Goal: Task Accomplishment & Management: Use online tool/utility

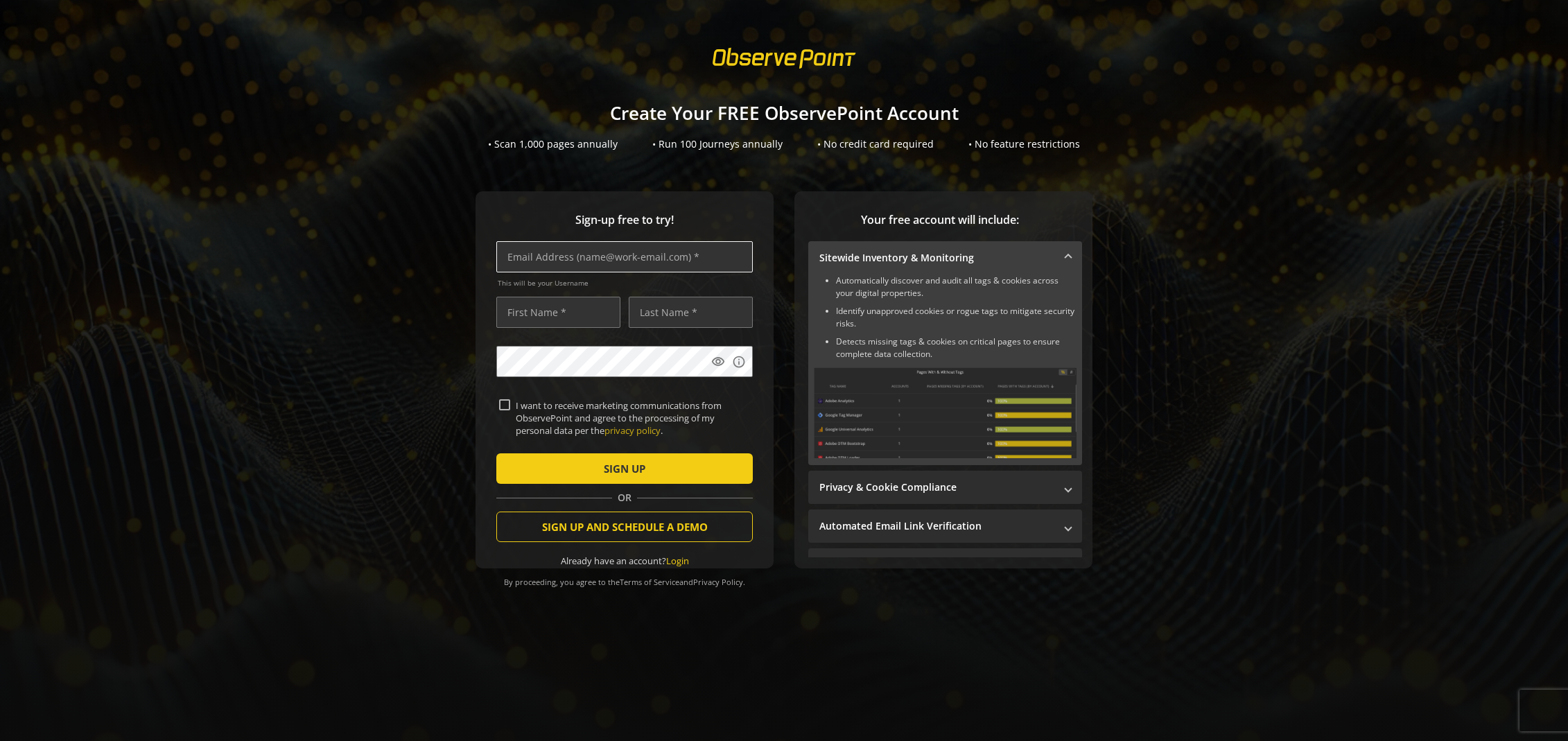
click at [616, 260] on input "text" at bounding box center [625, 257] width 257 height 32
drag, startPoint x: 630, startPoint y: 259, endPoint x: 582, endPoint y: 259, distance: 48.0
click at [582, 259] on input "kent@kentmayne,ciom" at bounding box center [625, 257] width 257 height 32
type input "[EMAIL_ADDRESS][DOMAIN_NAME]"
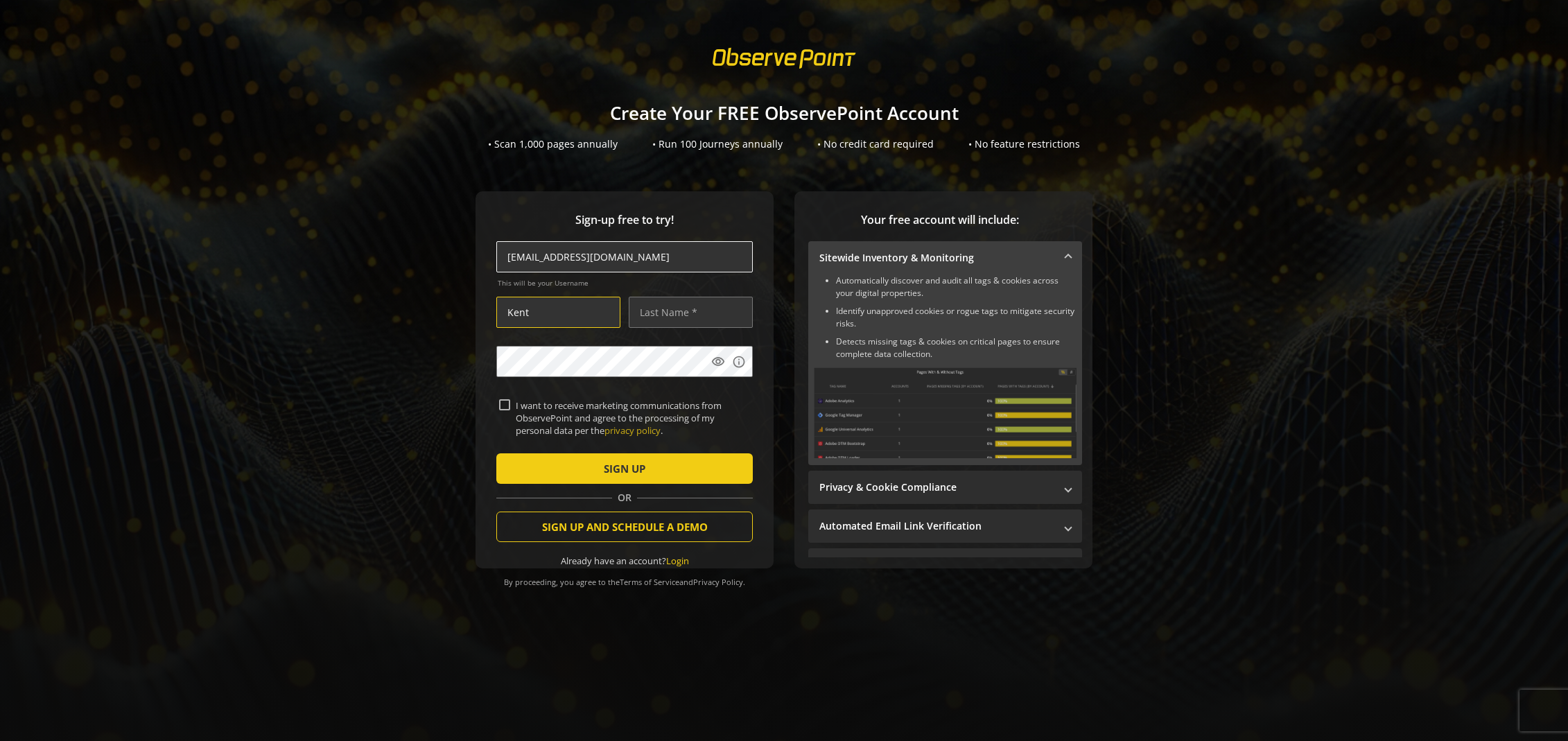
type input "Kent"
type input "Mayne"
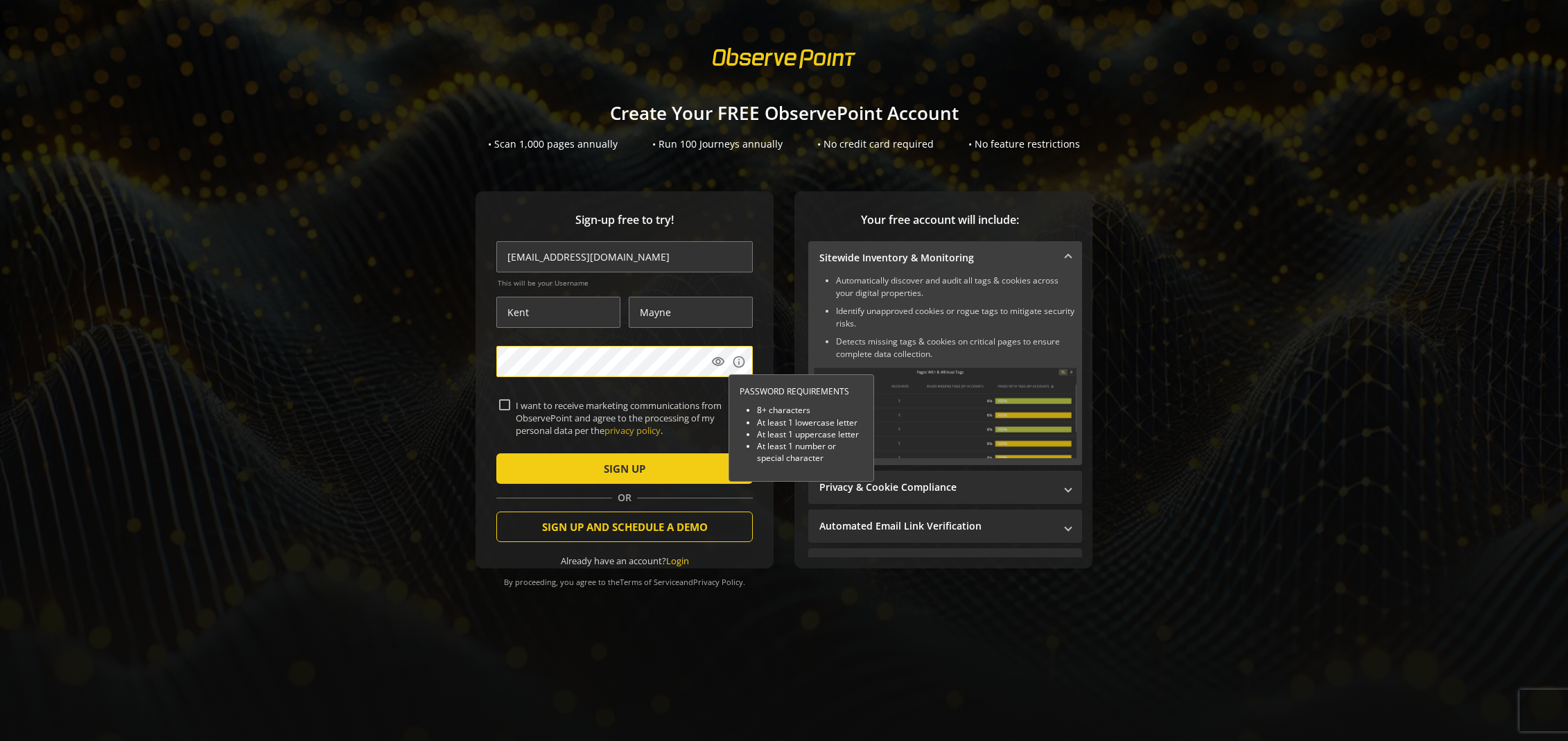
click at [404, 359] on div "Sign-up free to try! [EMAIL_ADDRESS][DOMAIN_NAME] This will be your Username [P…" at bounding box center [784, 408] width 1535 height 433
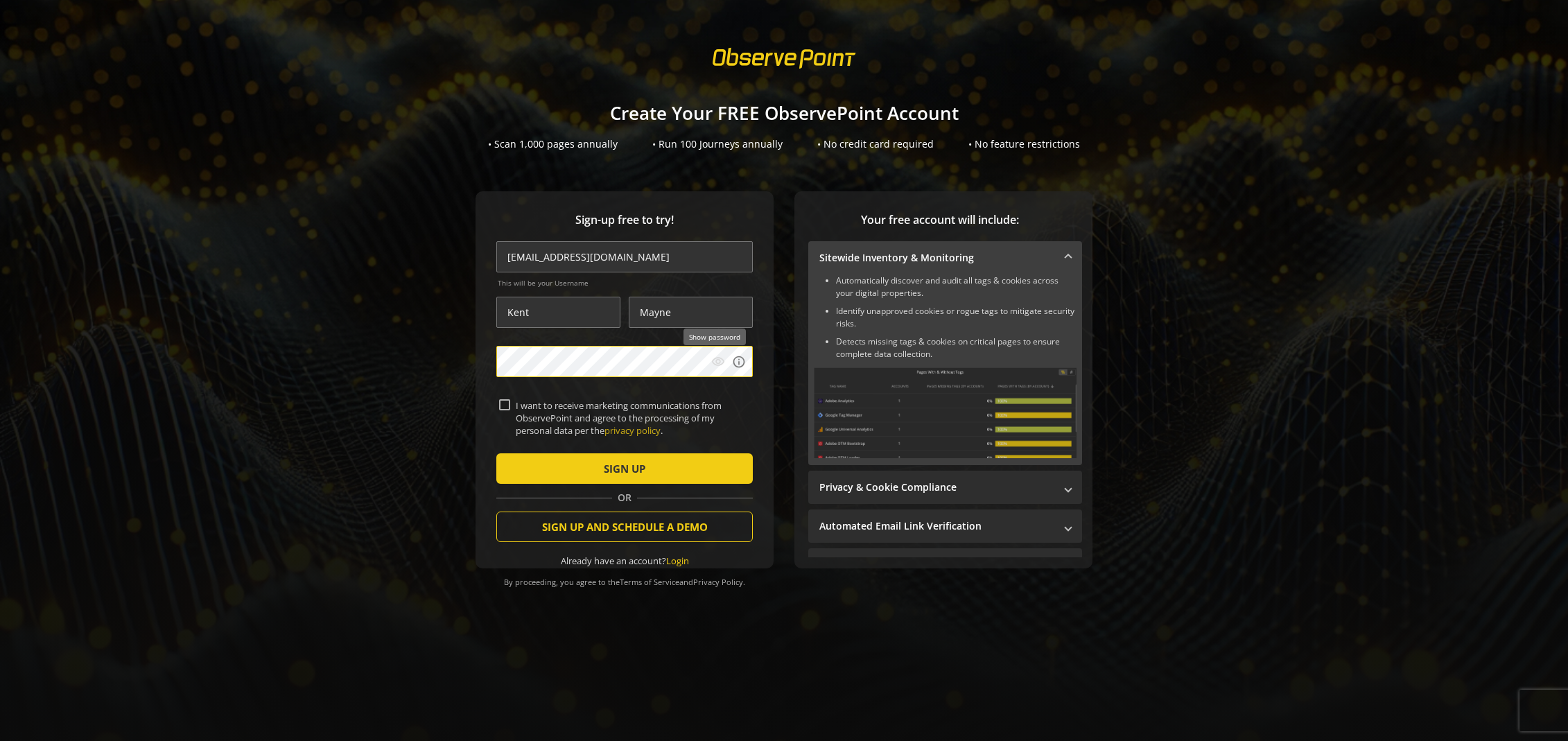
click at [718, 361] on mat-icon "visibility" at bounding box center [718, 362] width 13 height 13
click at [350, 348] on div "Sign-up free to try! [EMAIL_ADDRESS][DOMAIN_NAME] This will be your Username [P…" at bounding box center [784, 408] width 1535 height 433
click at [565, 473] on span "submit" at bounding box center [625, 468] width 257 height 34
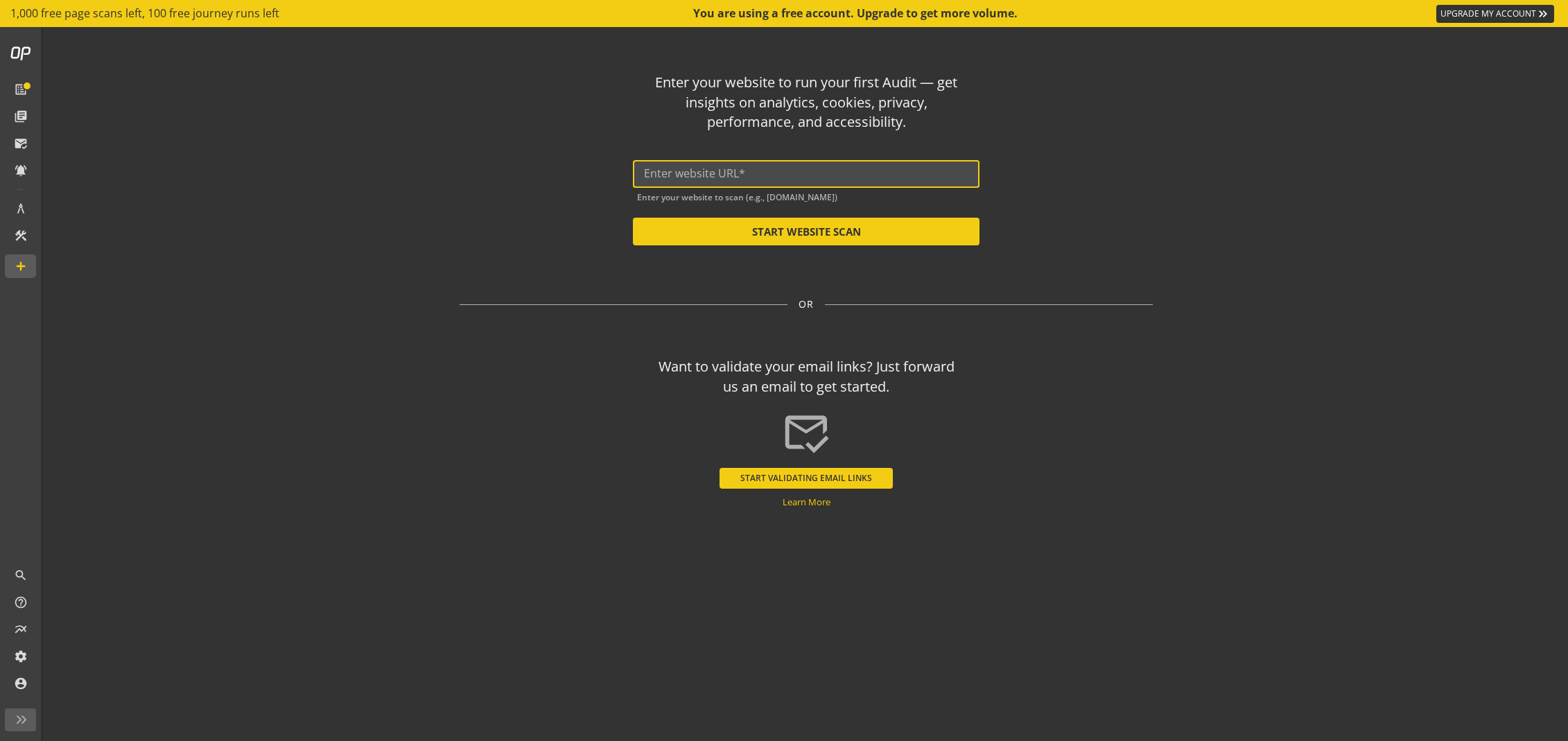
click at [779, 168] on input "text" at bounding box center [806, 174] width 325 height 13
type input "i"
click at [816, 234] on button "START WEBSITE SCAN" at bounding box center [806, 231] width 347 height 28
type input "[URL][DOMAIN_NAME]"
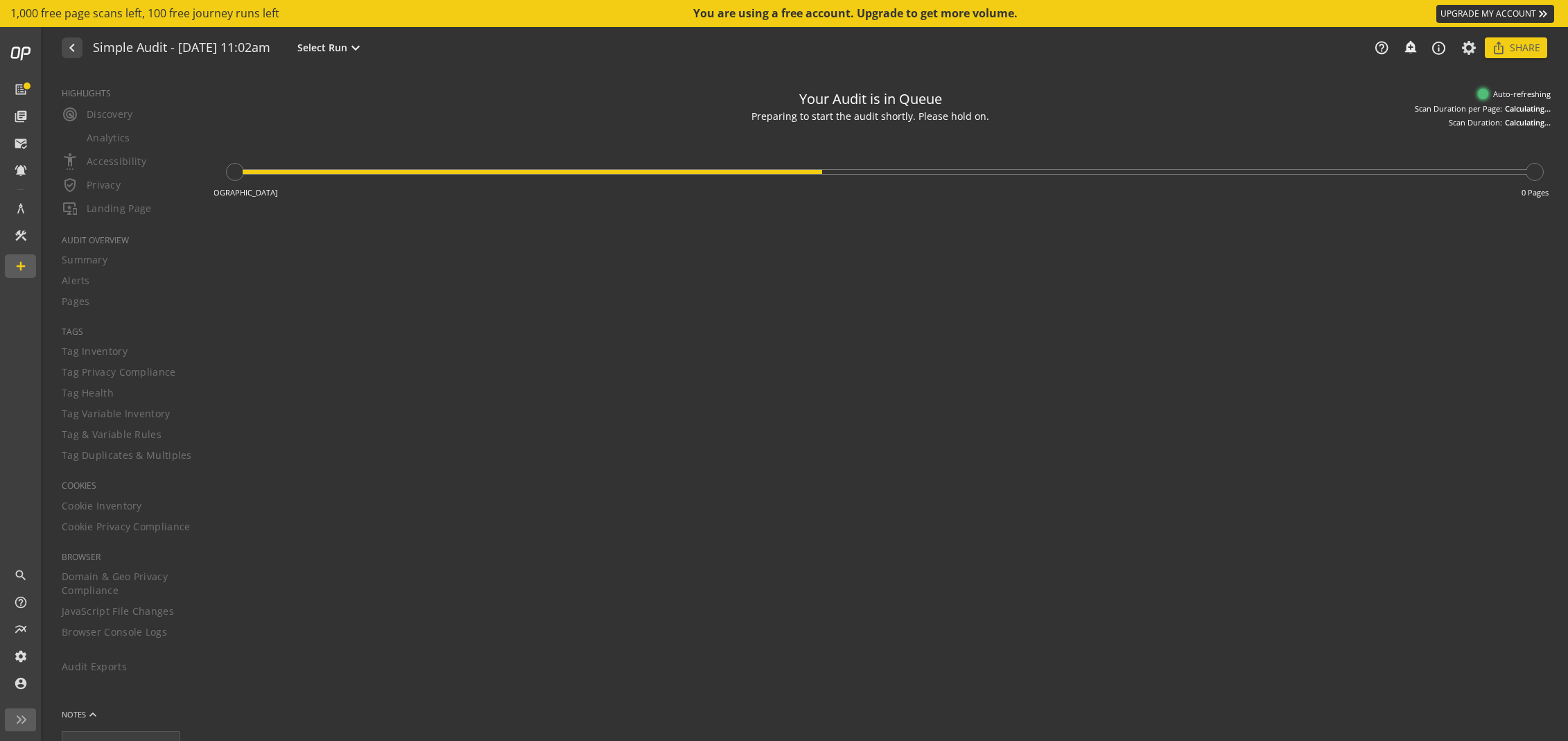
type textarea "Notes can include: -a description of what this audit is validating -changes in …"
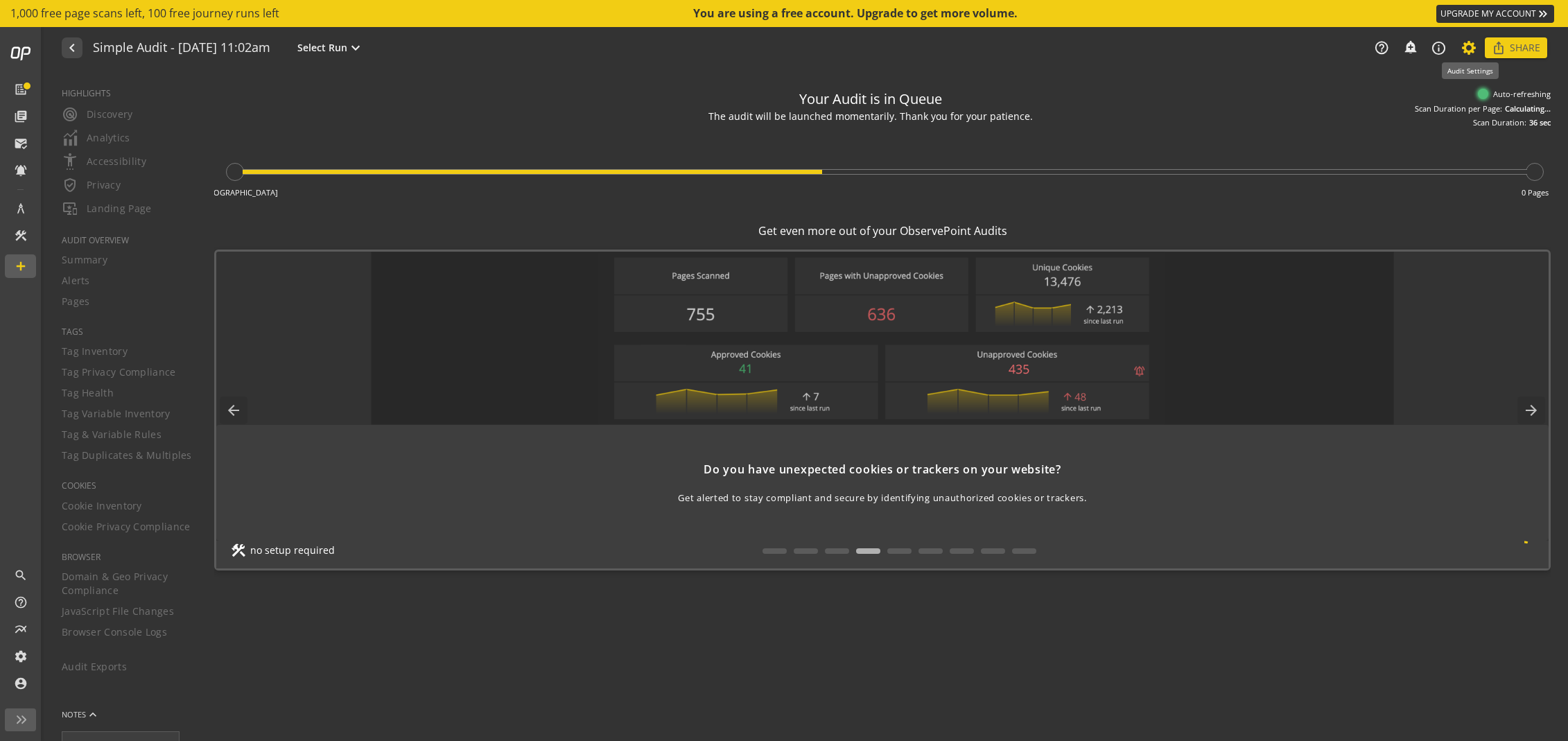
click at [1468, 47] on icon at bounding box center [1469, 48] width 17 height 10
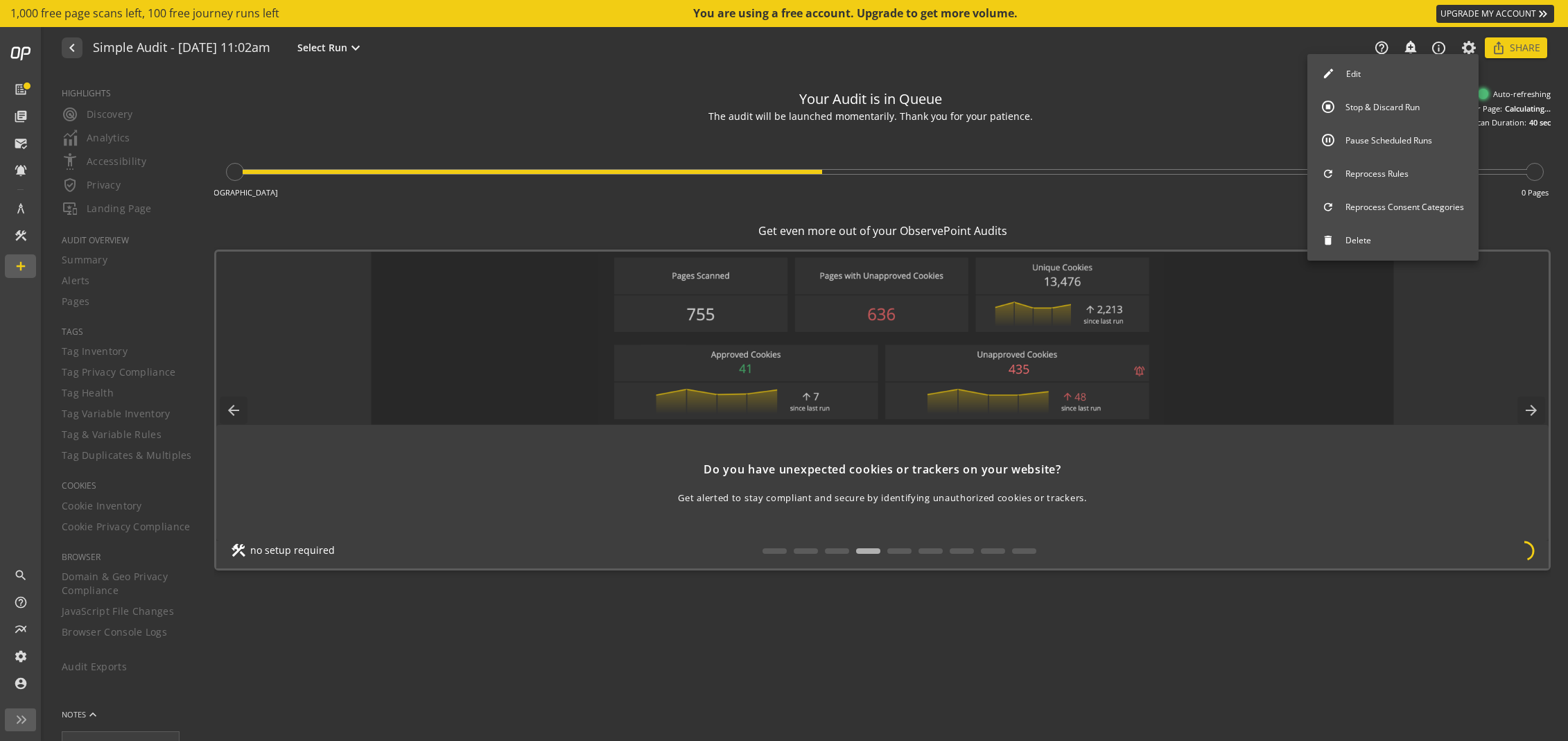
click at [1417, 80] on button "Edit" at bounding box center [1393, 74] width 171 height 29
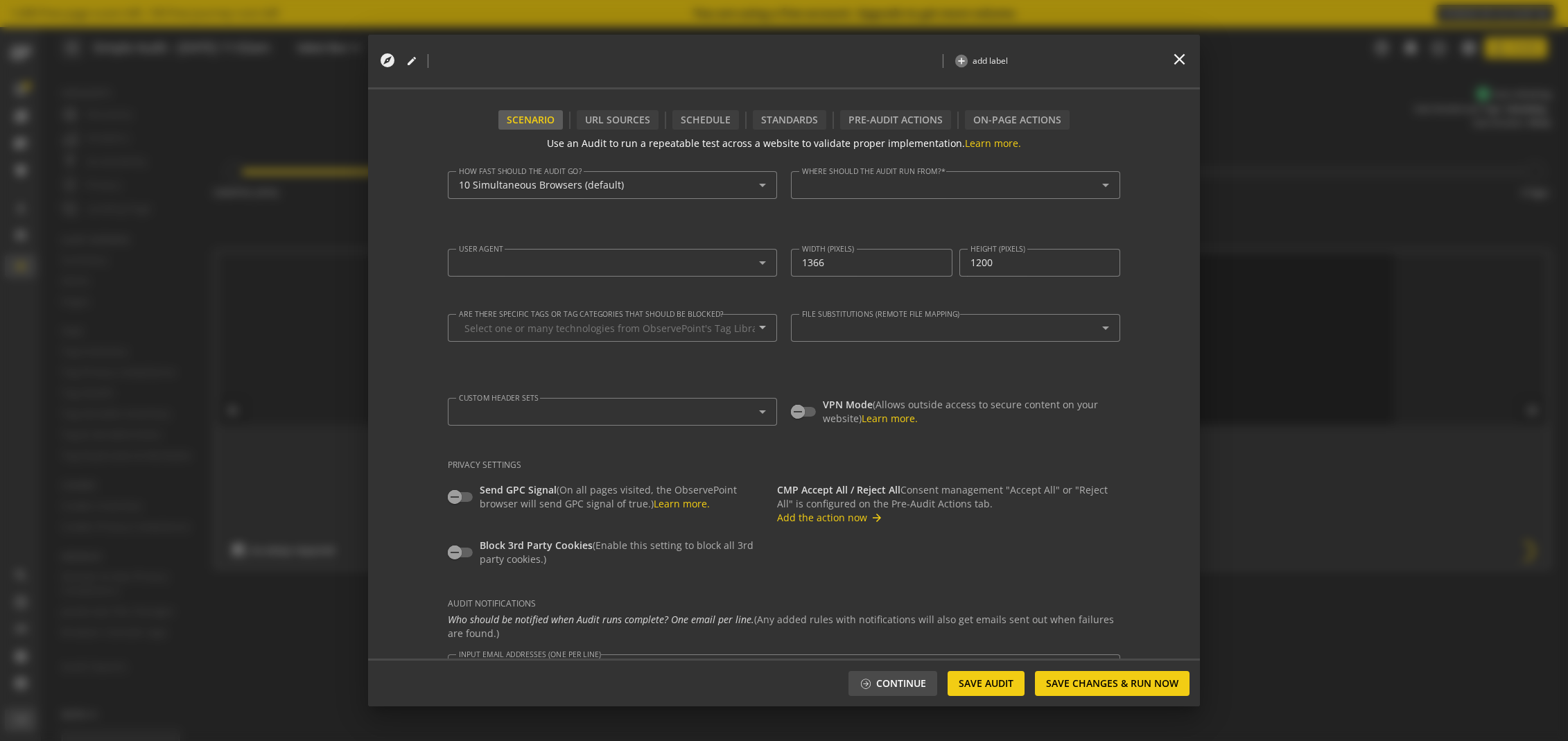
type textarea "[EMAIL_ADDRESS][DOMAIN_NAME]"
click at [834, 522] on button "Add the action now arrow_forward" at bounding box center [830, 518] width 106 height 13
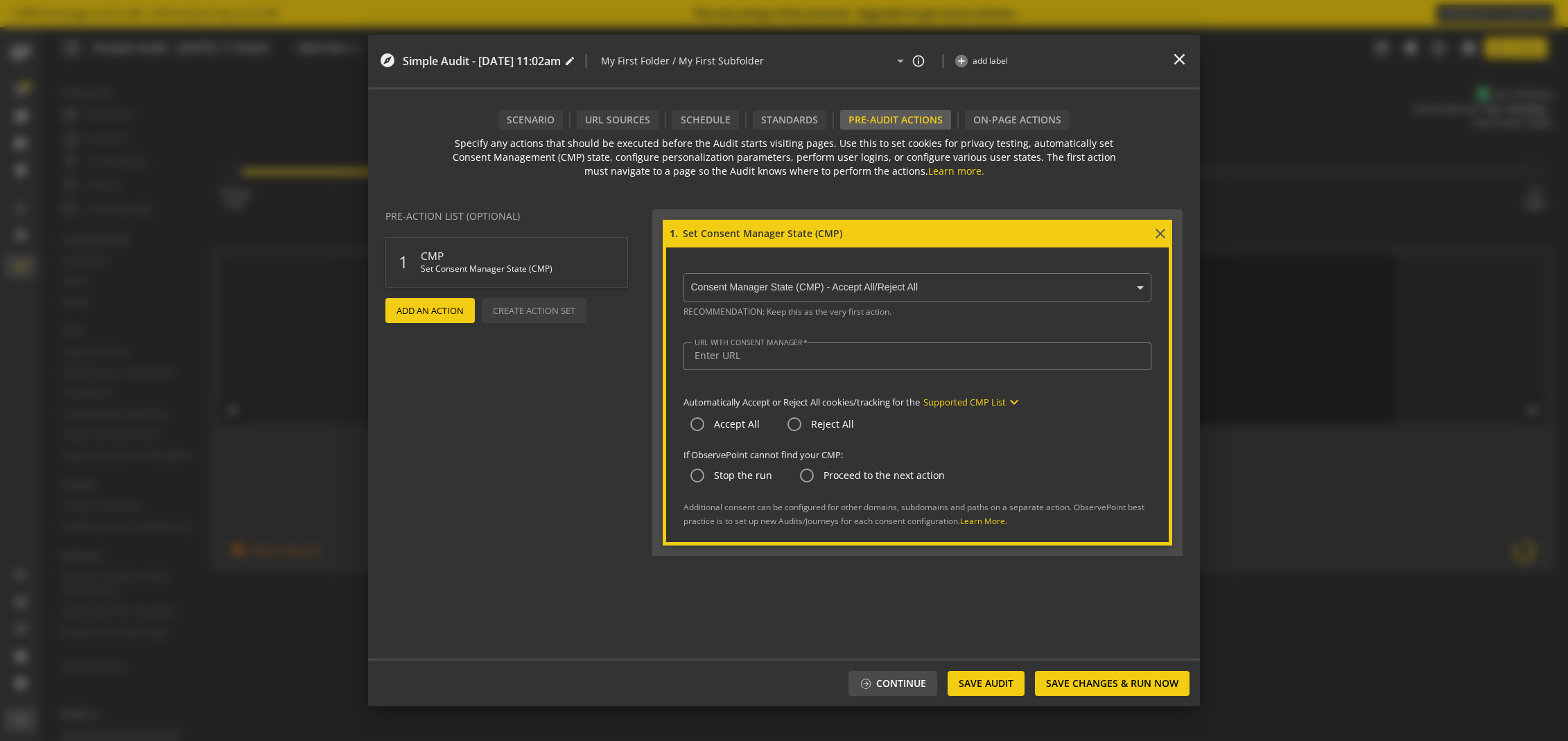
click at [822, 285] on input "text" at bounding box center [921, 288] width 461 height 12
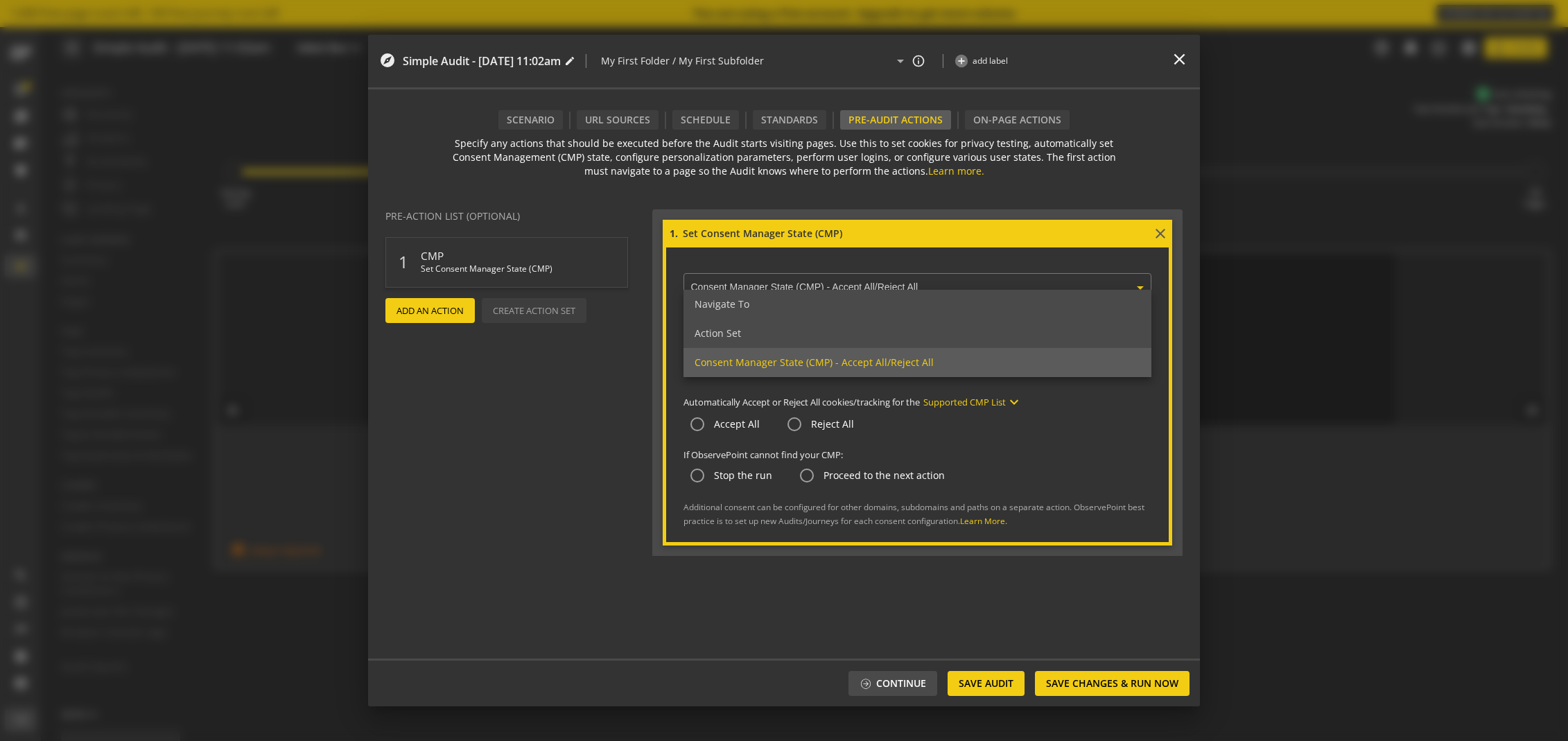
click at [570, 422] on actions-preview "Pre-action List (Optional) 1 CMP Set Consent Manager State (CMP) add Add An Act…" at bounding box center [510, 429] width 284 height 460
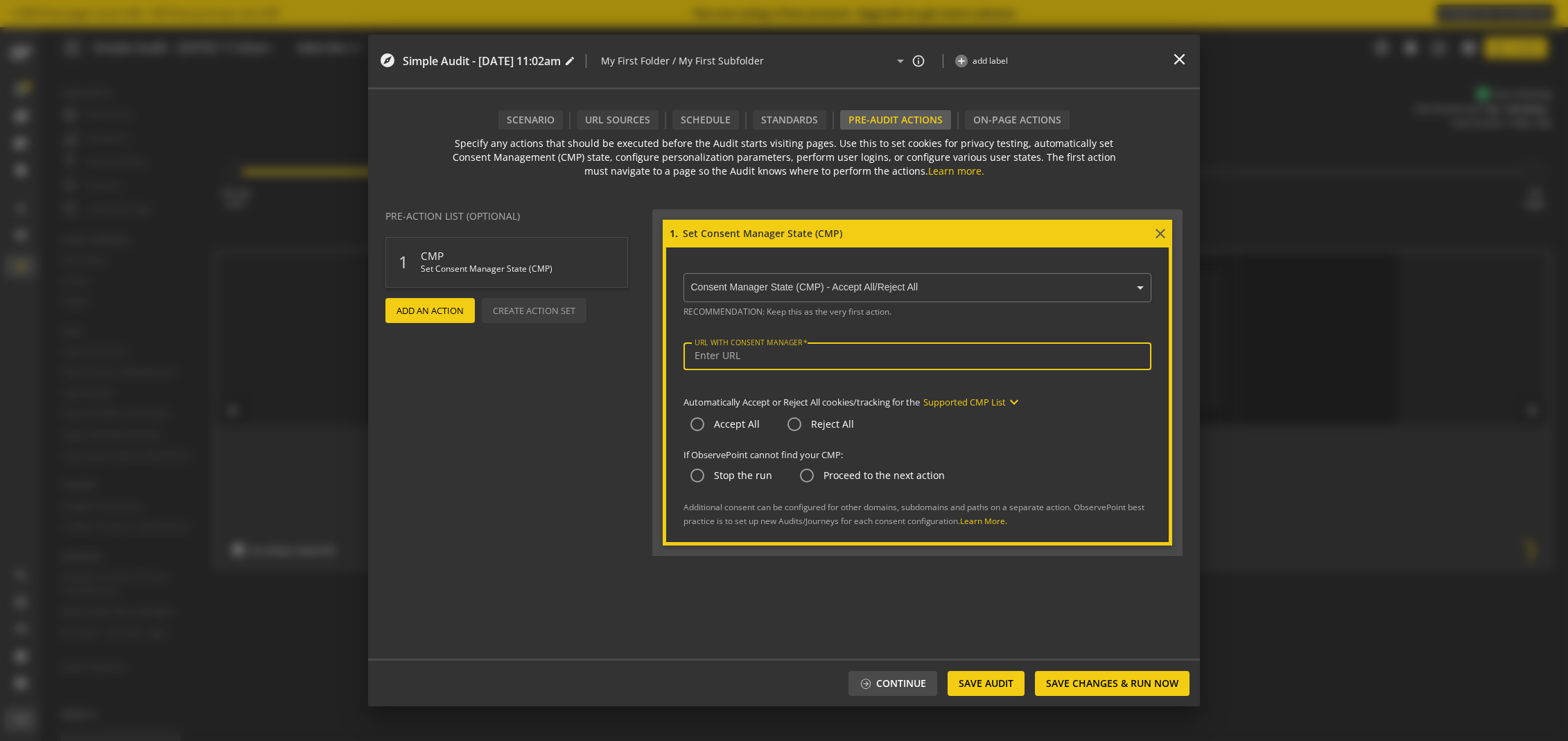
click at [771, 350] on input "URL WITH CONSENT MANAGER" at bounding box center [918, 356] width 446 height 11
click at [1086, 684] on span "Save Changes & Run Now" at bounding box center [1112, 684] width 132 height 25
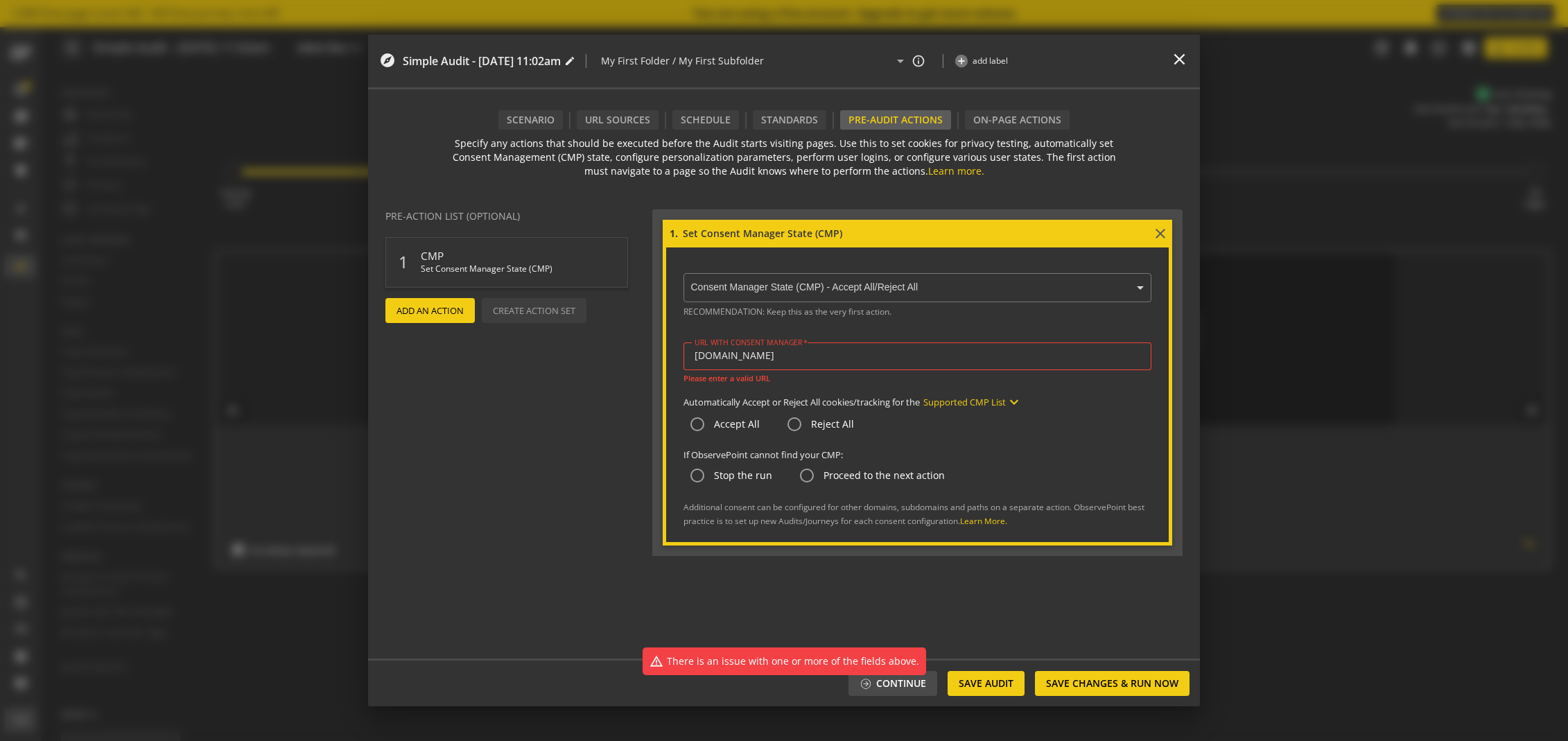
click at [713, 354] on input "[DOMAIN_NAME]" at bounding box center [918, 356] width 446 height 11
click at [695, 356] on input "[DOMAIN_NAME]" at bounding box center [918, 356] width 446 height 11
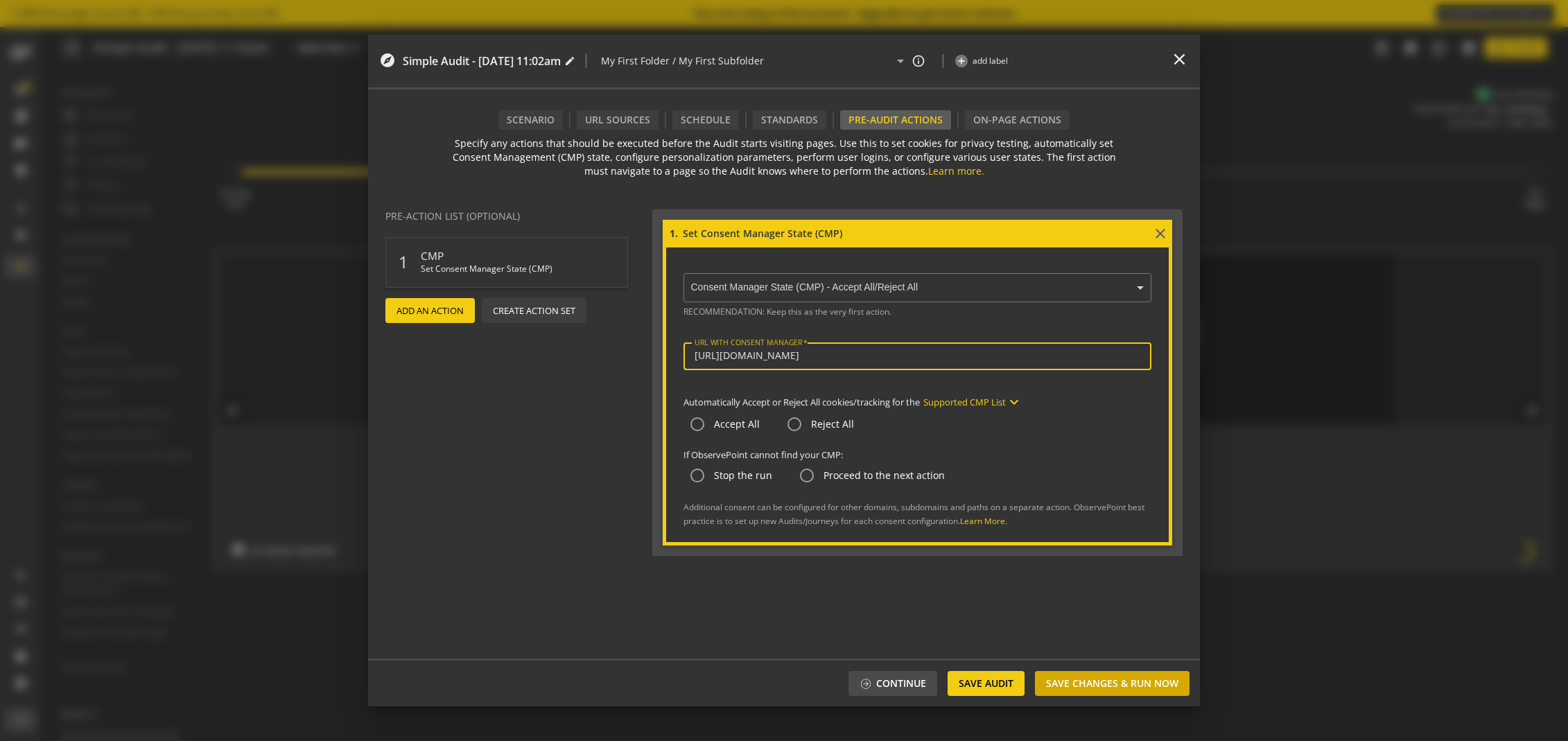
type input "[URL][DOMAIN_NAME]"
click at [1092, 687] on span "Save Changes & Run Now" at bounding box center [1112, 684] width 132 height 25
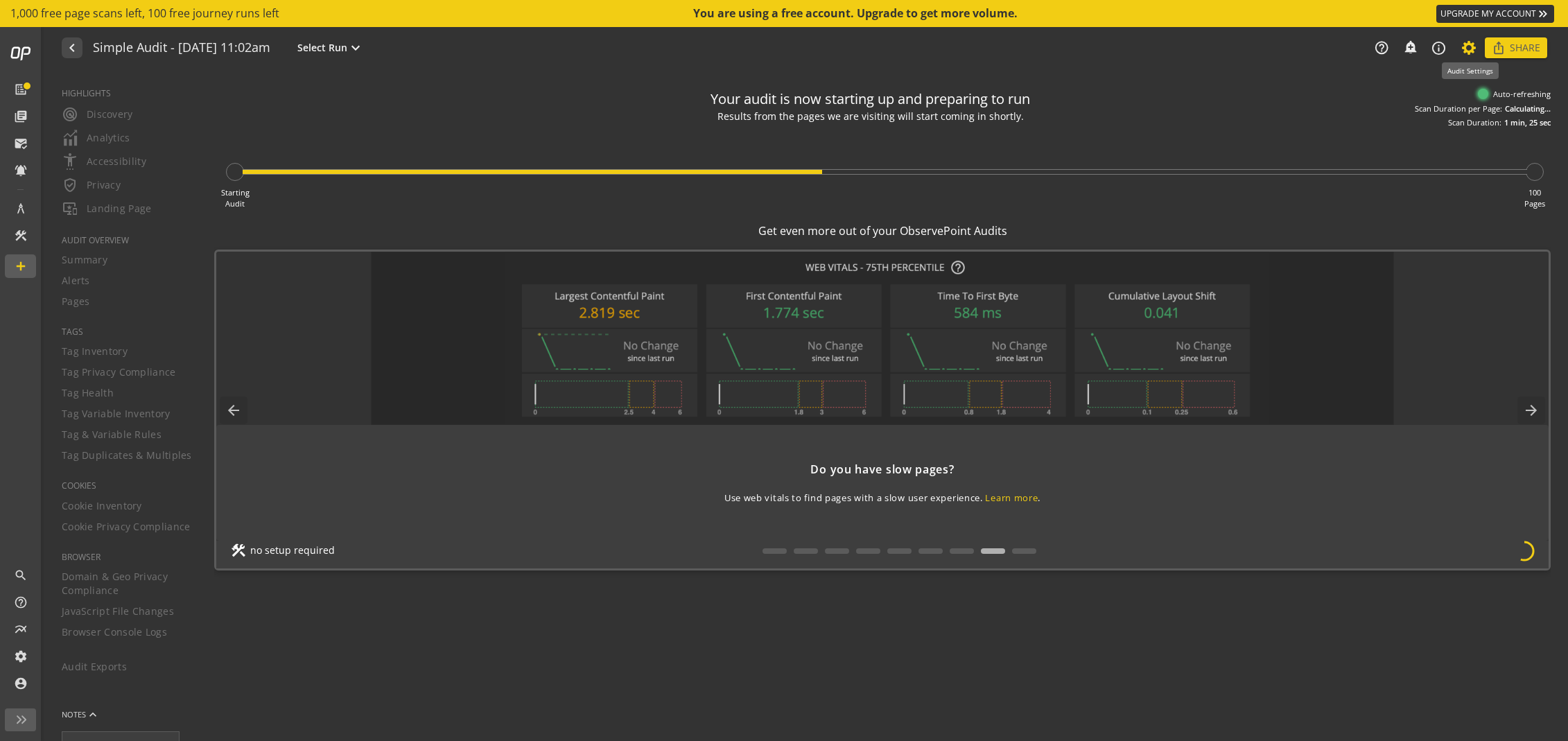
click at [1469, 47] on icon at bounding box center [1469, 48] width 17 height 10
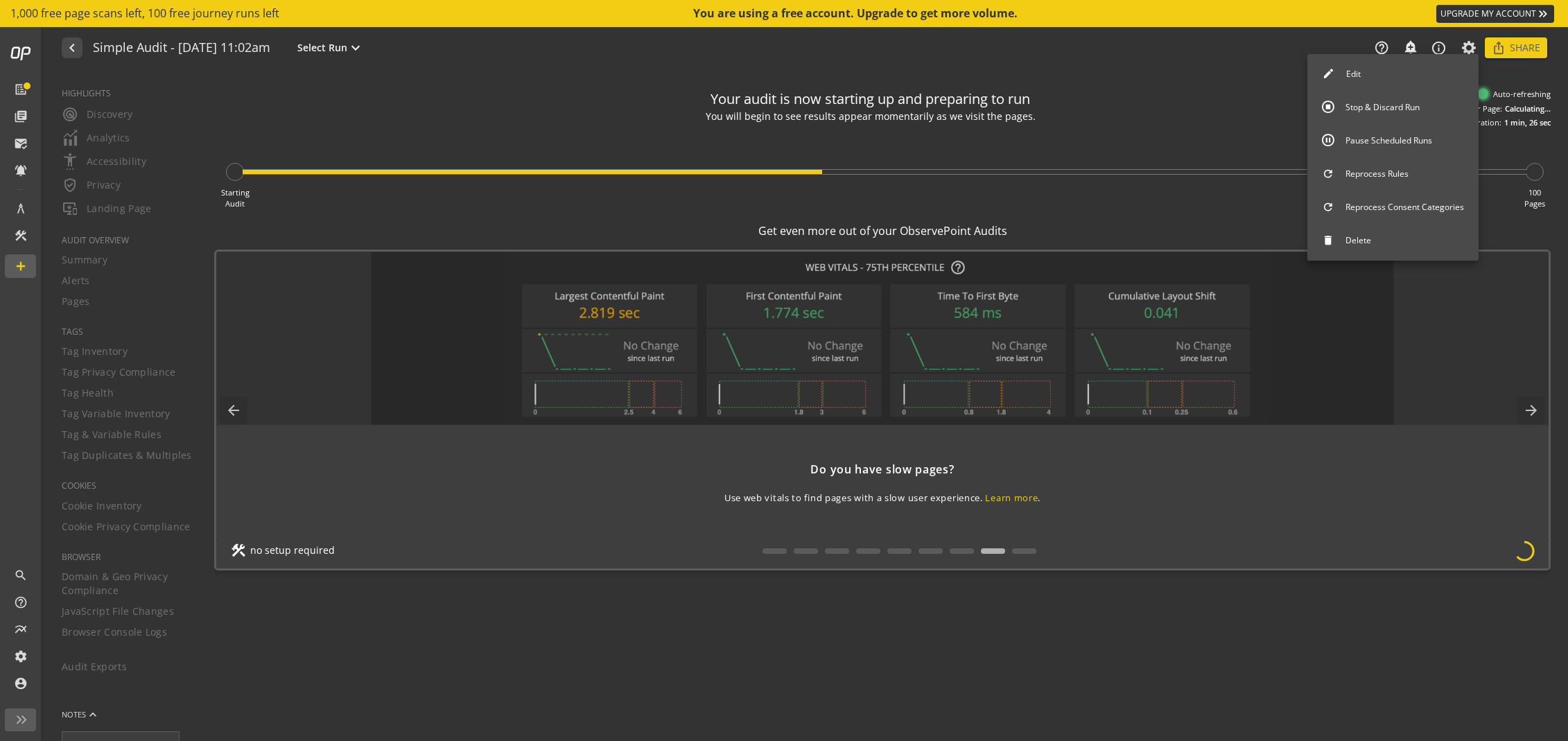
click at [1444, 101] on button "Stop & Discard Run" at bounding box center [1393, 107] width 171 height 29
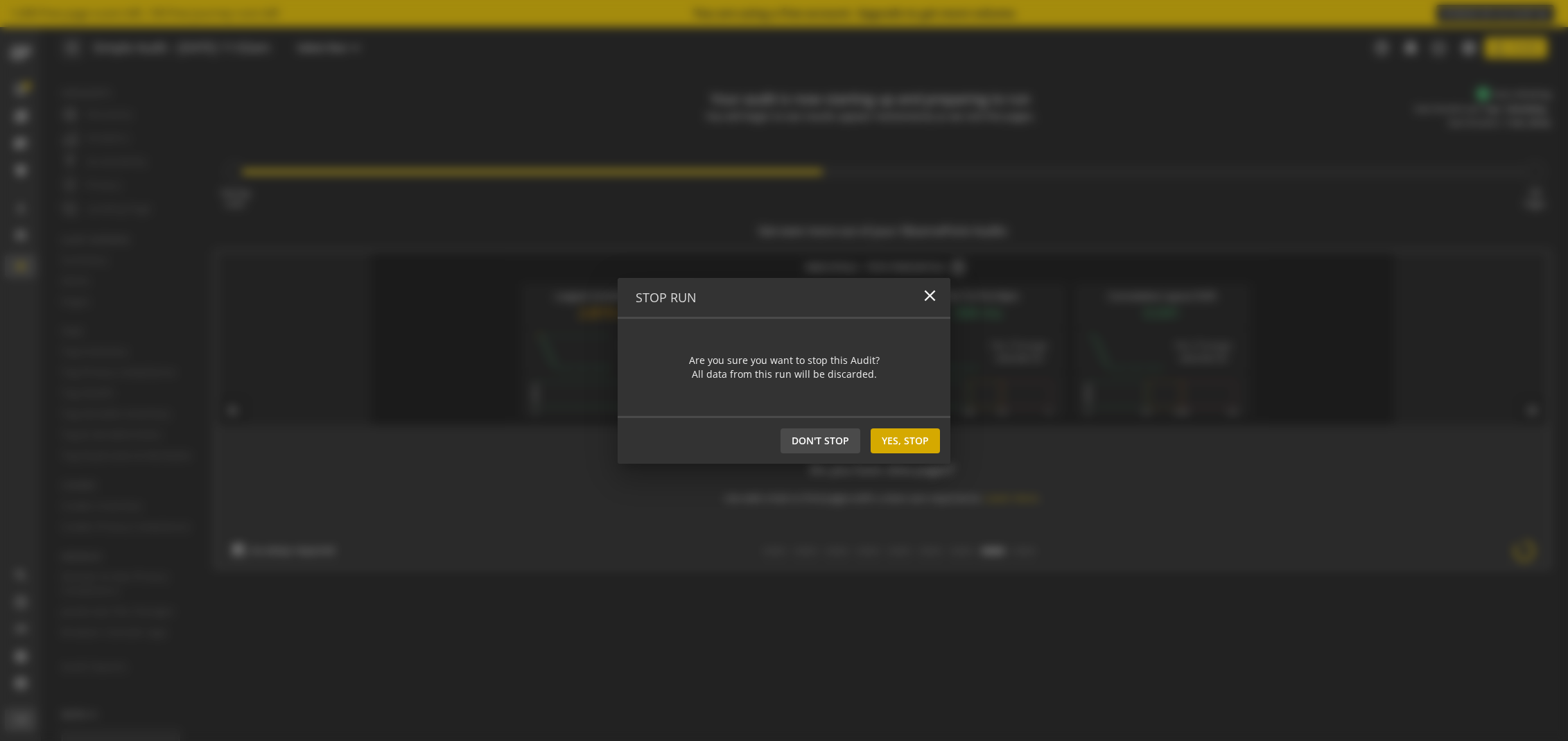
click at [922, 438] on span "Yes, Stop" at bounding box center [905, 441] width 47 height 25
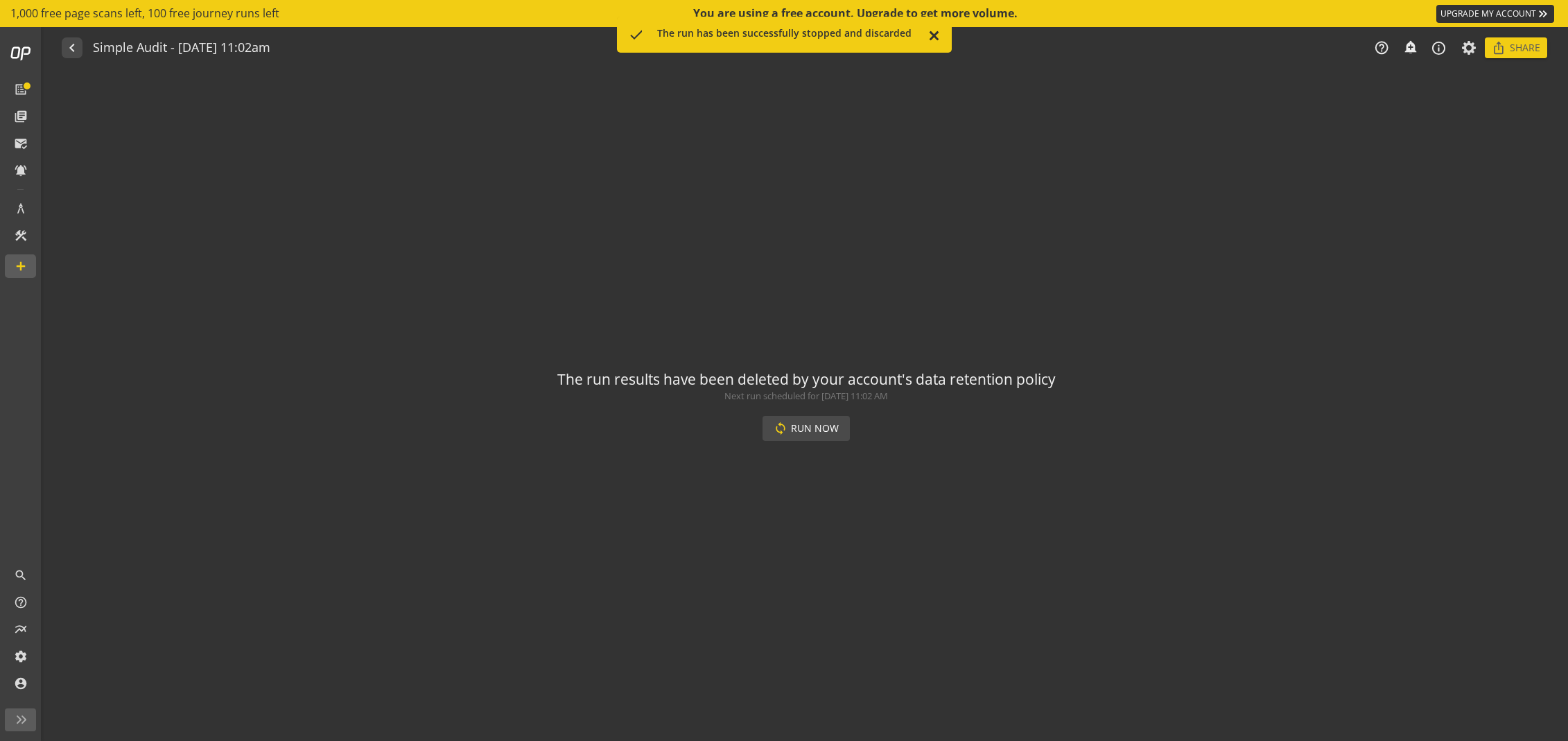
click at [928, 34] on mat-icon "close" at bounding box center [933, 36] width 13 height 16
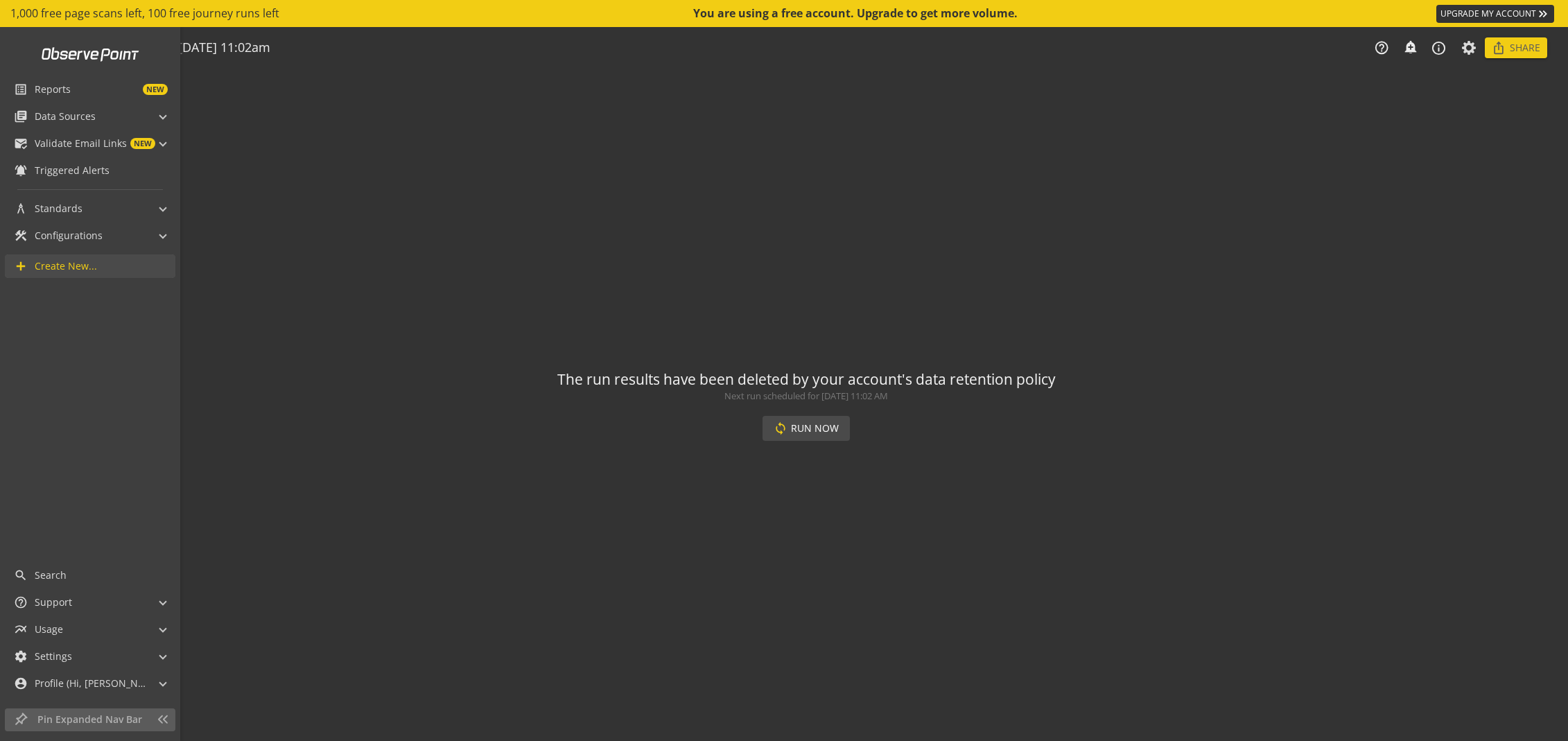
click at [97, 266] on span "Create New..." at bounding box center [104, 266] width 141 height 13
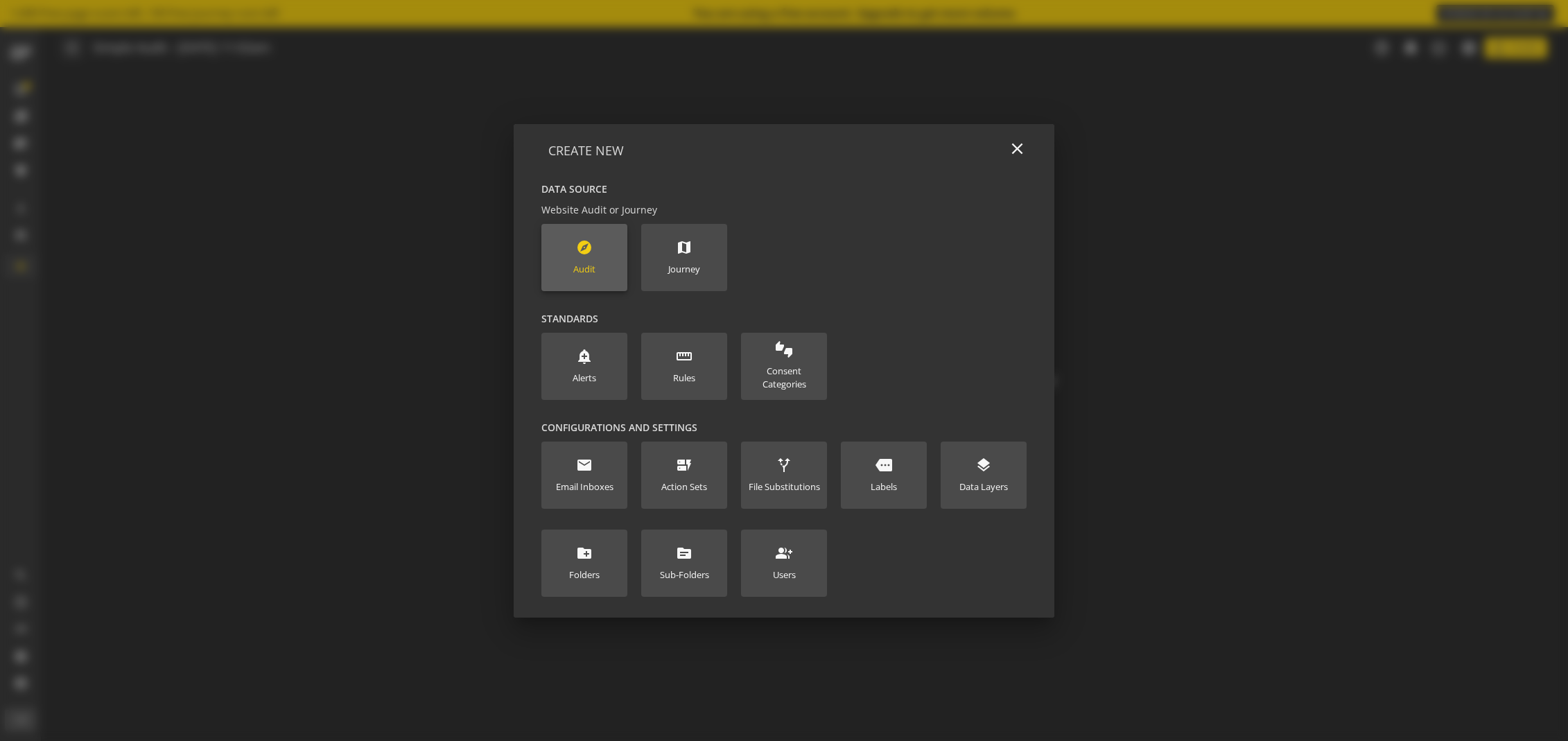
click at [612, 259] on new-data-option "explore Audit" at bounding box center [585, 258] width 86 height 67
click at [587, 253] on mat-icon "explore" at bounding box center [584, 247] width 16 height 16
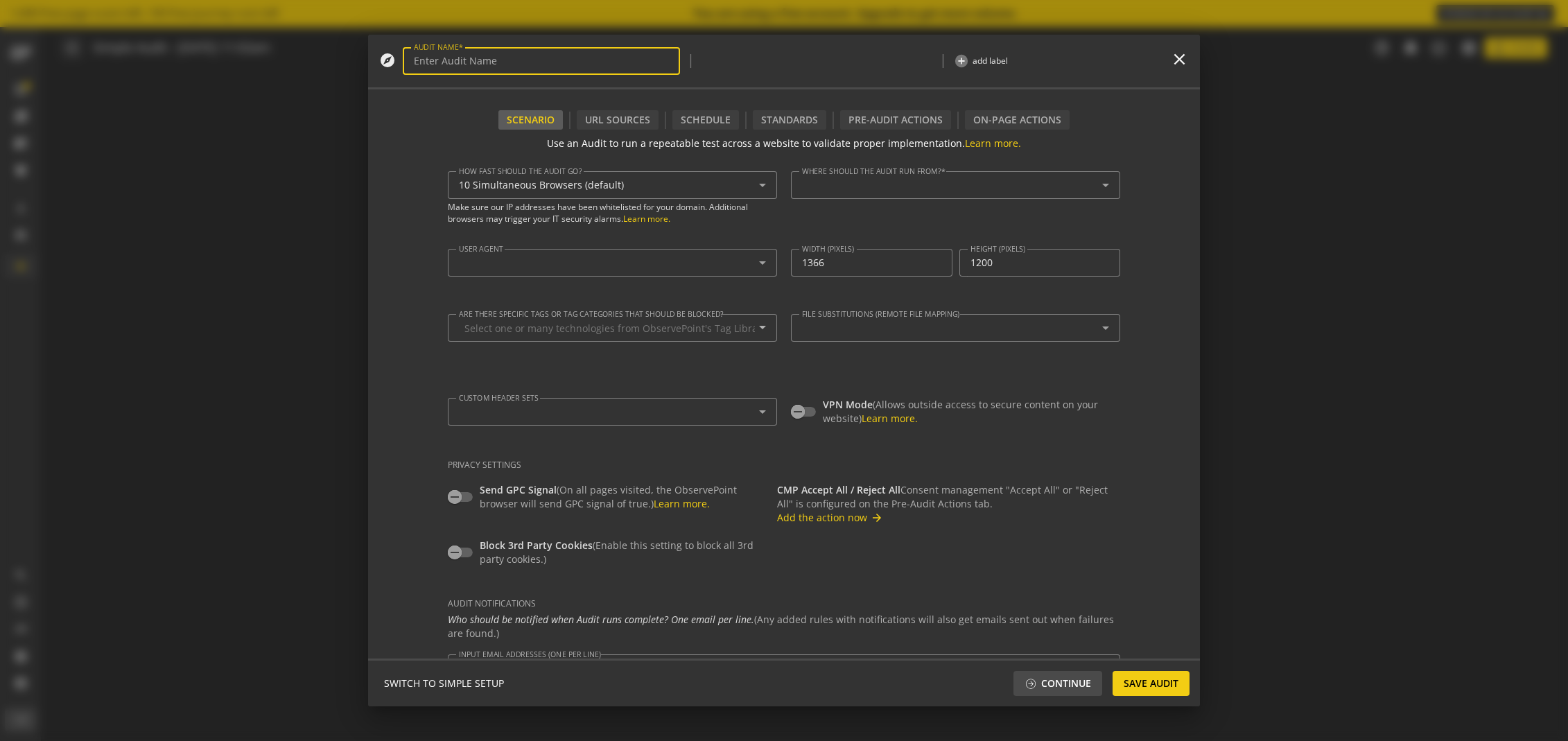
click at [587, 253] on div at bounding box center [612, 262] width 307 height 28
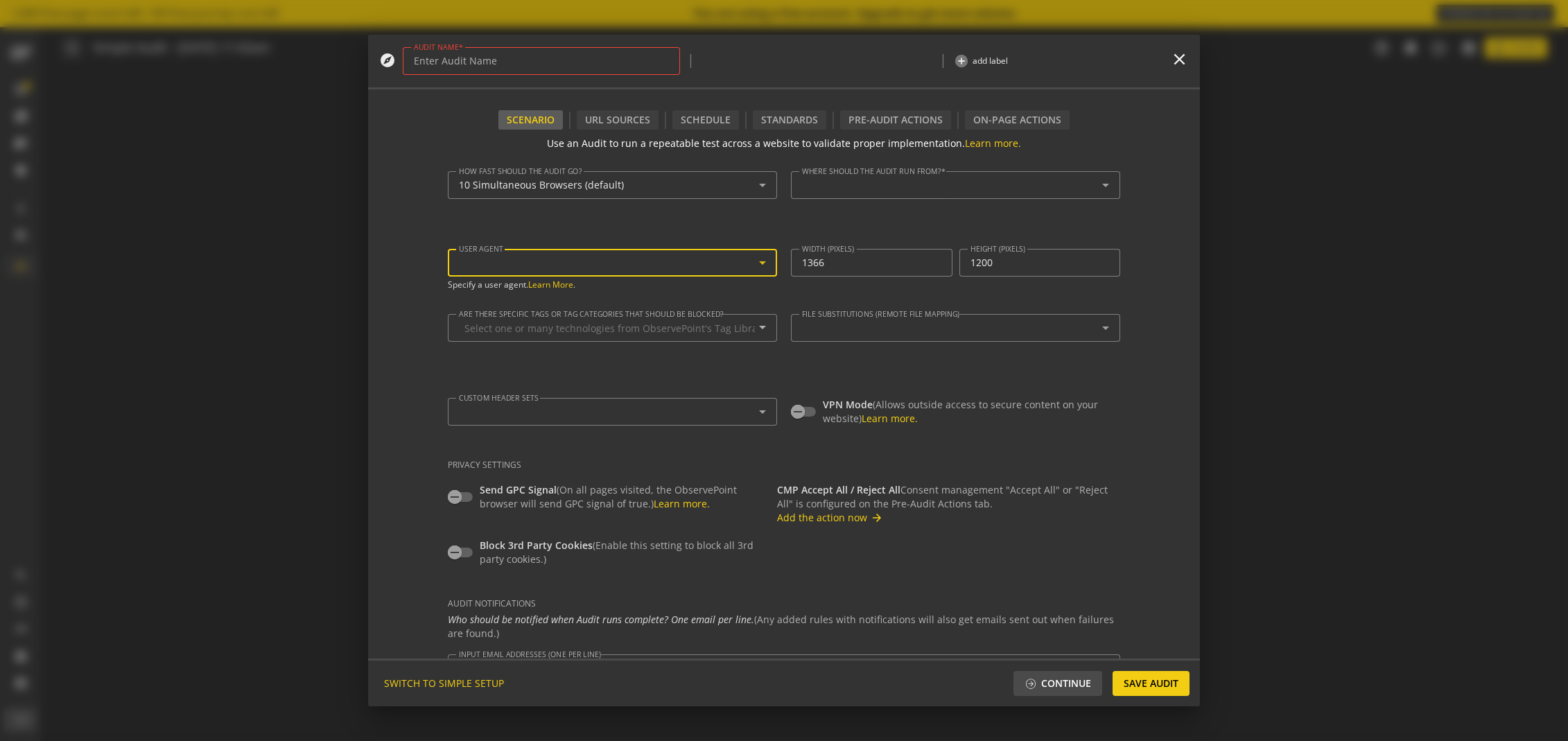
type textarea "[EMAIL_ADDRESS][DOMAIN_NAME]"
click at [482, 57] on input "AUDIT NAME" at bounding box center [541, 61] width 256 height 11
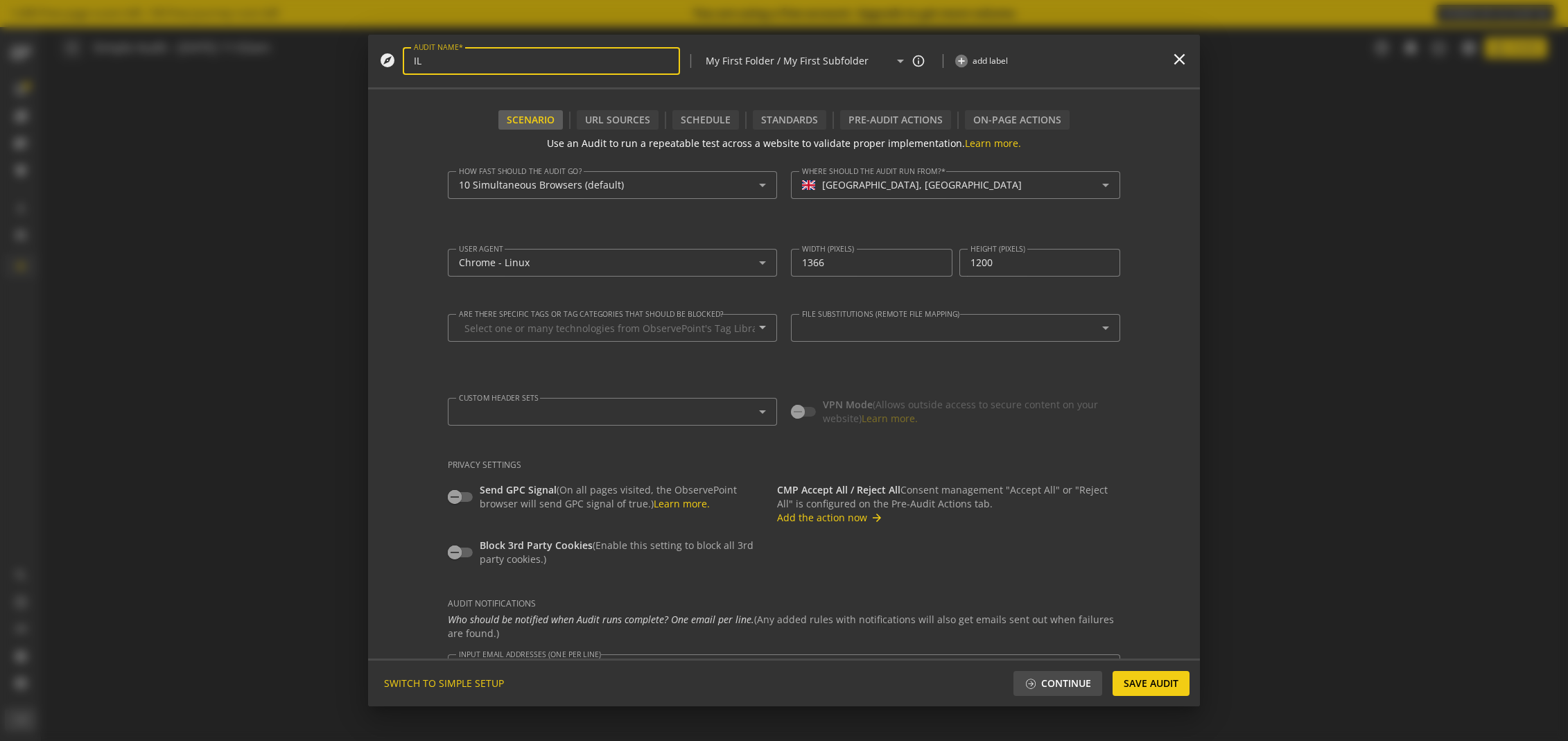
type input "ILP"
click at [1158, 247] on form "Use an Audit to run a repeatable test across a website to validate proper imple…" at bounding box center [784, 393] width 832 height 529
click at [621, 117] on div "URL Sources" at bounding box center [617, 120] width 65 height 13
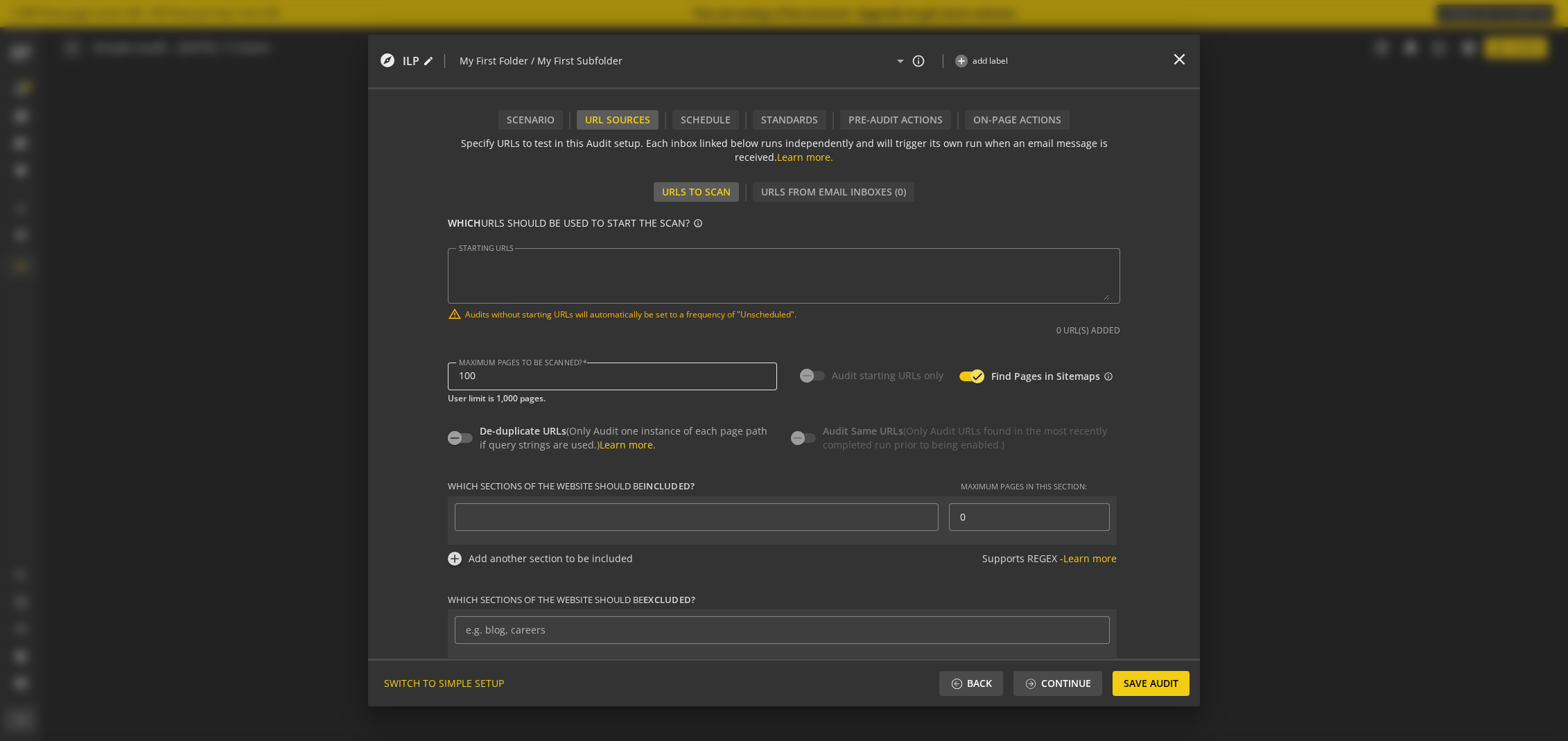
click at [501, 384] on div "100" at bounding box center [612, 376] width 307 height 28
drag, startPoint x: 498, startPoint y: 374, endPoint x: 429, endPoint y: 373, distance: 69.0
click at [429, 373] on form "Use an Audit to run a repeatable test across a website to validate proper imple…" at bounding box center [784, 393] width 832 height 529
type input "250"
click at [616, 411] on div "De-duplicate URLs (Only Audit one instance of each page path if query strings a…" at bounding box center [784, 428] width 673 height 49
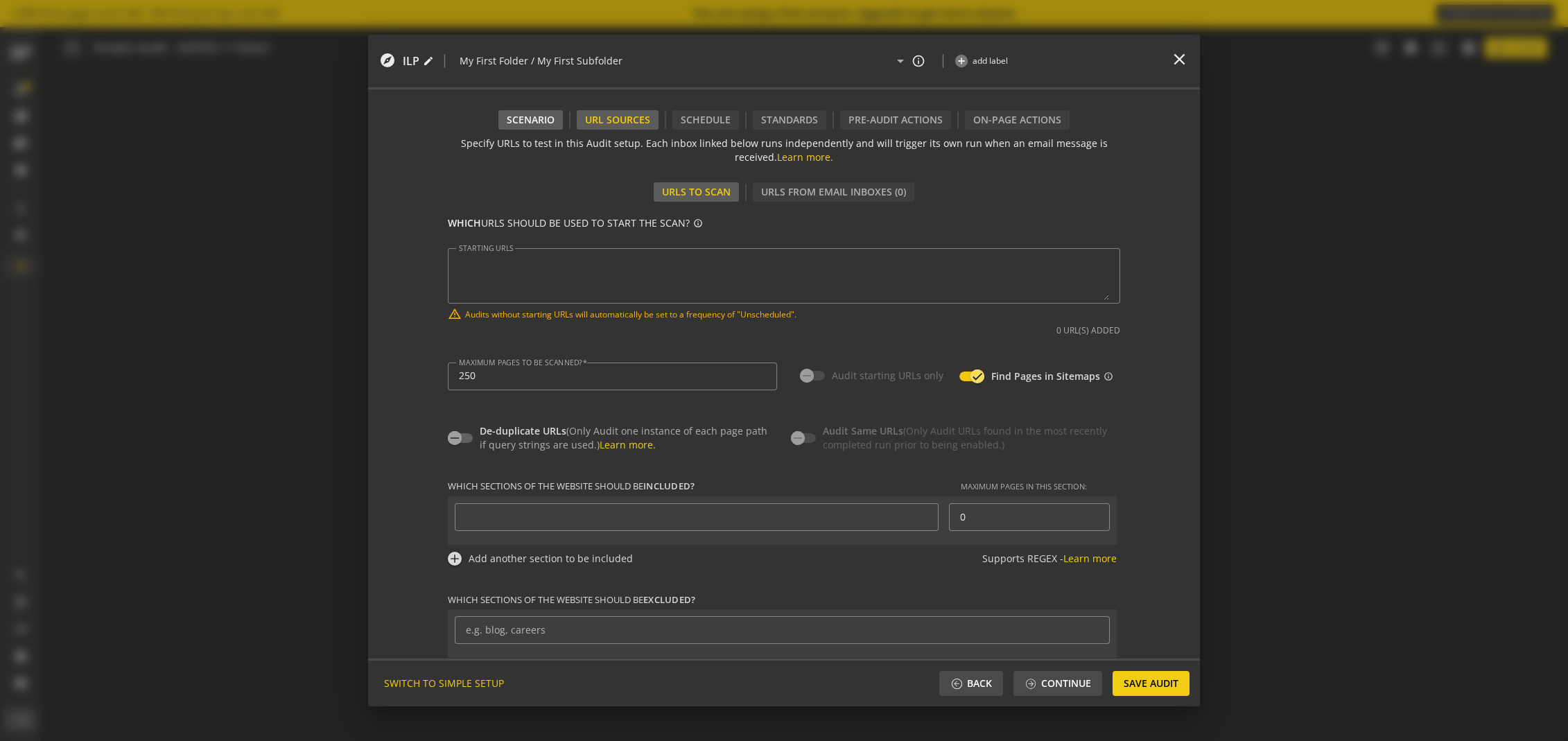
click at [528, 117] on div "Scenario" at bounding box center [530, 120] width 48 height 13
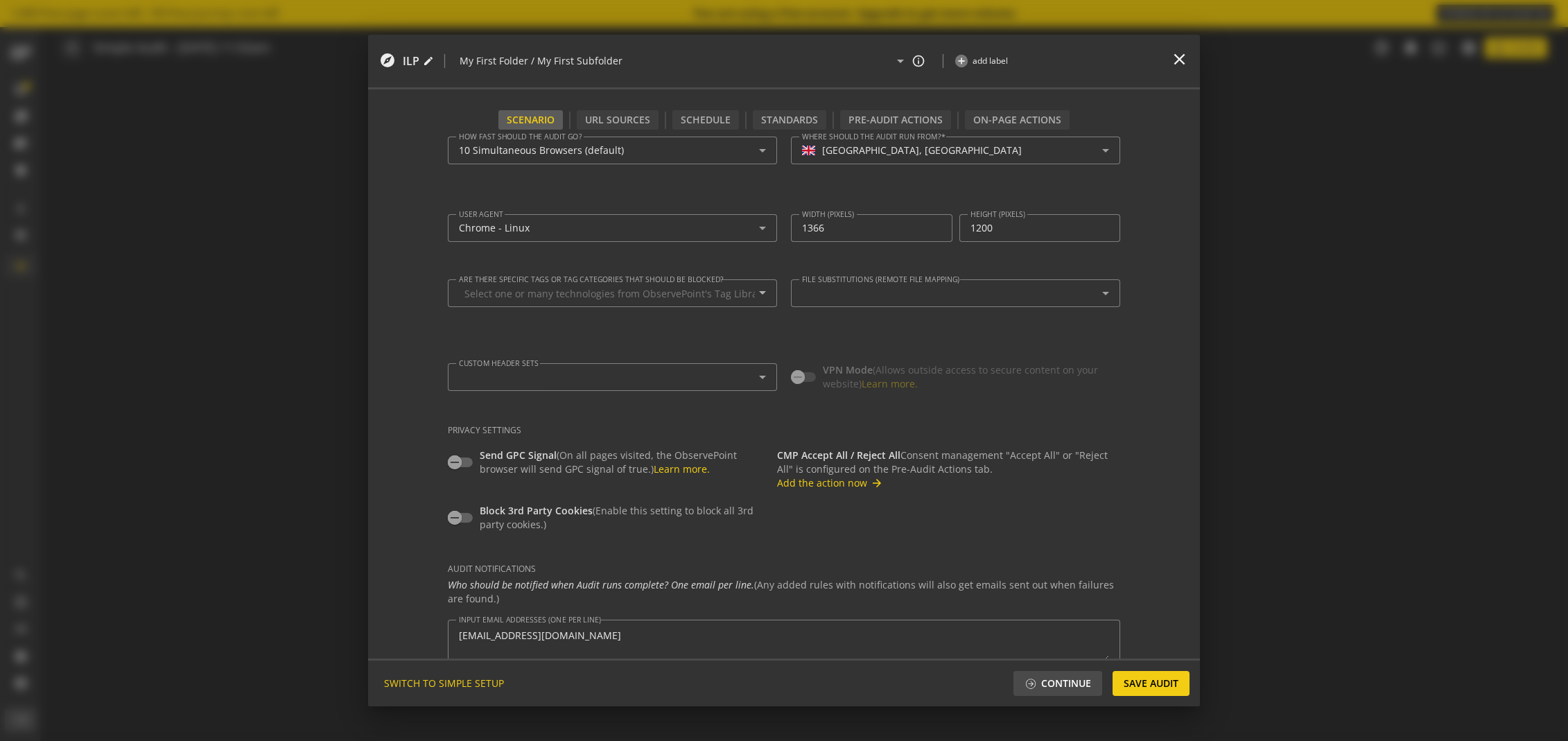
scroll to position [109, 0]
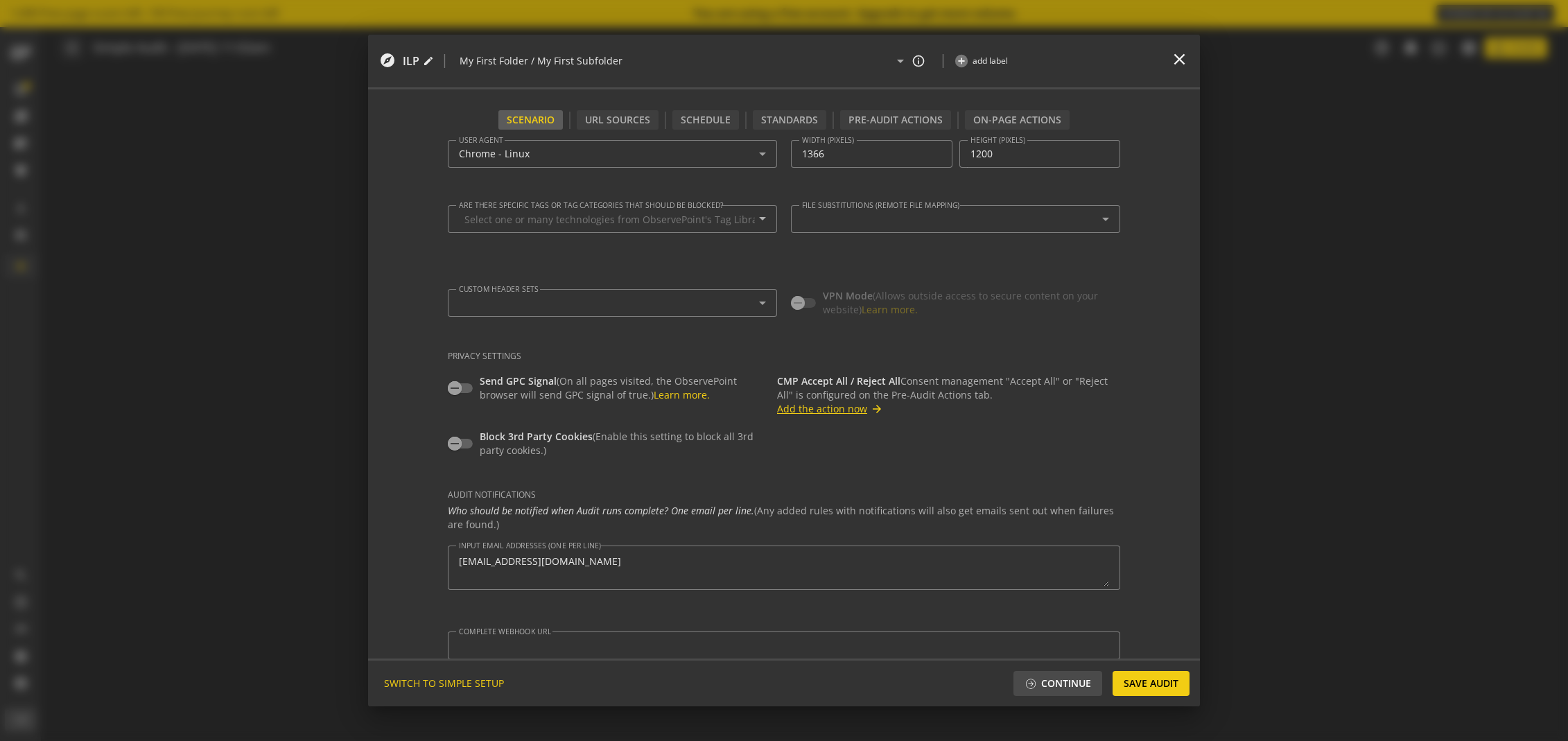
click at [825, 407] on button "Add the action now arrow_forward" at bounding box center [830, 409] width 106 height 13
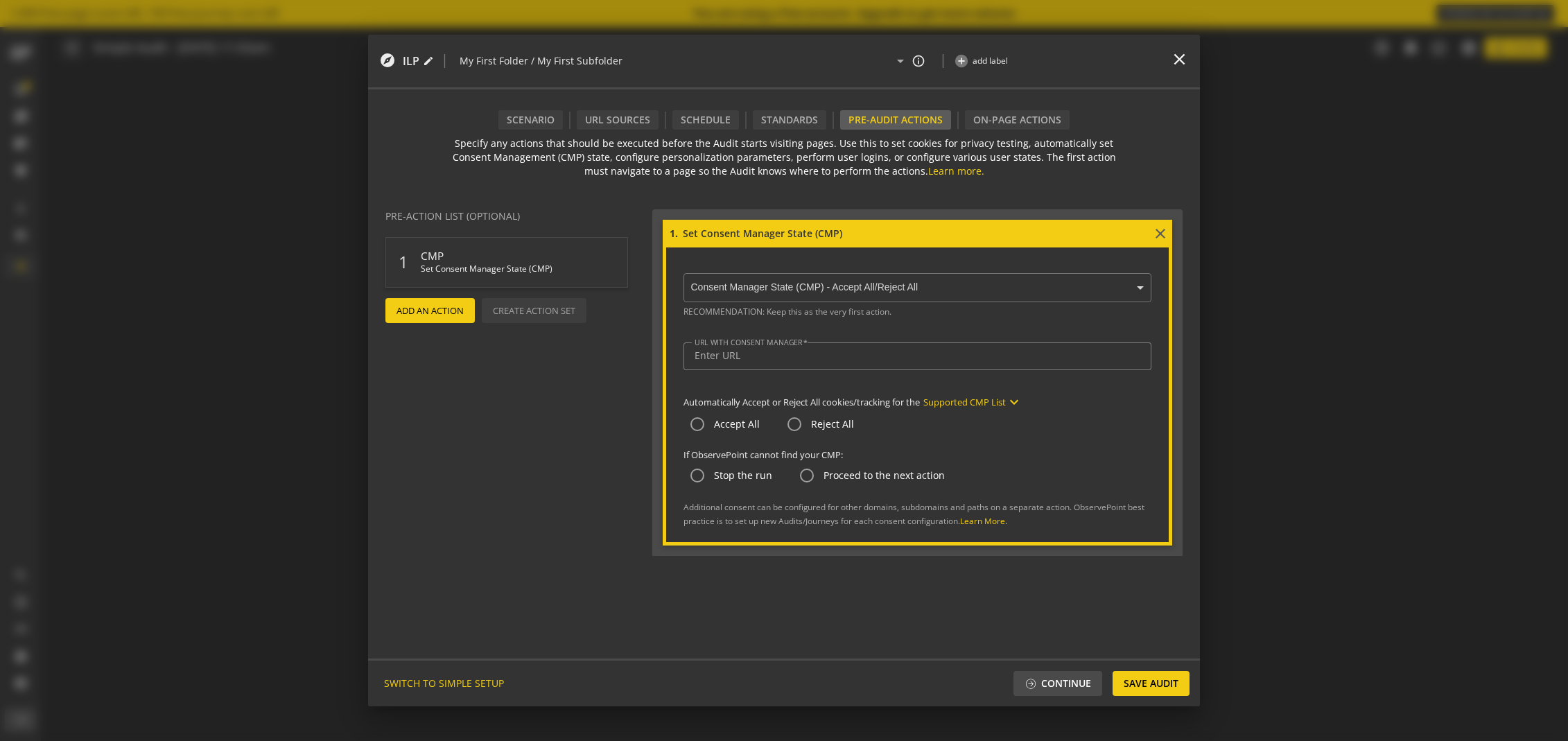
click at [953, 288] on input "text" at bounding box center [921, 288] width 461 height 12
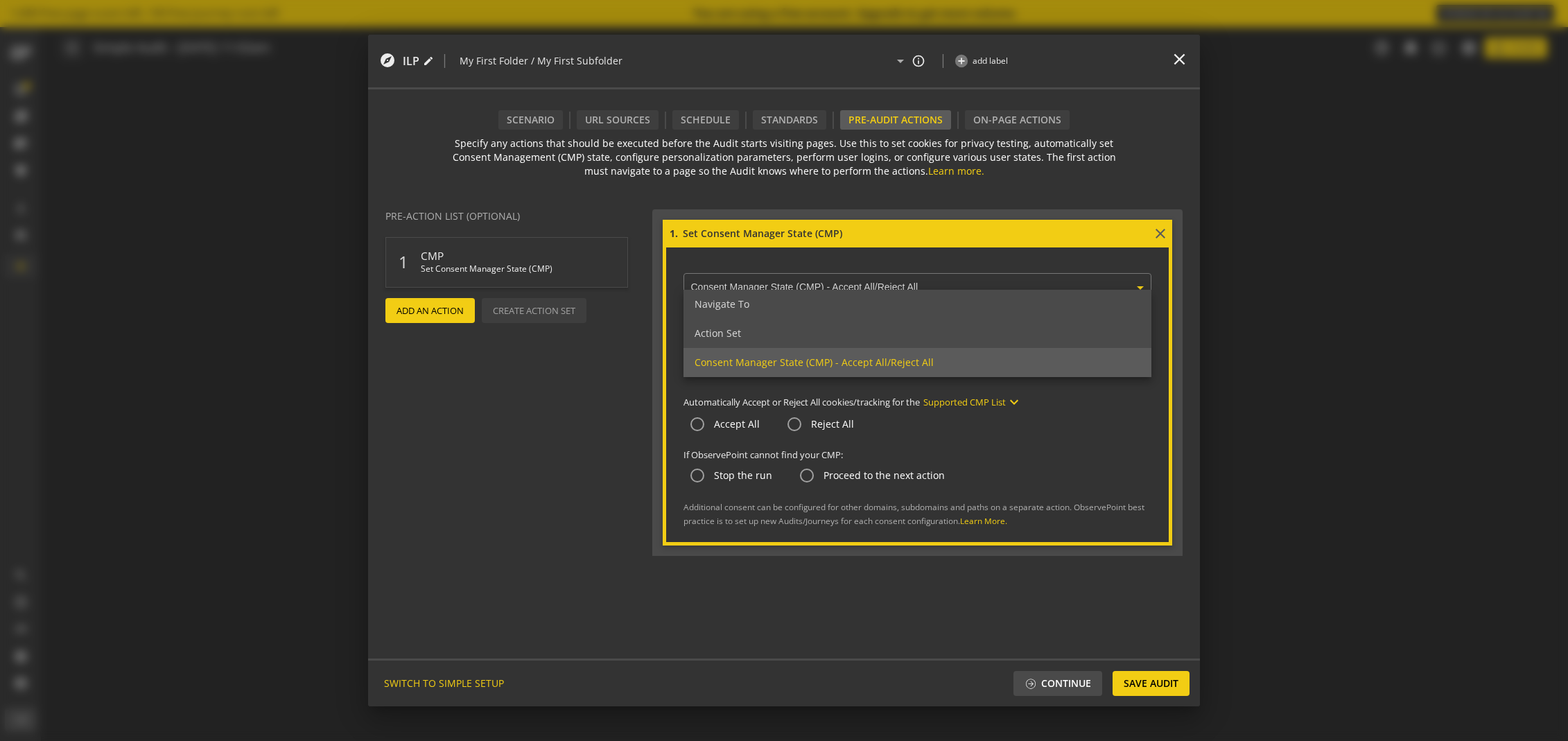
click at [953, 288] on input "text" at bounding box center [921, 288] width 461 height 12
click at [920, 257] on div "× Consent Manager State (CMP) - Accept All/Reject All Navigate To Action Set Co…" at bounding box center [917, 396] width 503 height 298
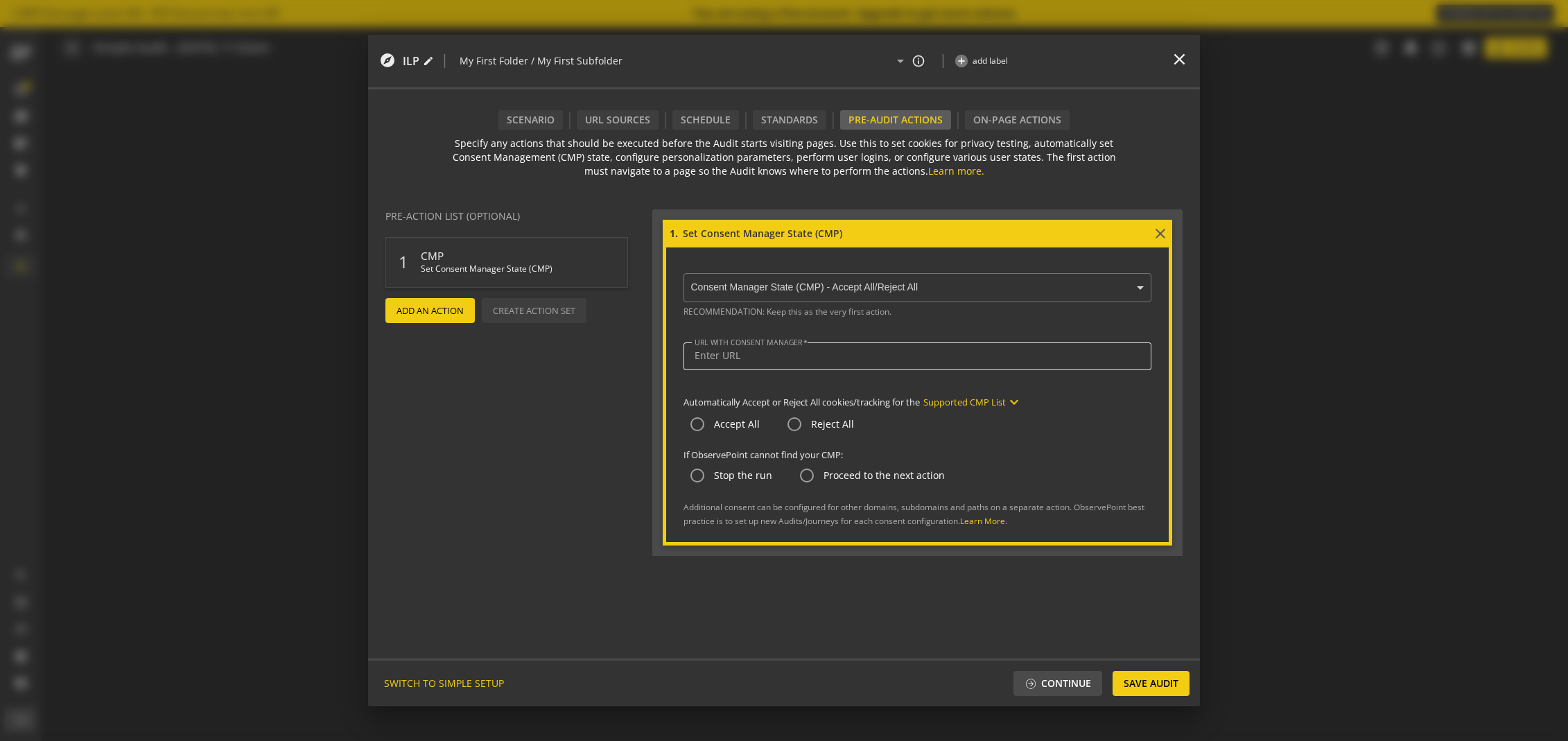
click at [869, 369] on div at bounding box center [918, 356] width 446 height 28
type input "[URL][DOMAIN_NAME]"
click at [1016, 402] on mat-icon "expand_more" at bounding box center [1014, 401] width 16 height 16
click at [1016, 402] on div at bounding box center [784, 370] width 1568 height 741
click at [1115, 628] on div at bounding box center [918, 602] width 530 height 92
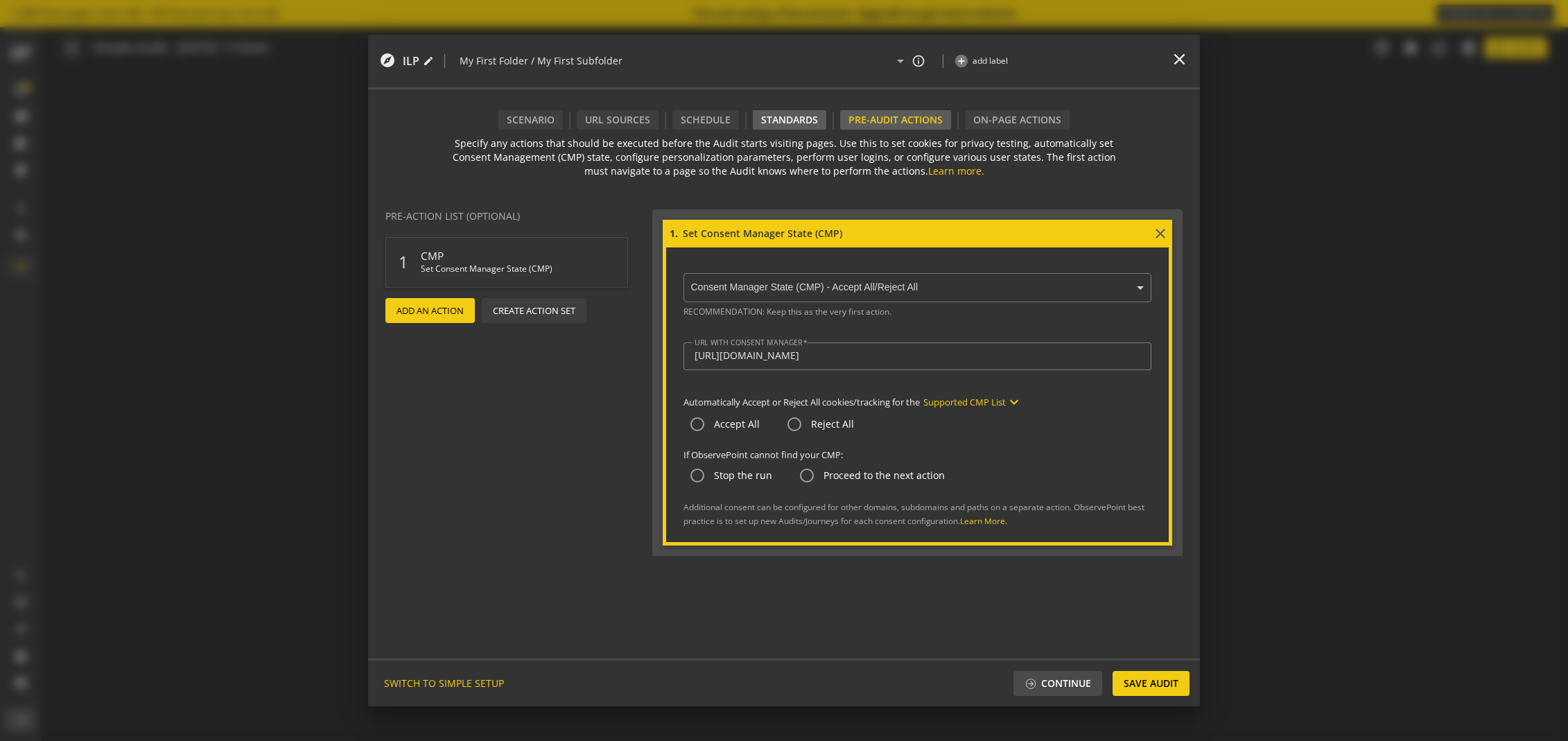
click at [802, 118] on div "Standards" at bounding box center [789, 120] width 56 height 13
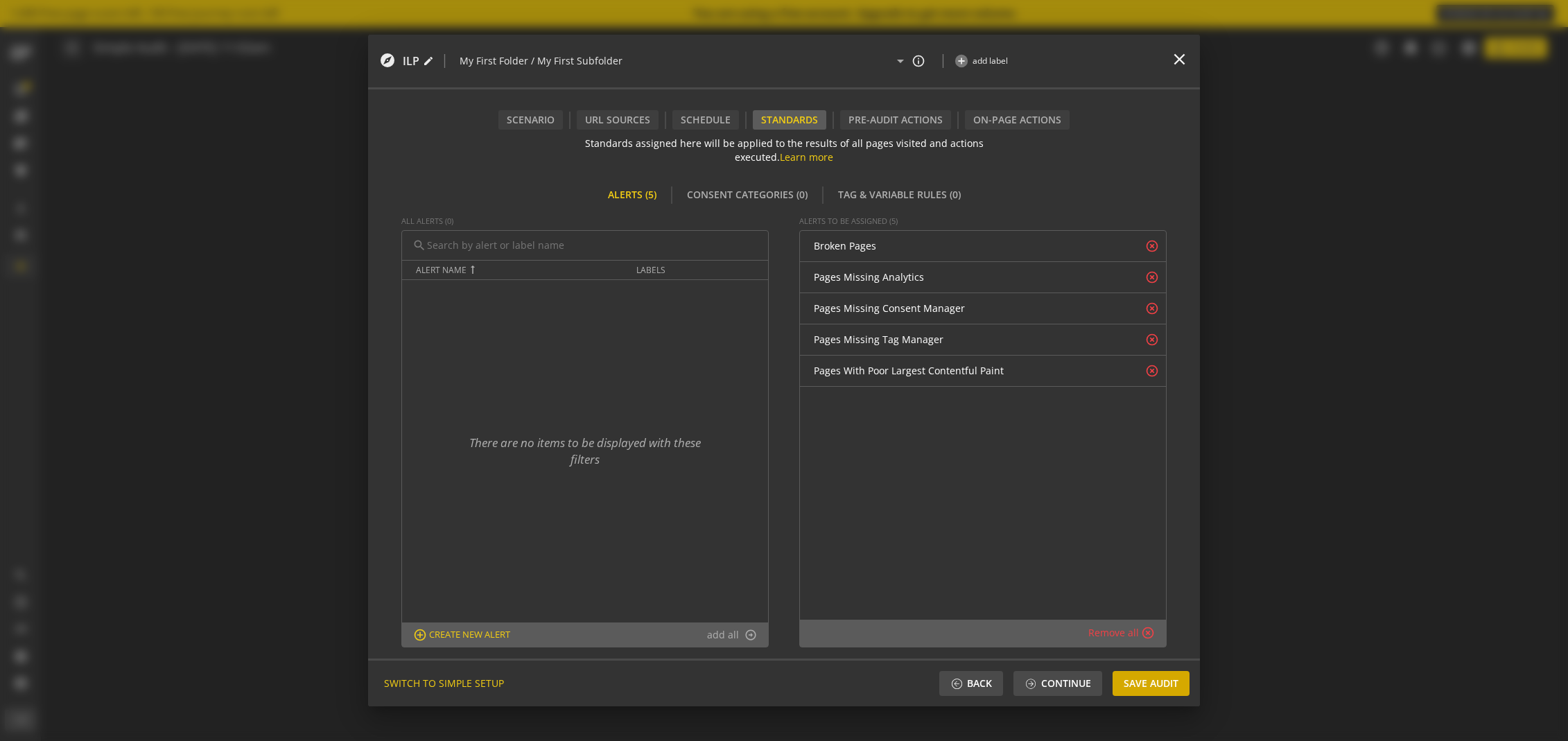
click at [1136, 683] on span "Save Audit" at bounding box center [1151, 684] width 55 height 25
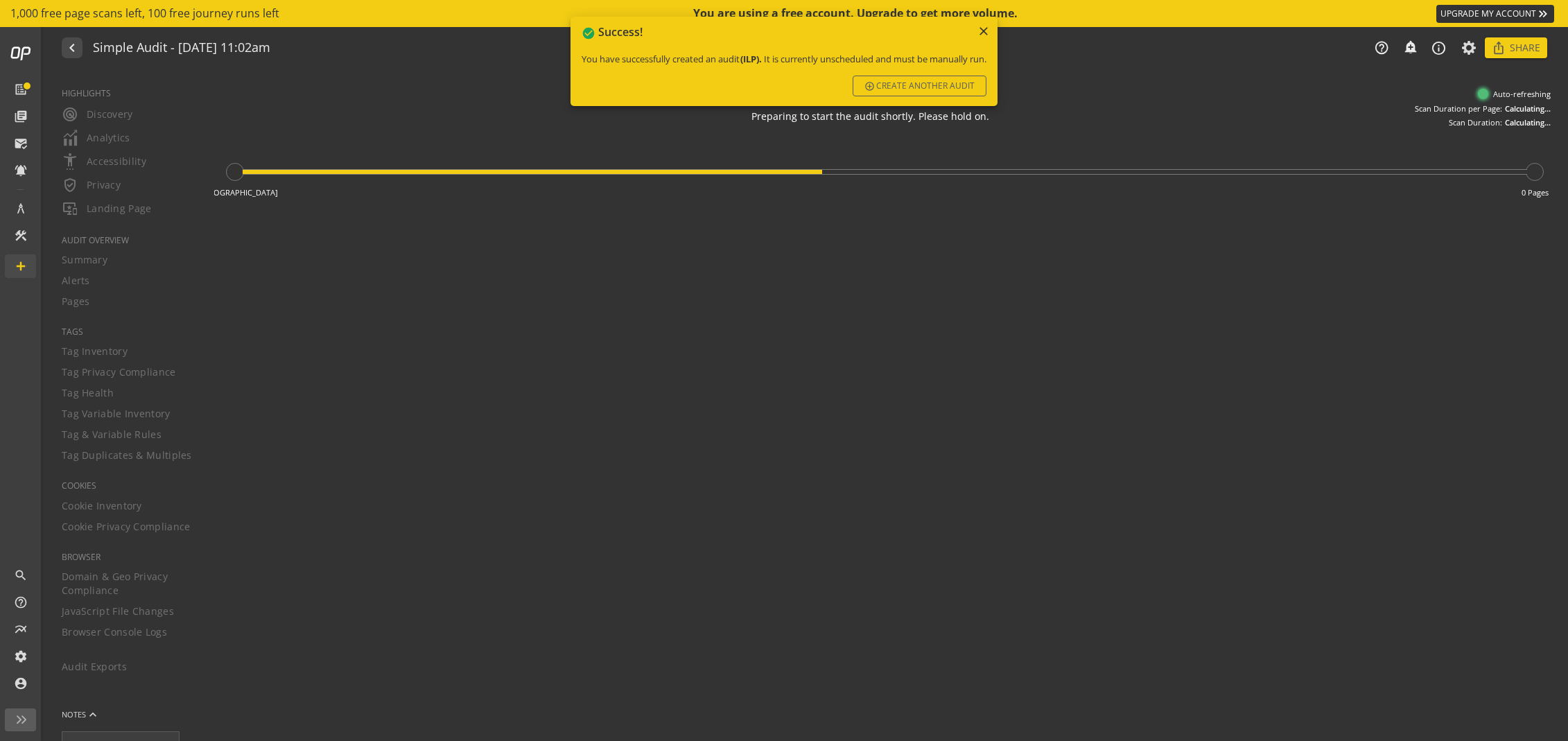
type textarea "Notes can include: -a description of what this audit is validating -changes in …"
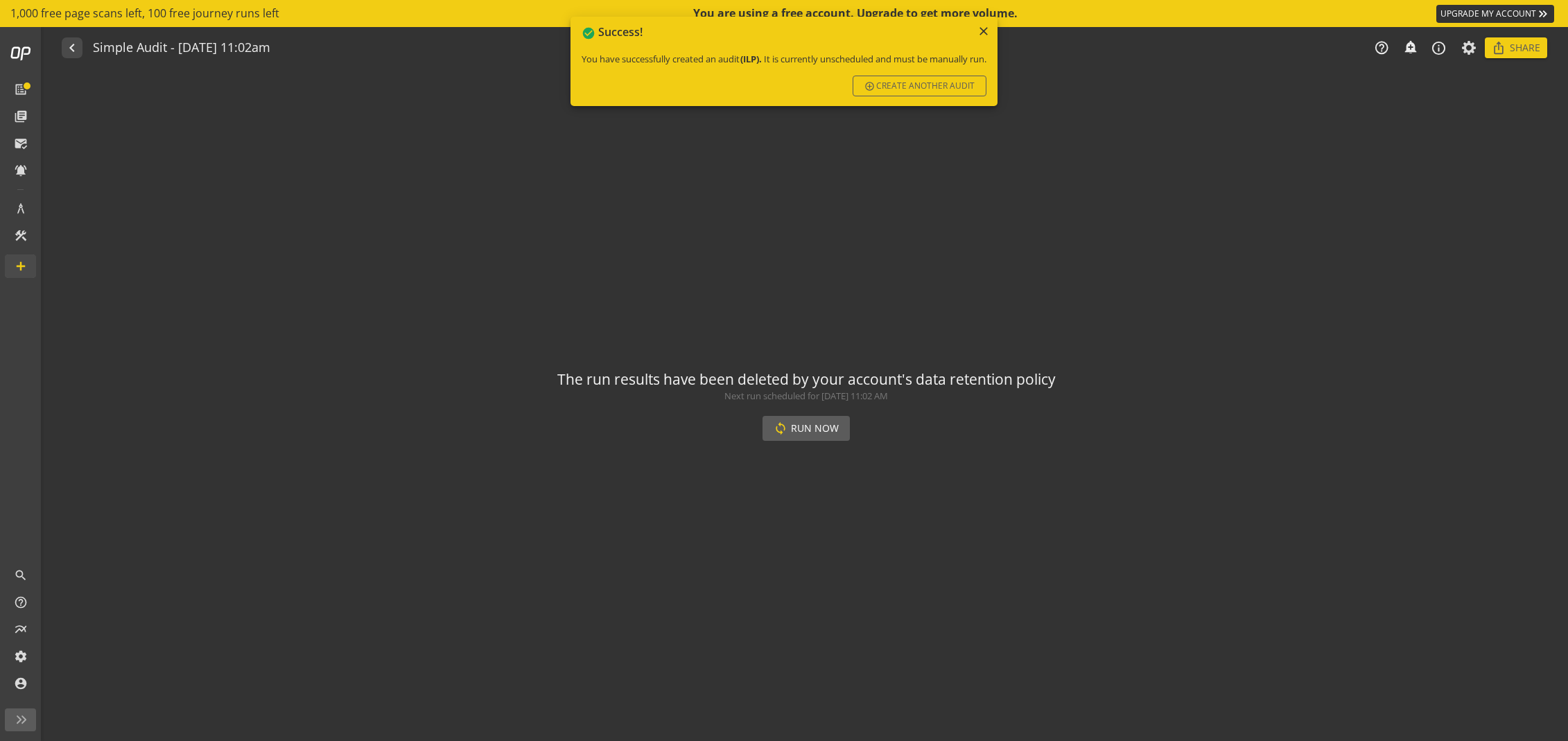
click at [821, 433] on span "Run Now" at bounding box center [815, 429] width 48 height 25
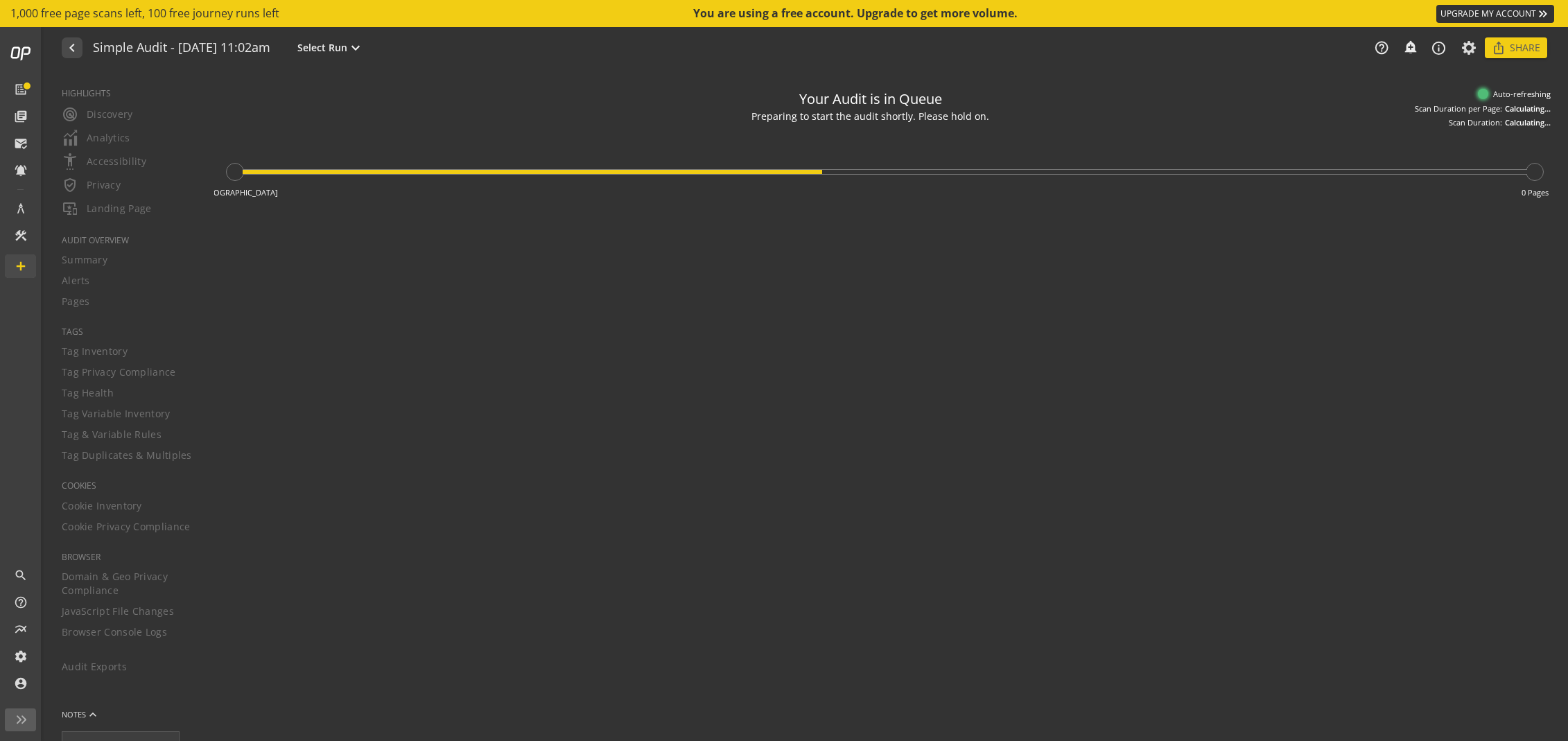
type textarea "Notes can include: -a description of what this audit is validating -changes in …"
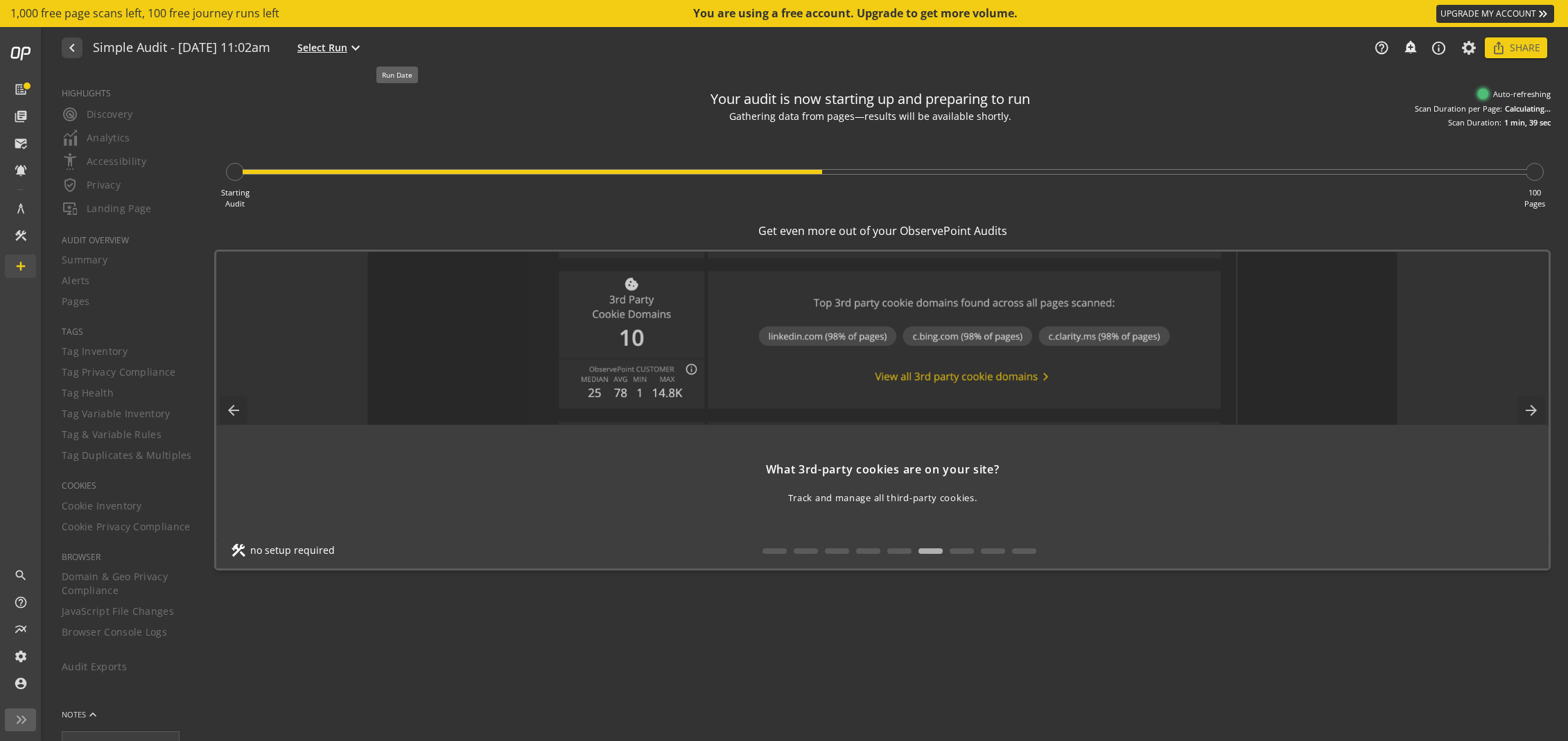
click at [364, 49] on mat-icon "expand_more" at bounding box center [355, 47] width 16 height 16
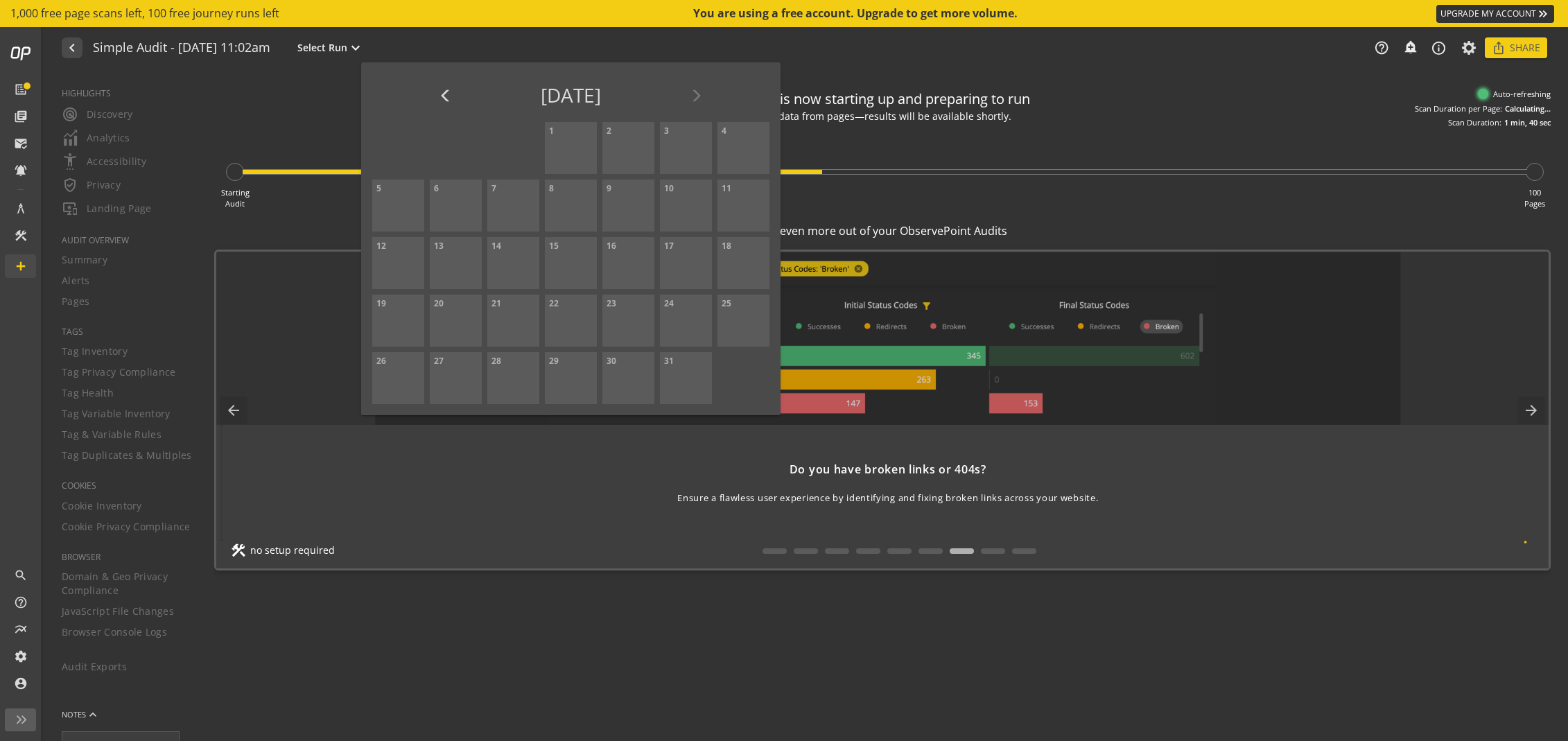
click at [418, 49] on div at bounding box center [784, 370] width 1568 height 741
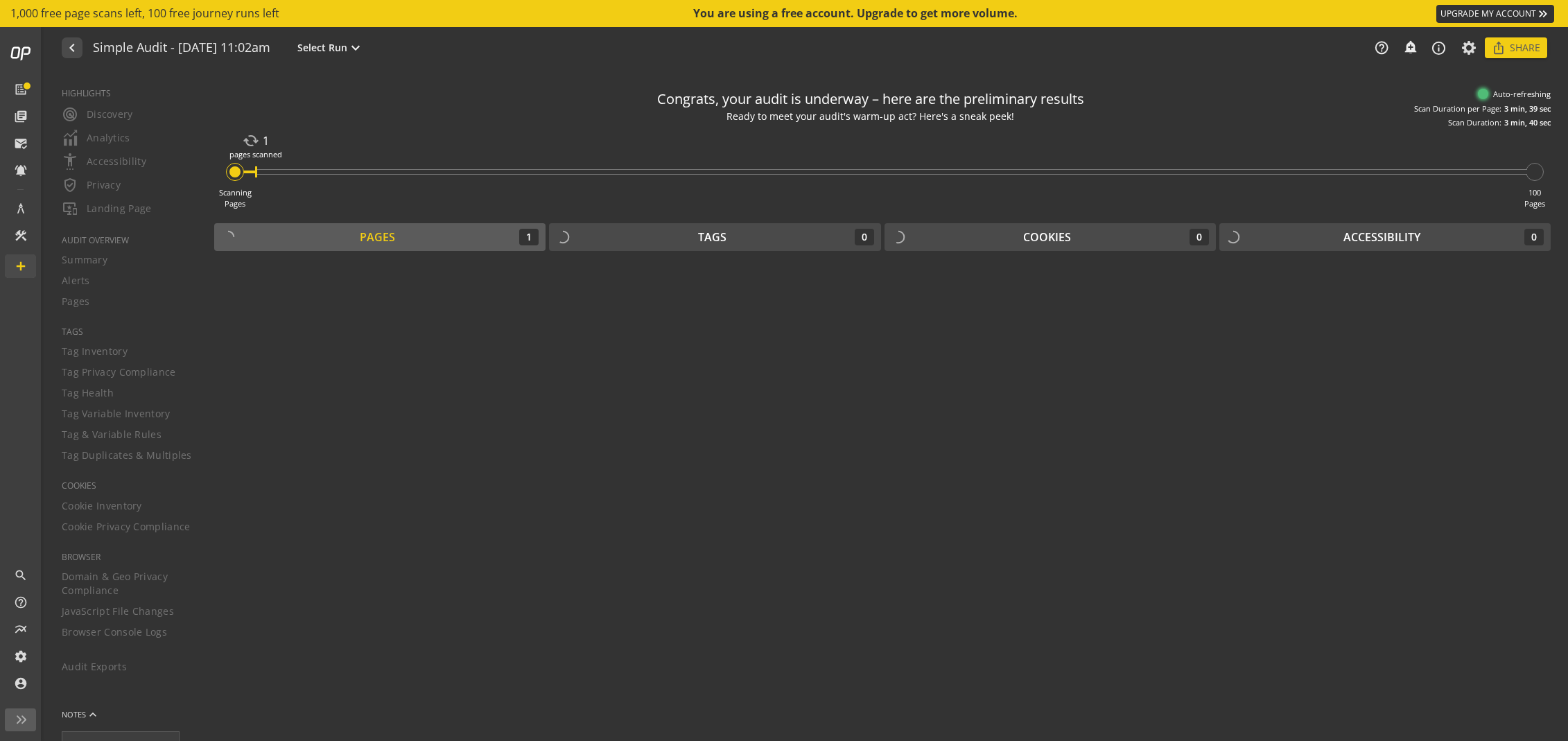
click at [529, 237] on div "1" at bounding box center [528, 236] width 19 height 16
click at [392, 237] on div "Pages" at bounding box center [377, 237] width 35 height 16
click at [1472, 48] on icon at bounding box center [1469, 48] width 17 height 10
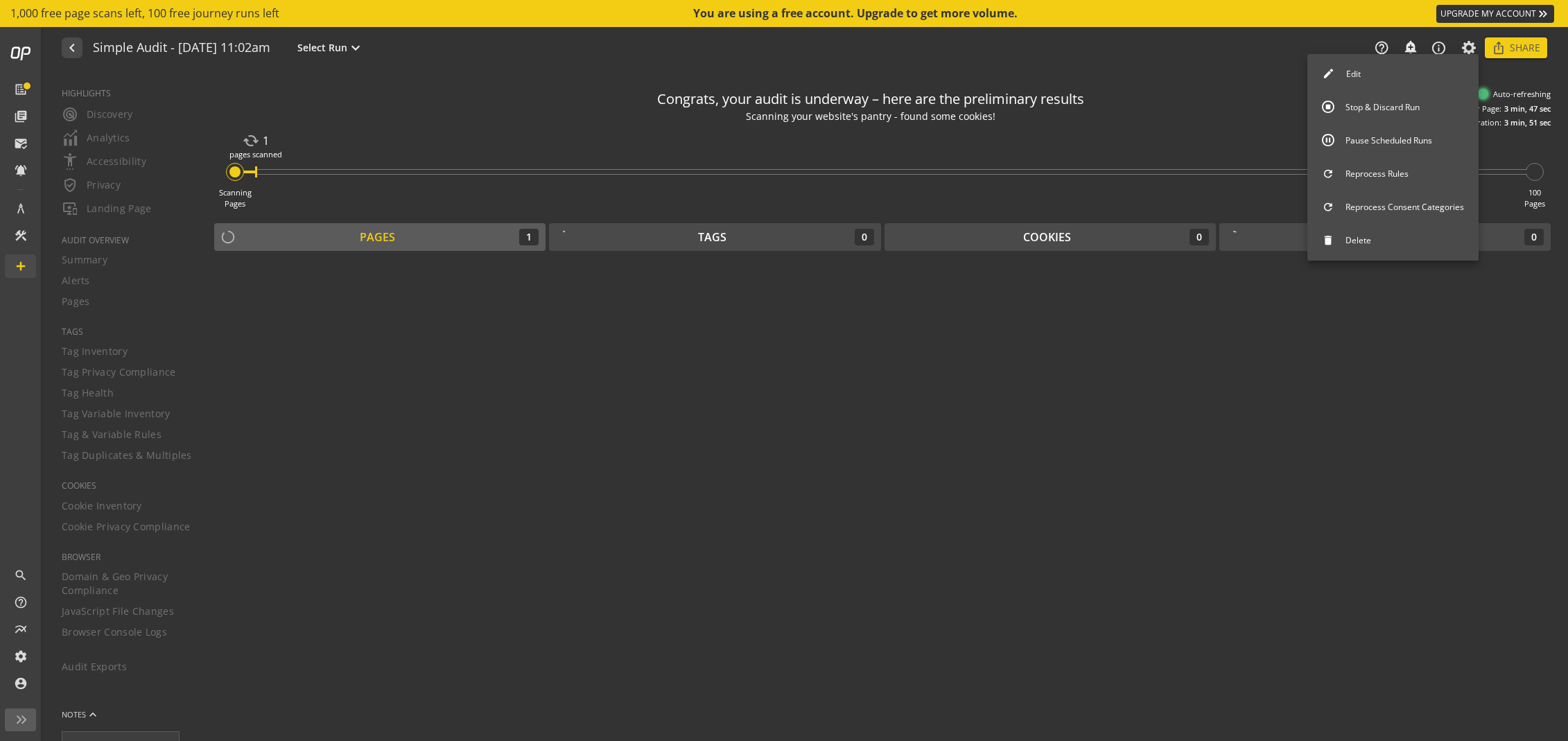
click at [1422, 72] on button "Edit" at bounding box center [1393, 74] width 171 height 29
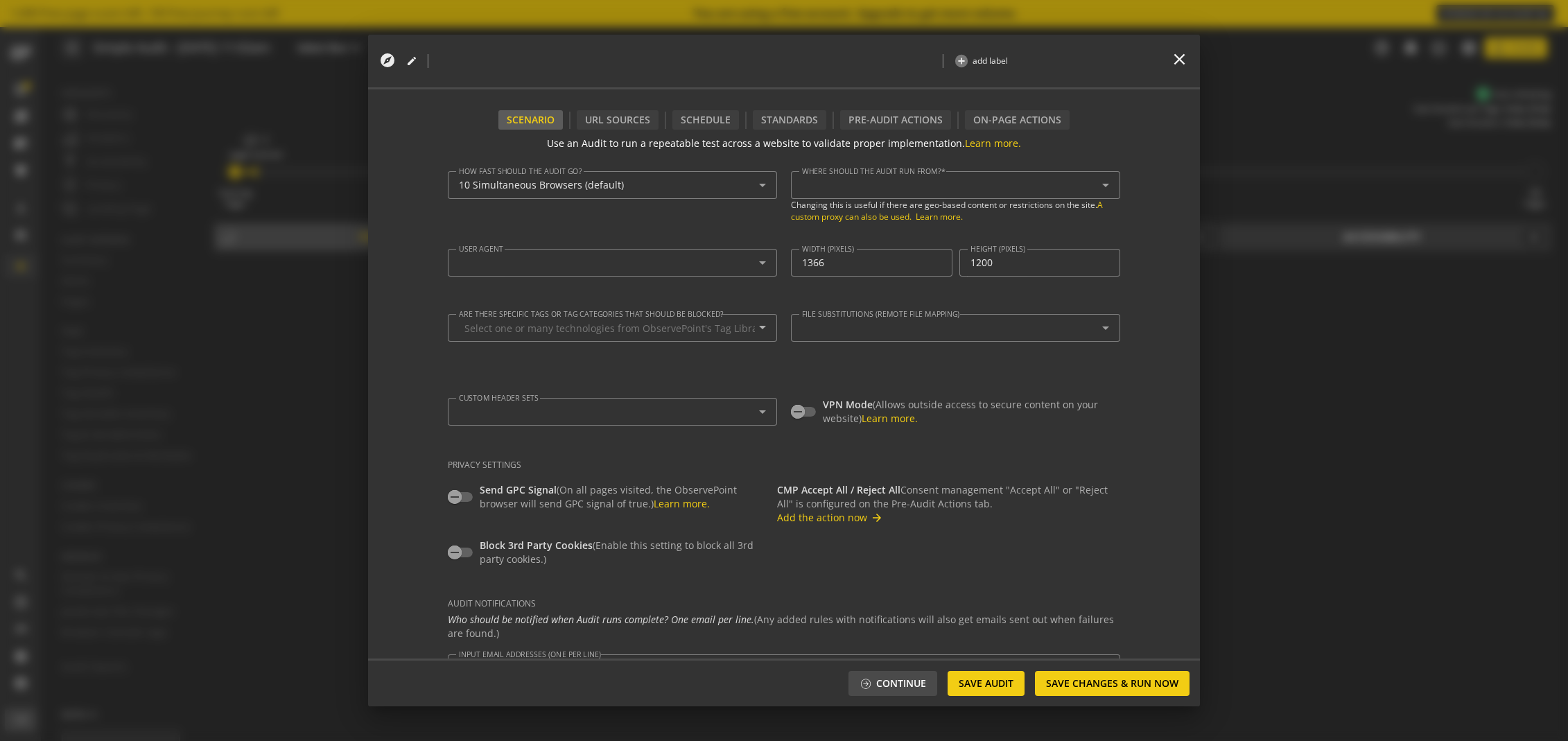
type textarea "[URL][DOMAIN_NAME]"
type input "^https?://([^/:\?]*\.)?[DOMAIN_NAME]([^.]|$)"
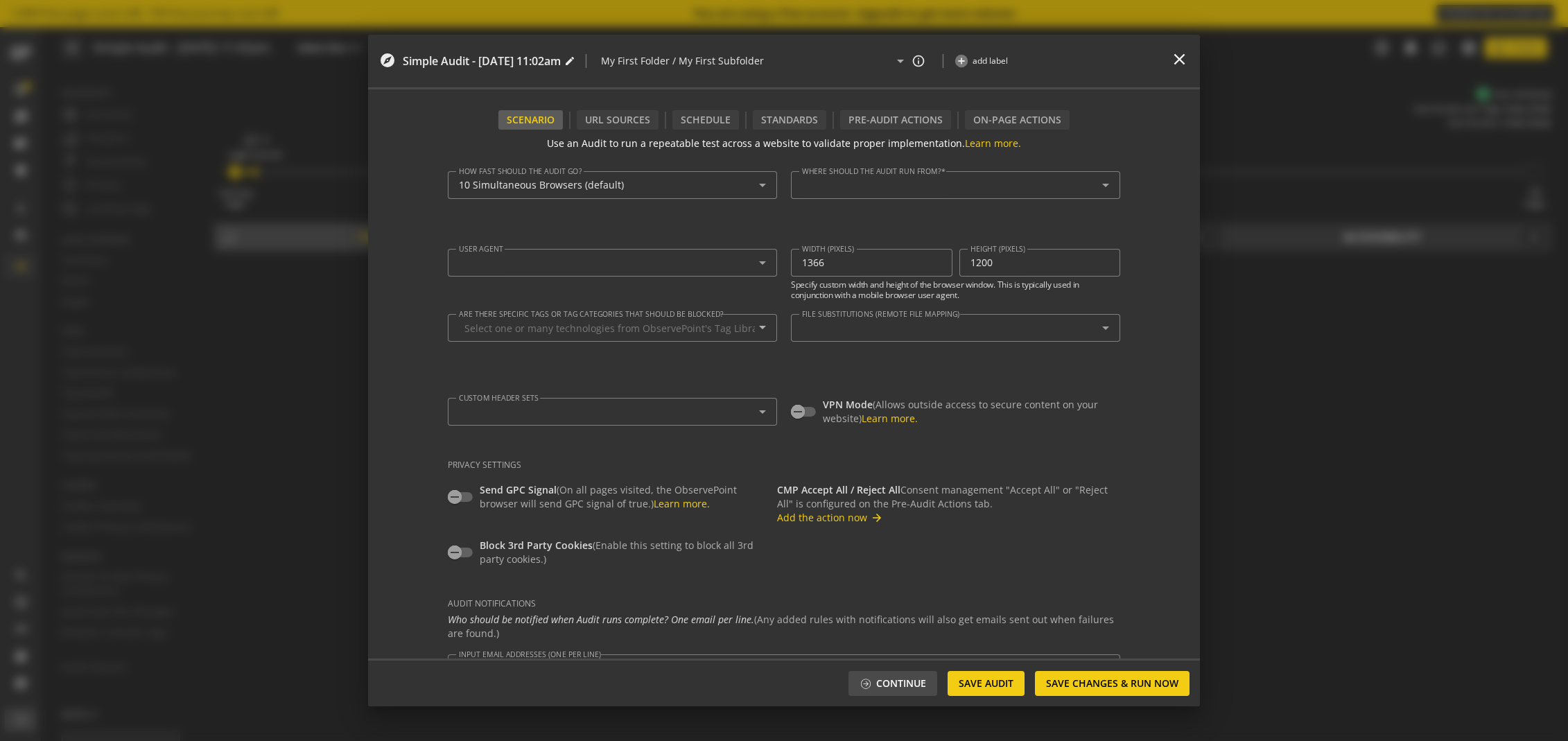
type textarea "[EMAIL_ADDRESS][DOMAIN_NAME]"
click at [640, 135] on form "Use an Audit to run a repeatable test across a website to validate proper imple…" at bounding box center [784, 393] width 673 height 529
click at [638, 124] on div "URL Sources" at bounding box center [617, 120] width 65 height 13
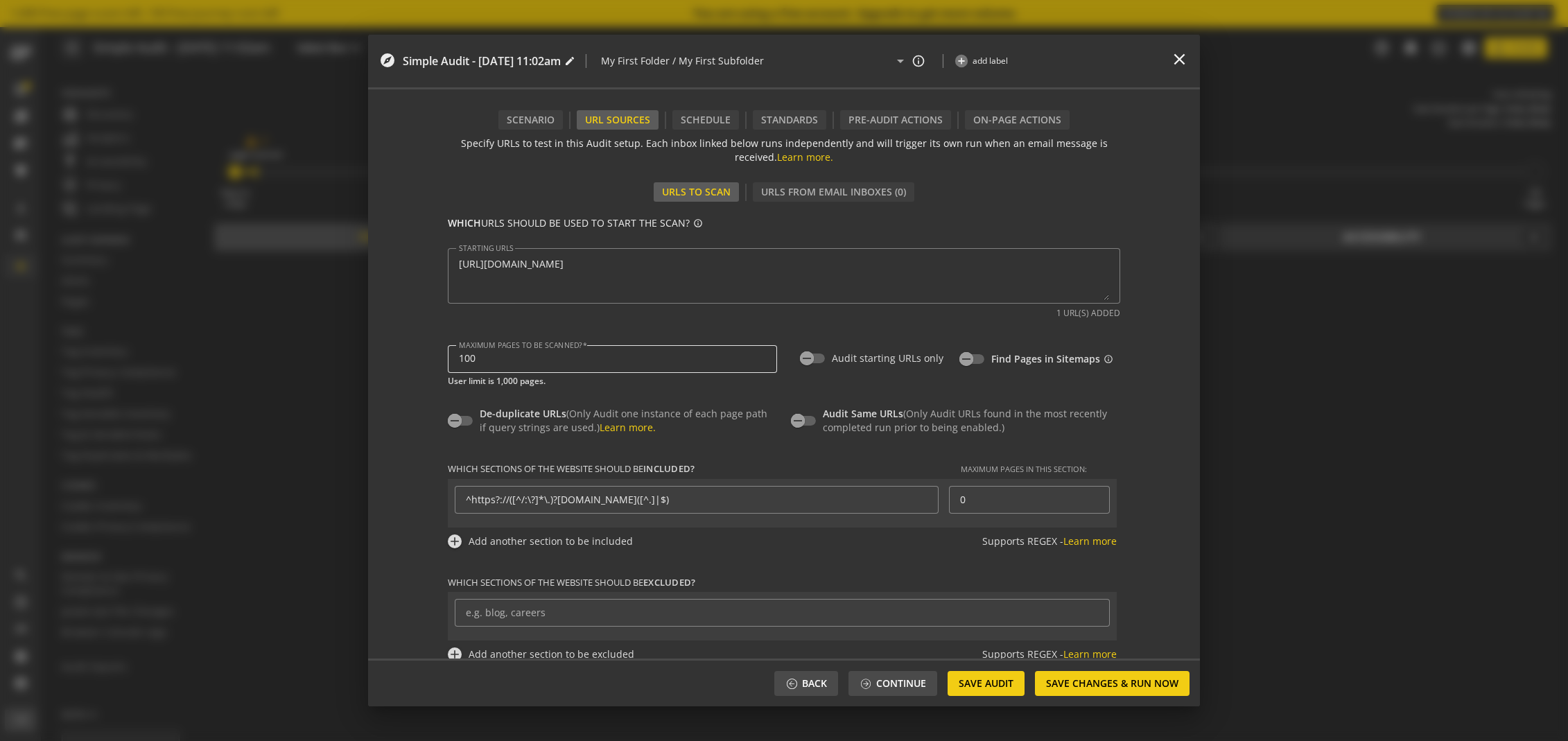
click at [506, 360] on input "100" at bounding box center [612, 359] width 307 height 11
drag, startPoint x: 504, startPoint y: 358, endPoint x: 382, endPoint y: 349, distance: 122.3
click at [382, 349] on form "Use an Audit to run a repeatable test across a website to validate proper imple…" at bounding box center [784, 393] width 832 height 529
type input "250"
click at [1000, 687] on span "Save Audit" at bounding box center [986, 684] width 55 height 25
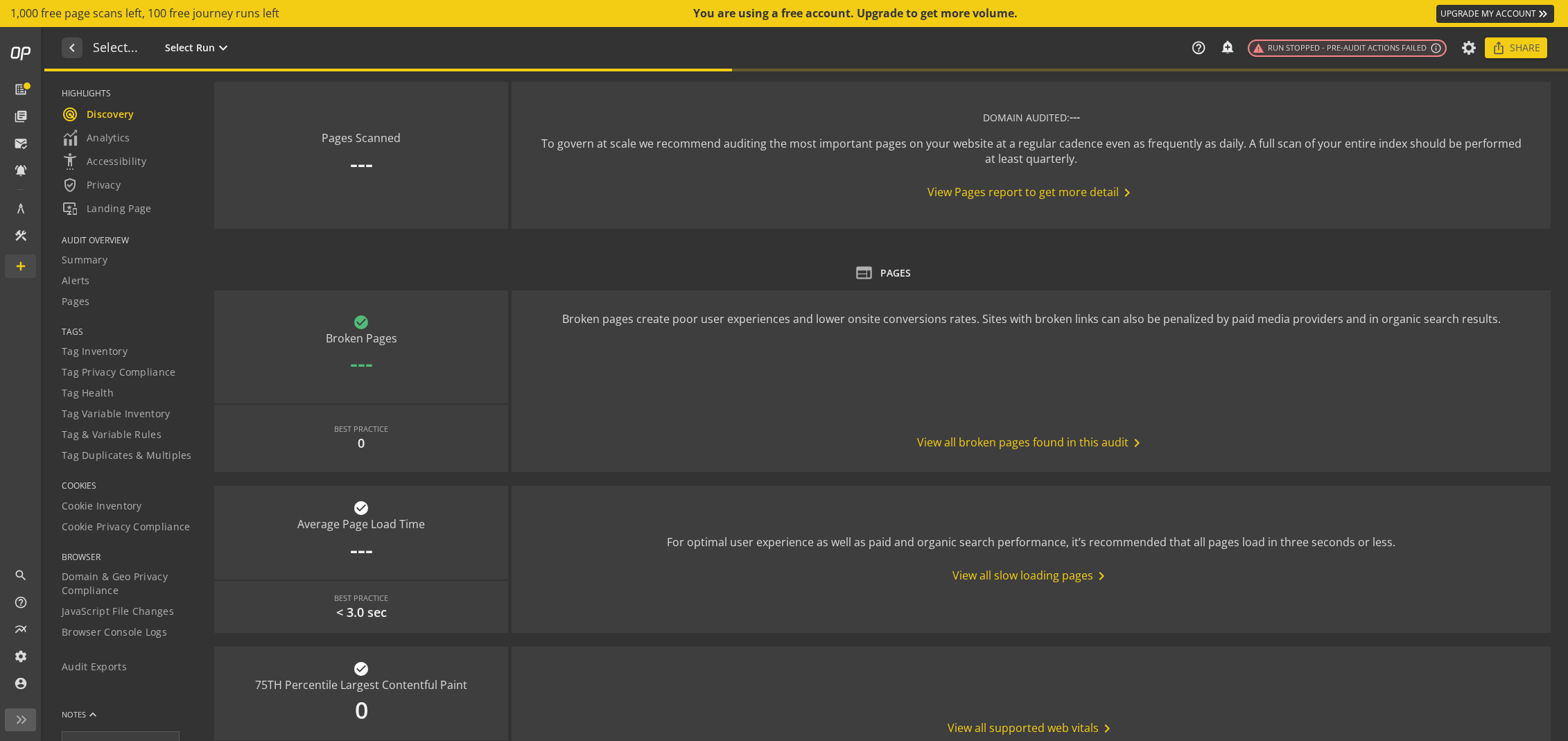
type textarea "Notes can include: -a description of what this audit is validating -changes in …"
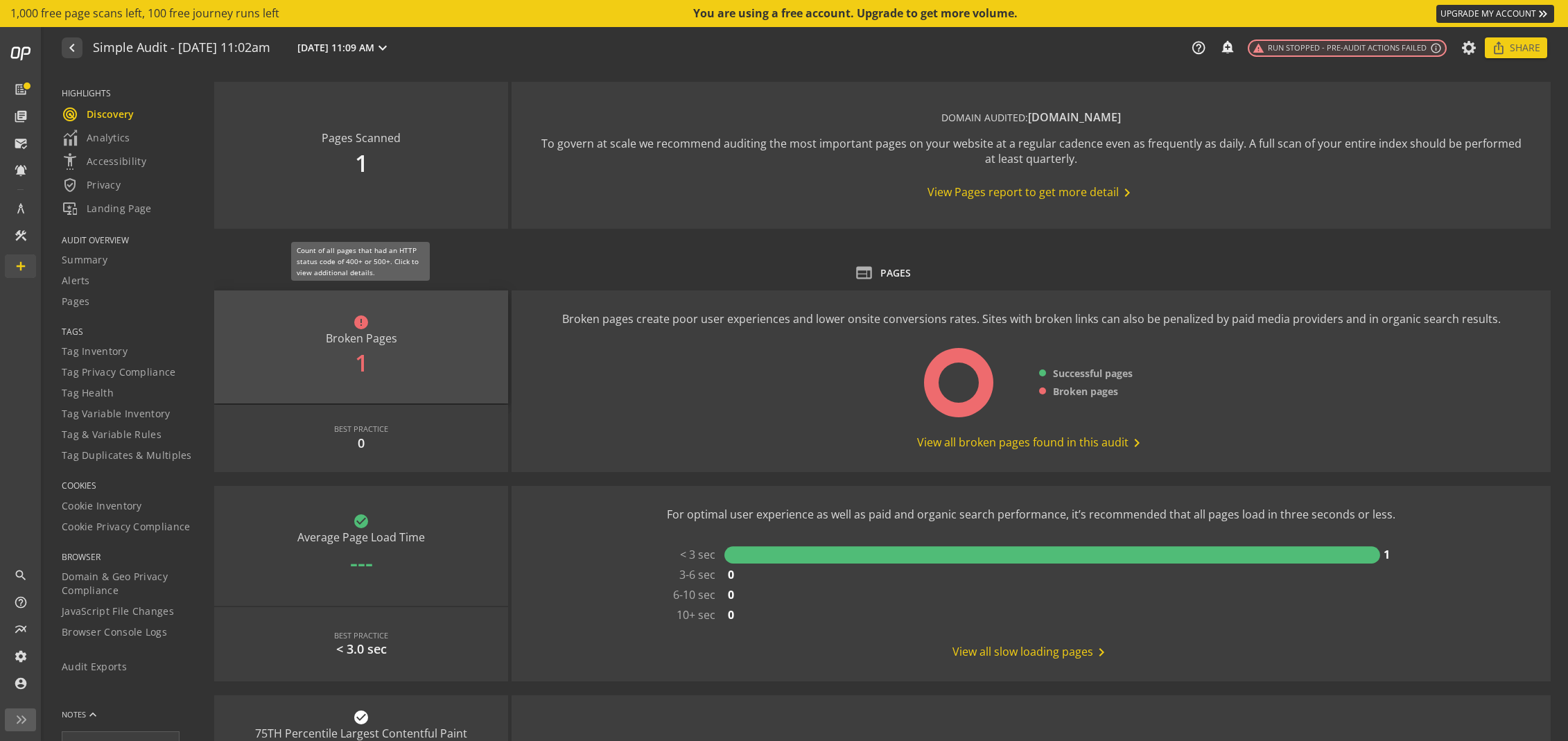
click at [353, 366] on div "error Broken Pages 1" at bounding box center [361, 347] width 294 height 113
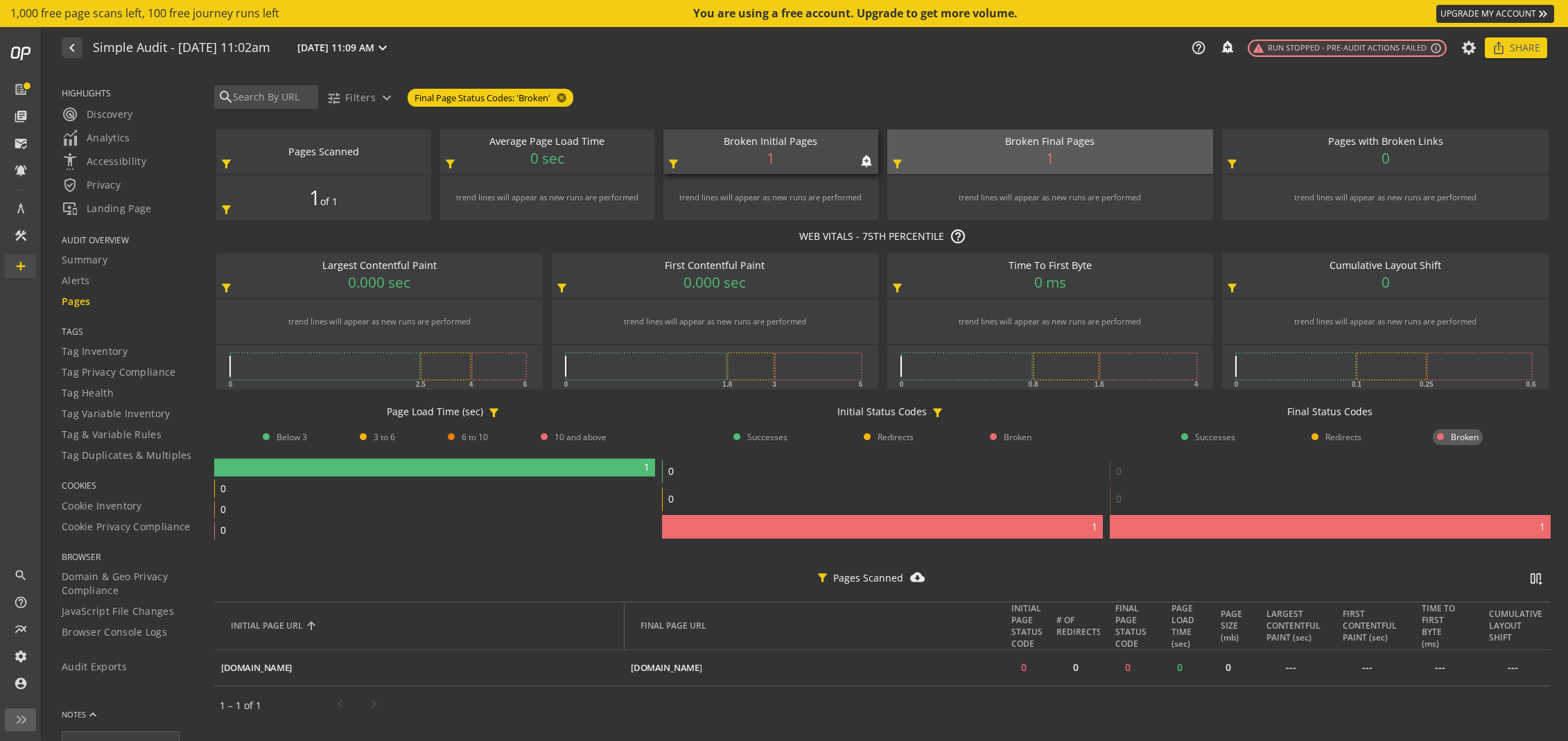
click at [752, 150] on div "Broken Initial Pages notifications_none add_alert 1 filter_alt" at bounding box center [771, 151] width 215 height 44
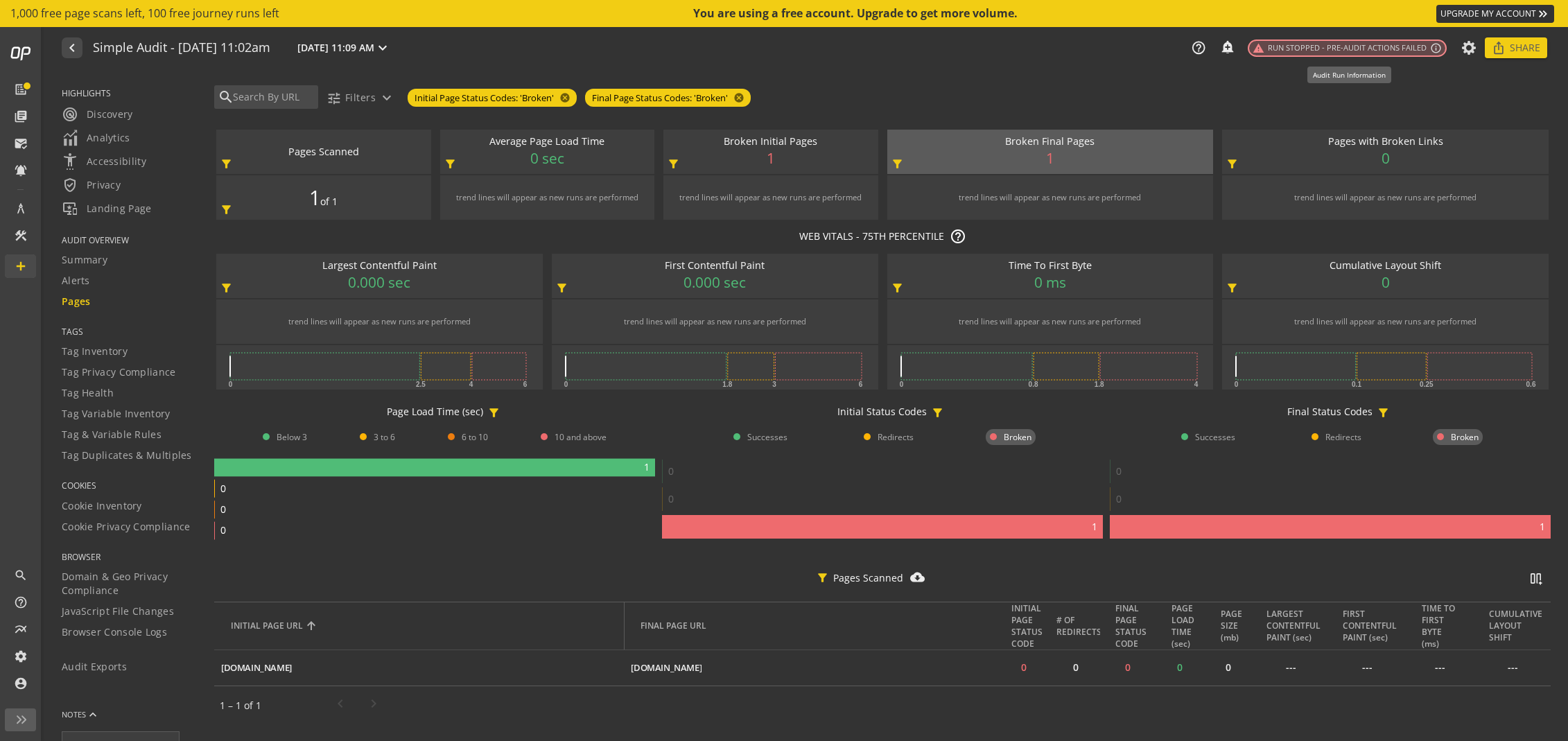
click at [1389, 52] on span "warning Run Stopped - Pre-audit actions failed" at bounding box center [1340, 48] width 174 height 11
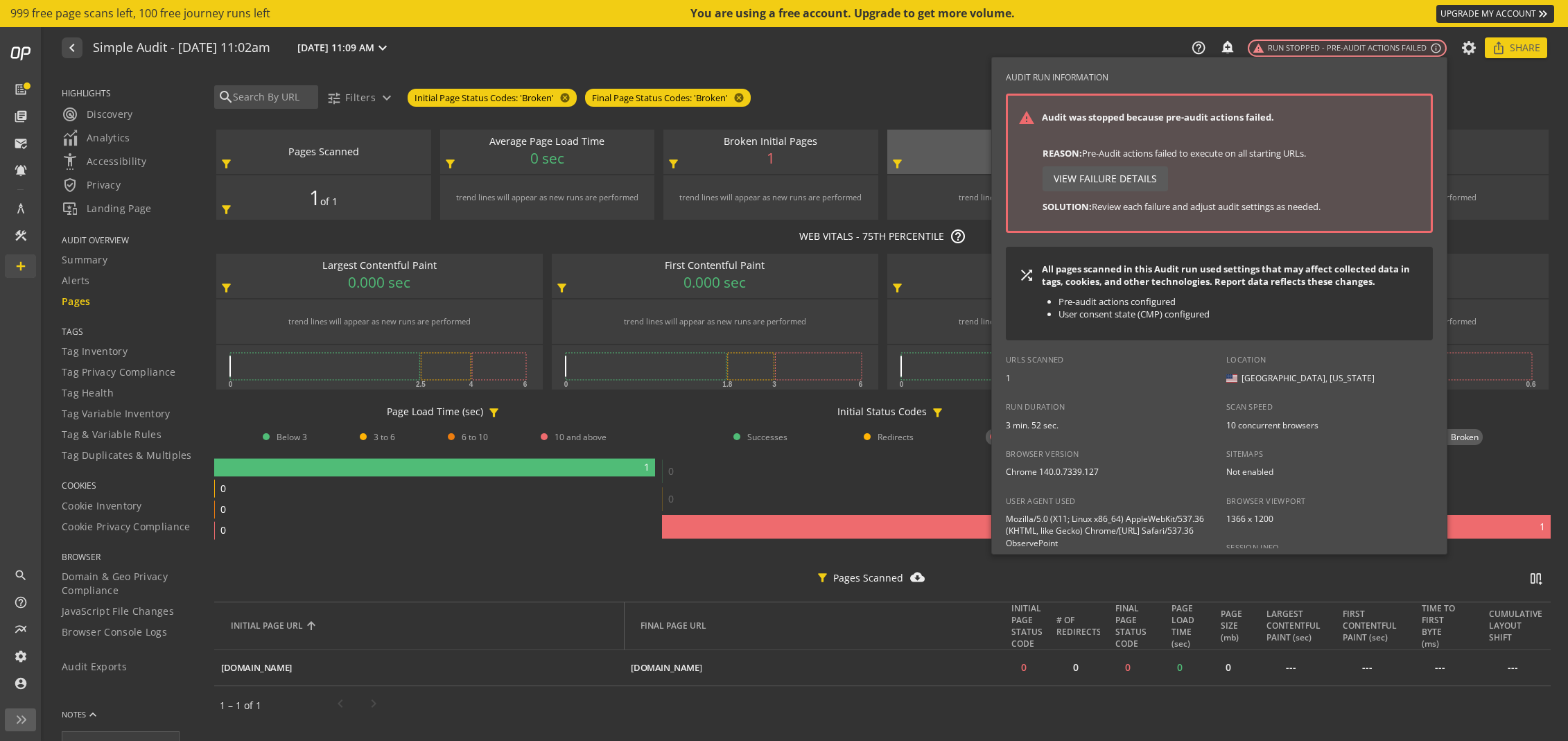
click at [1123, 179] on span "View Failure Details" at bounding box center [1106, 179] width 103 height 25
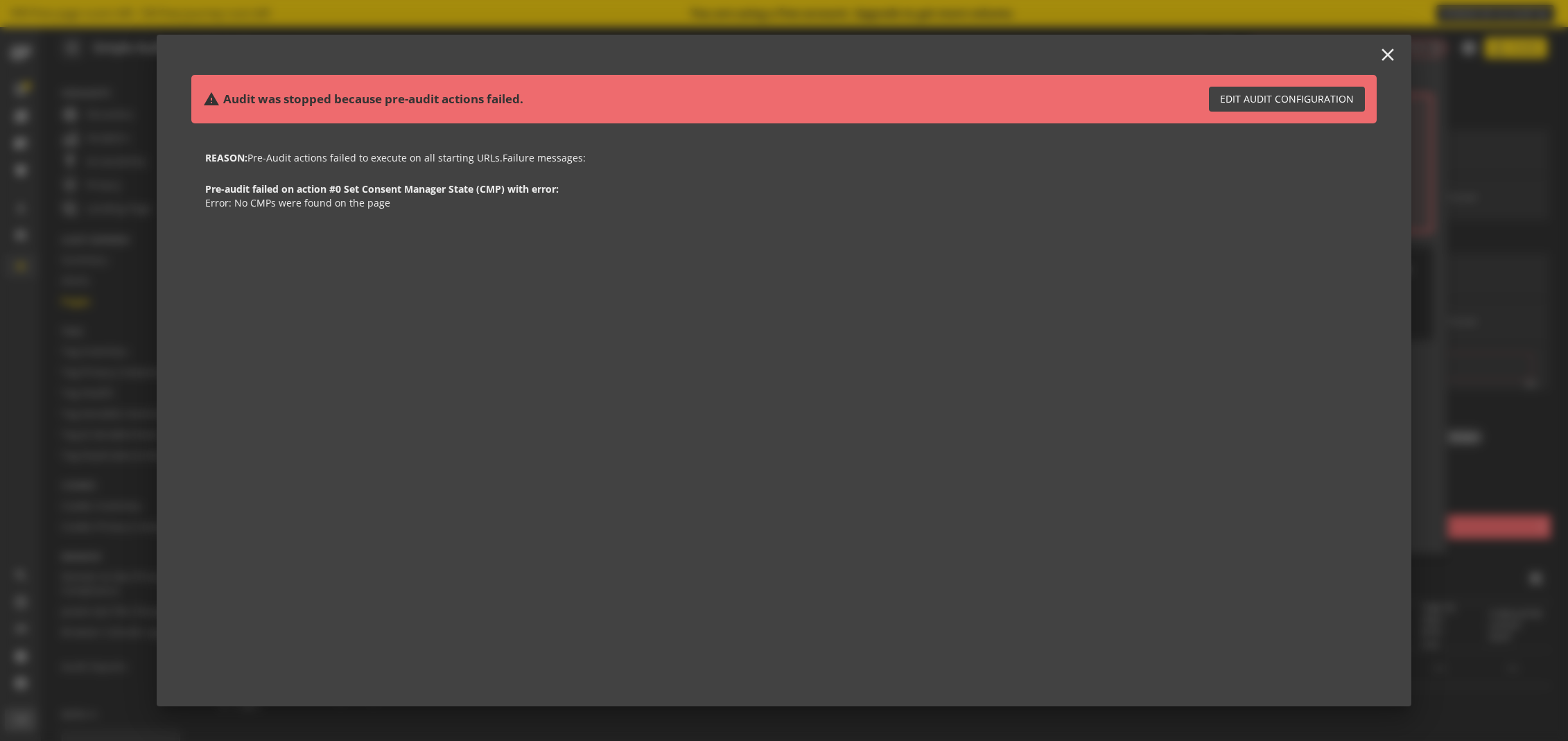
click at [1384, 57] on mat-icon "close" at bounding box center [1388, 56] width 19 height 19
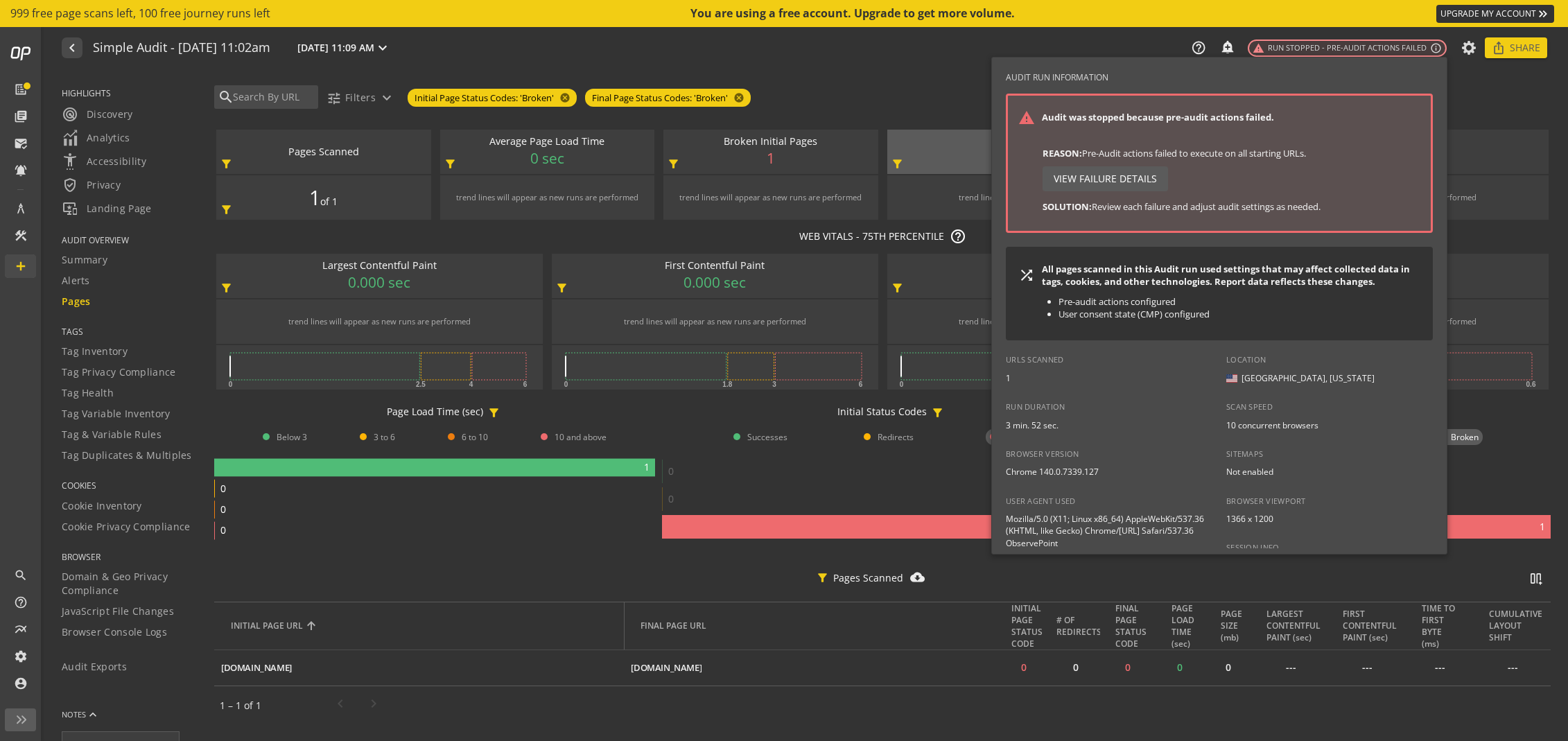
click at [1418, 41] on div at bounding box center [784, 370] width 1568 height 741
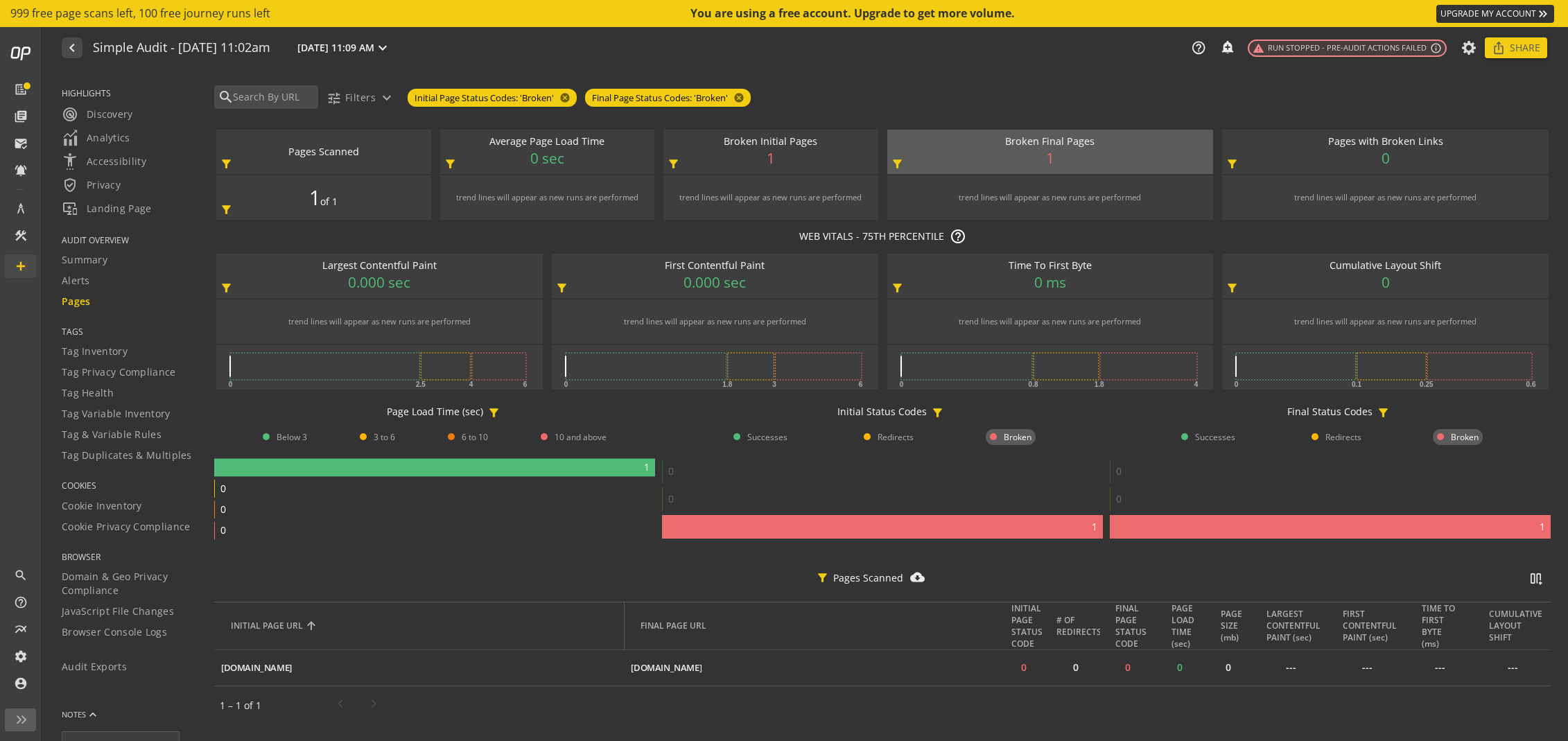
click at [1460, 48] on div "help_outline notifications_none add_alert warning Run Stopped - Pre-audit actio…" at bounding box center [1362, 48] width 370 height 21
click at [1469, 49] on icon at bounding box center [1469, 48] width 17 height 10
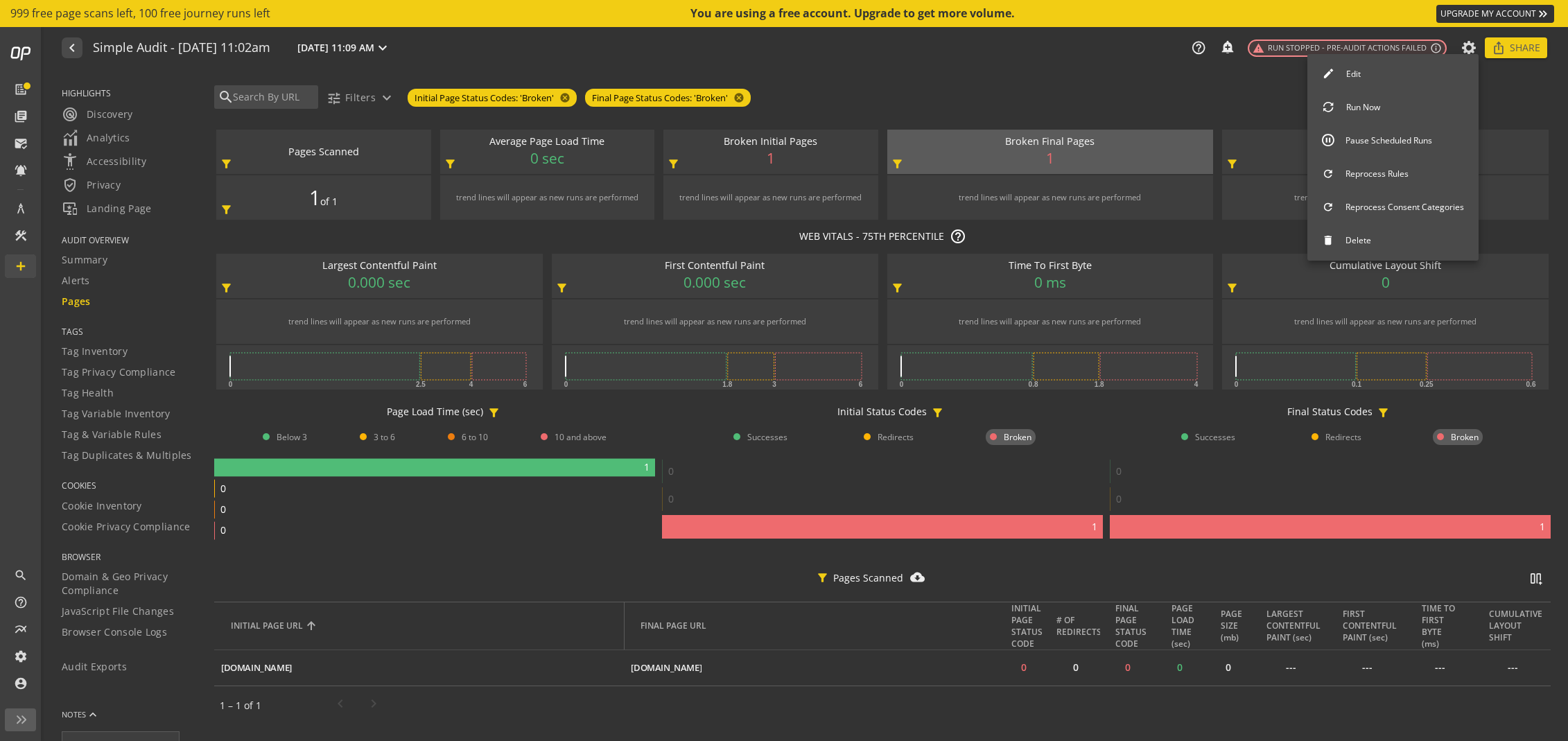
click at [1384, 74] on button "Edit" at bounding box center [1393, 74] width 171 height 29
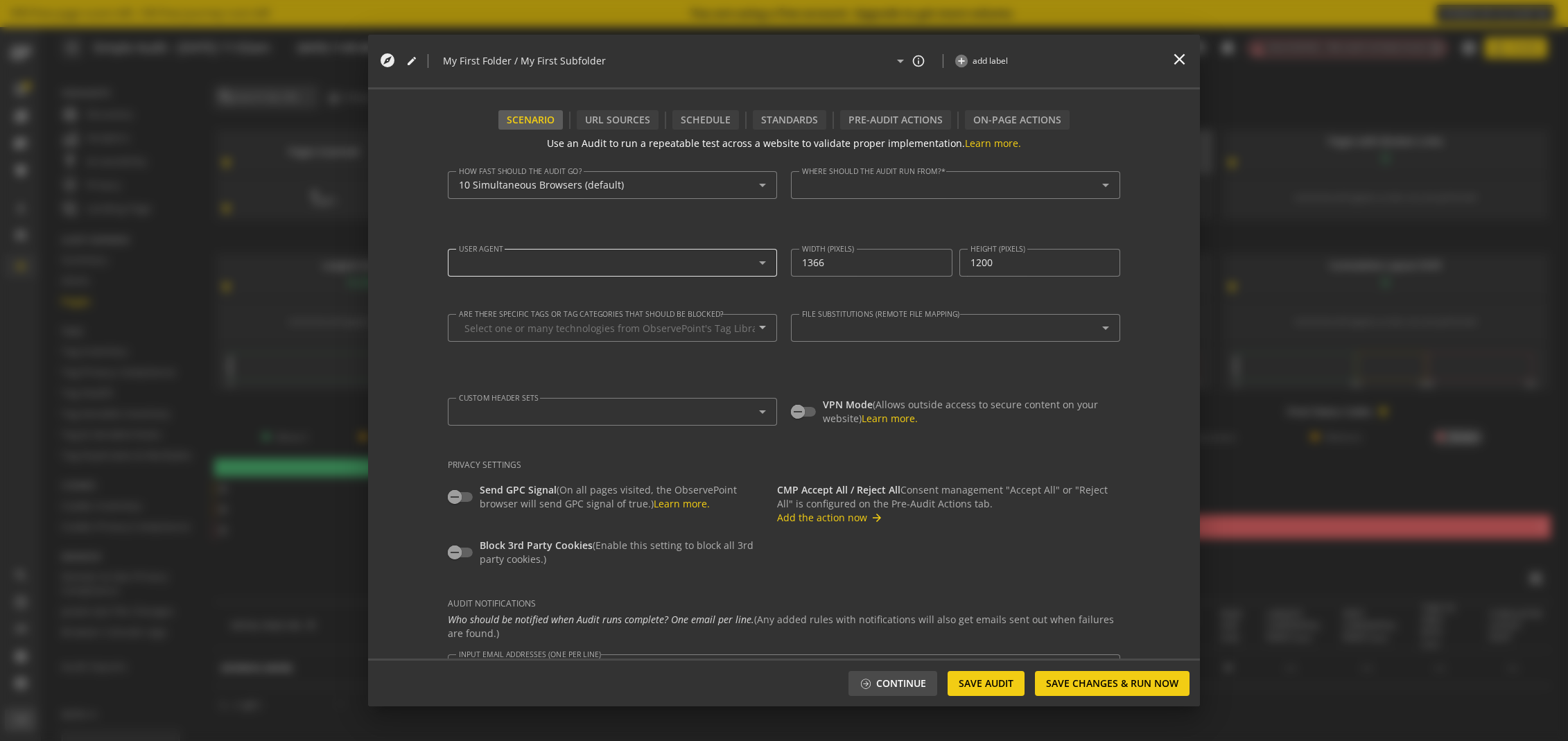
type textarea "[EMAIL_ADDRESS][DOMAIN_NAME]"
click at [594, 122] on div "URL Sources" at bounding box center [617, 120] width 65 height 13
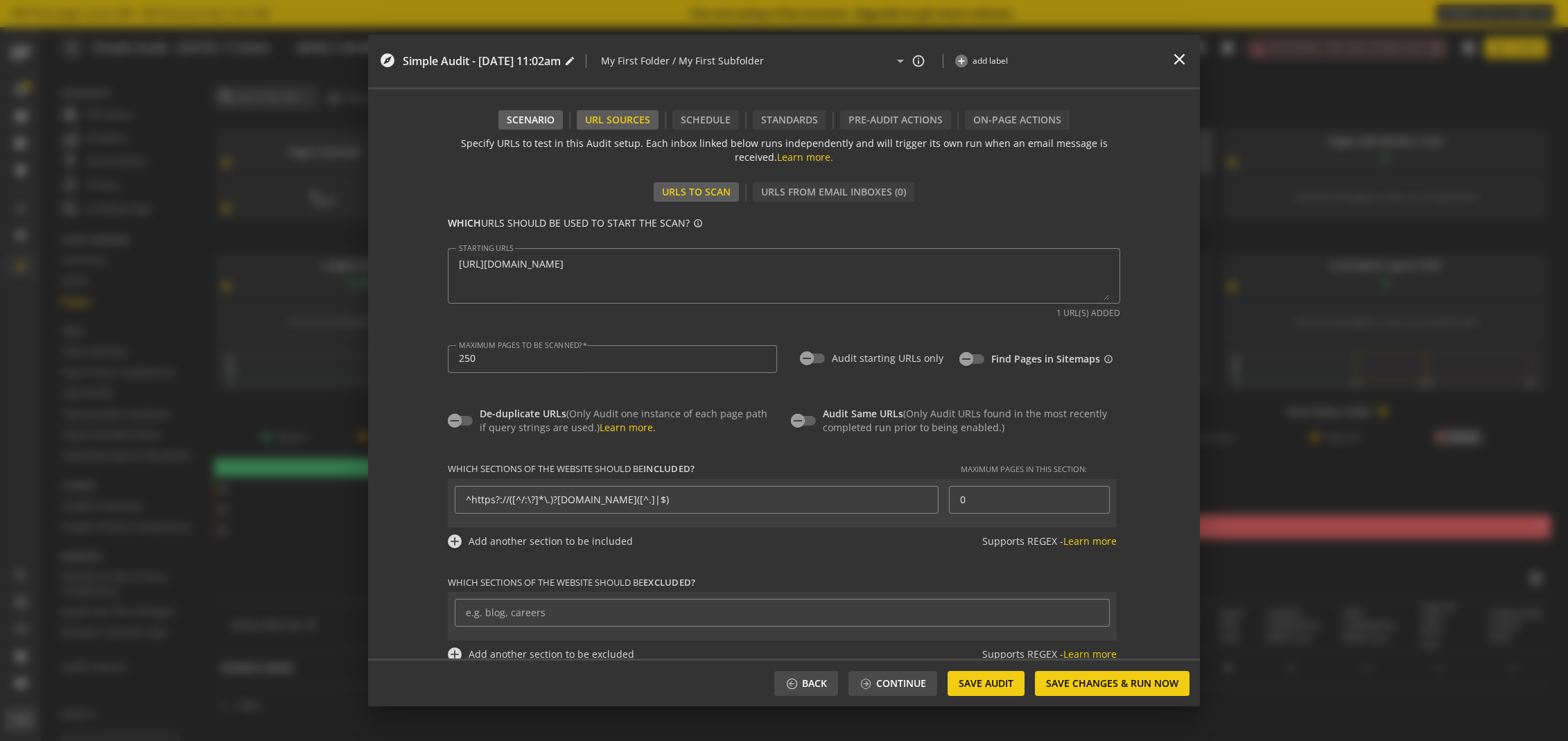
click at [559, 118] on div "Scenario" at bounding box center [530, 120] width 64 height 19
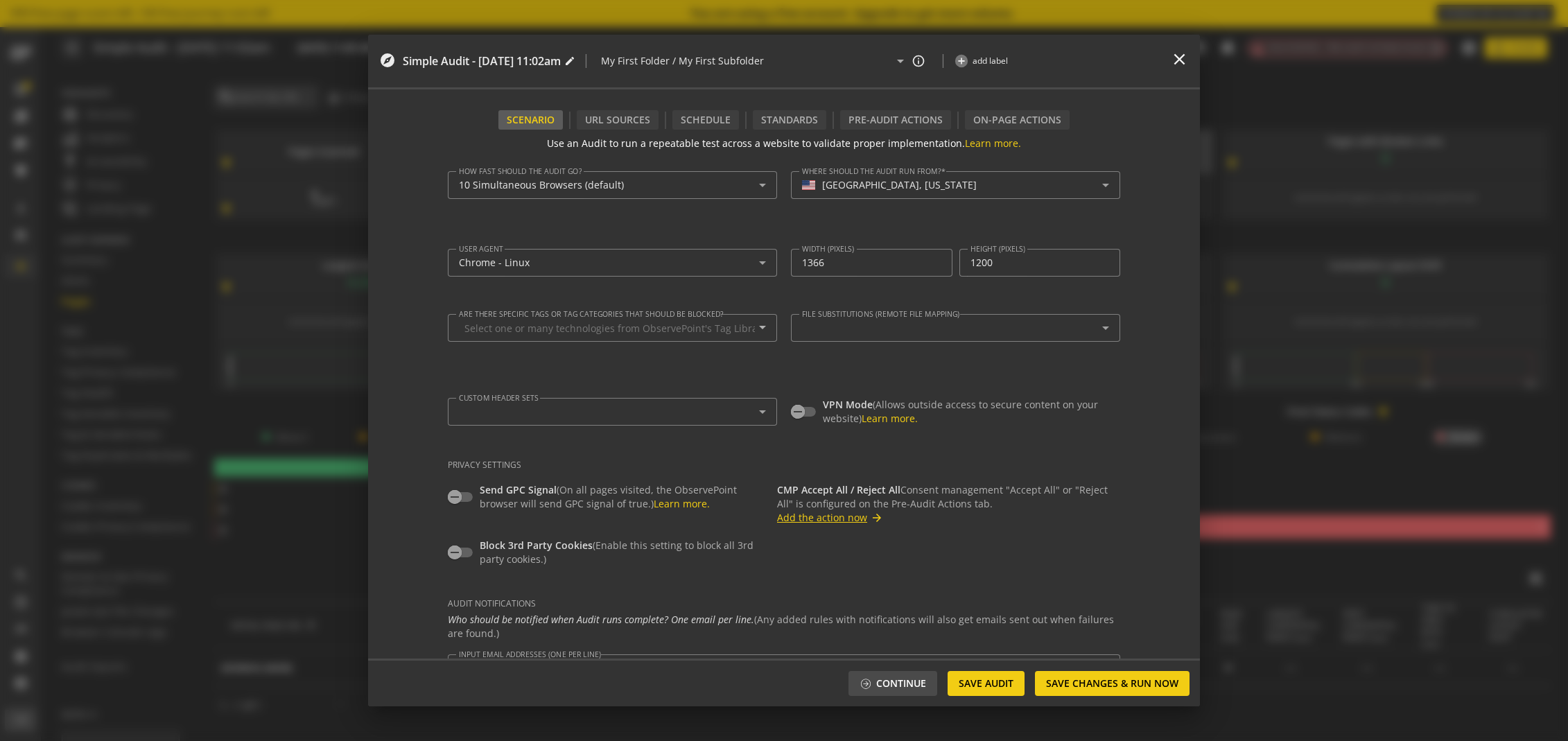
click at [841, 518] on button "Add the action now arrow_forward" at bounding box center [830, 518] width 106 height 13
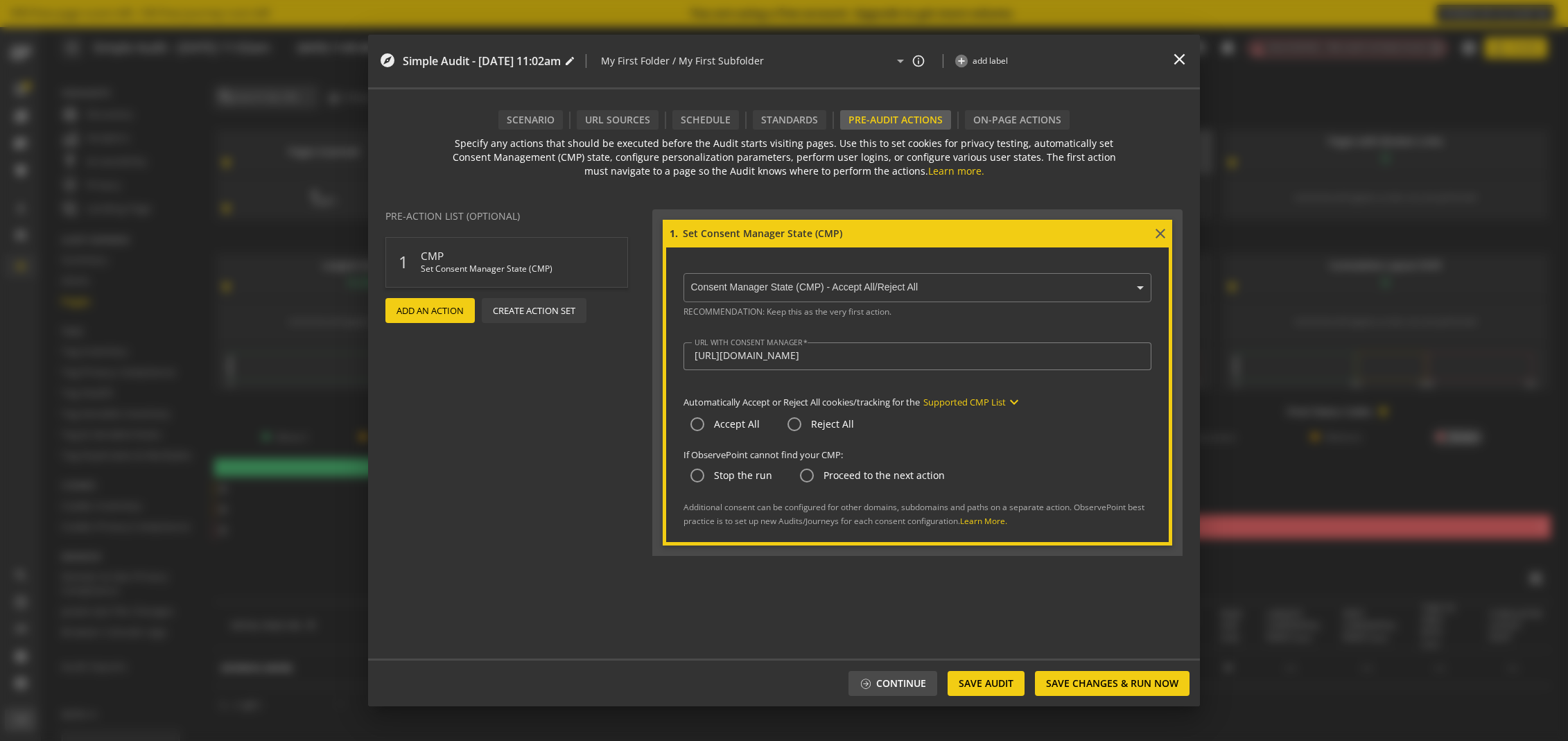
click at [458, 313] on span "Add An Action" at bounding box center [430, 310] width 67 height 25
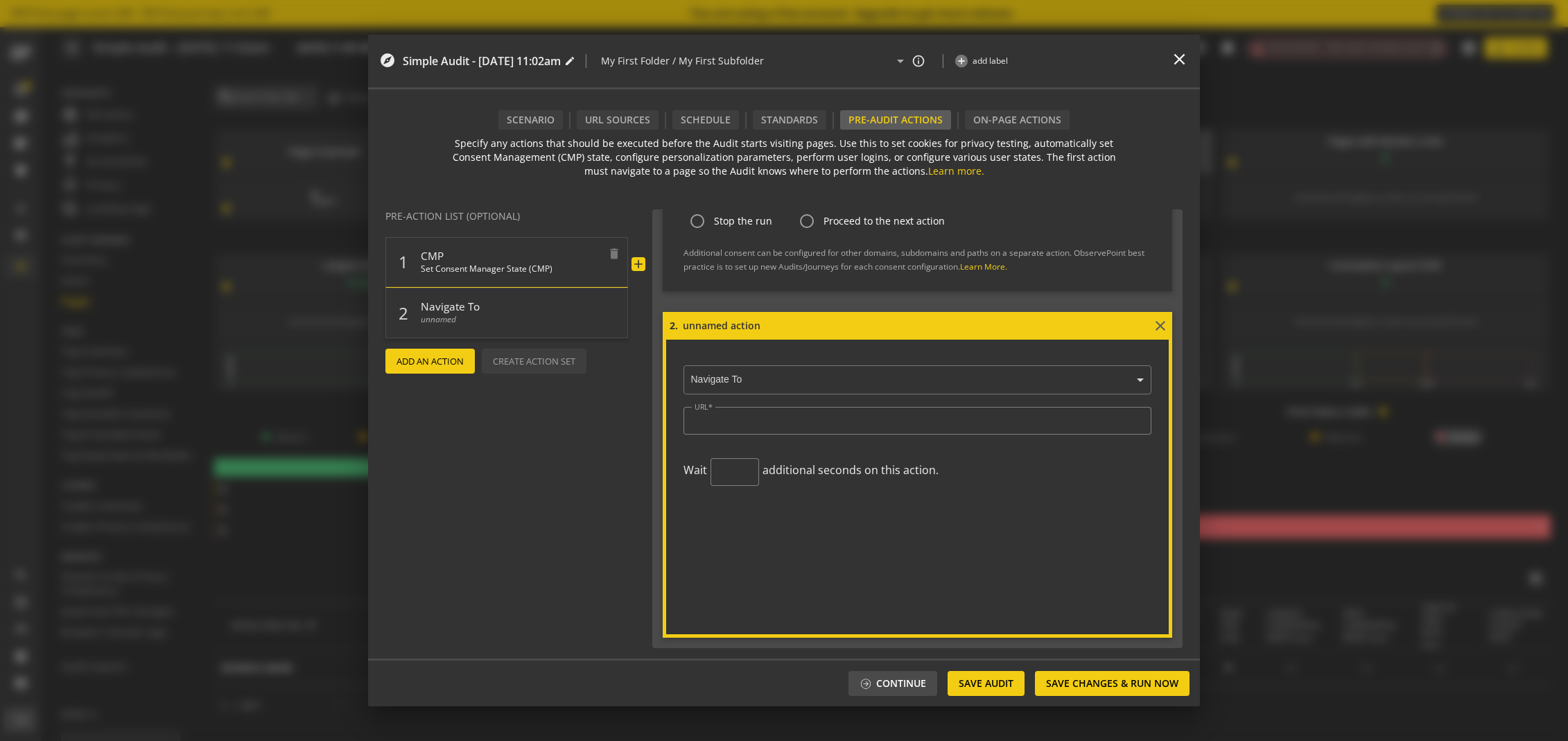
click at [522, 263] on span "Set Consent Manager State (CMP)" at bounding box center [511, 273] width 180 height 20
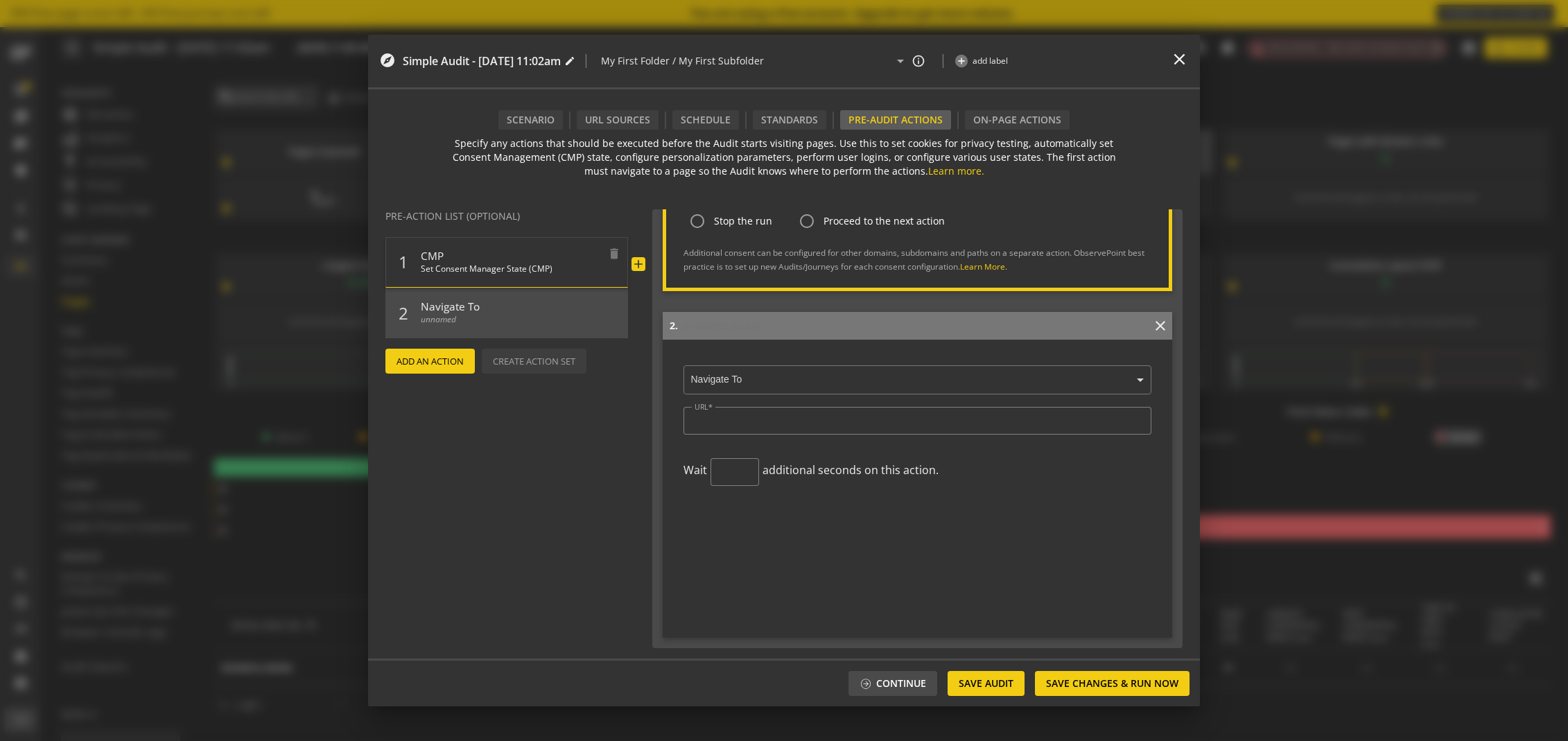
scroll to position [0, 0]
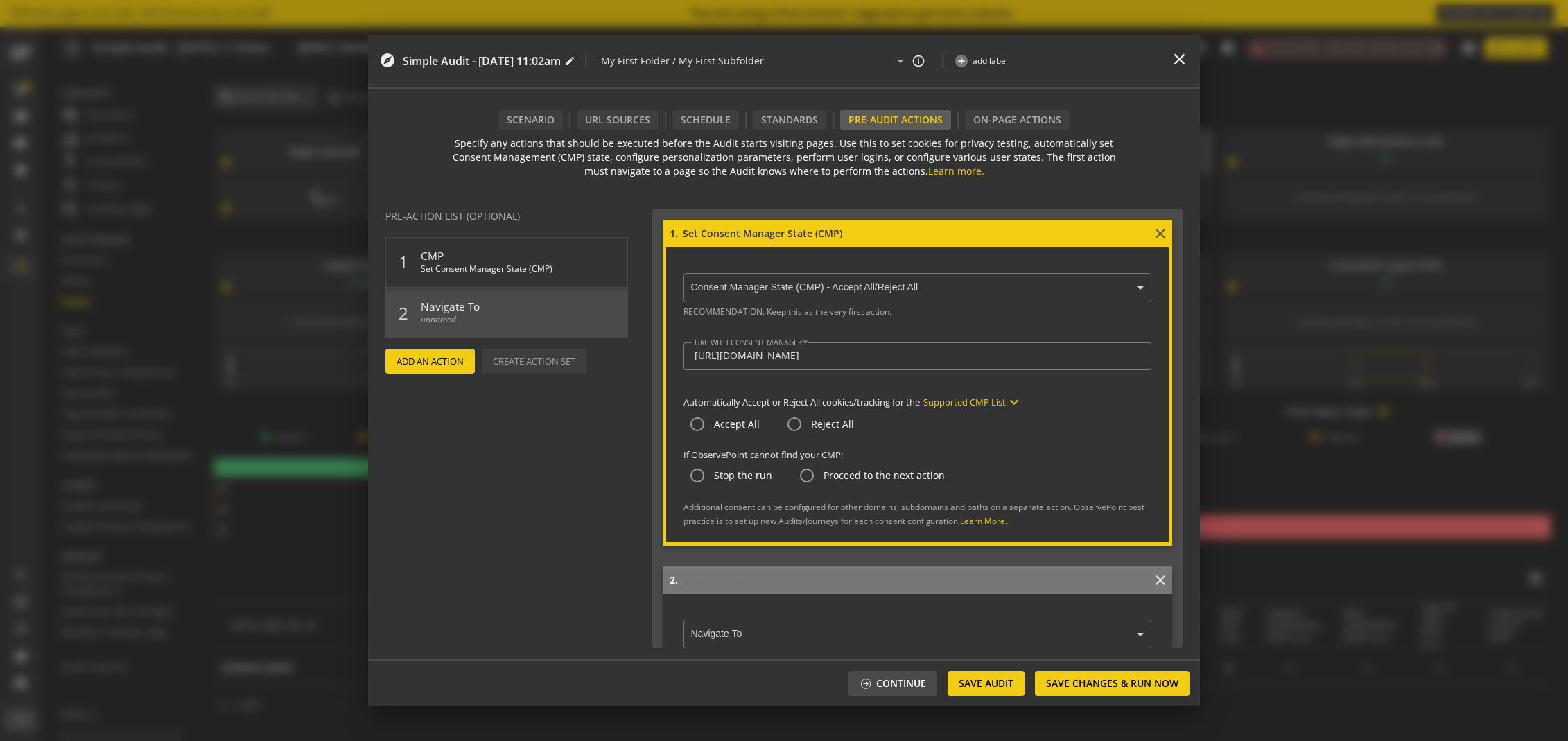
click at [1154, 237] on mat-icon "close" at bounding box center [1160, 233] width 16 height 16
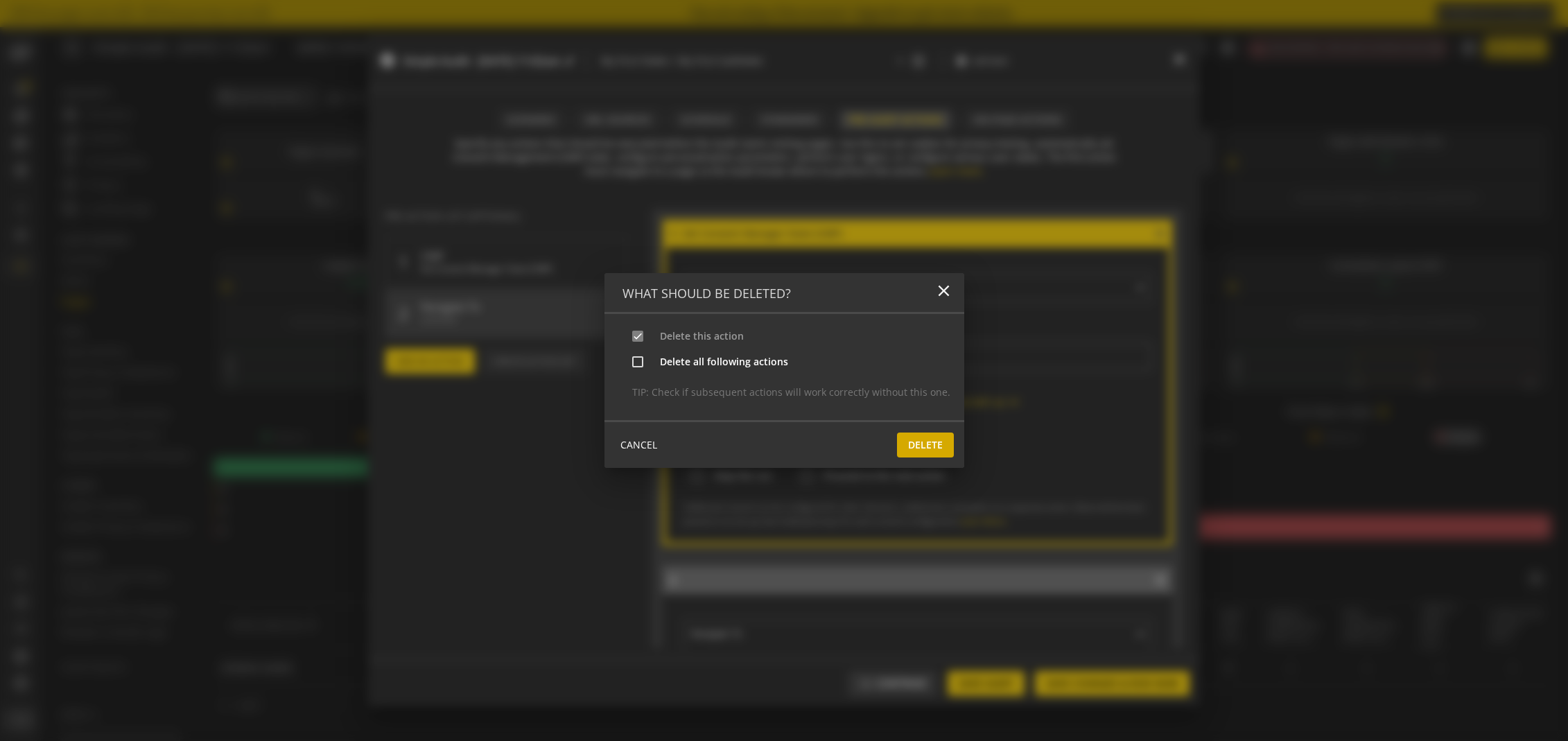
click at [927, 445] on span "Delete" at bounding box center [926, 445] width 34 height 25
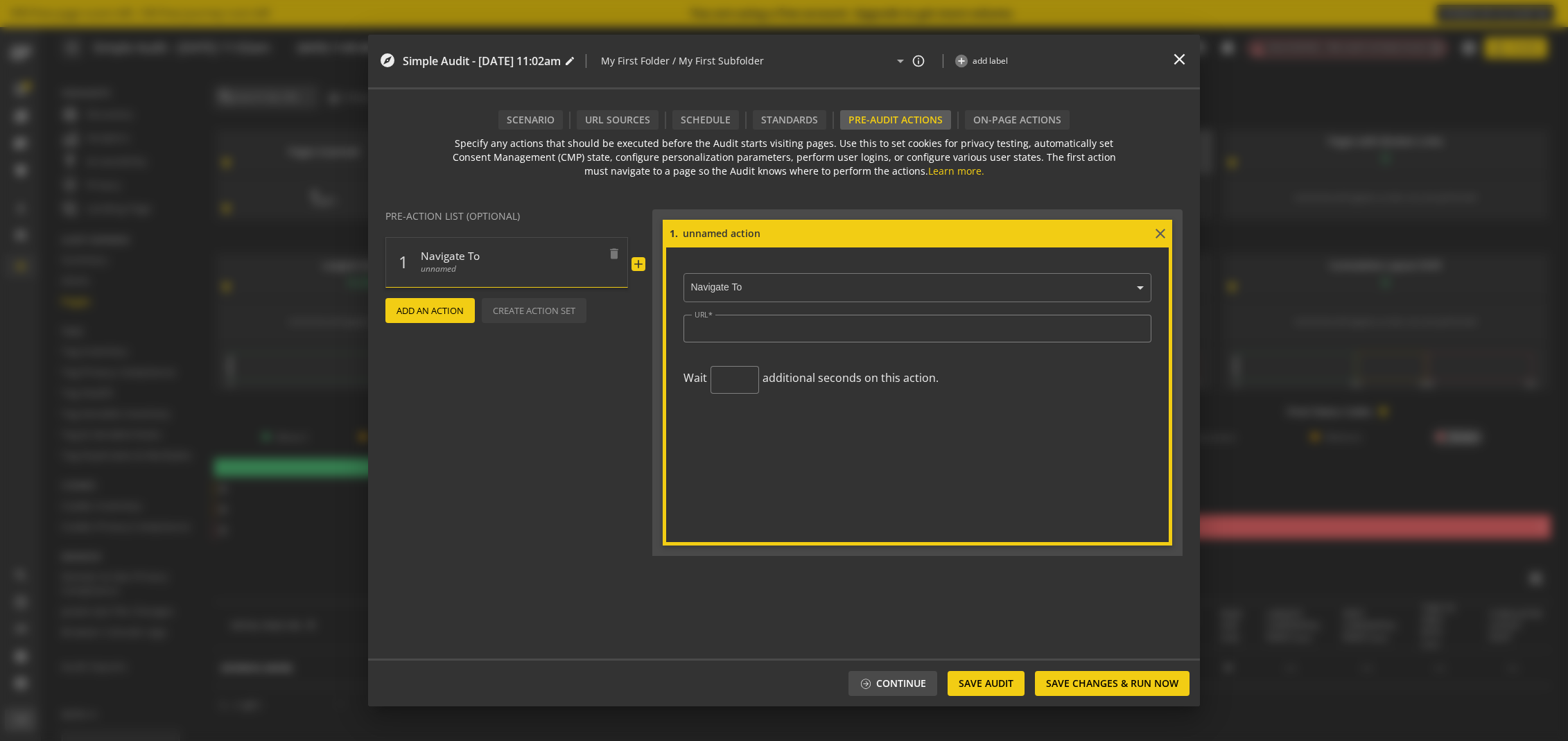
click at [507, 263] on span "unnamed" at bounding box center [511, 273] width 180 height 20
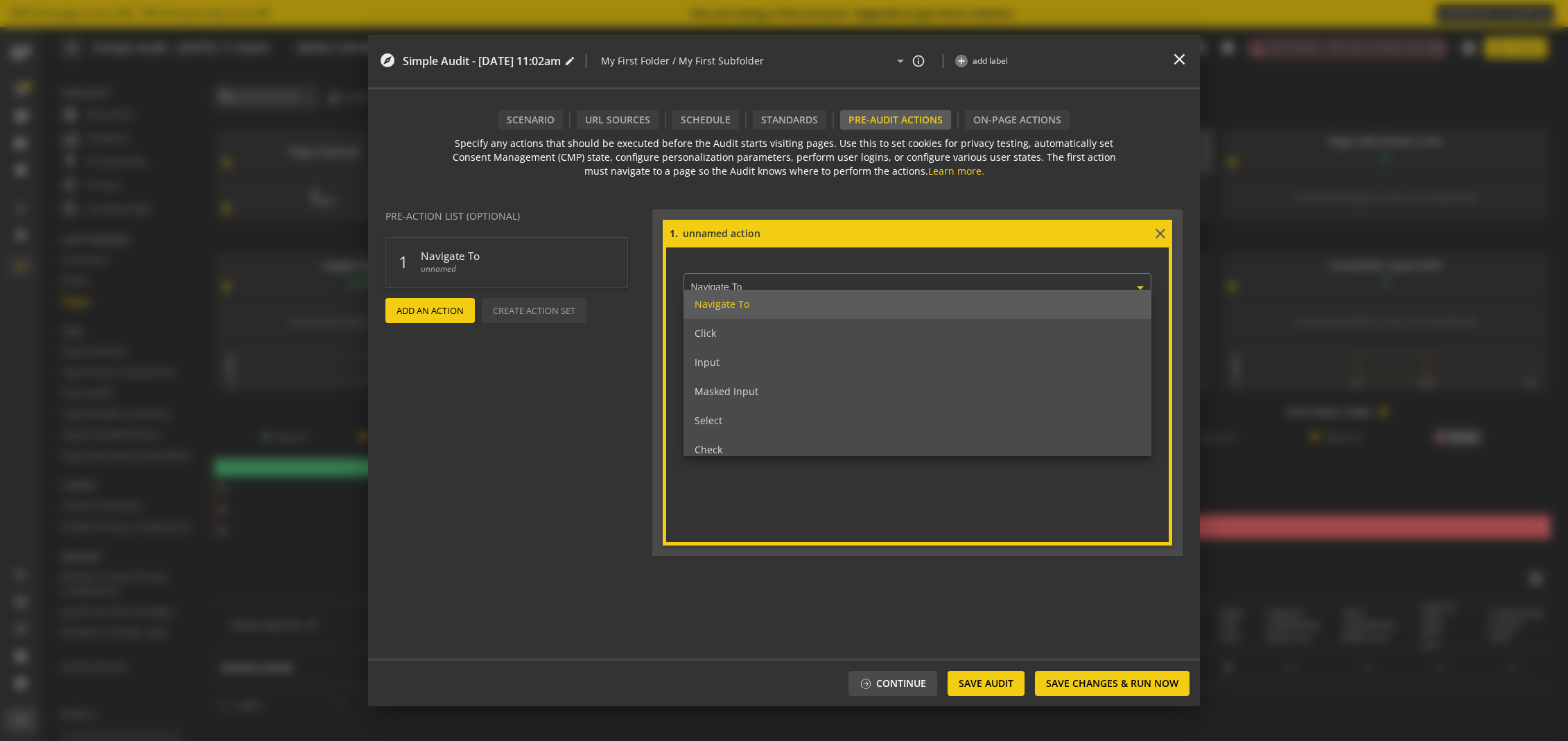
click at [771, 281] on div at bounding box center [917, 289] width 468 height 16
click at [769, 308] on div "Navigate To" at bounding box center [917, 304] width 468 height 29
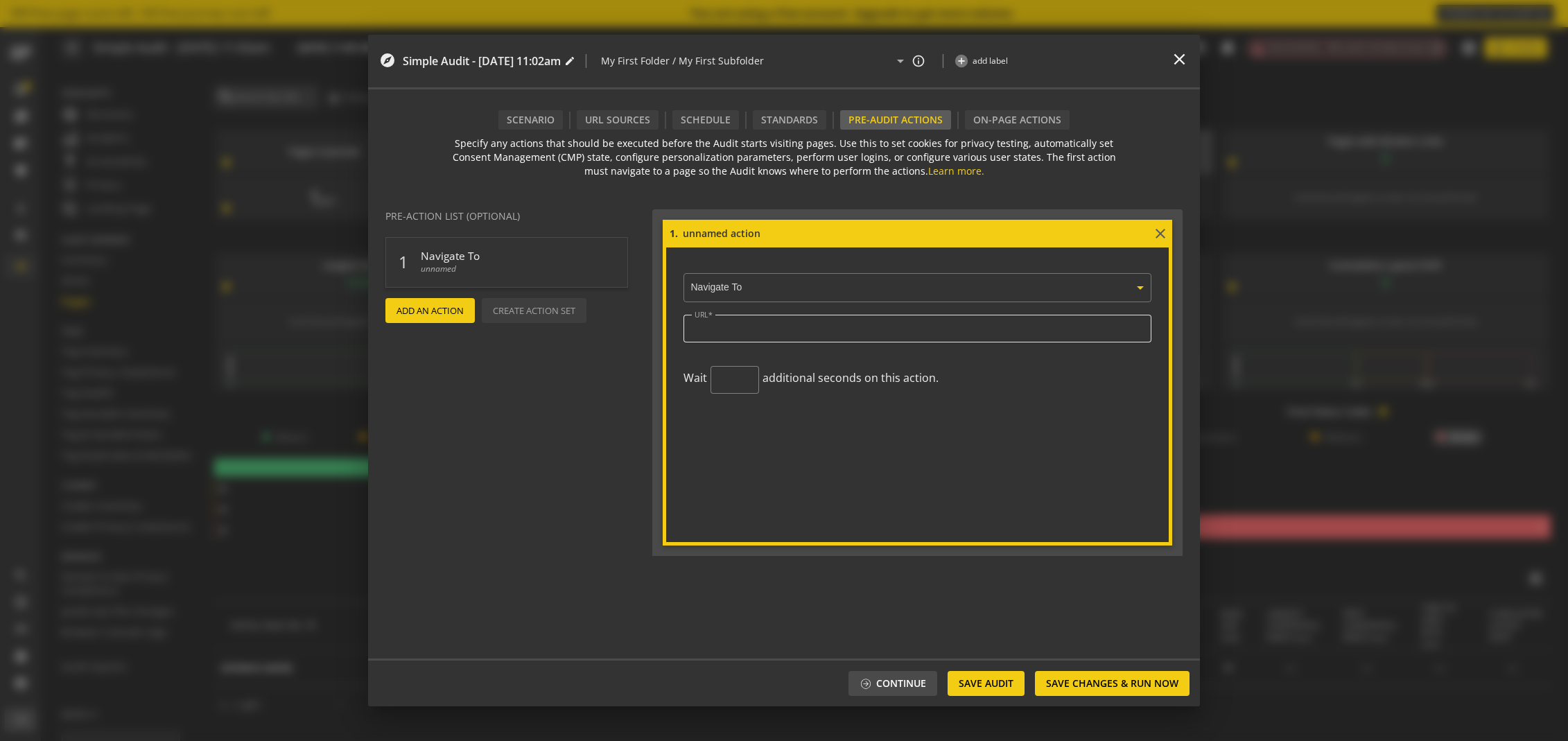
click at [759, 337] on div at bounding box center [918, 328] width 446 height 28
click at [758, 332] on input "URL" at bounding box center [918, 328] width 446 height 11
type input "[URL][DOMAIN_NAME]"
click at [449, 308] on span "Add An Action" at bounding box center [430, 310] width 67 height 25
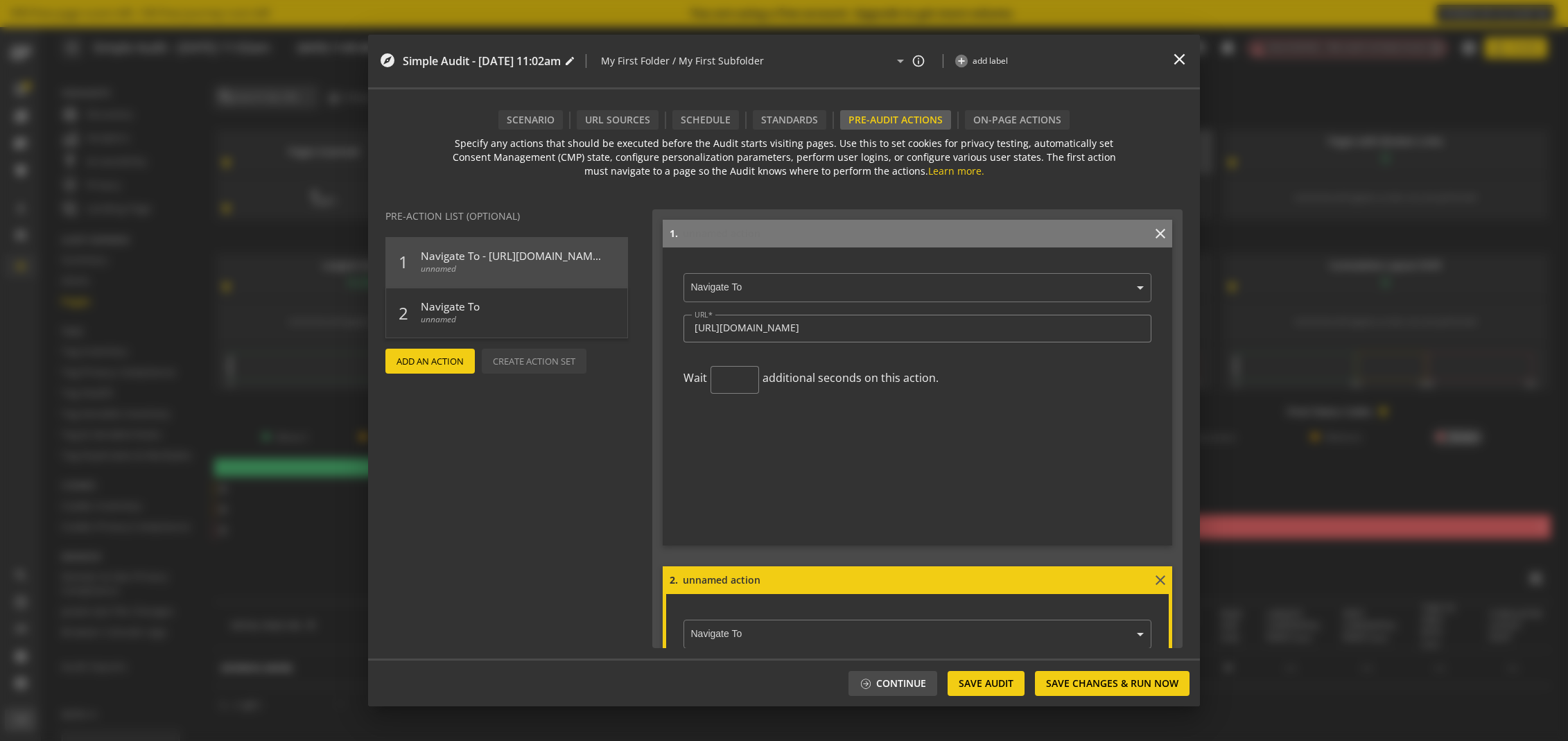
scroll to position [255, 0]
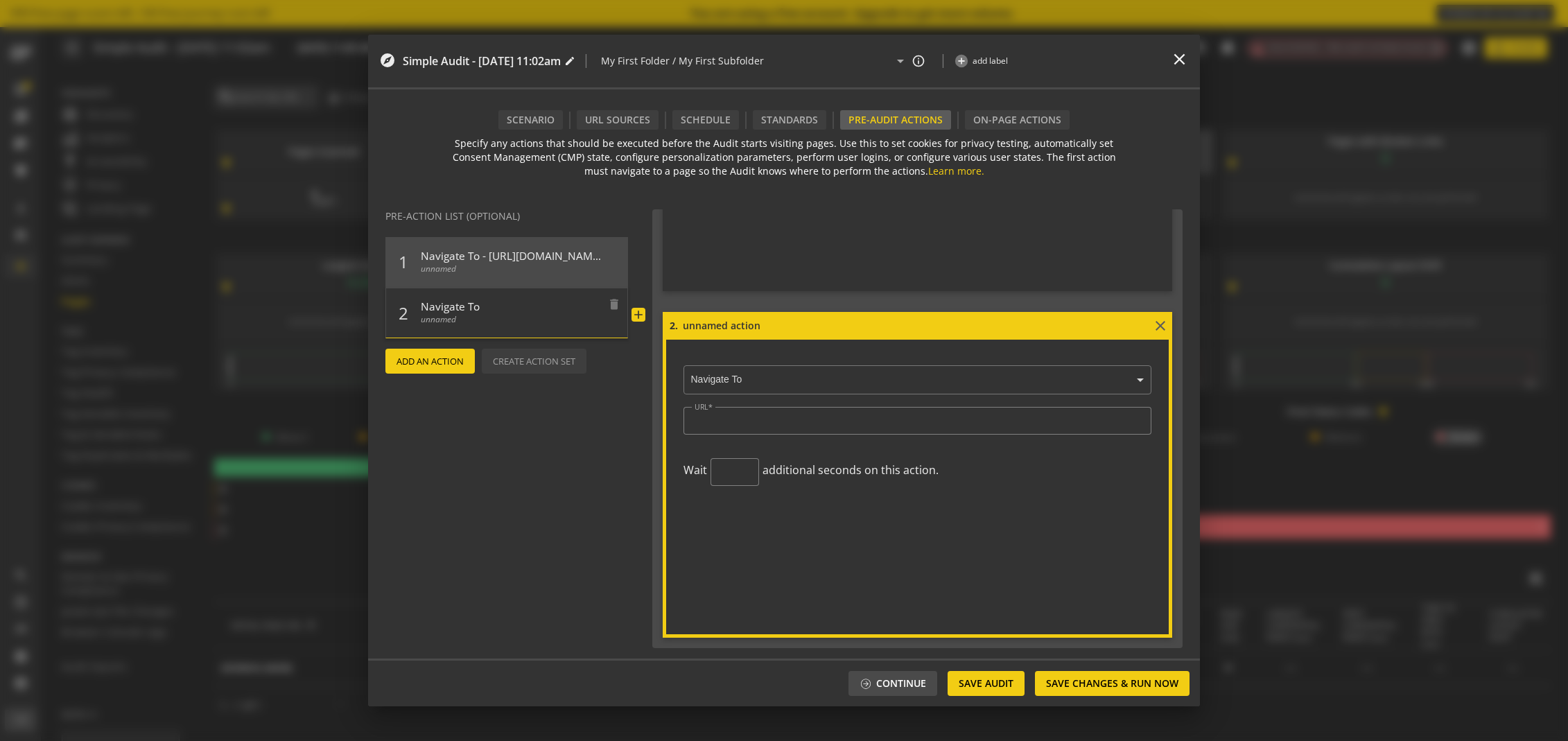
click at [499, 320] on span "unnamed" at bounding box center [511, 323] width 180 height 20
click at [778, 385] on ng-select "× Navigate To" at bounding box center [917, 377] width 468 height 34
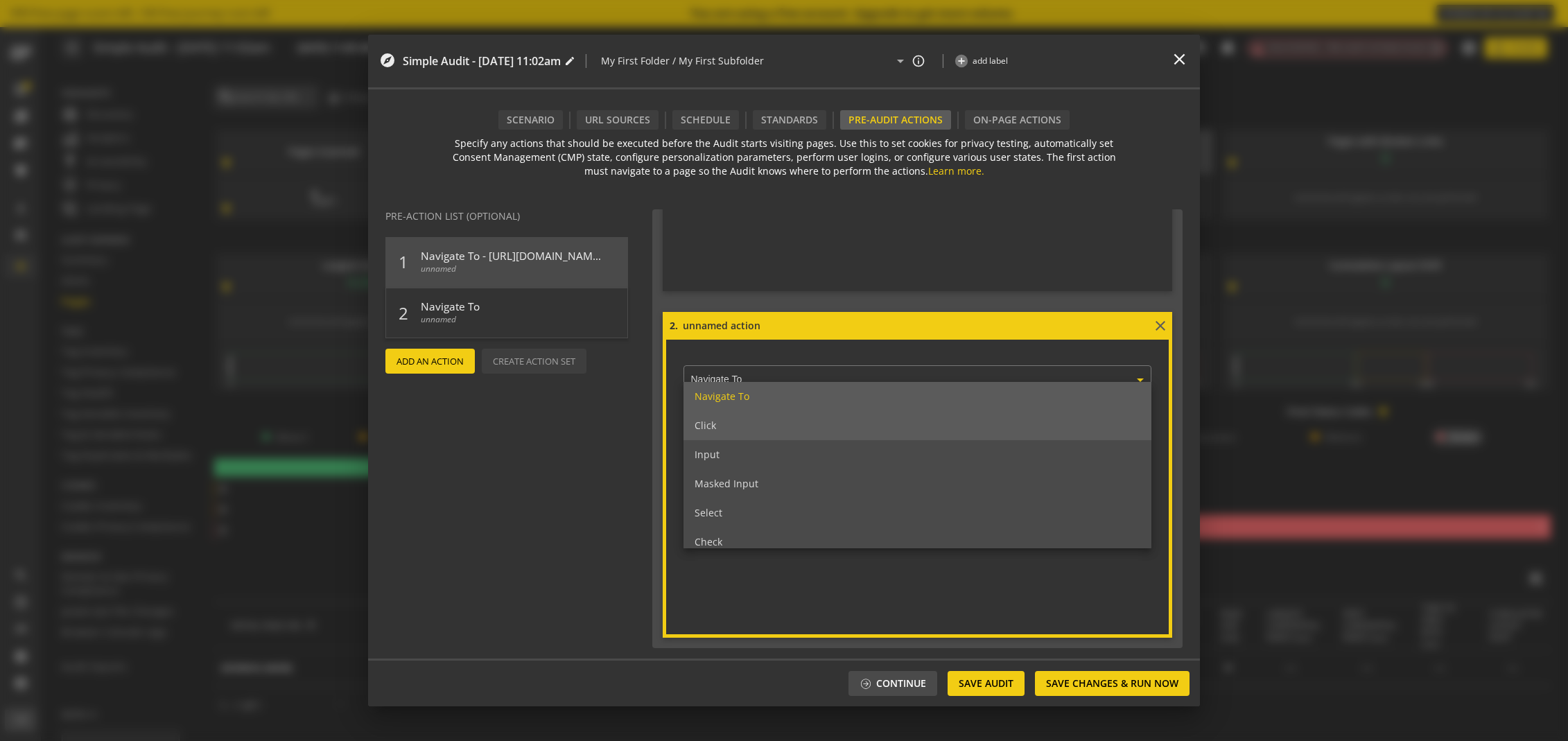
click at [778, 419] on div "Click" at bounding box center [917, 426] width 468 height 29
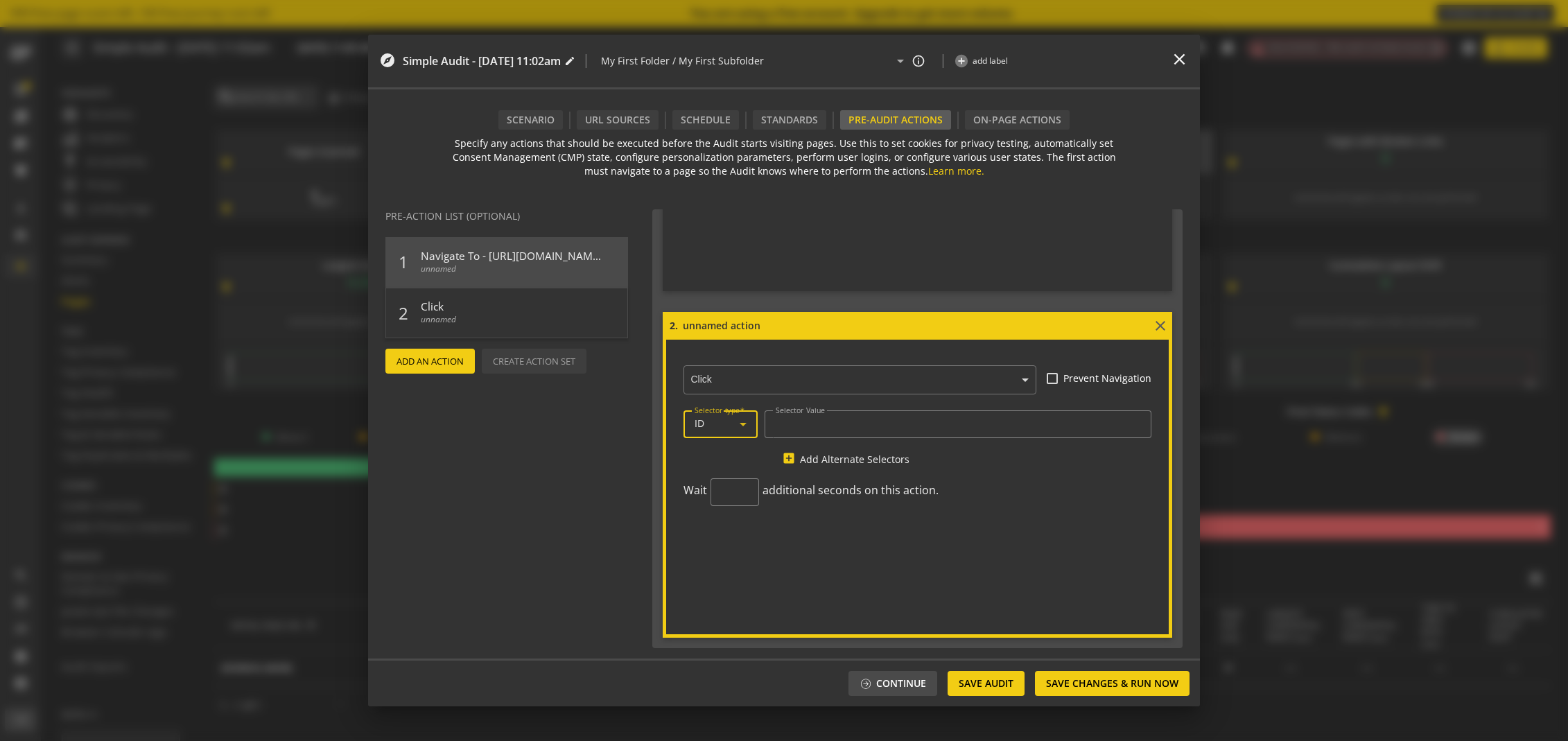
click at [728, 431] on div "ID" at bounding box center [721, 424] width 52 height 16
click at [836, 432] on div at bounding box center [784, 370] width 1568 height 741
click at [836, 426] on input "Selector Value" at bounding box center [957, 424] width 365 height 11
paste input "cc-btn cc-allowall"
type input "cc-btn cc-allowall"
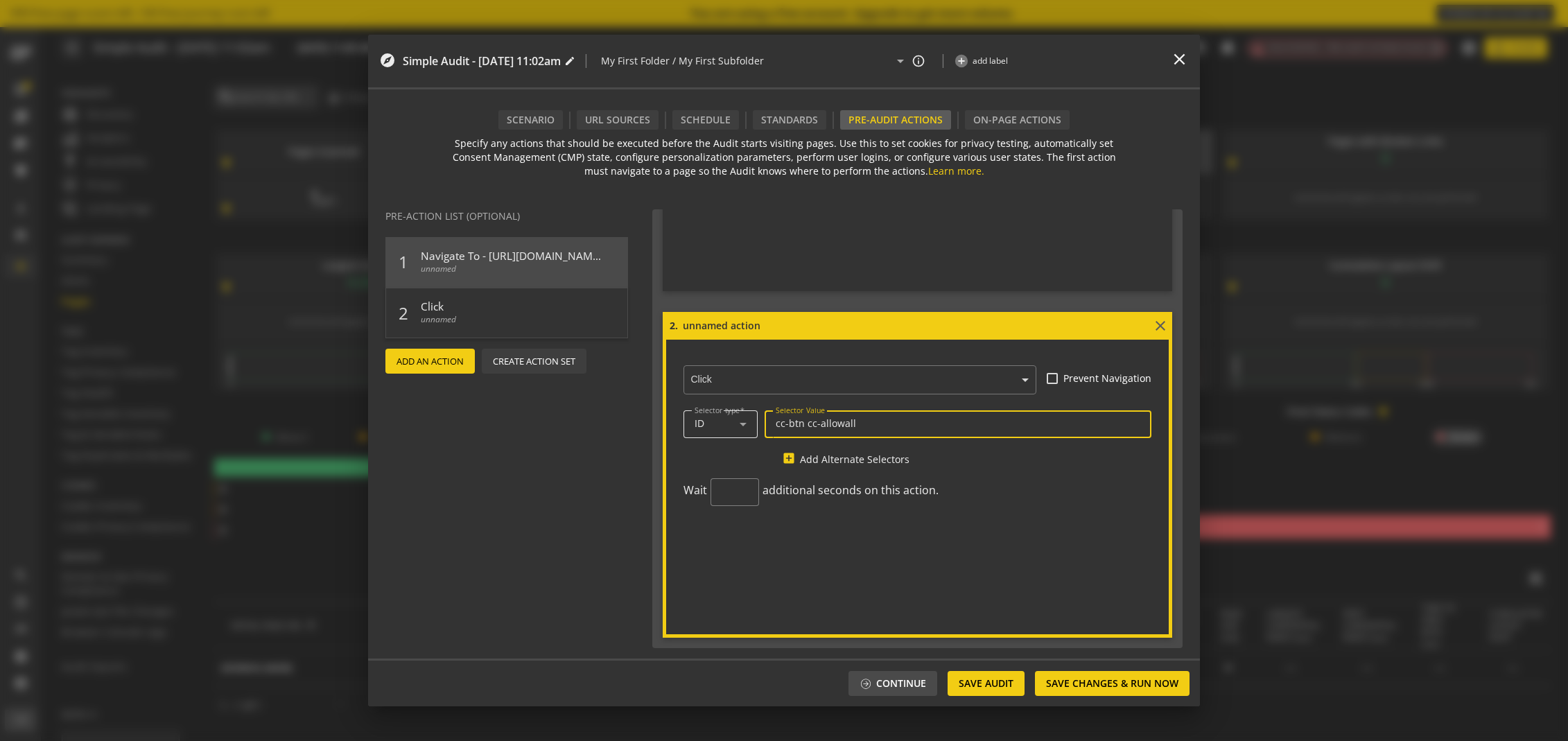
click at [741, 426] on icon at bounding box center [743, 424] width 16 height 16
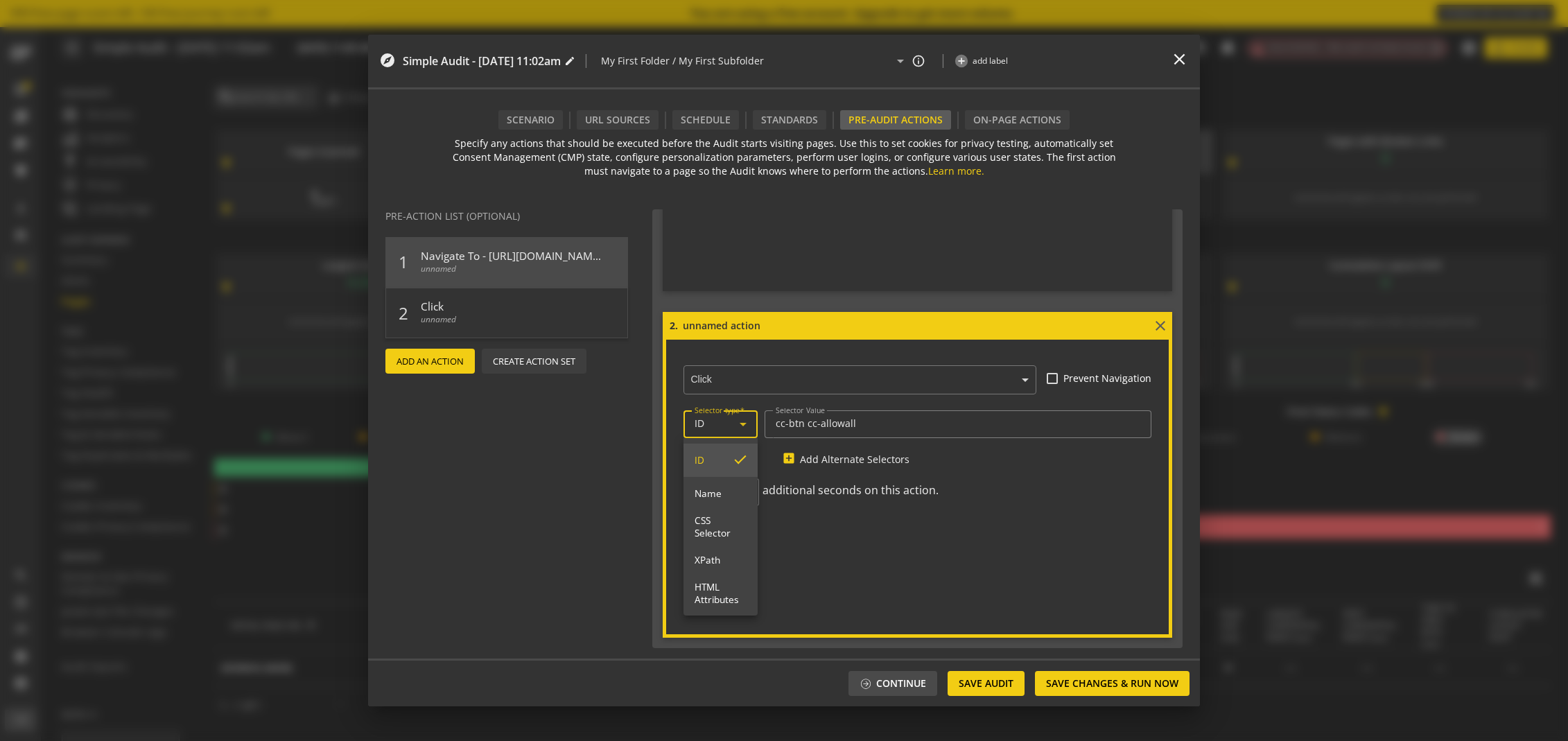
click at [719, 422] on div at bounding box center [784, 370] width 1568 height 741
click at [720, 422] on div "ID" at bounding box center [717, 424] width 45 height 11
click at [743, 540] on mat-option "CSS Selector" at bounding box center [720, 527] width 74 height 34
click at [752, 440] on div at bounding box center [720, 445] width 74 height 13
click at [749, 432] on icon at bounding box center [743, 424] width 16 height 16
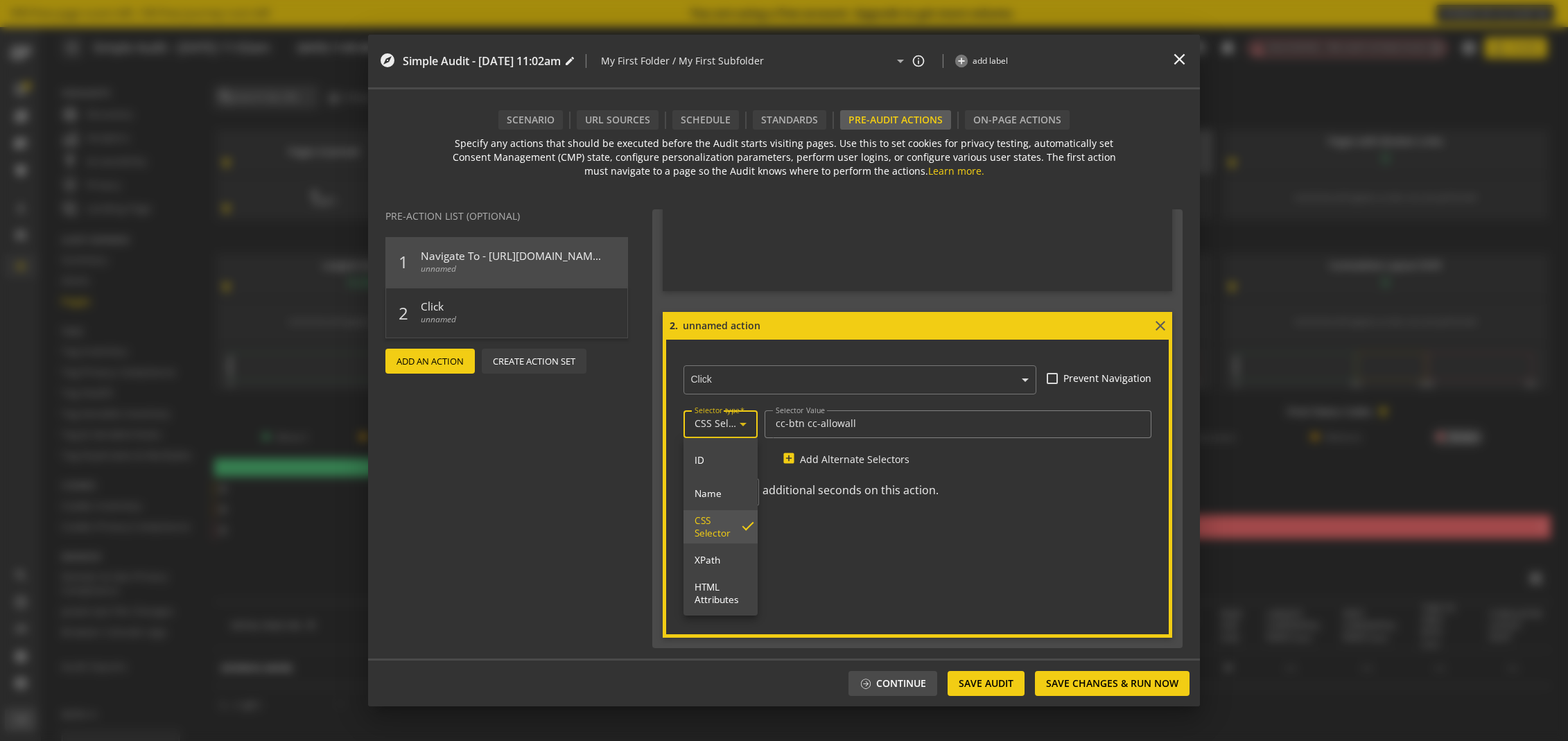
click at [747, 429] on div at bounding box center [784, 370] width 1568 height 741
click at [766, 455] on div "Selector type CSS Selector Selector Value cc-btn cc-allowall add_box Add Altern…" at bounding box center [917, 438] width 468 height 61
click at [733, 489] on input "number" at bounding box center [735, 493] width 27 height 13
type input "5"
click at [872, 532] on div "× Click Prevent Navigation Selector type CSS Selector Selector Value cc-btn cc-…" at bounding box center [917, 438] width 503 height 197
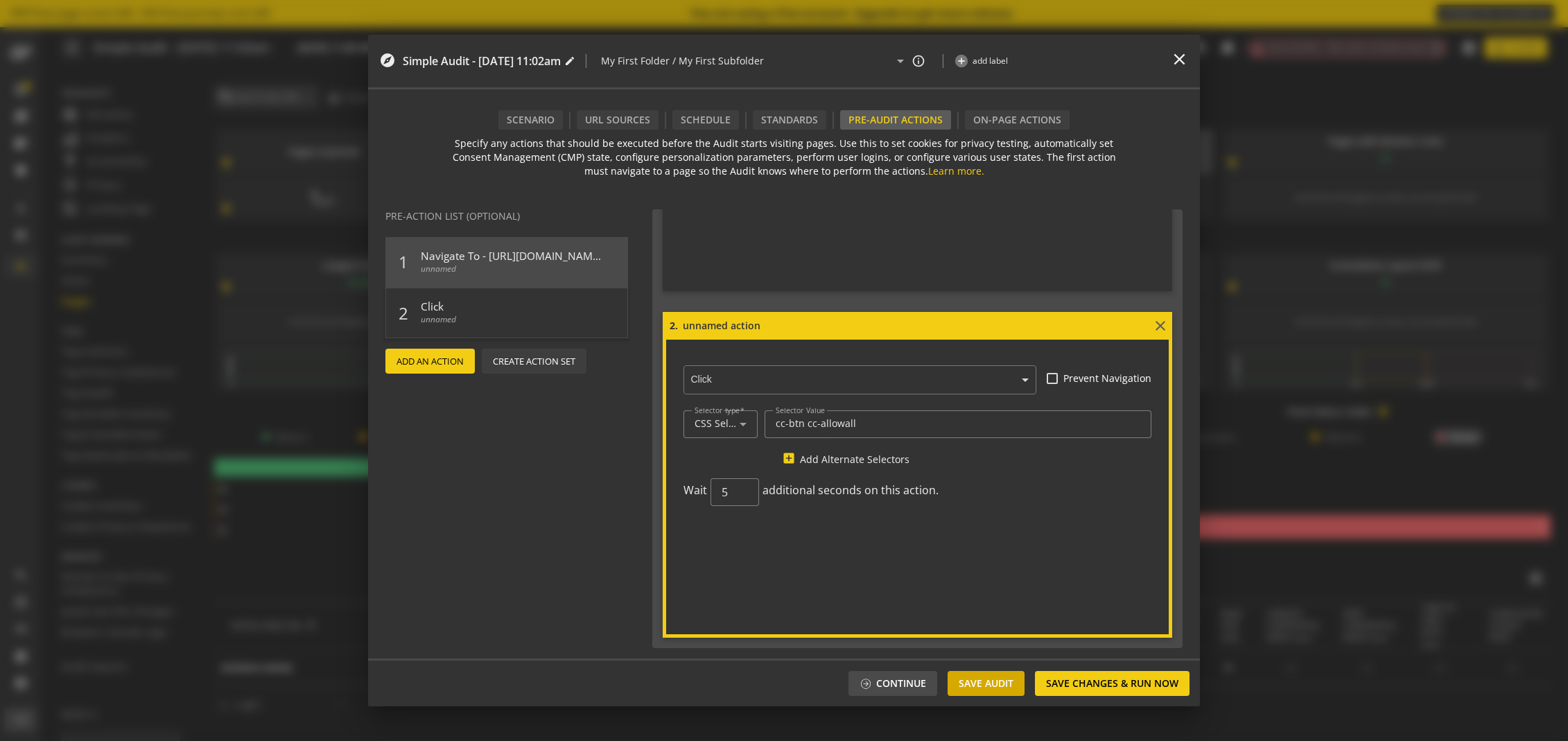
click at [1007, 683] on span "Save Audit" at bounding box center [986, 684] width 55 height 25
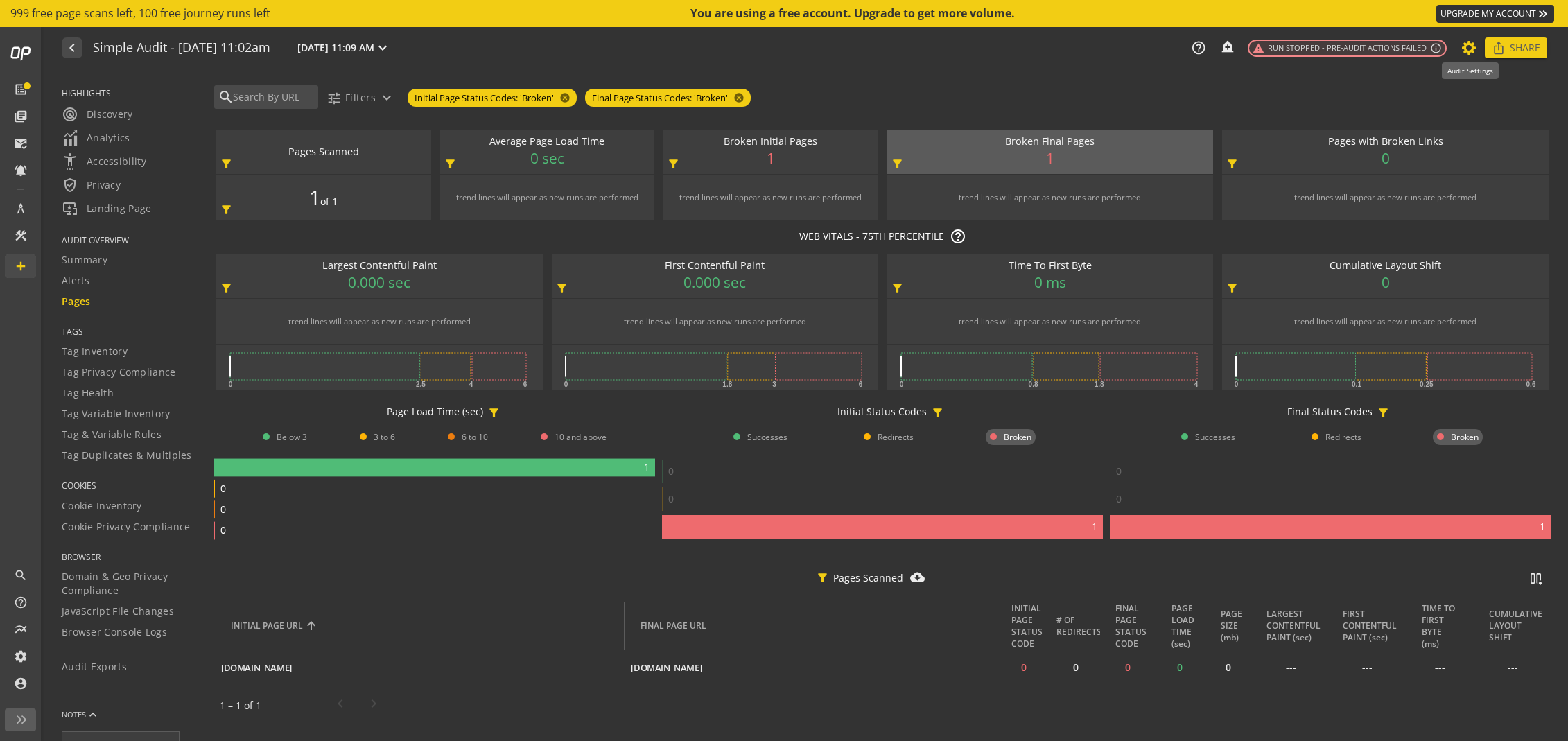
click at [1467, 49] on icon at bounding box center [1469, 48] width 17 height 10
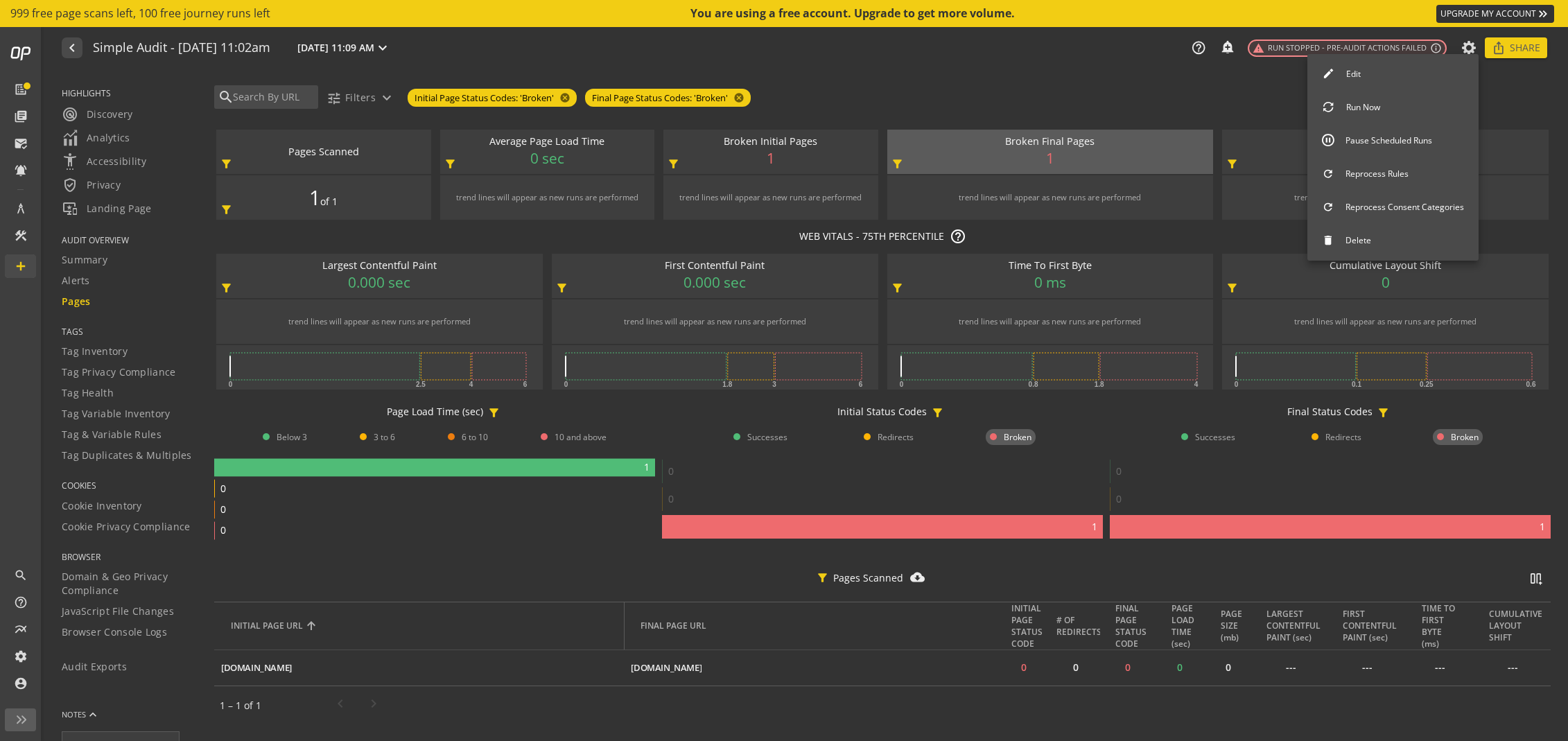
click at [1406, 78] on button "Edit" at bounding box center [1393, 74] width 171 height 29
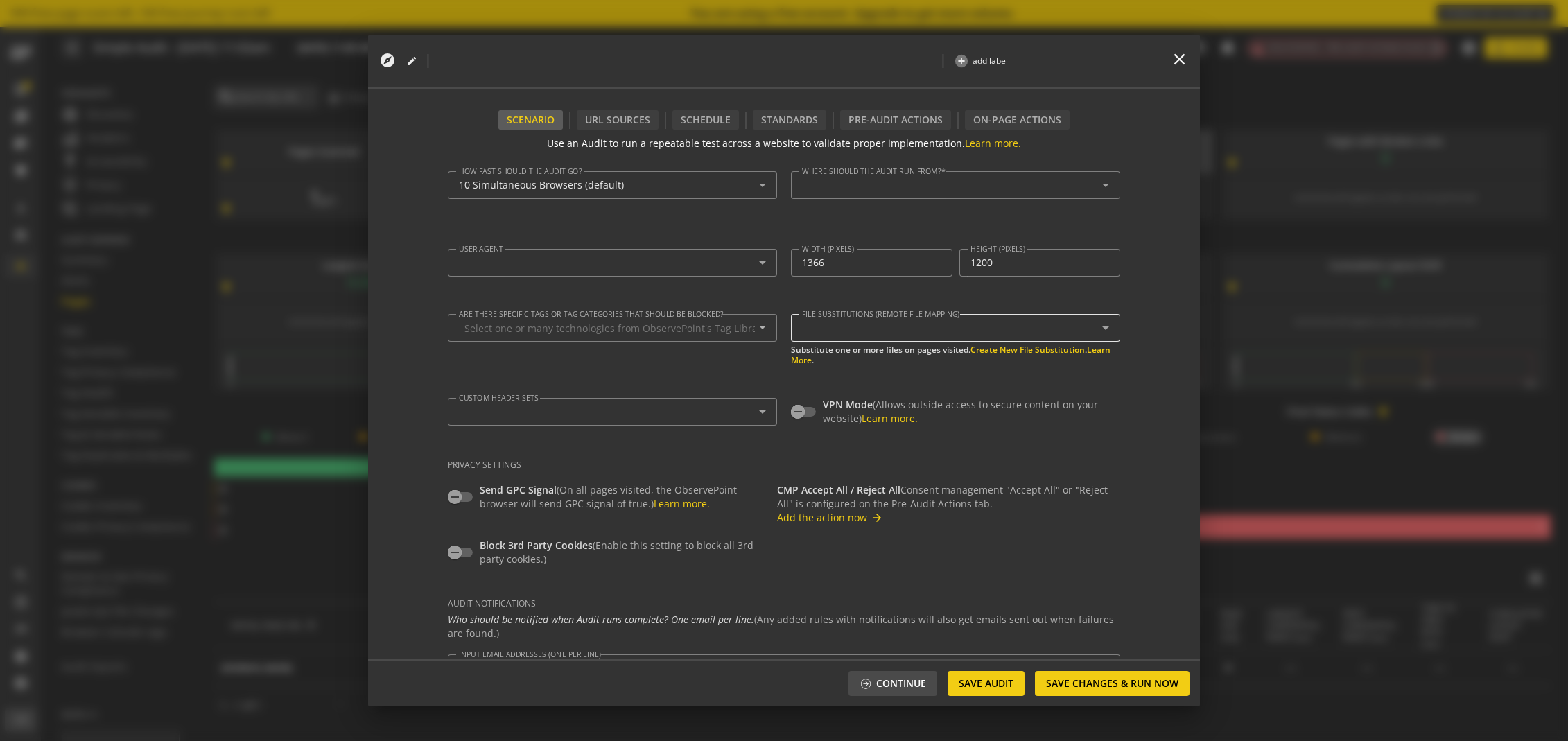
type textarea "[EMAIL_ADDRESS][DOMAIN_NAME]"
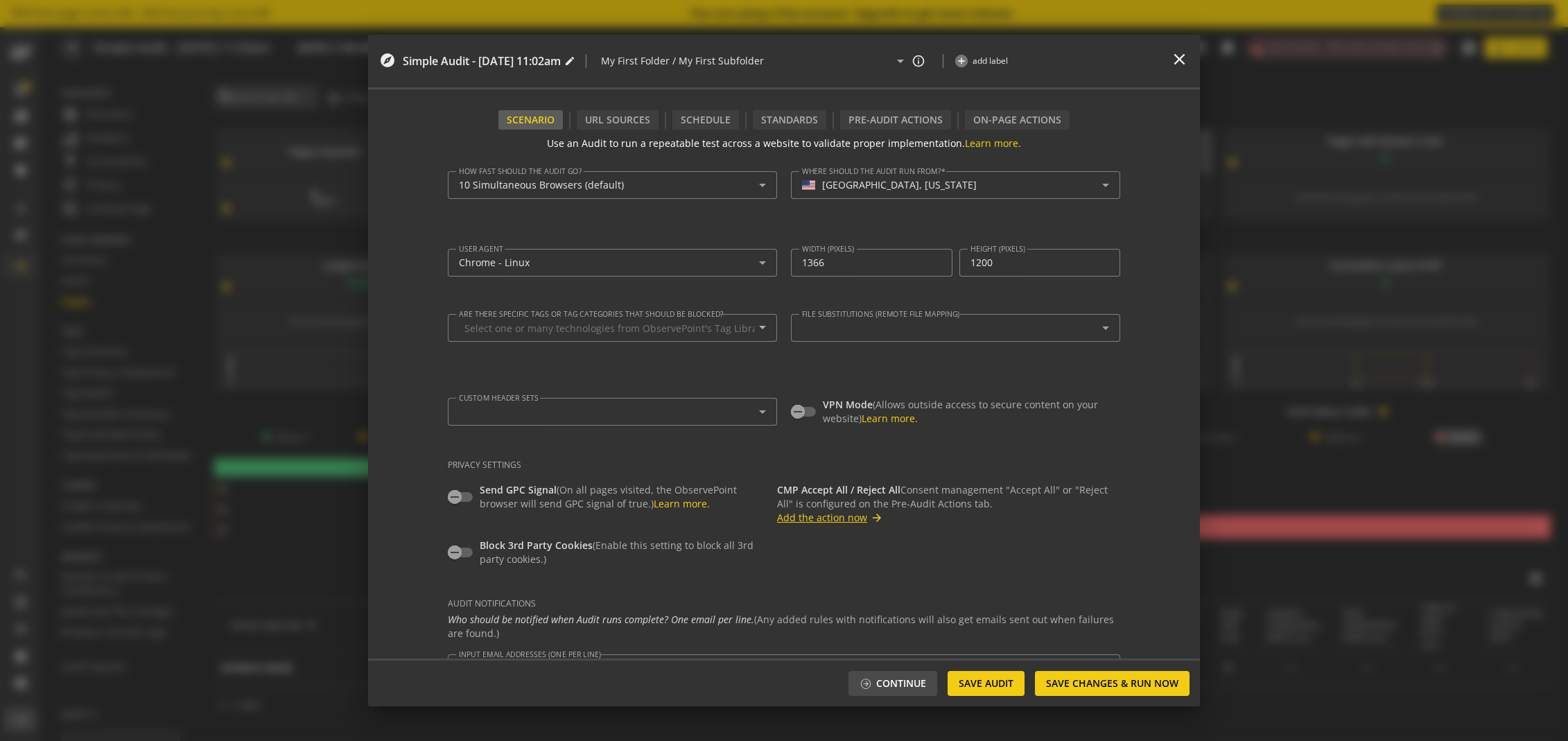
click at [815, 518] on button "Add the action now arrow_forward" at bounding box center [830, 518] width 106 height 13
type input "Set Consent Manager State (CMP)"
type input "0"
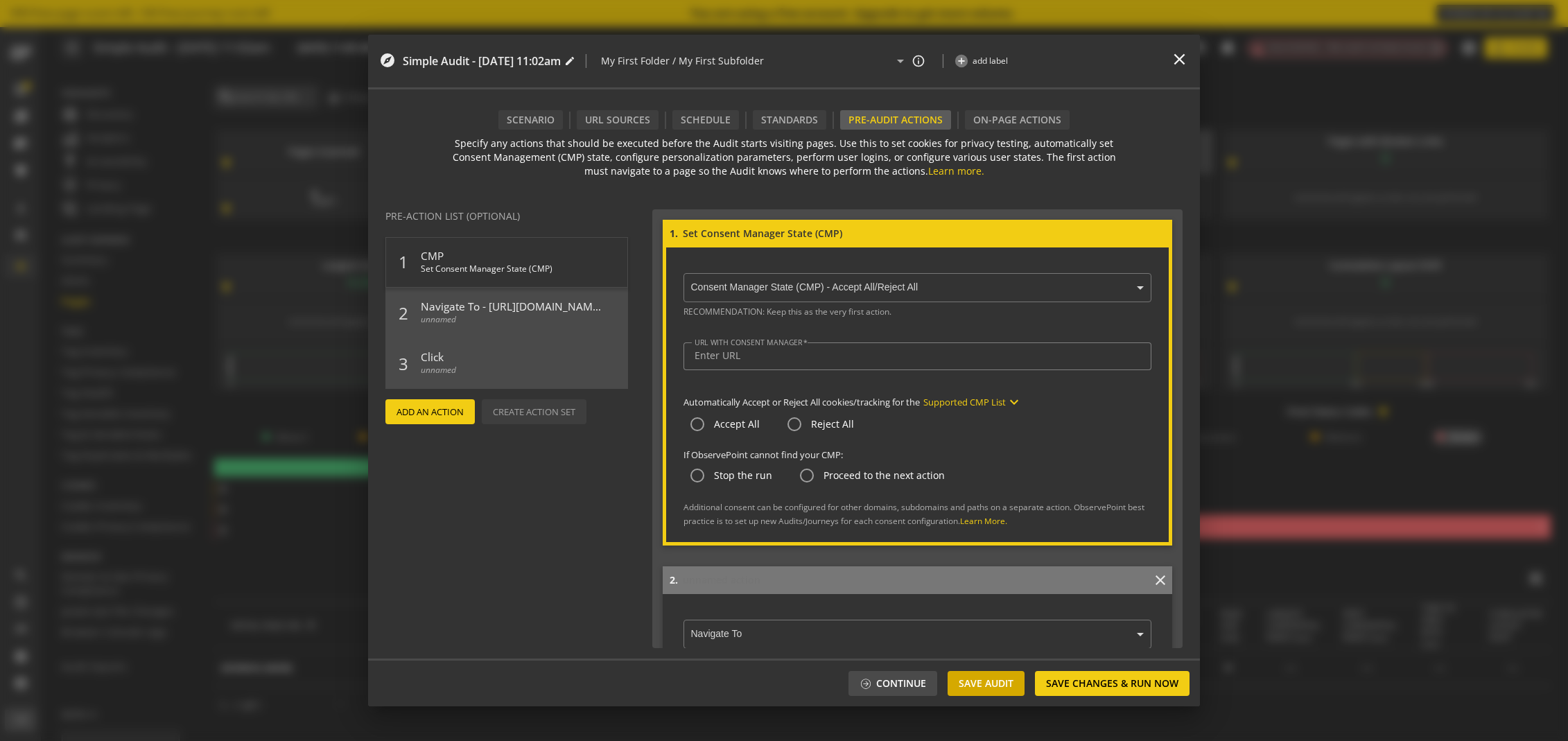
click at [994, 685] on span "Save Audit" at bounding box center [986, 684] width 55 height 25
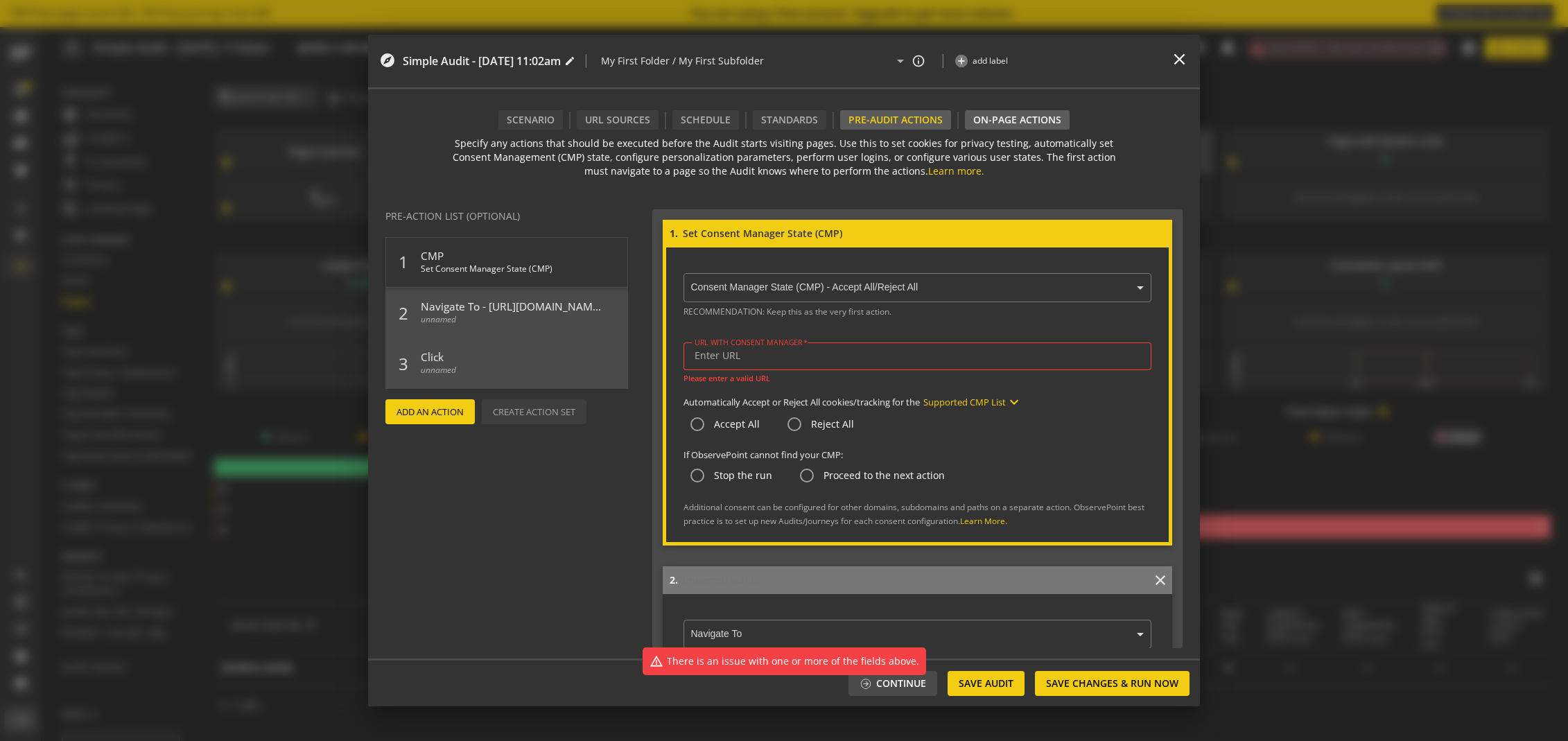
click at [1013, 120] on div "On-Page Actions" at bounding box center [1018, 120] width 88 height 13
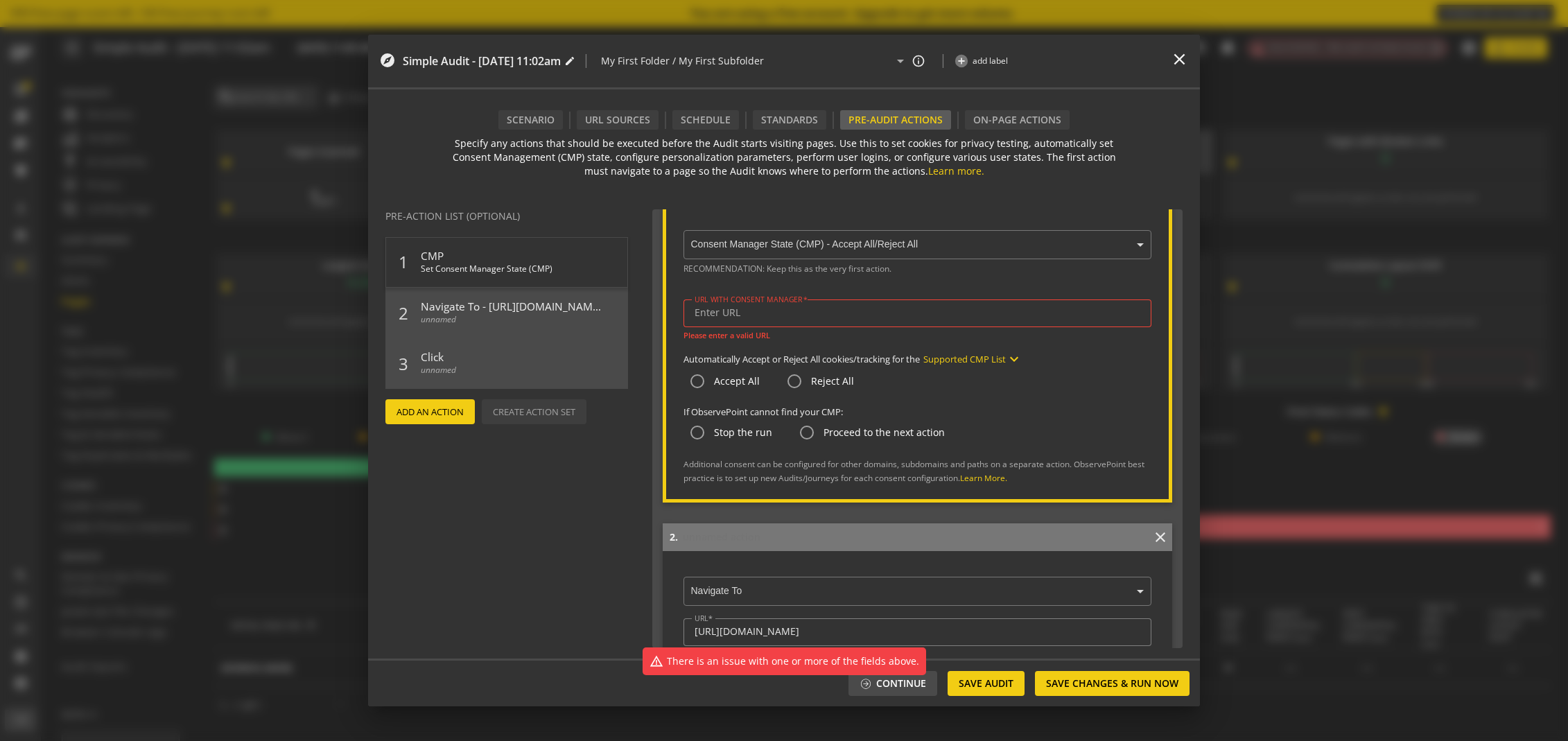
scroll to position [0, 0]
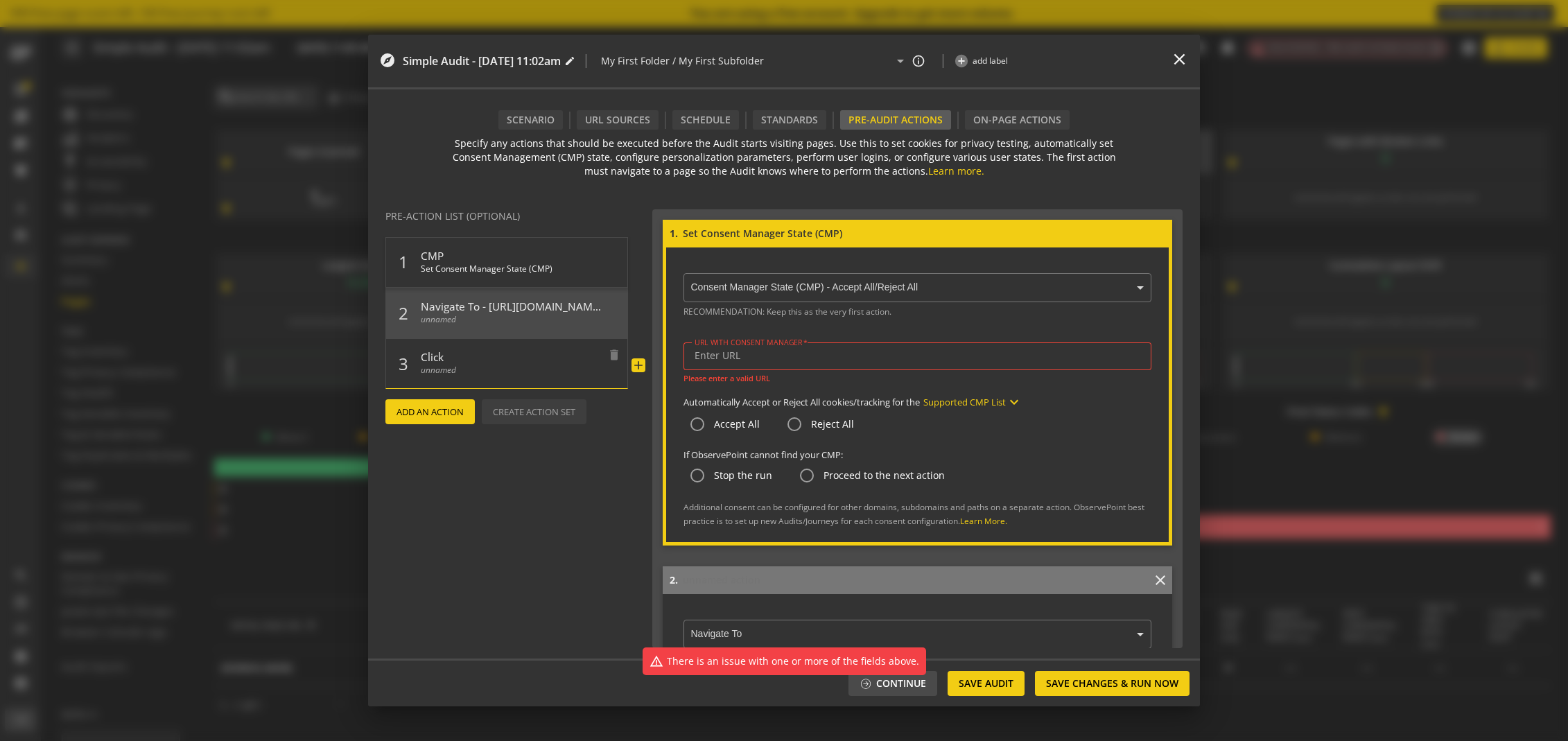
click at [505, 362] on span "Click" at bounding box center [511, 353] width 180 height 20
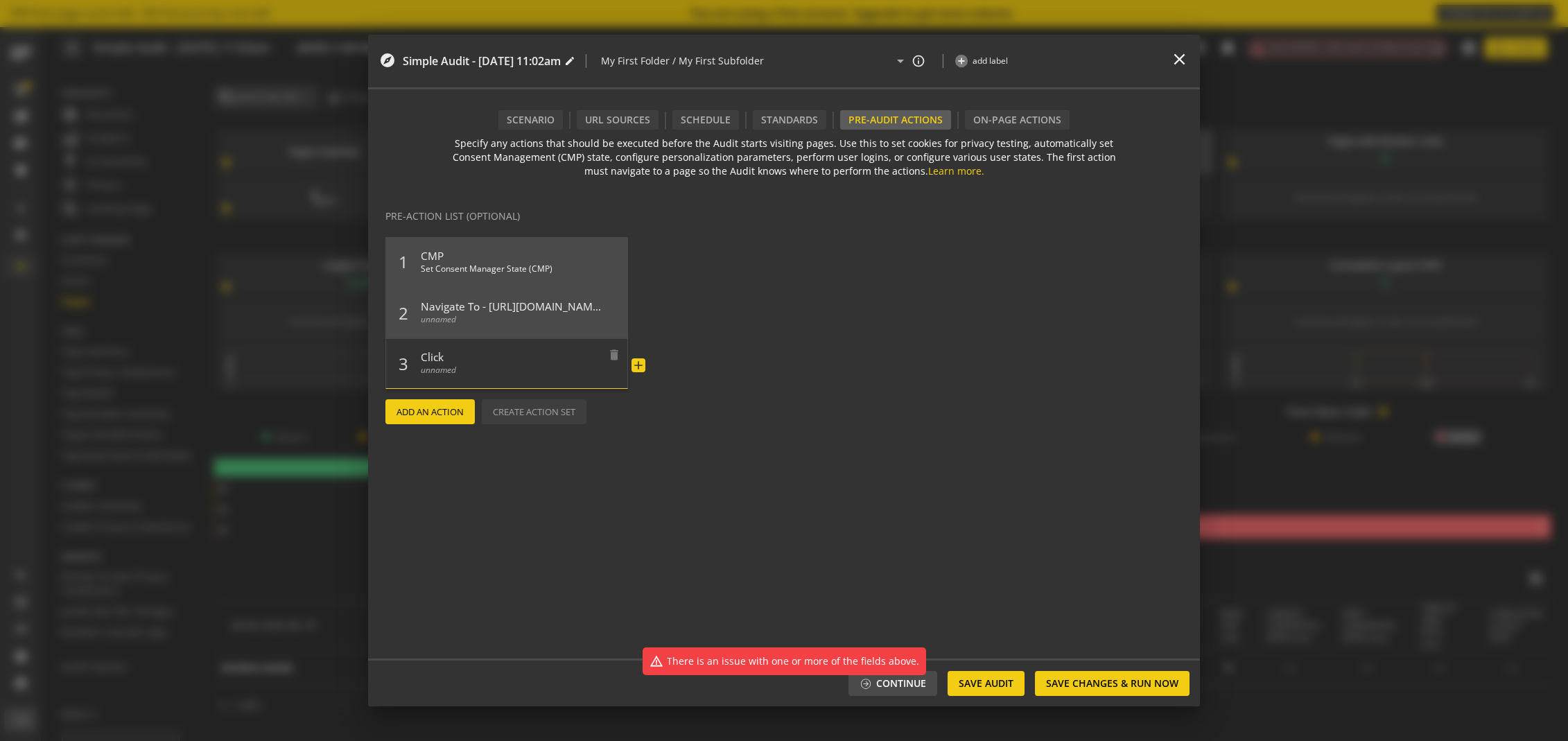
scroll to position [601, 0]
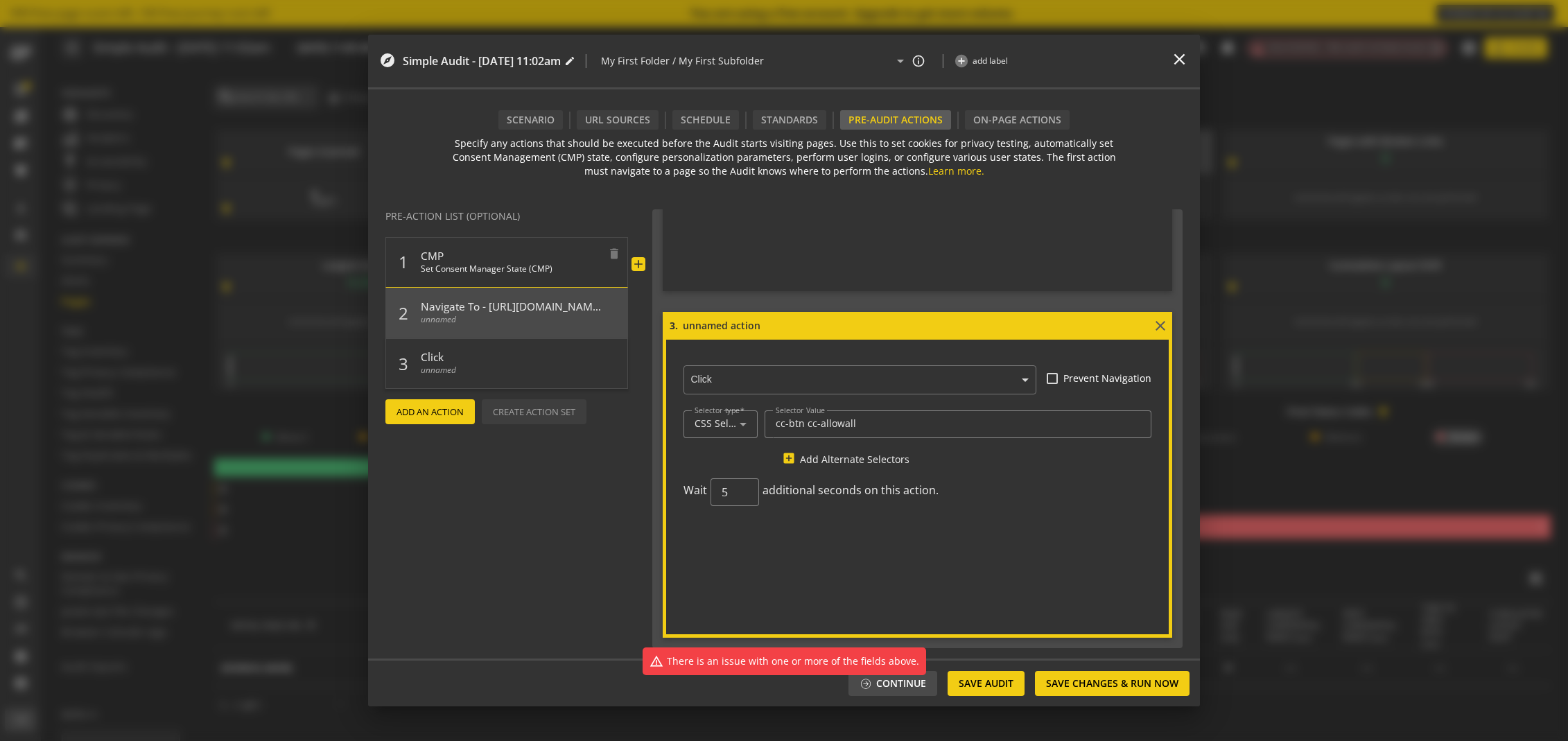
click at [518, 277] on span "Set Consent Manager State (CMP)" at bounding box center [511, 273] width 180 height 20
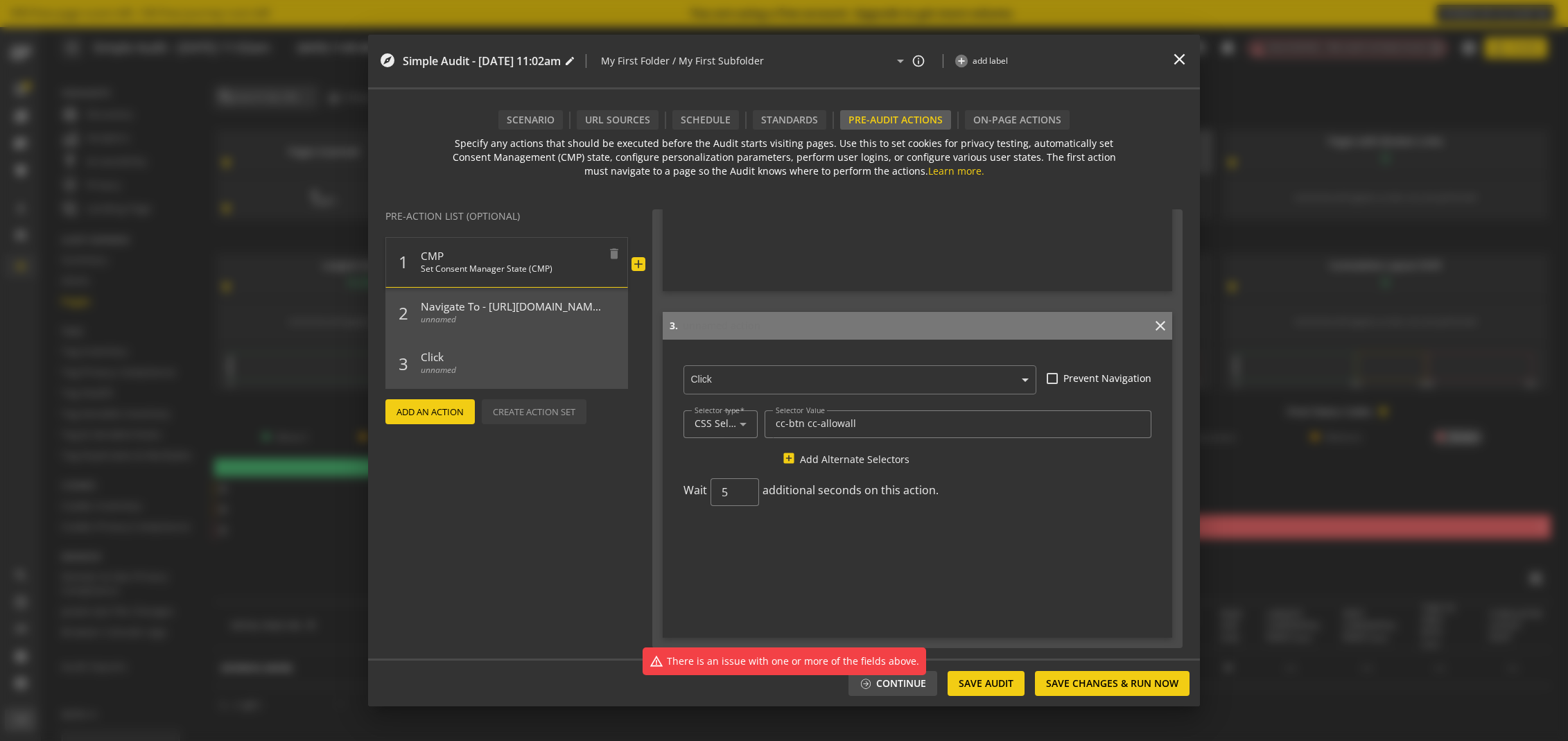
scroll to position [0, 0]
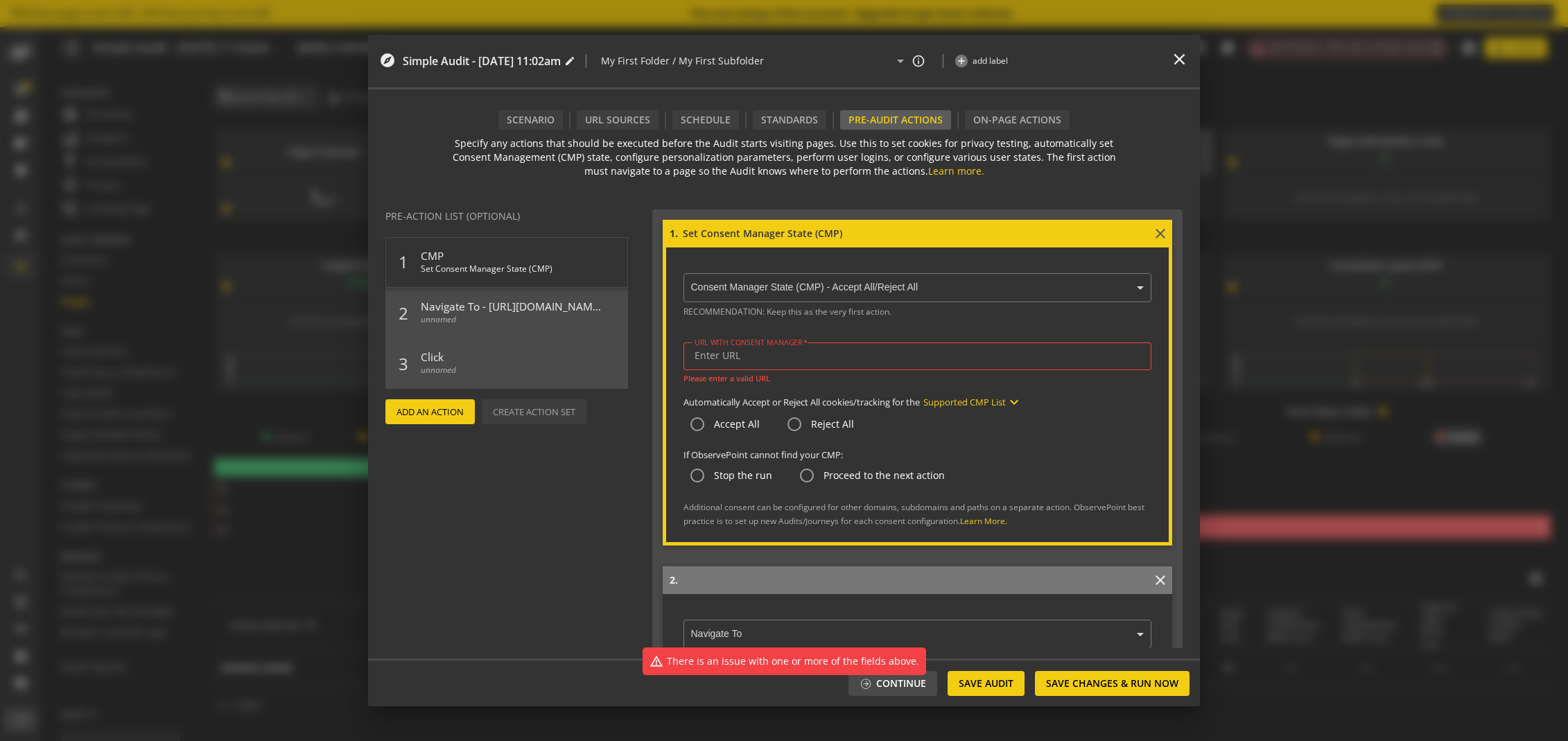
click at [823, 289] on ng-select "× Consent Manager State (CMP) - Accept All/Reject All" at bounding box center [917, 284] width 468 height 34
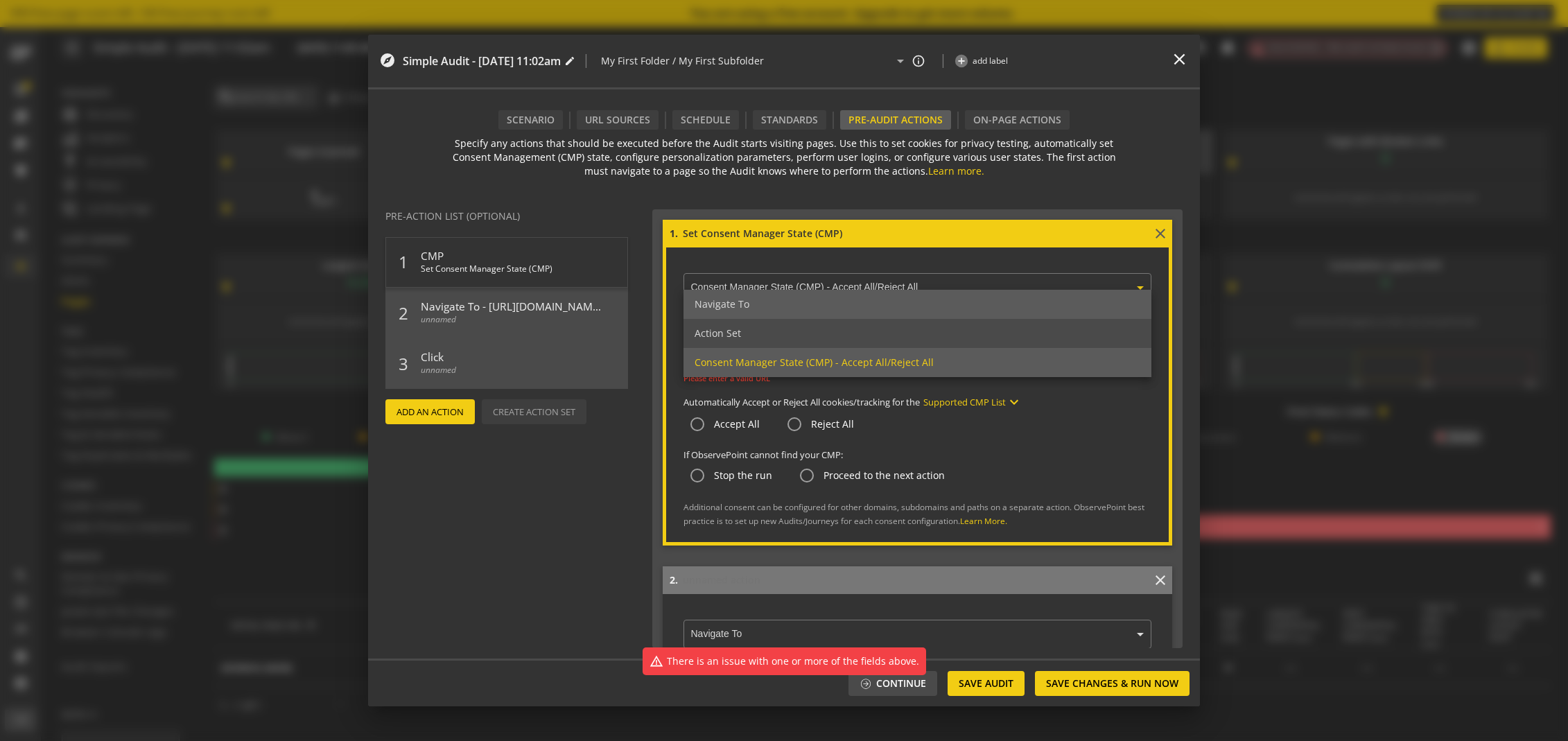
click at [723, 304] on span "Navigate To" at bounding box center [722, 304] width 55 height 13
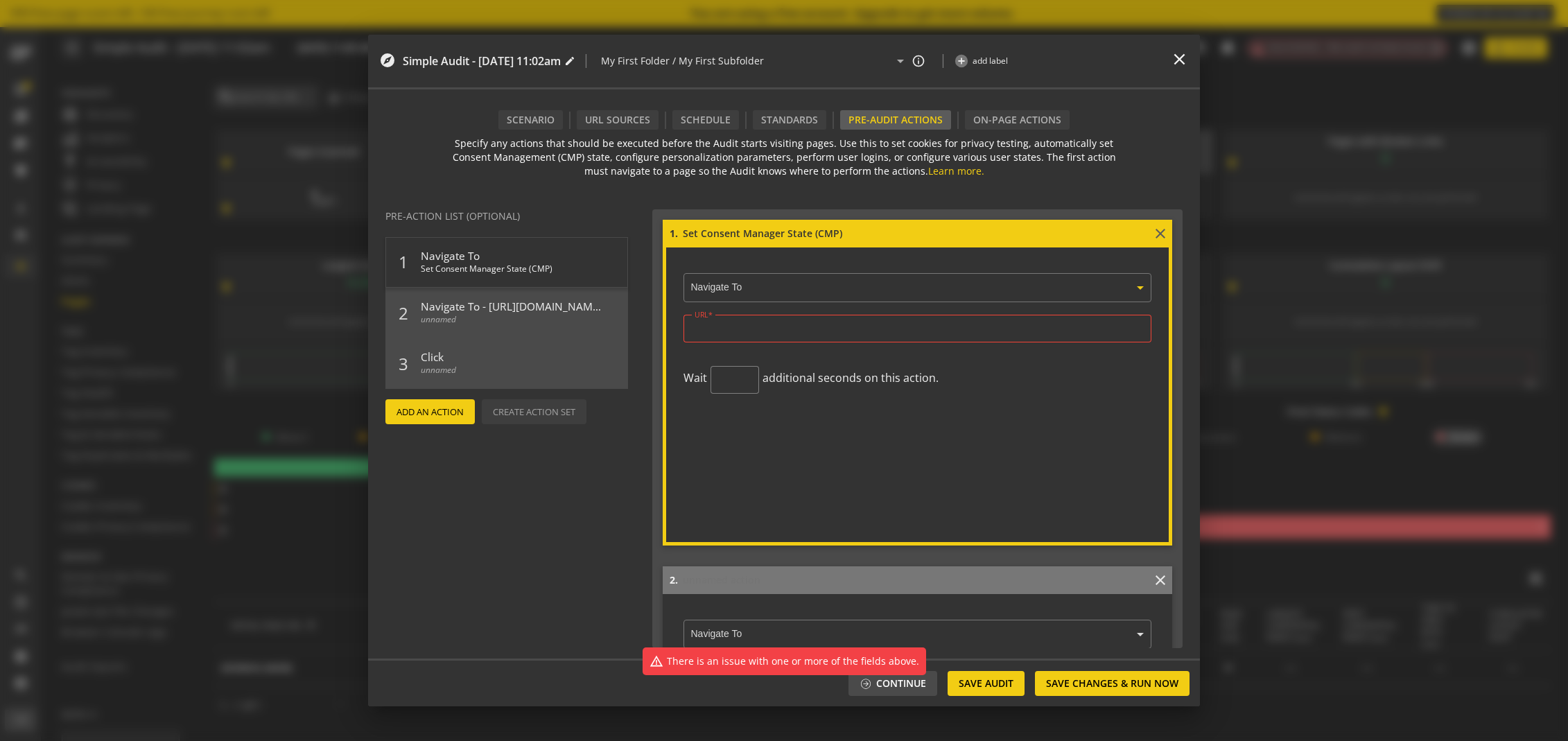
click at [774, 323] on input "URL" at bounding box center [918, 328] width 446 height 11
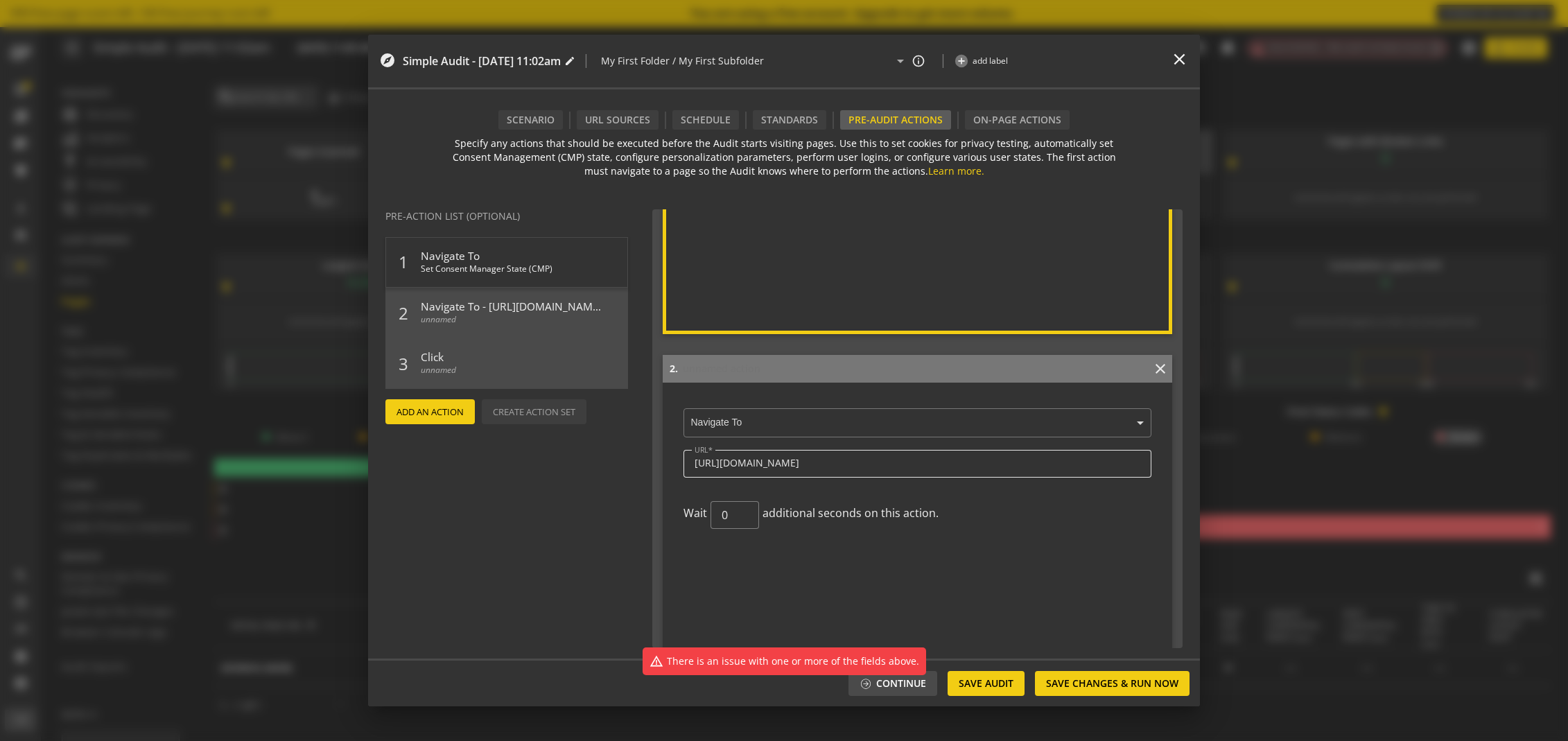
scroll to position [296, 0]
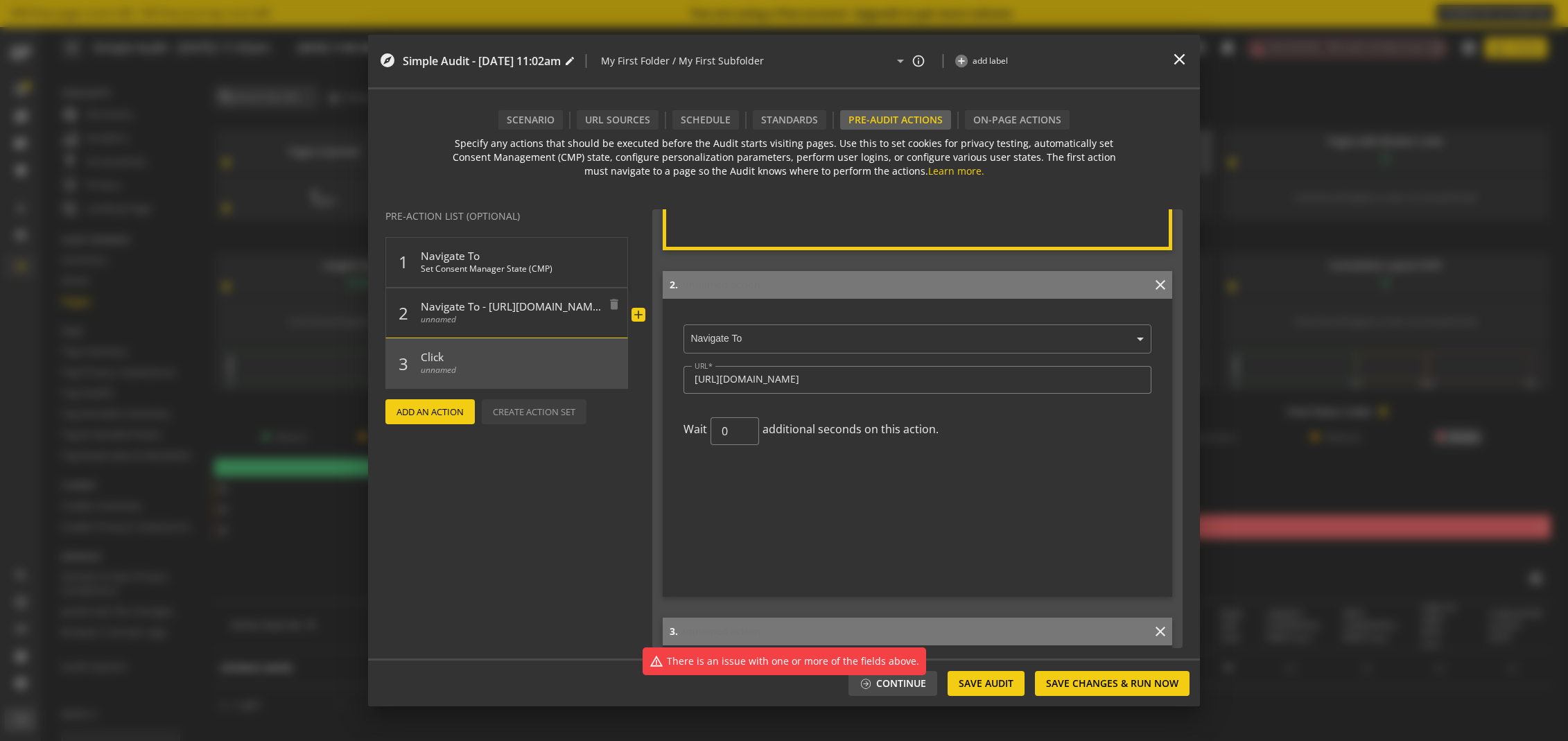
click at [532, 315] on span "unnamed" at bounding box center [511, 323] width 180 height 20
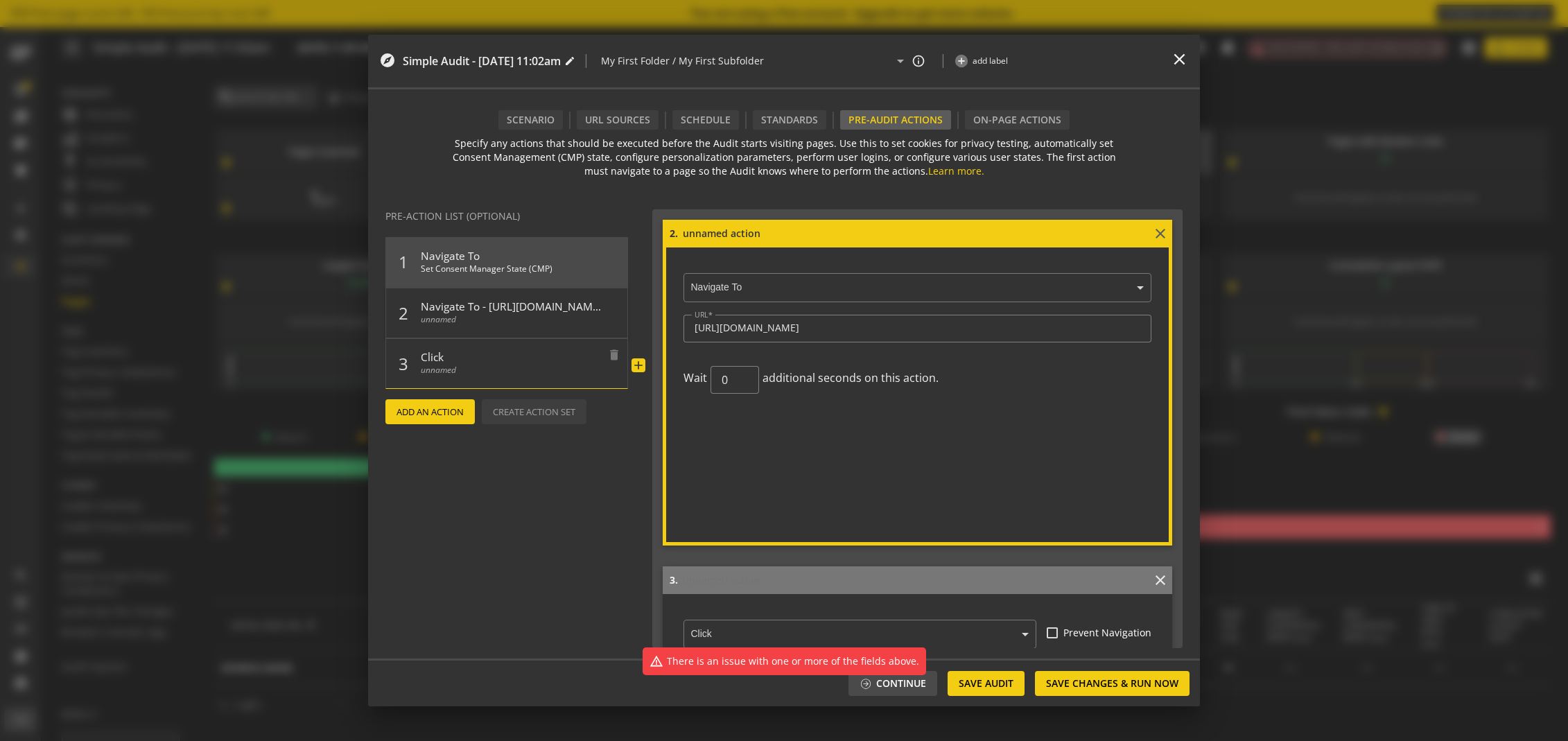
click at [532, 369] on span "unnamed" at bounding box center [511, 373] width 180 height 20
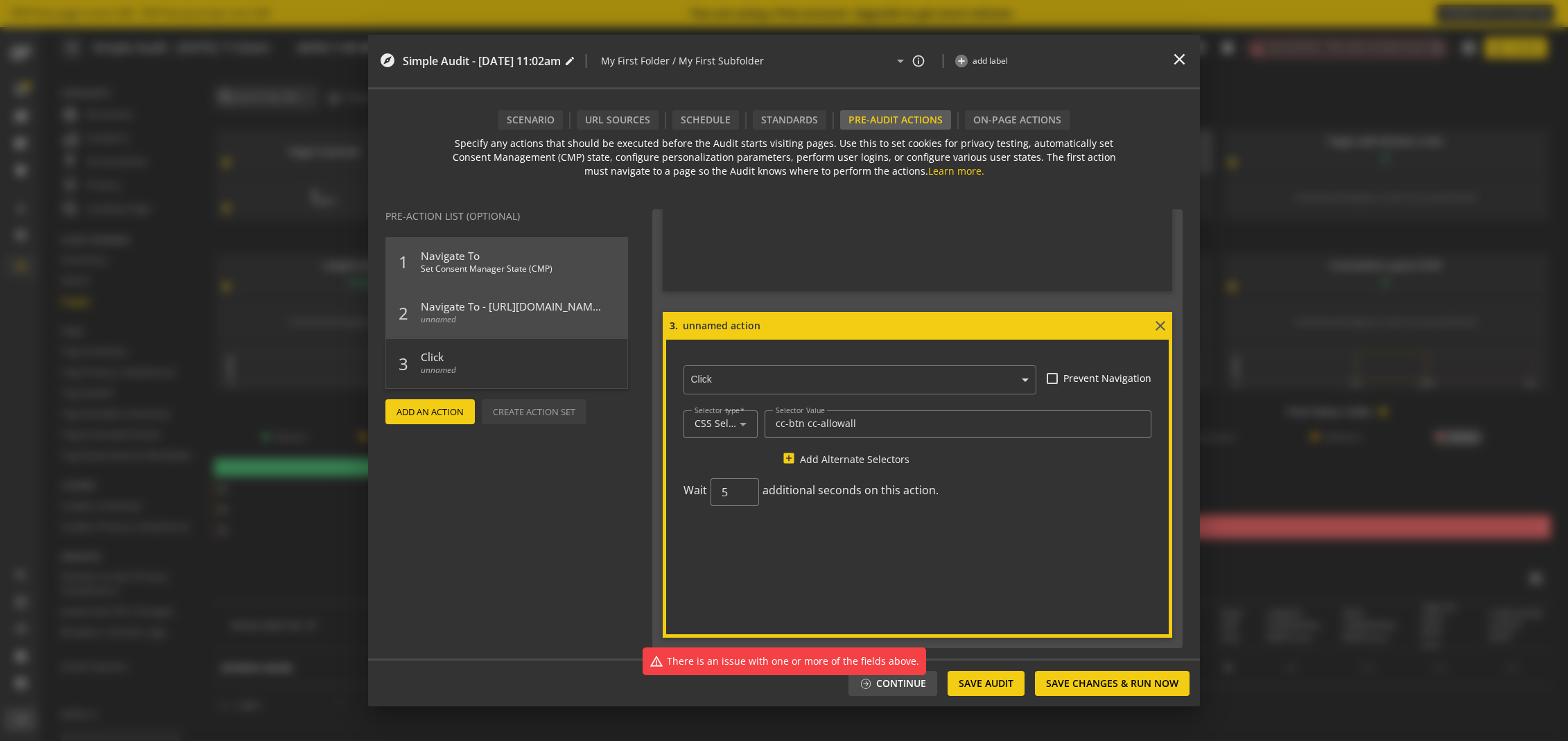
click at [431, 414] on span "Add An Action" at bounding box center [430, 412] width 67 height 25
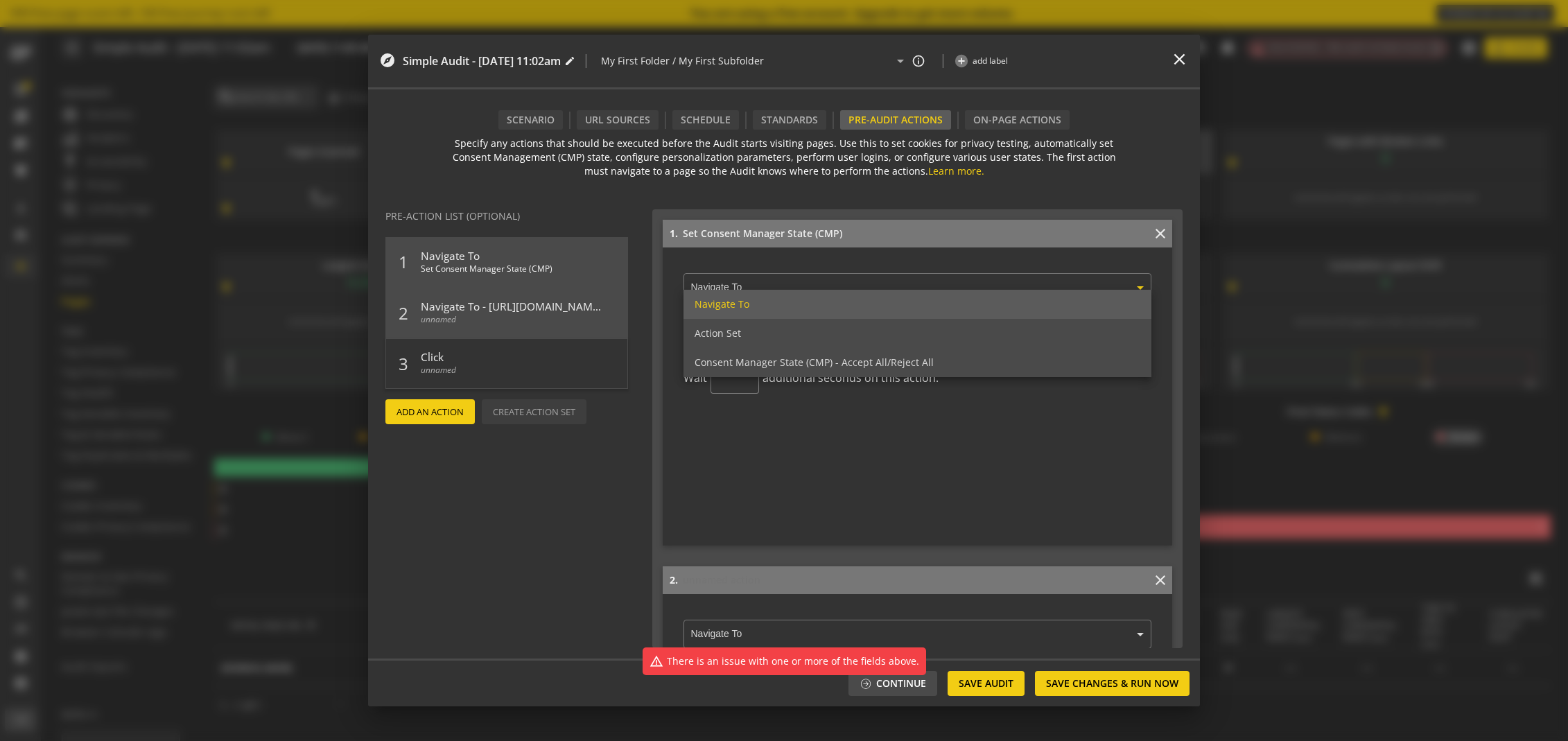
click at [811, 289] on ng-select "× Navigate To Navigate To Action Set Consent Manager State (CMP) - Accept All/R…" at bounding box center [917, 284] width 468 height 34
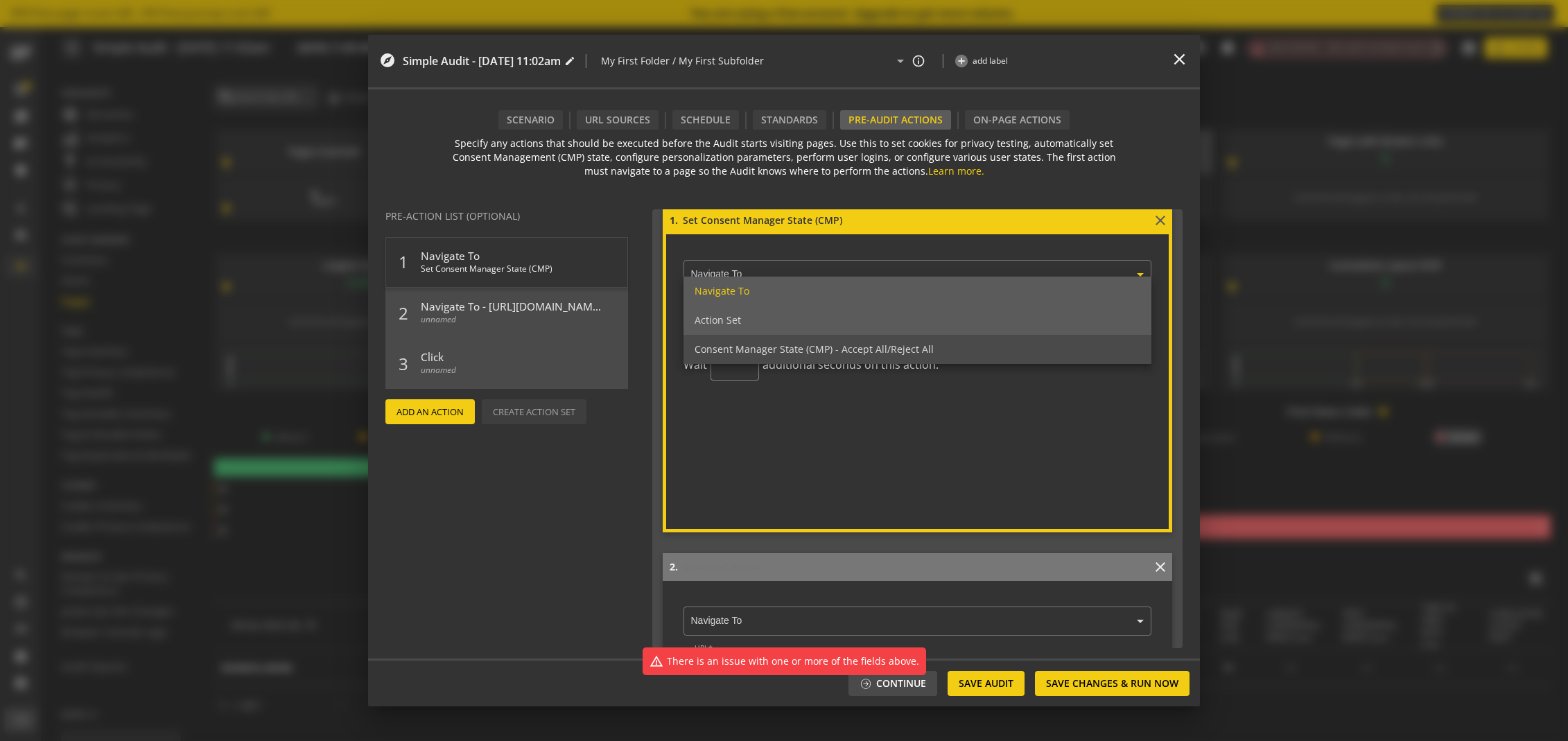
scroll to position [24, 0]
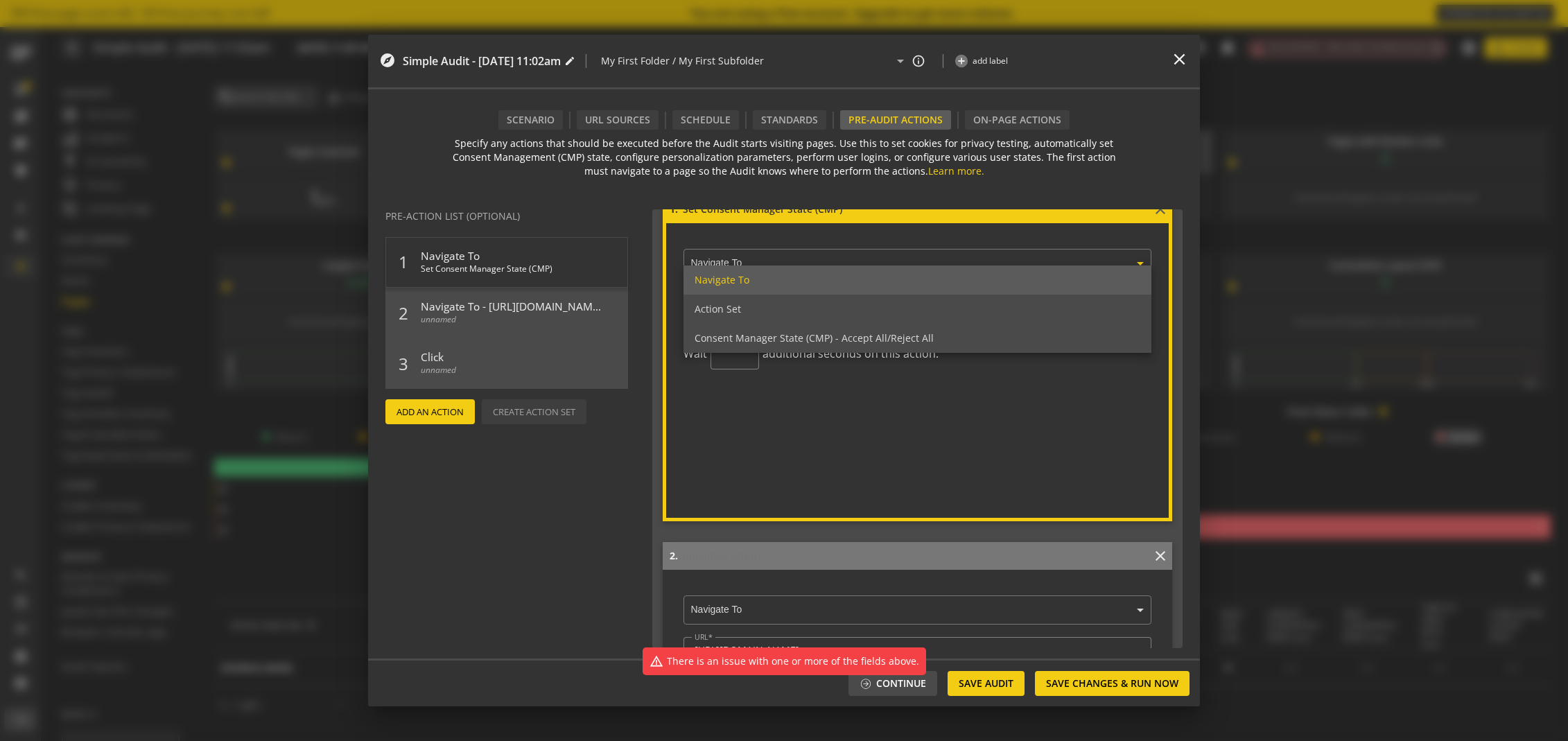
click at [915, 468] on form "1. Set Consent Manager State (CMP) close × Navigate To Navigate To Action Set C…" at bounding box center [917, 358] width 509 height 326
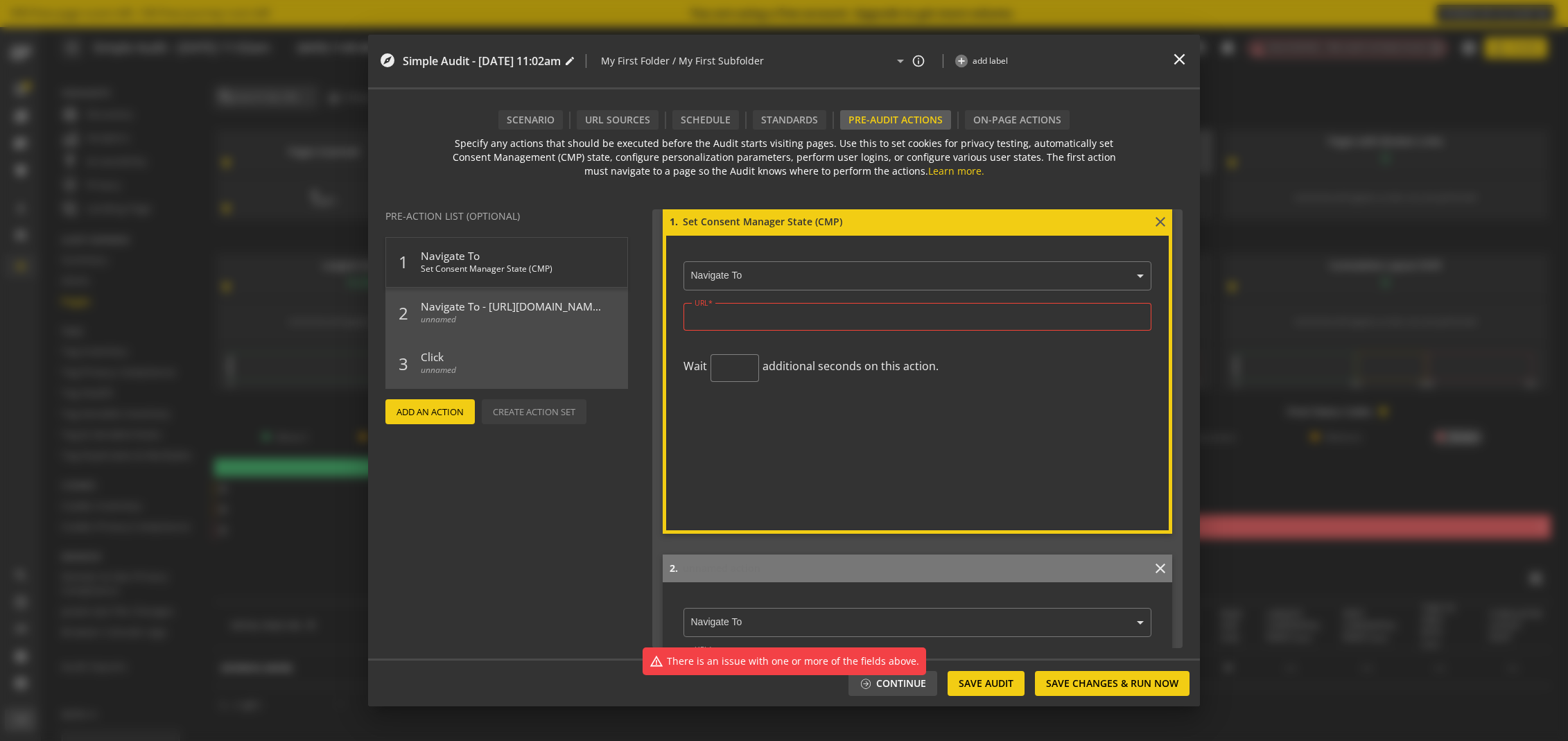
scroll to position [0, 0]
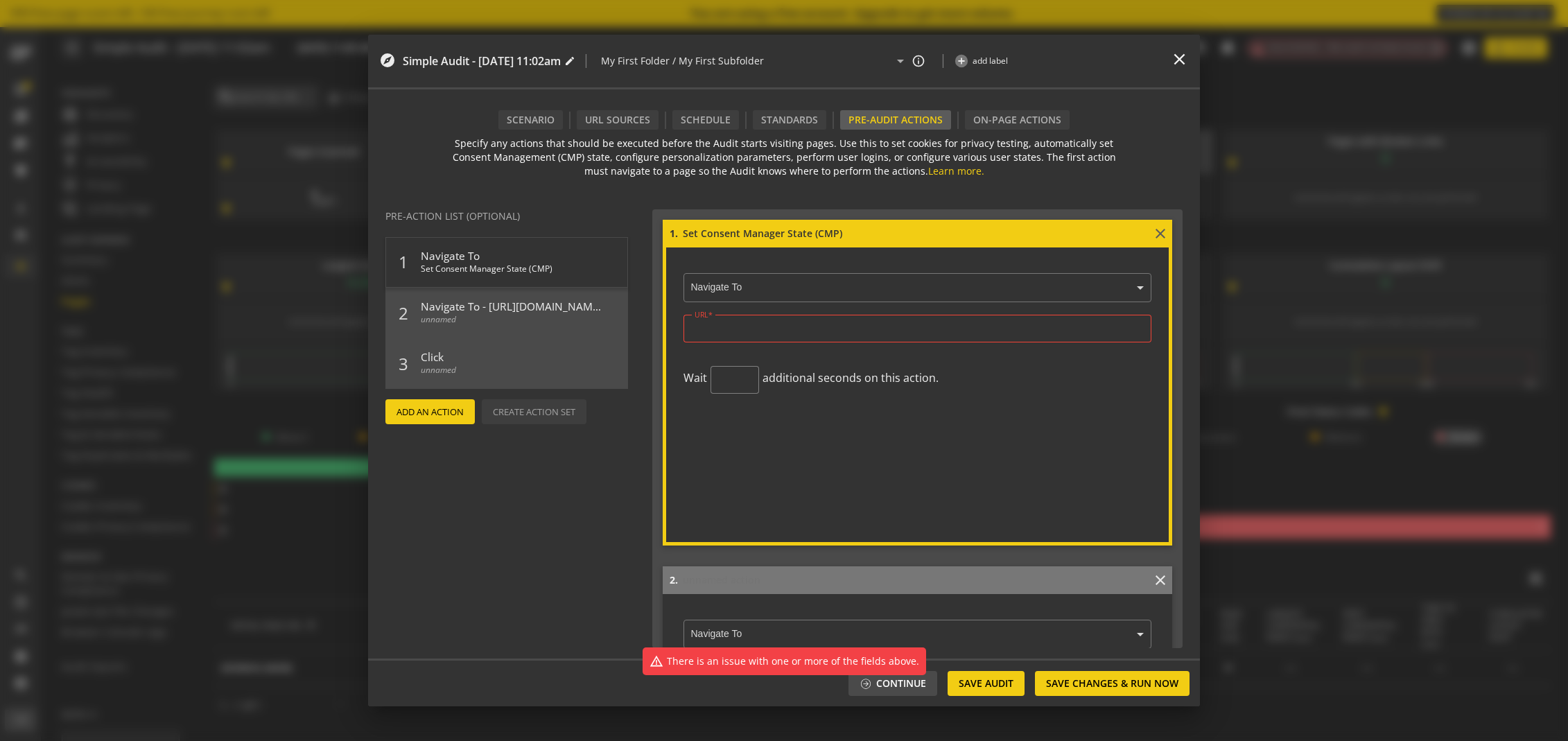
click at [1154, 236] on mat-icon "close" at bounding box center [1160, 233] width 16 height 16
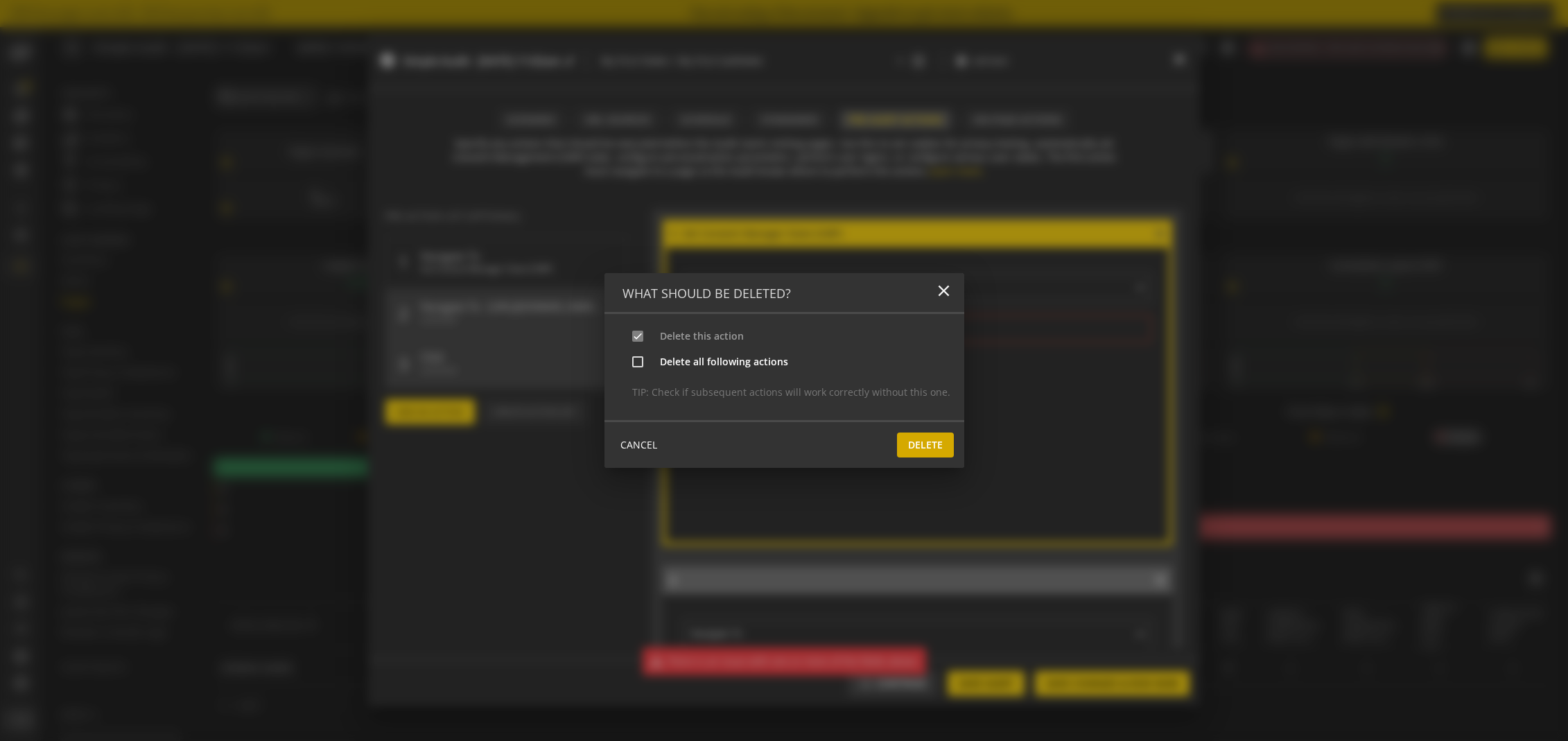
click at [919, 437] on span "Delete" at bounding box center [926, 445] width 34 height 25
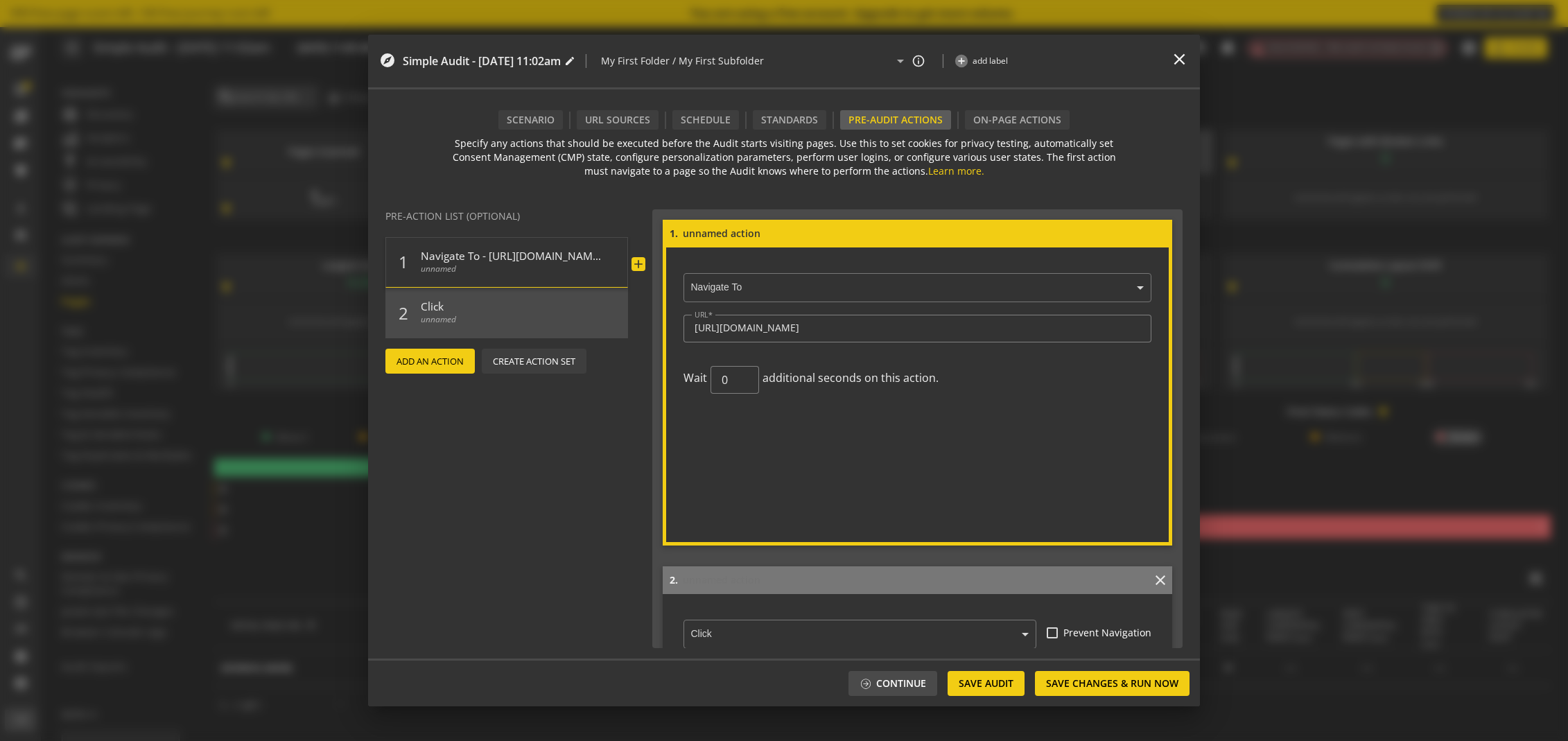
click at [469, 245] on span "Navigate To - [URL][DOMAIN_NAME]" at bounding box center [511, 253] width 180 height 20
click at [539, 113] on div "Scenario" at bounding box center [530, 120] width 48 height 13
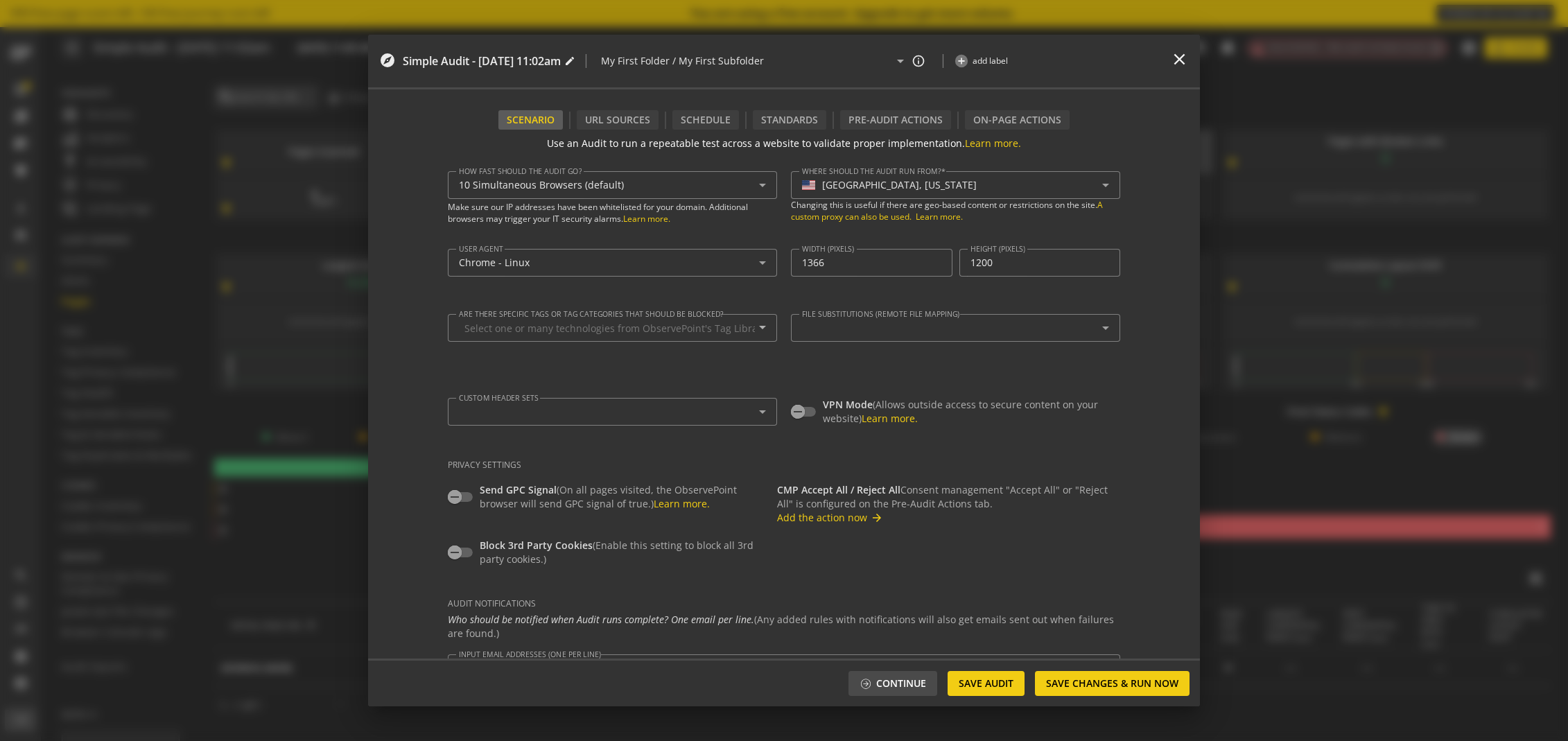
click at [869, 200] on span "Changing this is useful if there are geo-based content or restrictions on the s…" at bounding box center [955, 211] width 329 height 24
click at [872, 188] on div "[GEOGRAPHIC_DATA], [US_STATE]" at bounding box center [900, 186] width 155 height 11
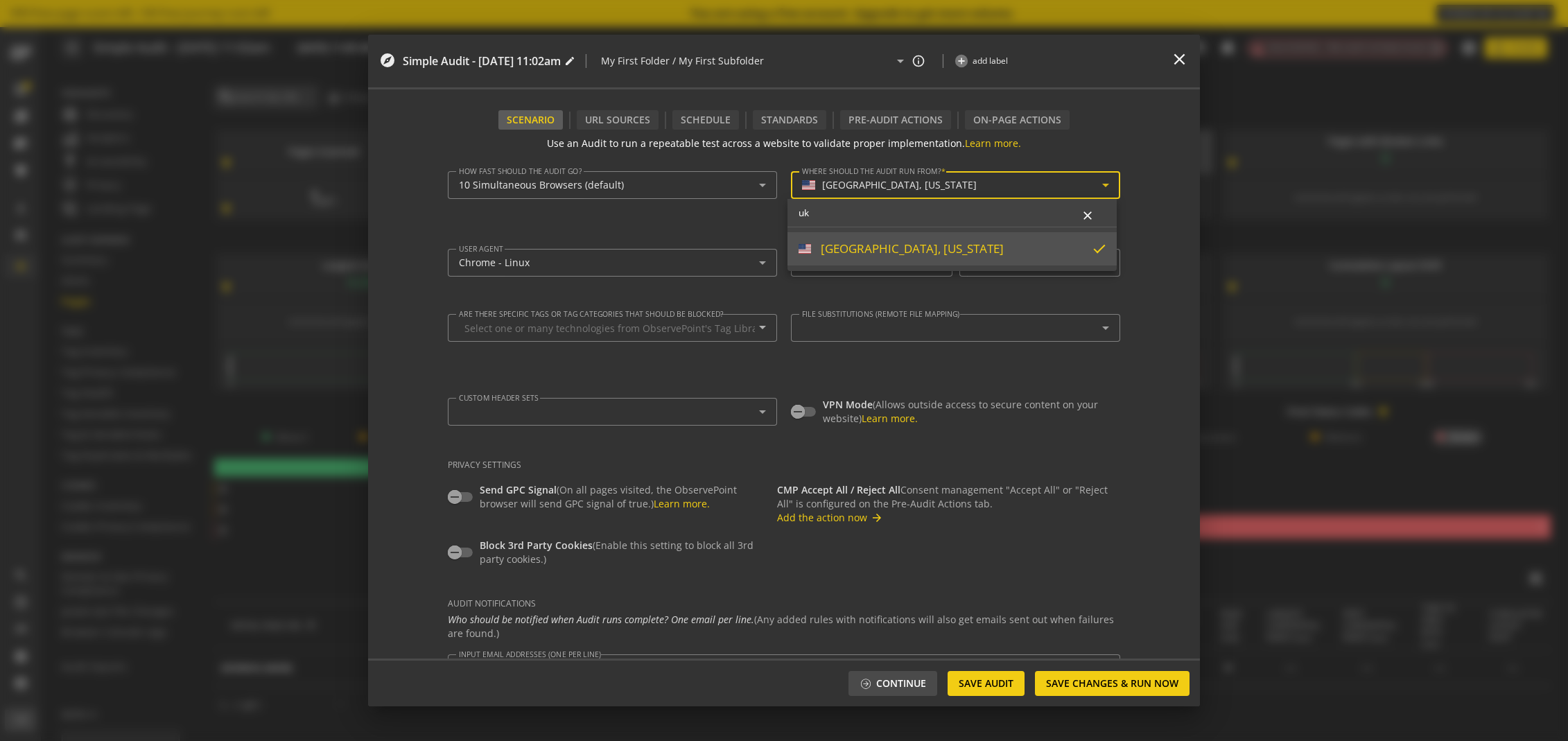
click at [876, 214] on input "uk" at bounding box center [952, 213] width 329 height 28
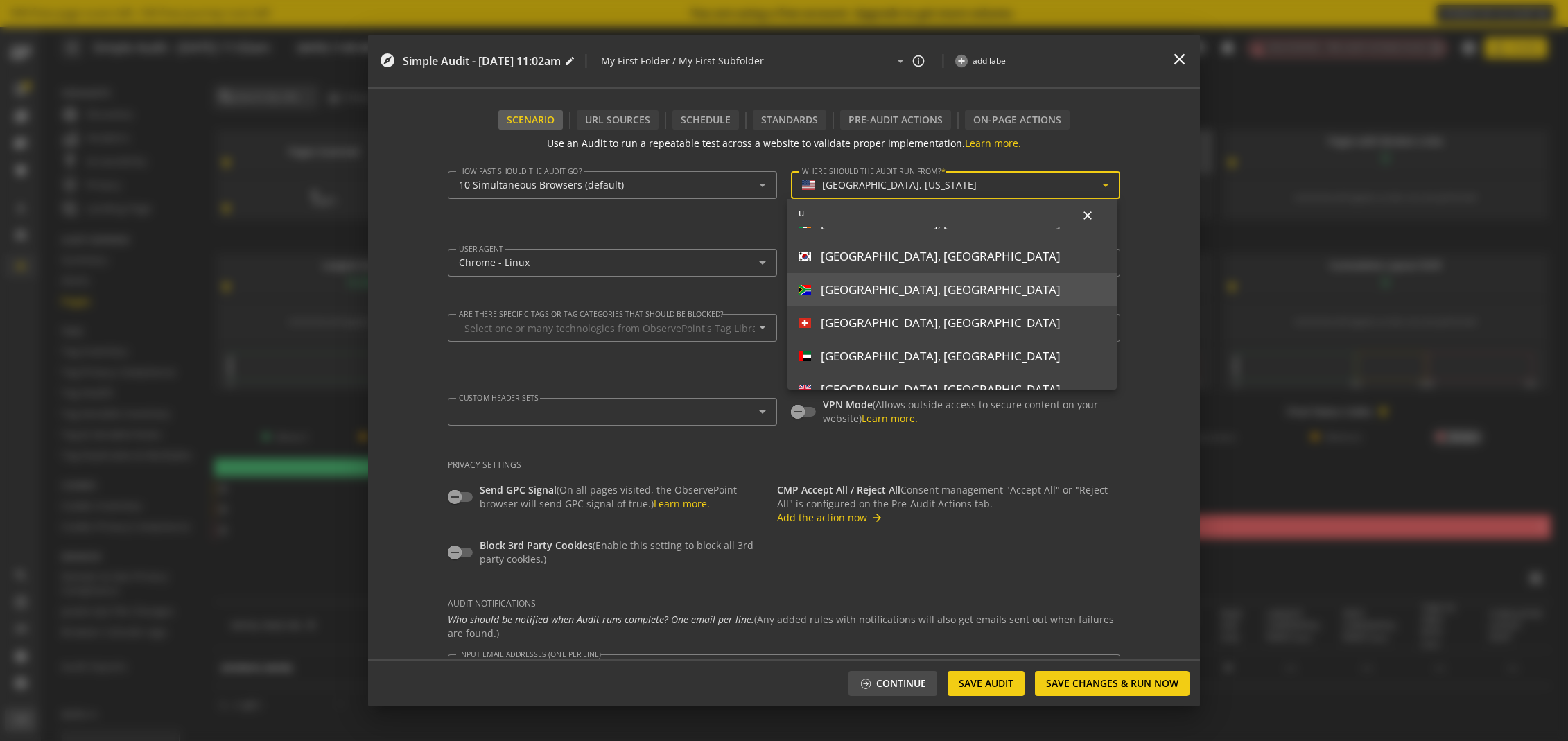
scroll to position [281, 0]
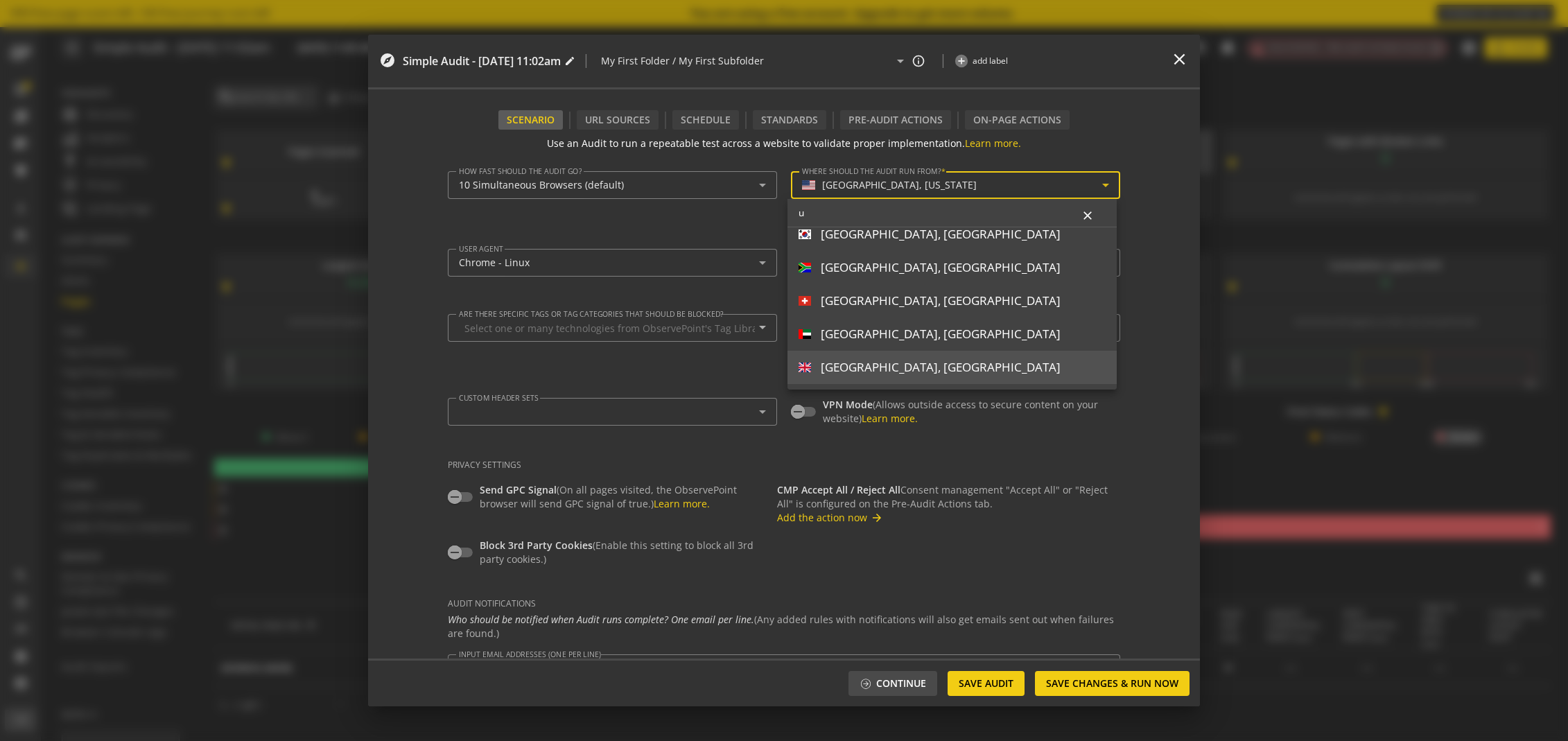
type input "u"
click at [954, 367] on div "[GEOGRAPHIC_DATA], [GEOGRAPHIC_DATA]" at bounding box center [941, 368] width 240 height 15
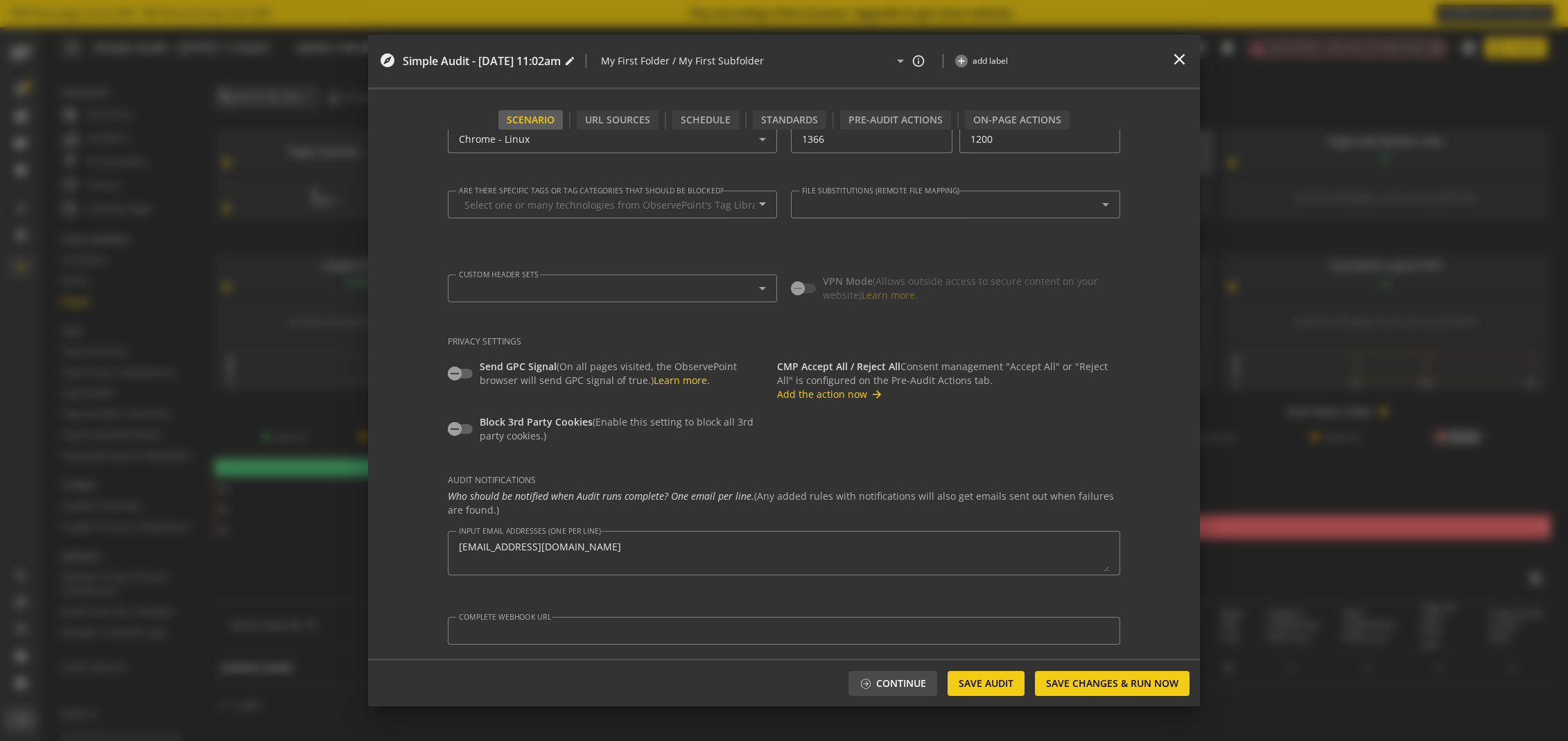
scroll to position [0, 0]
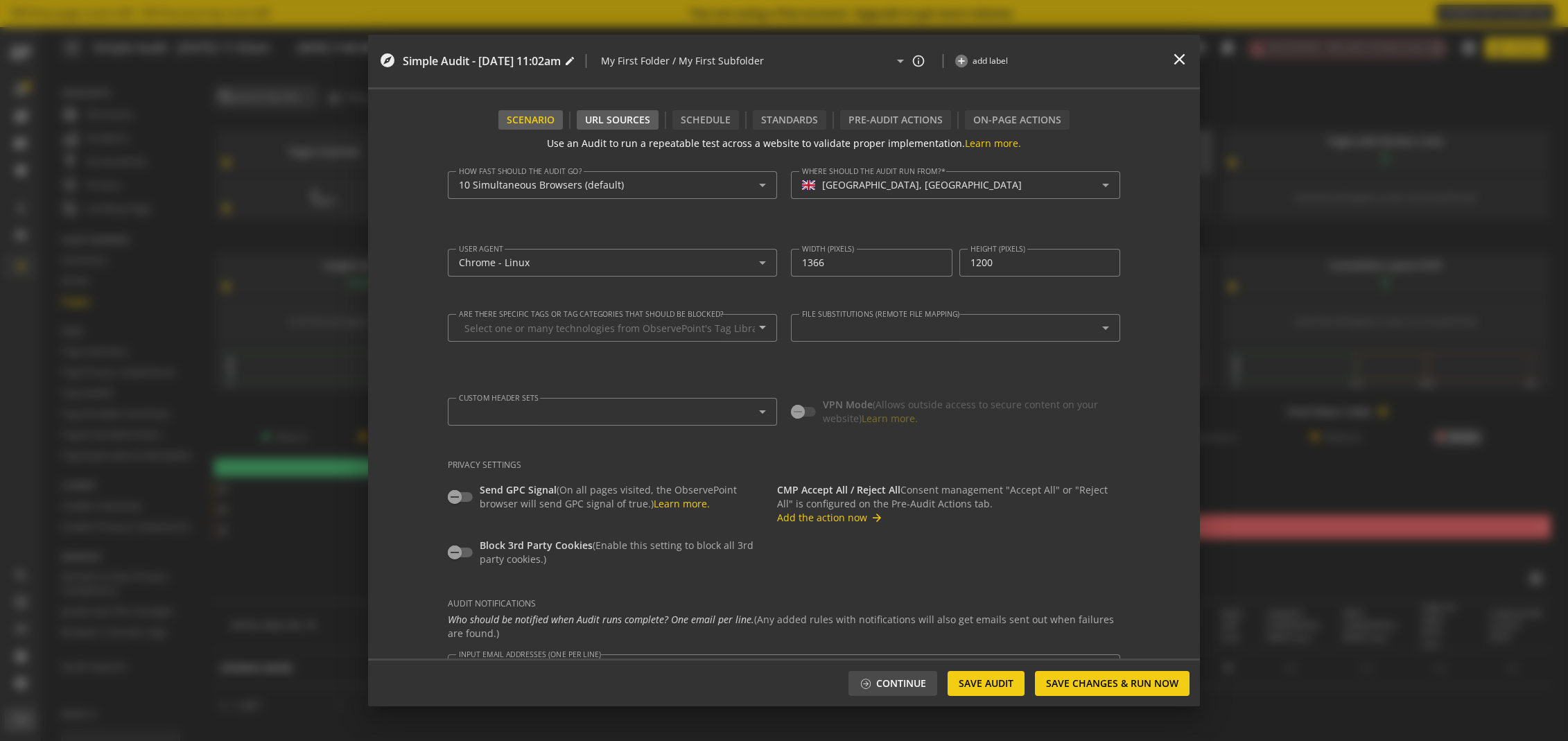
click at [616, 117] on div "URL Sources" at bounding box center [617, 120] width 65 height 13
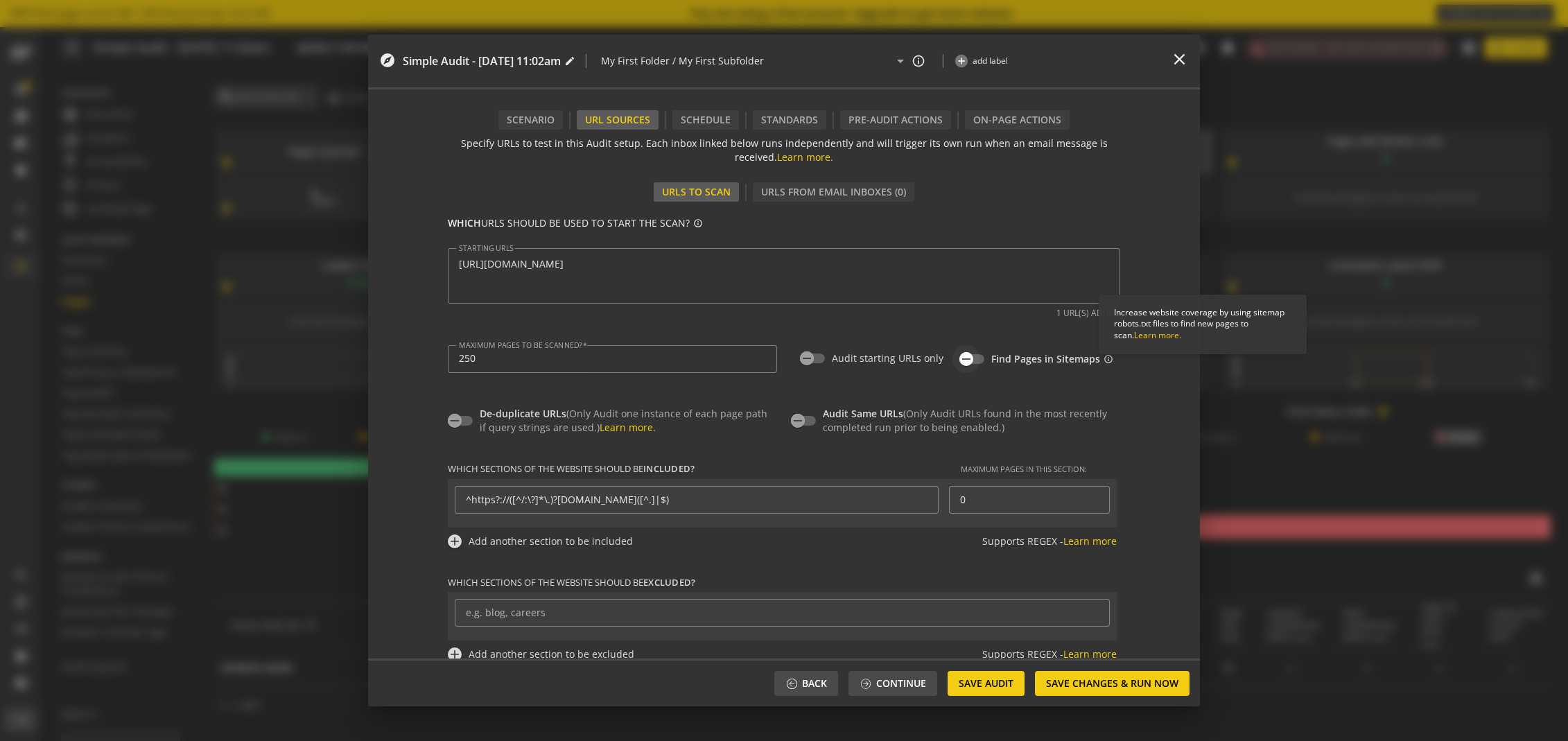
click at [974, 356] on span "button" at bounding box center [966, 359] width 28 height 28
click at [1099, 400] on div "De-duplicate URLs (Only Audit one instance of each page path if query strings a…" at bounding box center [784, 410] width 673 height 49
click at [781, 120] on div "Standards" at bounding box center [789, 120] width 56 height 13
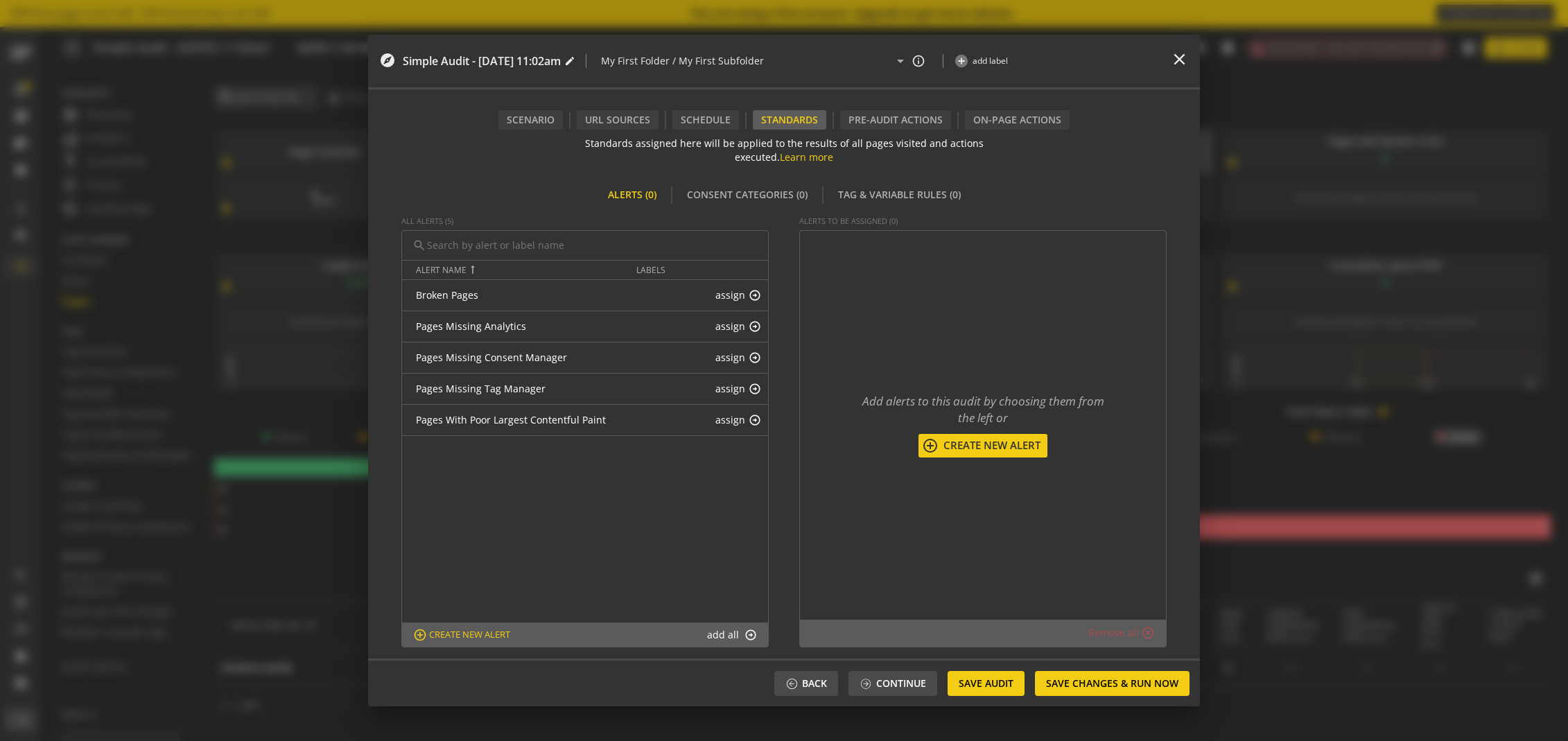
click at [1126, 683] on span "Save Changes & Run Now" at bounding box center [1112, 684] width 132 height 25
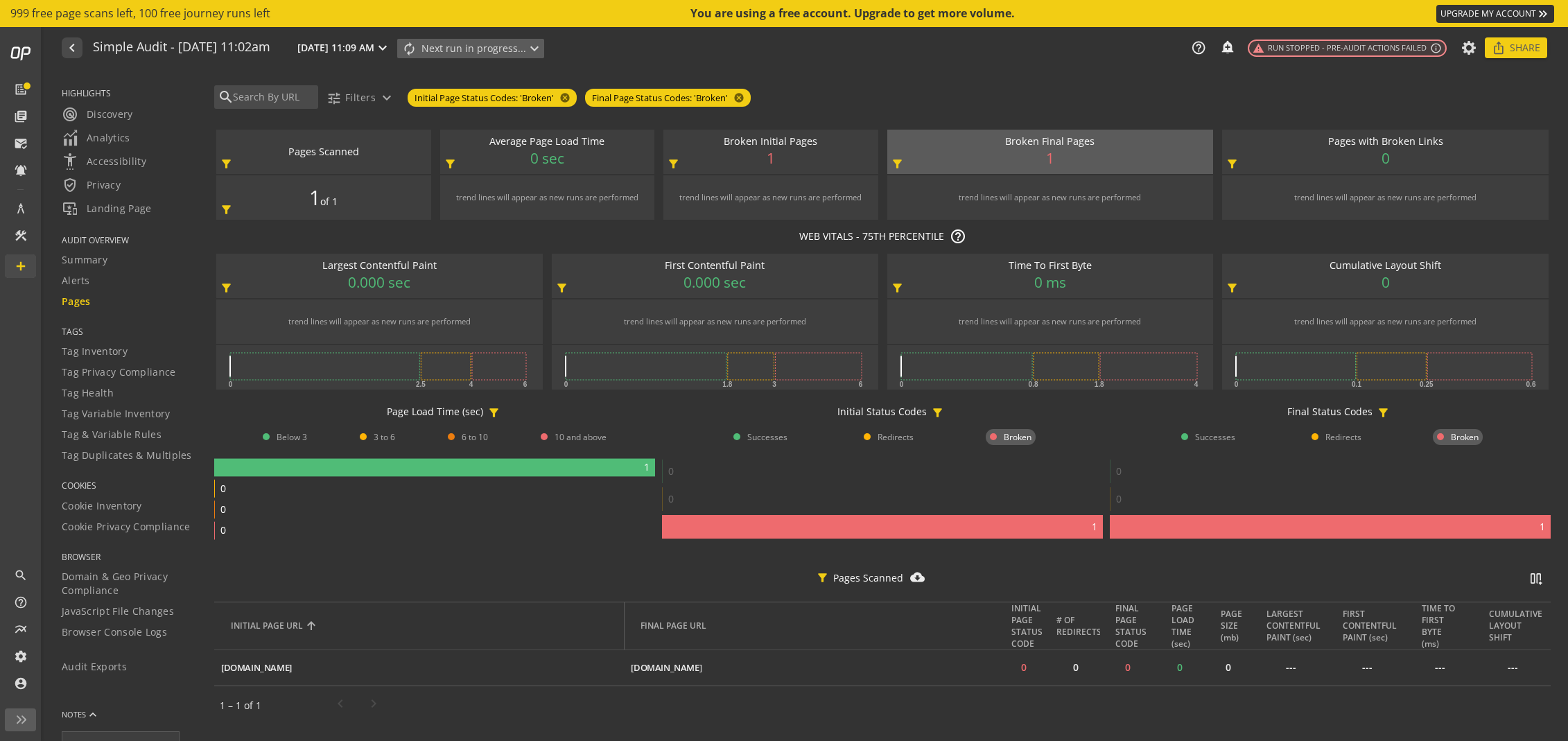
click at [526, 48] on span "Next run in progress... expand_more" at bounding box center [482, 48] width 122 height 18
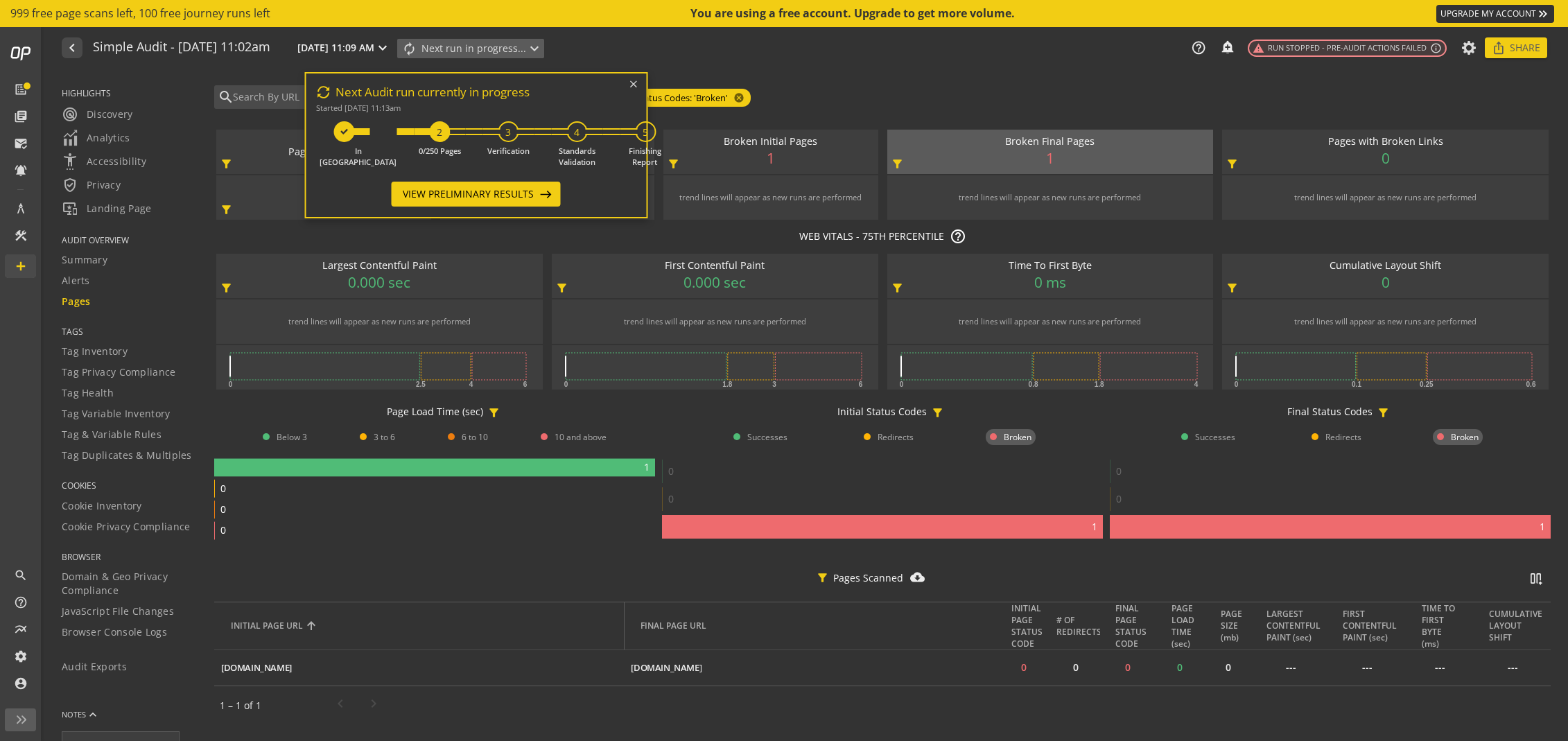
click at [401, 103] on span "Started [DATE] 11:13am" at bounding box center [358, 107] width 84 height 11
click at [446, 96] on span "Next Audit run currently in progress" at bounding box center [432, 92] width 202 height 17
click at [534, 191] on span "View Preliminary Results" at bounding box center [468, 194] width 131 height 25
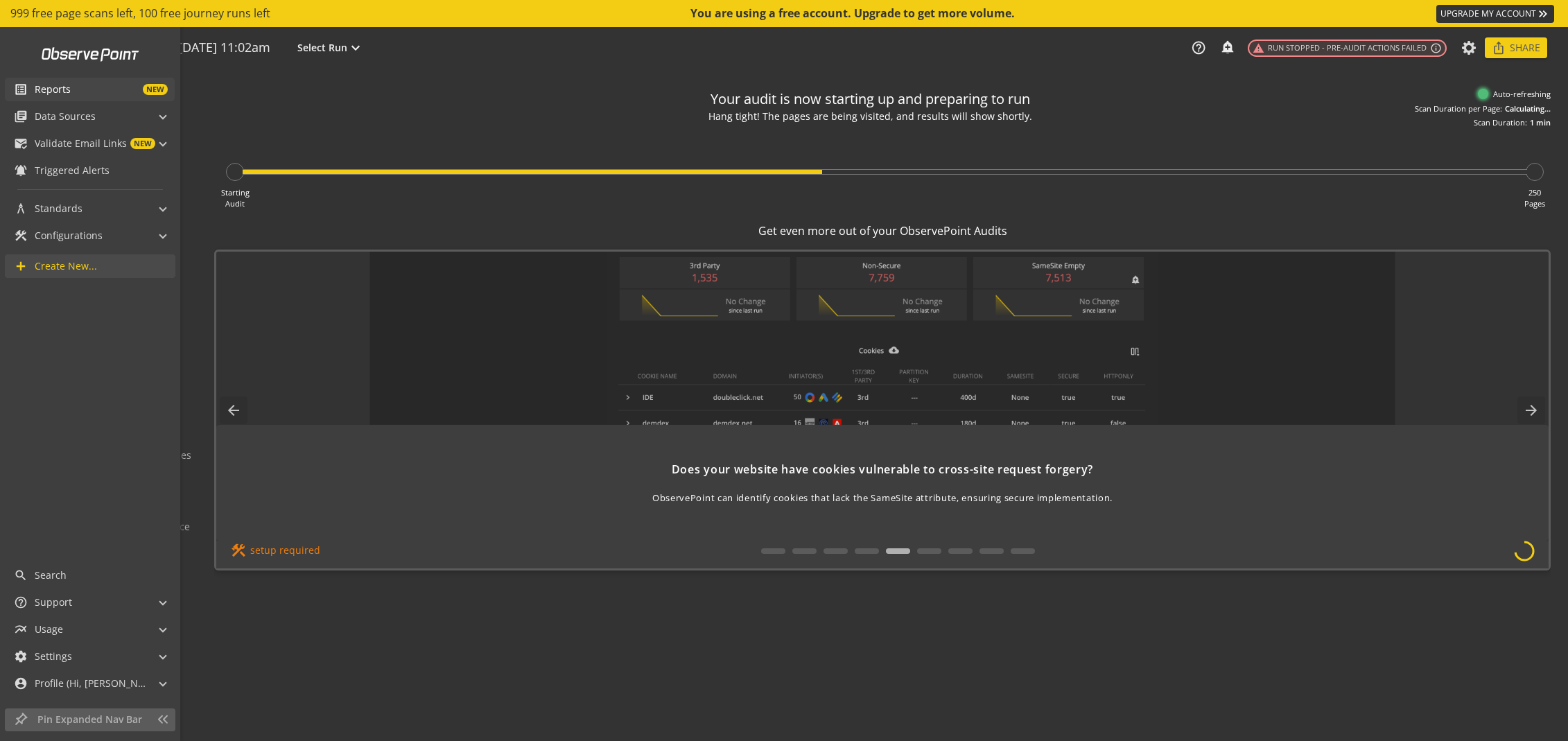
click at [108, 97] on link "list_alt Reports NEW" at bounding box center [89, 89] width 169 height 24
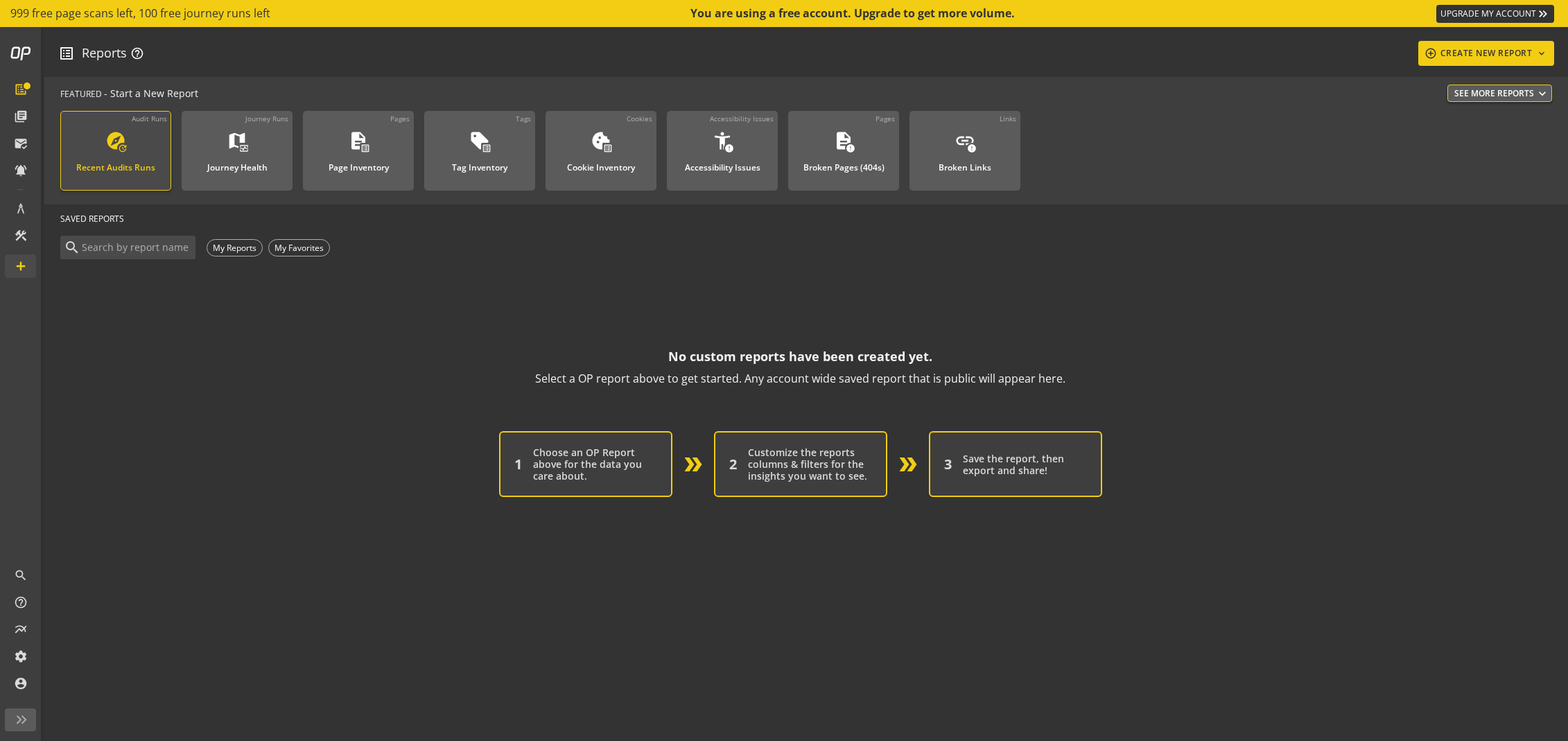
click at [132, 162] on div "Recent Audits Runs" at bounding box center [116, 164] width 79 height 18
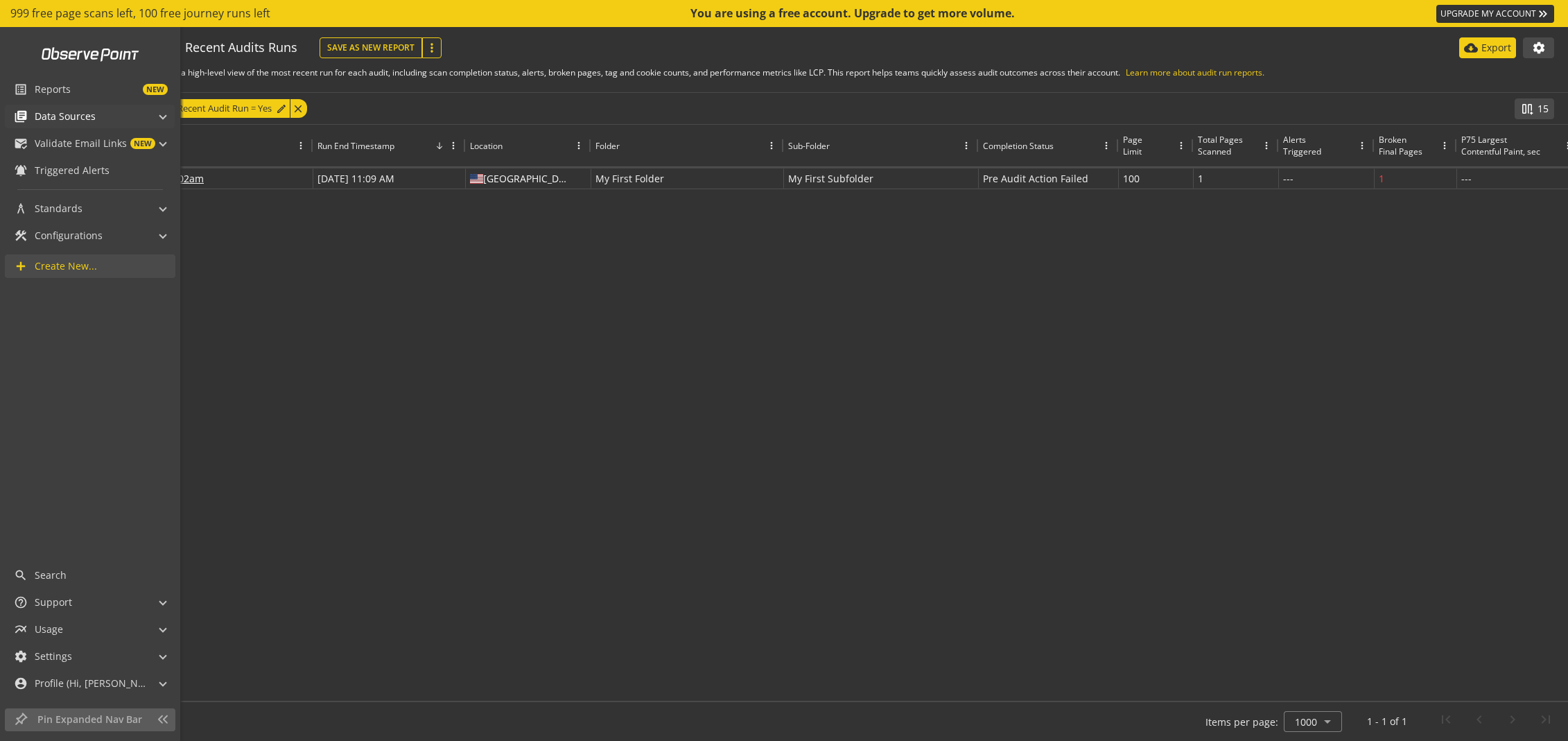
click at [90, 120] on span "Data Sources" at bounding box center [65, 116] width 61 height 13
click at [97, 143] on span "Audits & Journeys" at bounding box center [77, 139] width 82 height 13
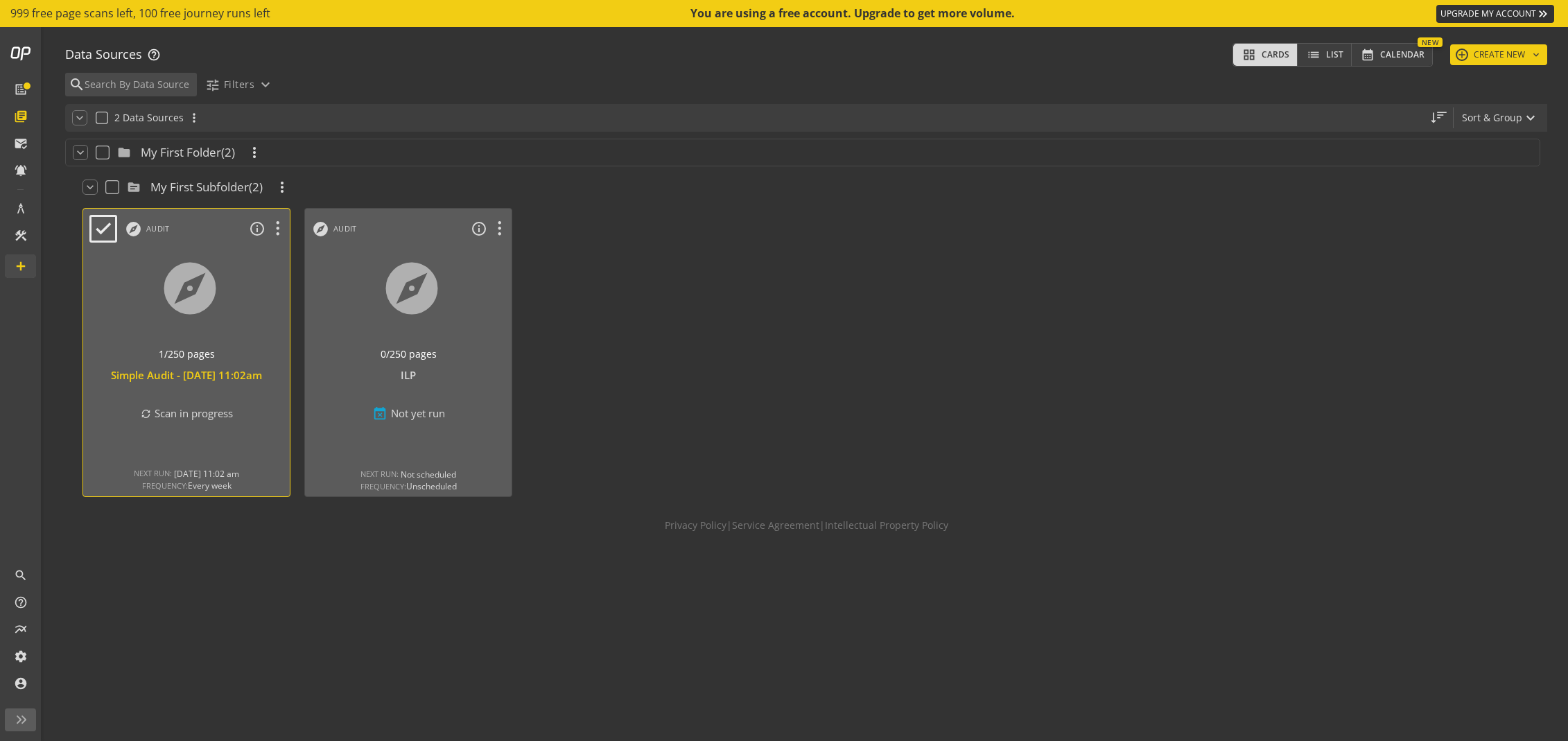
click at [188, 285] on div at bounding box center [187, 306] width 217 height 117
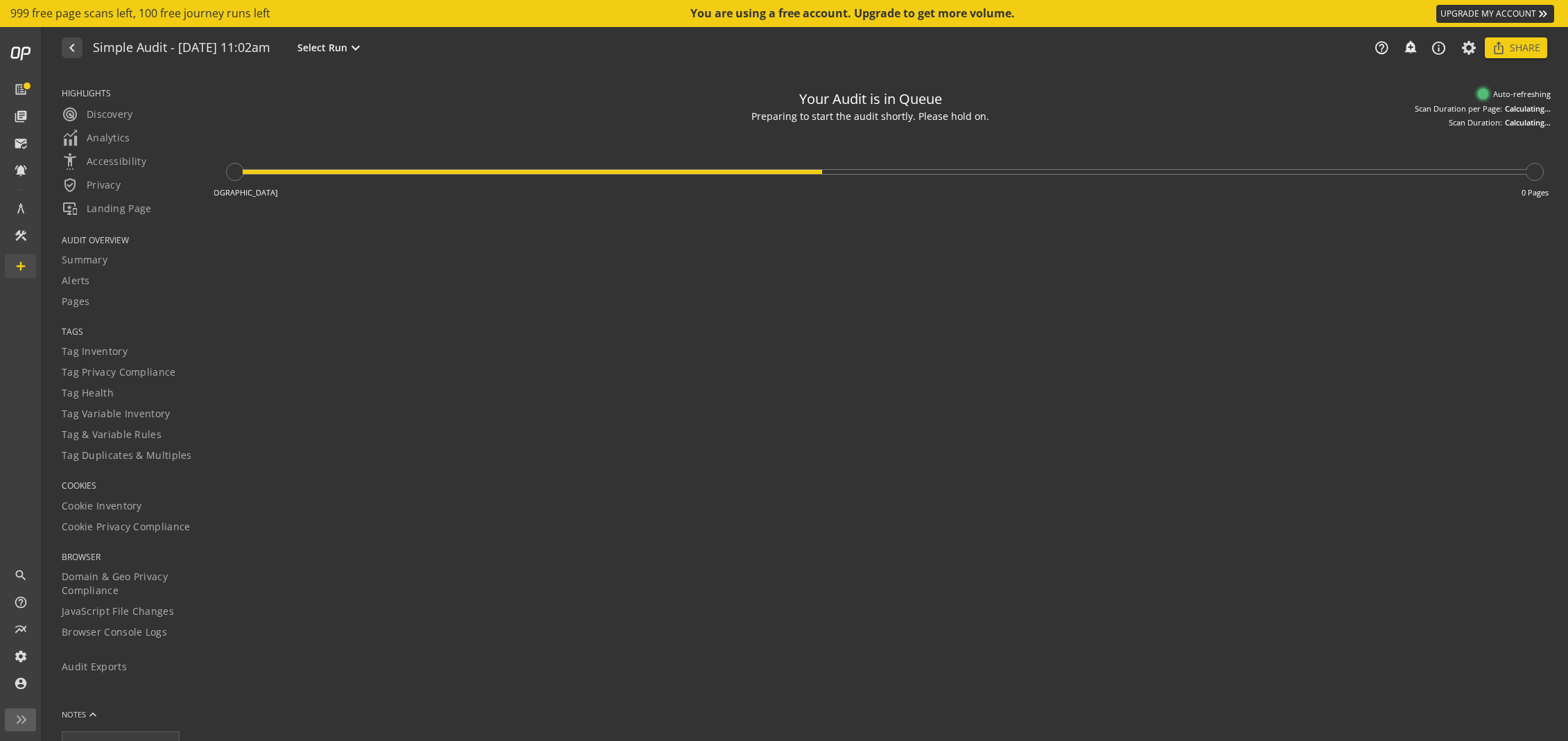
type textarea "Notes can include: -a description of what this audit is validating -changes in …"
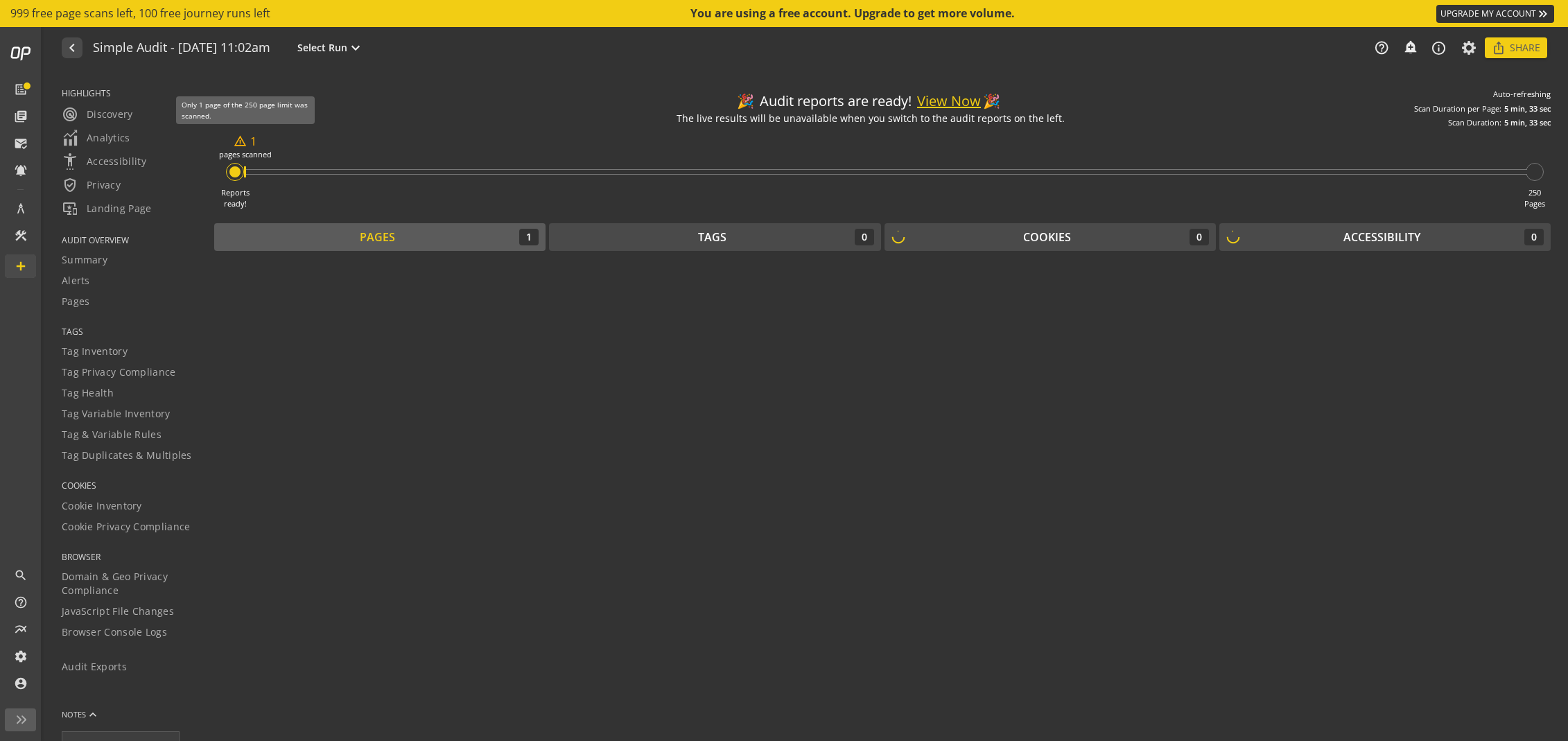
click at [238, 143] on mat-icon "warning_amber" at bounding box center [240, 142] width 13 height 13
click at [435, 245] on div "Pages 1" at bounding box center [380, 236] width 318 height 16
click at [352, 240] on div "Pages 2" at bounding box center [380, 236] width 318 height 16
click at [953, 103] on button "View Now" at bounding box center [949, 101] width 64 height 20
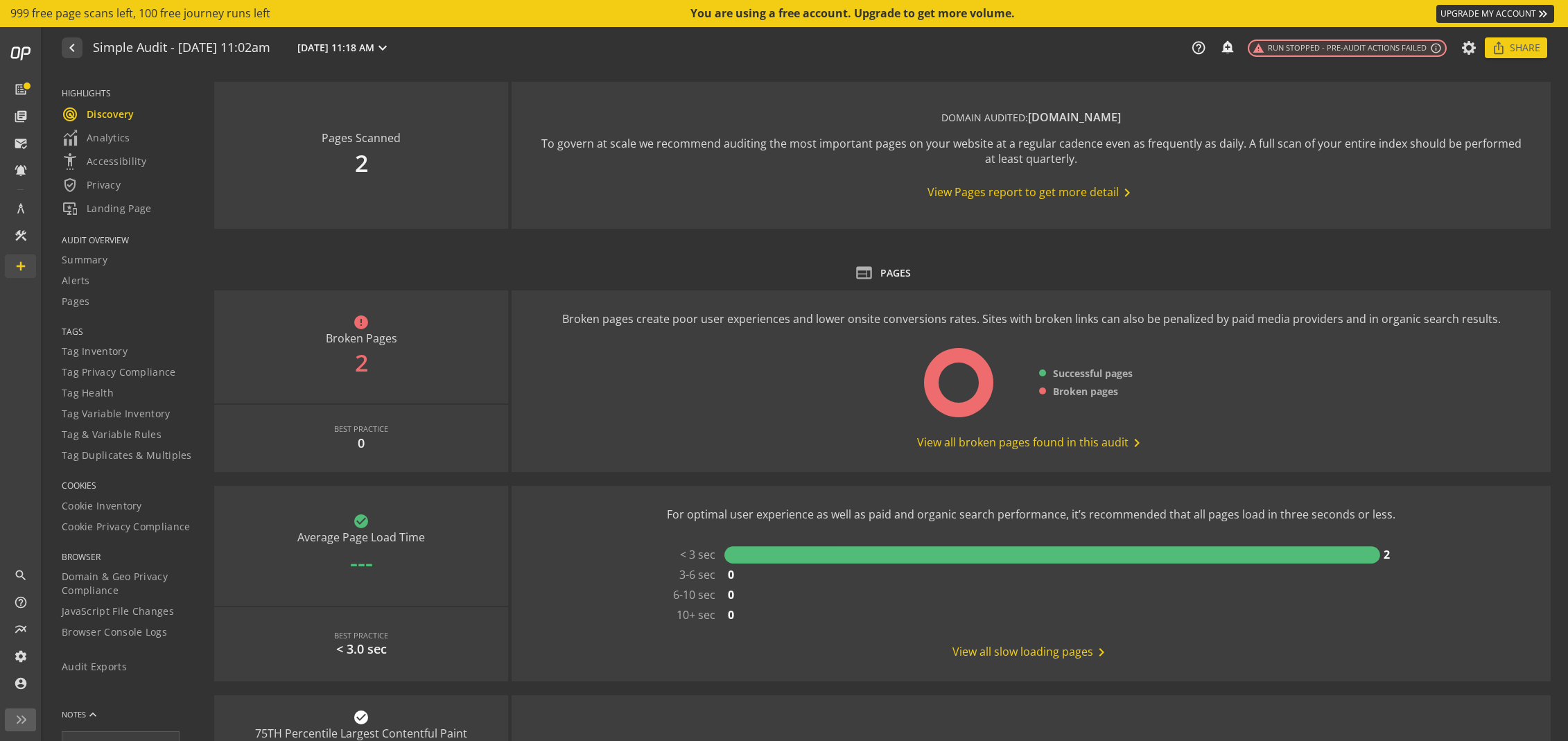
click at [952, 442] on span "View all broken pages found in this audit chevron_right" at bounding box center [1031, 442] width 228 height 16
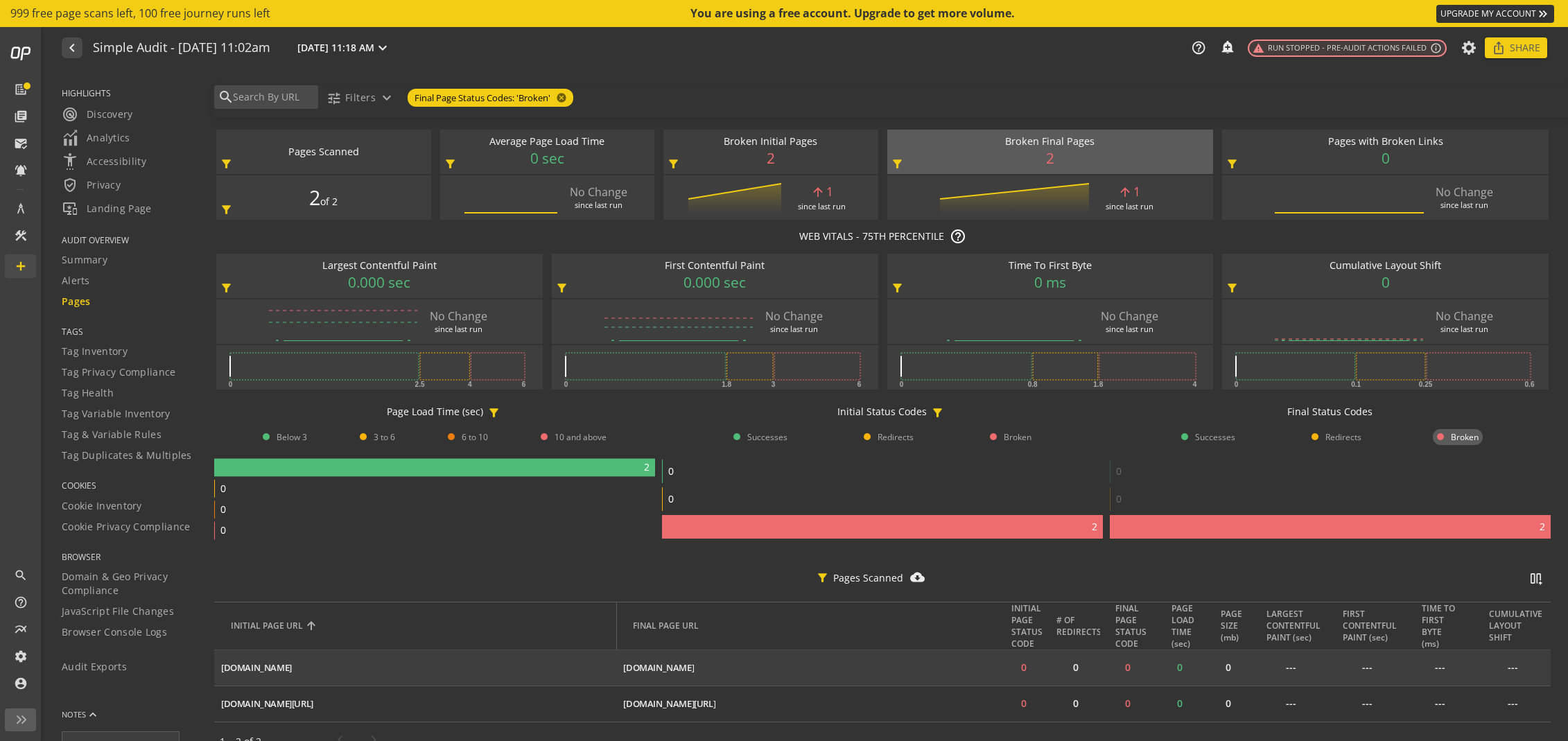
scroll to position [29, 0]
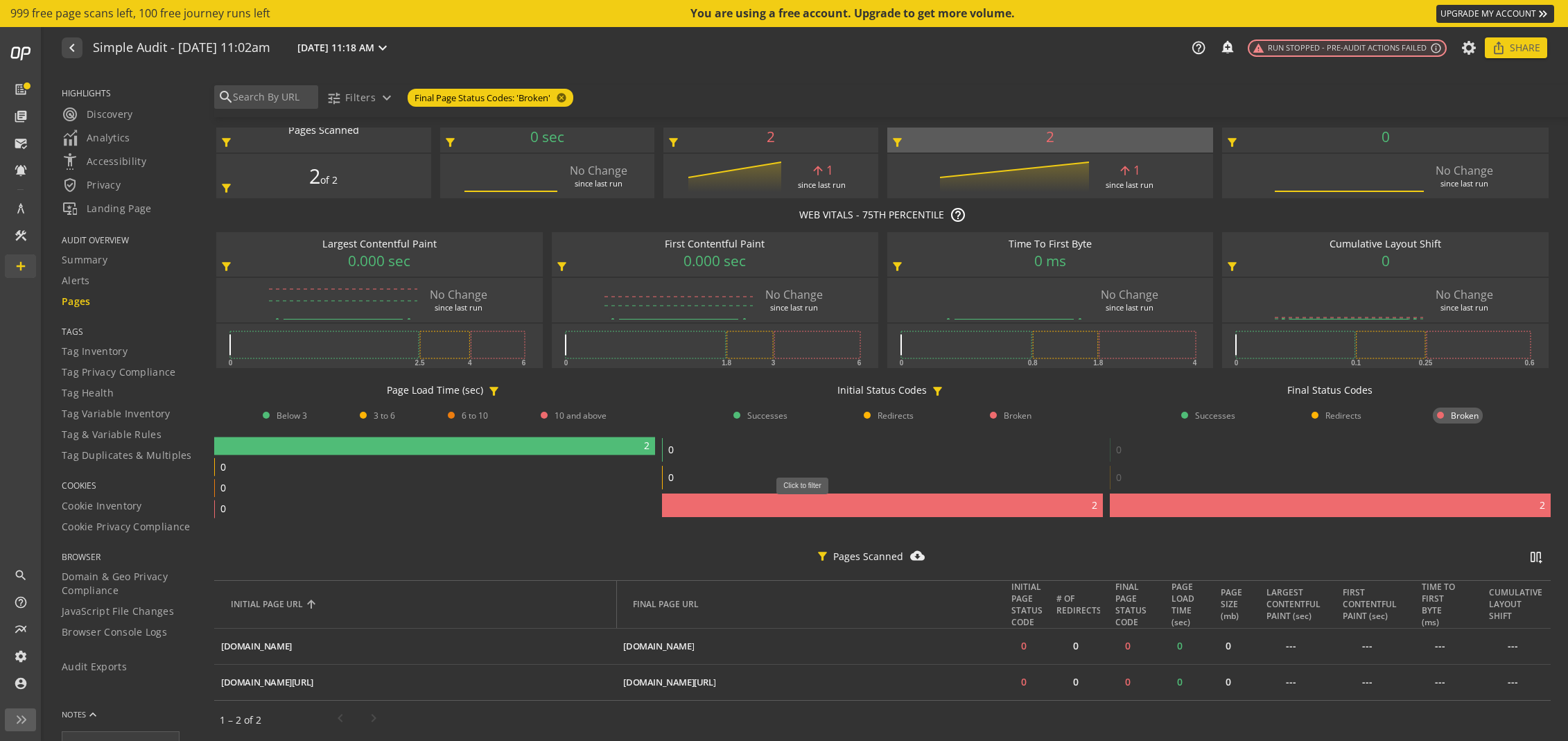
click at [808, 502] on rect at bounding box center [883, 505] width 441 height 24
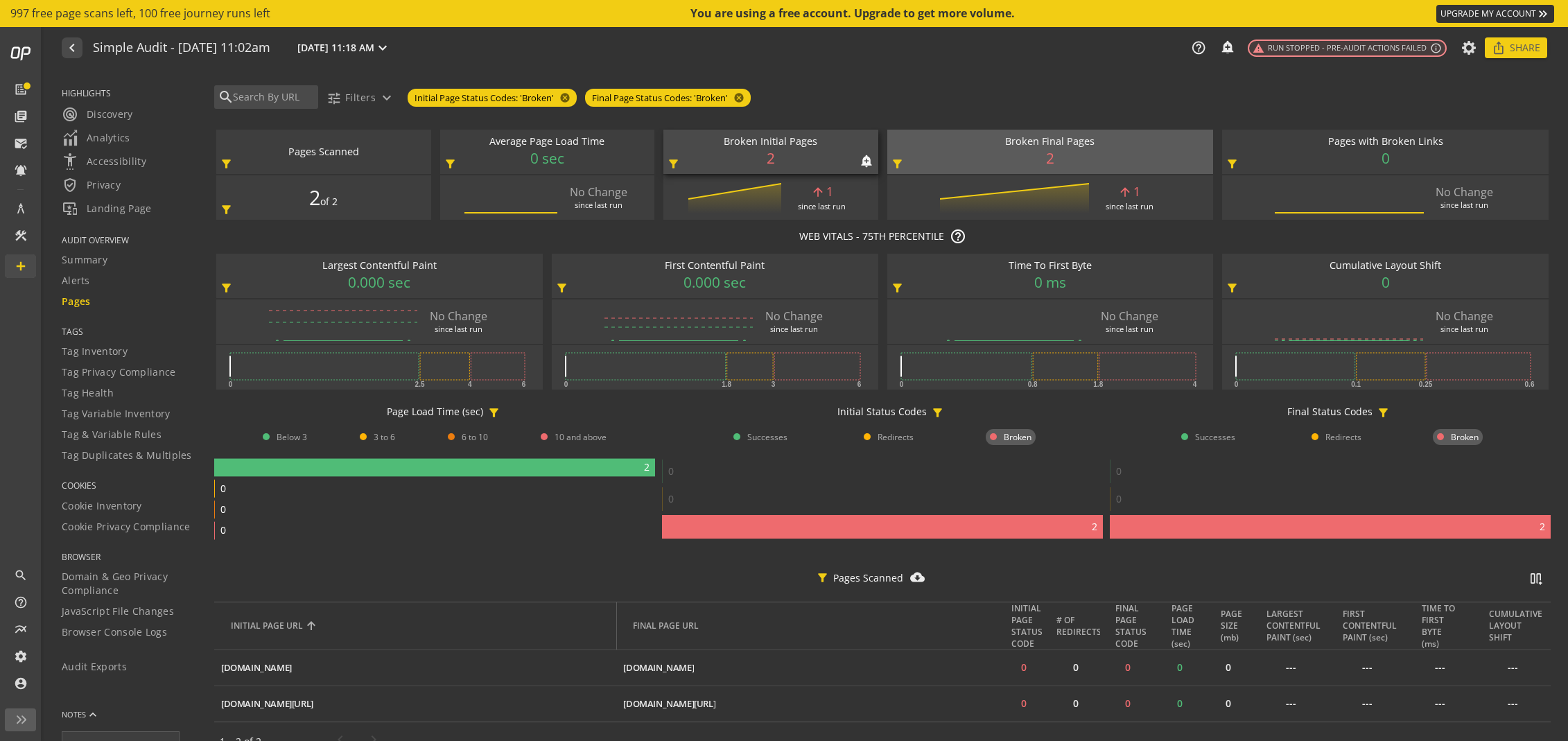
click at [750, 155] on div "Broken Initial Pages notifications_none add_alert 2 filter_alt" at bounding box center [771, 151] width 215 height 44
click at [771, 158] on span "2" at bounding box center [771, 159] width 9 height 21
click at [1400, 45] on span "warning Run Stopped - Pre-audit actions failed" at bounding box center [1340, 48] width 174 height 11
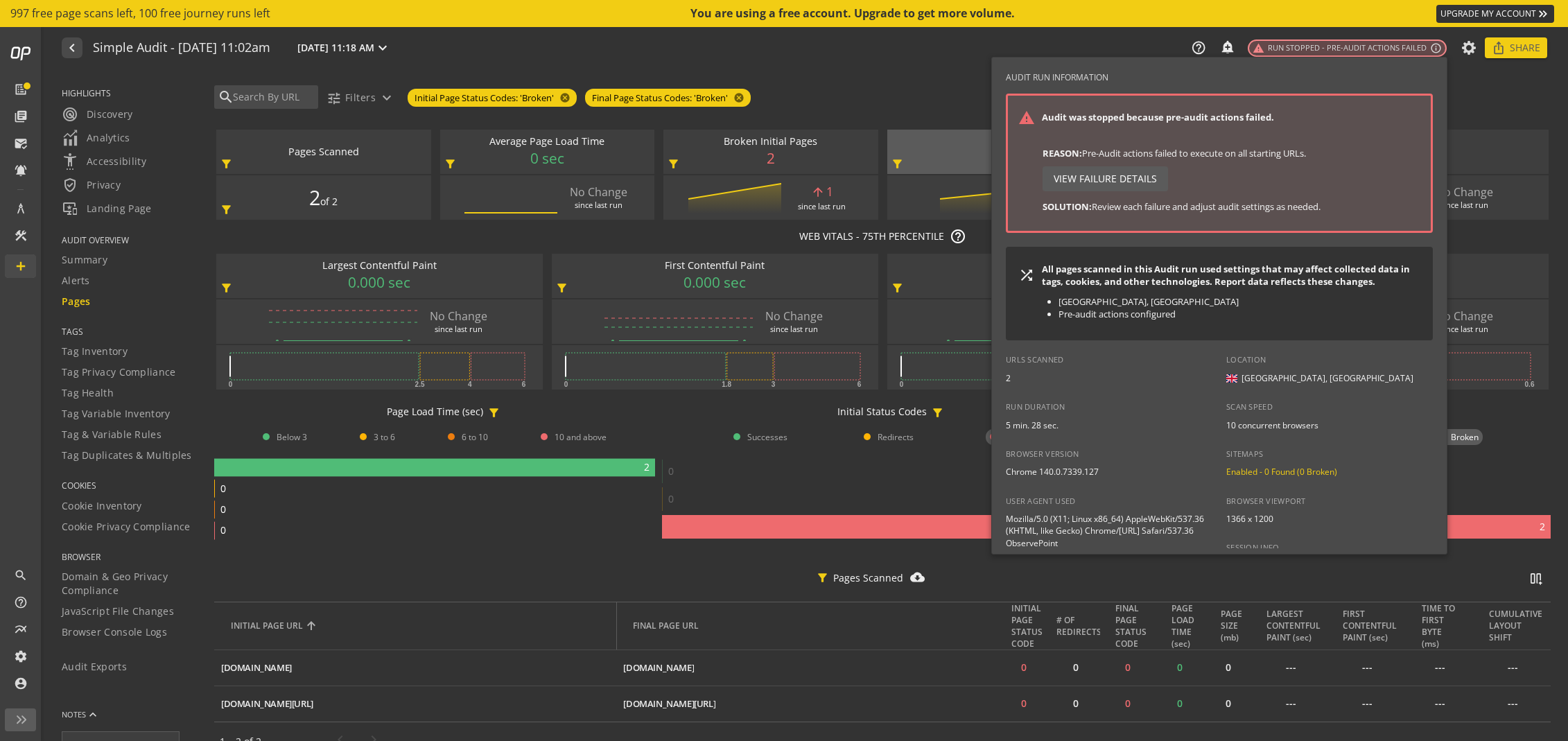
click at [1401, 47] on div at bounding box center [784, 370] width 1568 height 741
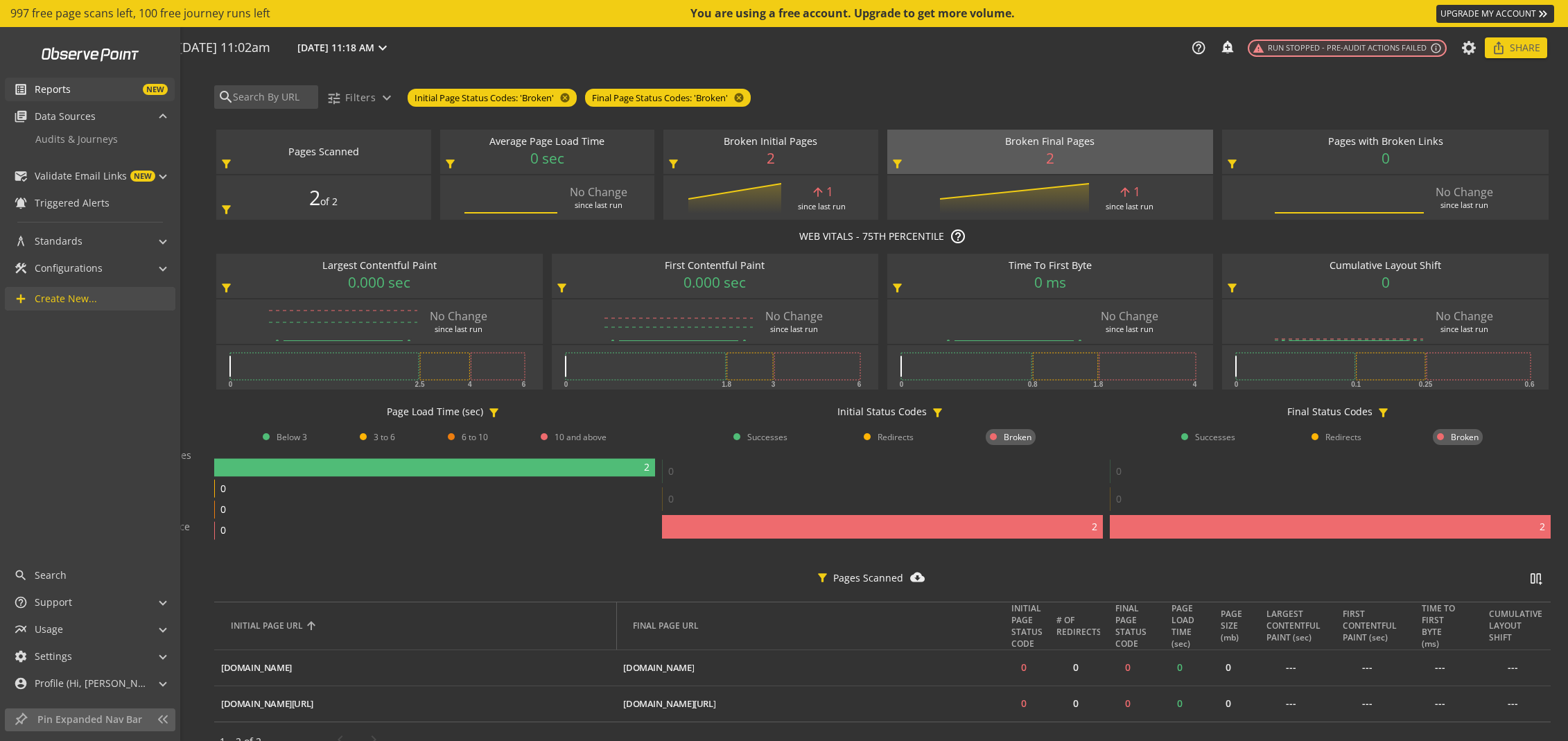
click at [23, 87] on mat-icon "list_alt" at bounding box center [20, 89] width 13 height 13
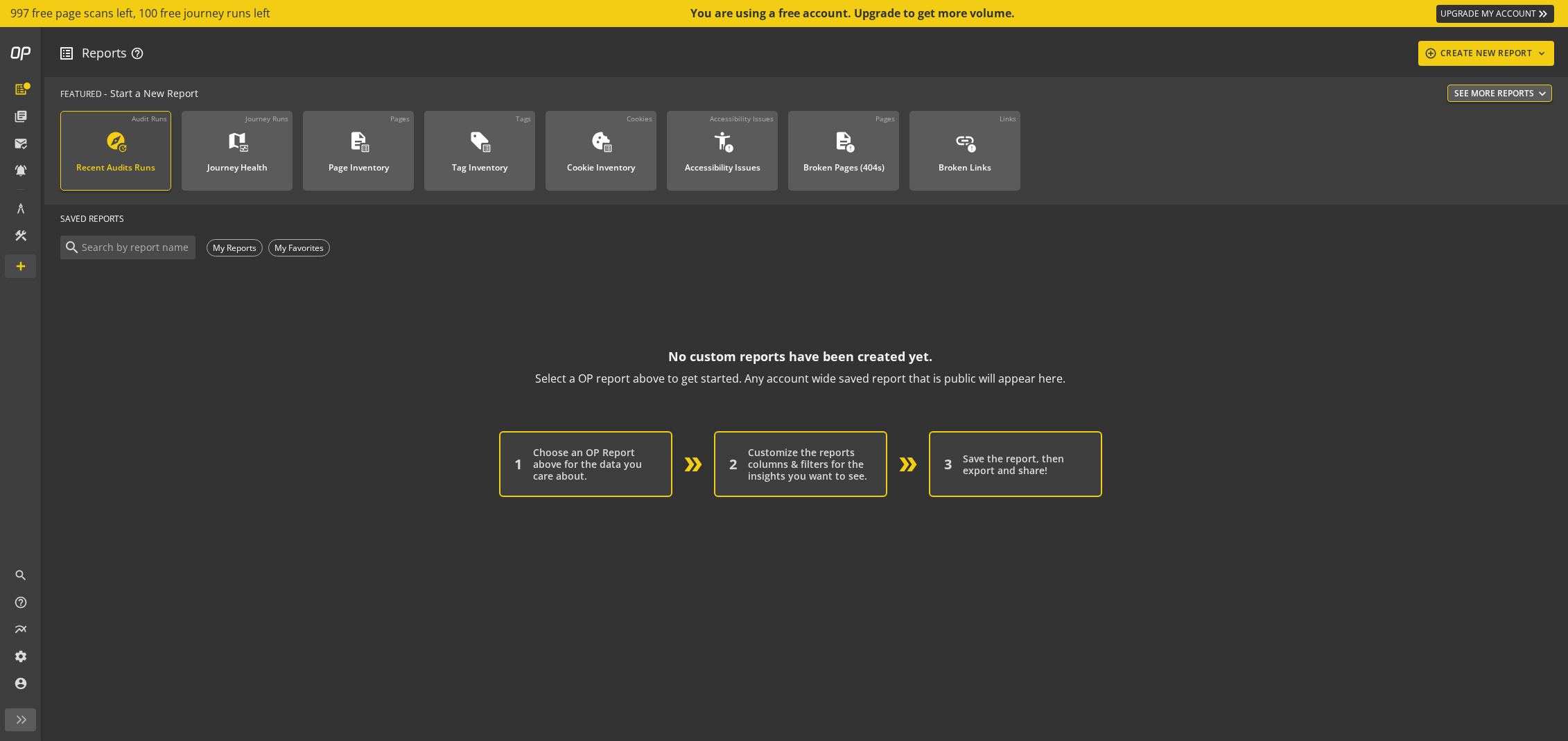
click at [106, 168] on div "Recent Audits Runs" at bounding box center [116, 164] width 79 height 18
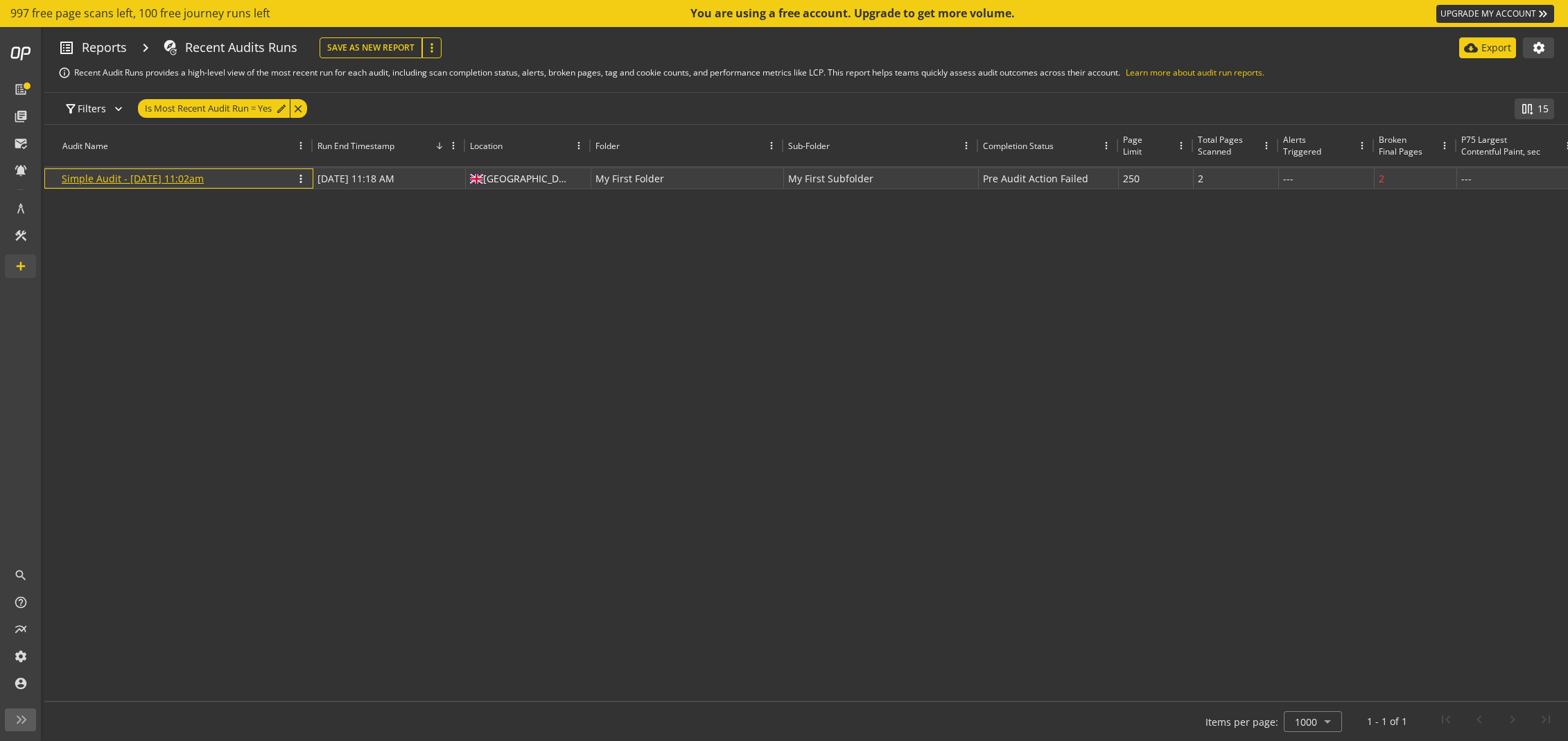
click at [204, 182] on link "Simple Audit - [DATE] 11:02am" at bounding box center [132, 179] width 142 height 13
